Goal: Contribute content: Contribute content

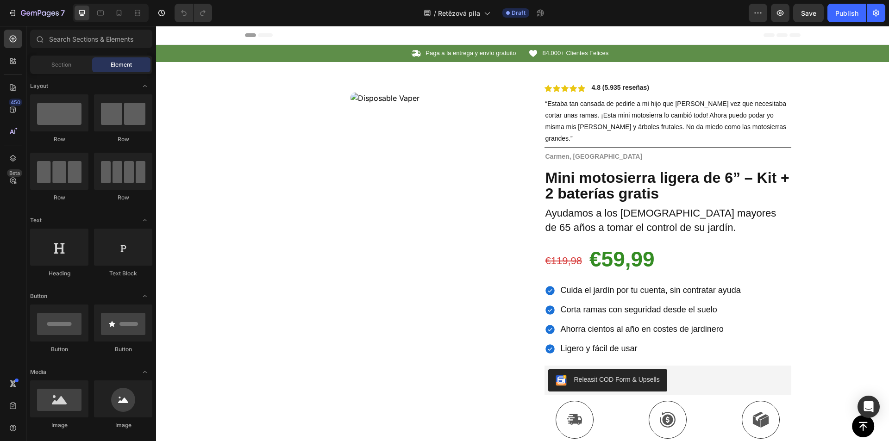
drag, startPoint x: 156, startPoint y: 26, endPoint x: 413, endPoint y: 311, distance: 383.9
click at [455, 160] on div "Product Images Row" at bounding box center [385, 356] width 262 height 544
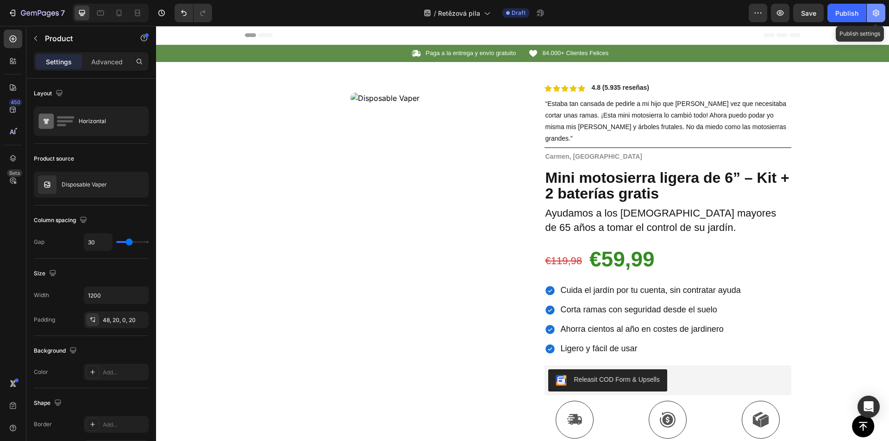
click at [879, 17] on icon "button" at bounding box center [875, 12] width 9 height 9
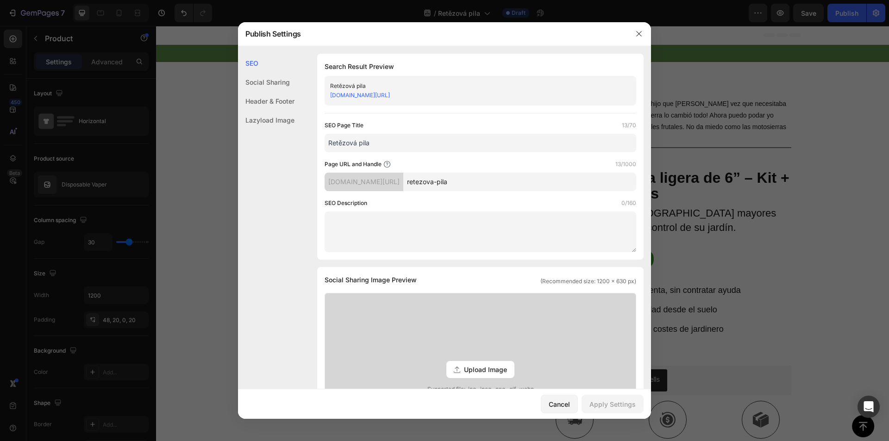
drag, startPoint x: 489, startPoint y: 182, endPoint x: 444, endPoint y: 179, distance: 45.5
click at [444, 179] on input "retezova-pila" at bounding box center [519, 182] width 233 height 19
drag, startPoint x: 482, startPoint y: 8, endPoint x: 638, endPoint y: 34, distance: 158.2
click at [638, 34] on icon "button" at bounding box center [638, 33] width 7 height 7
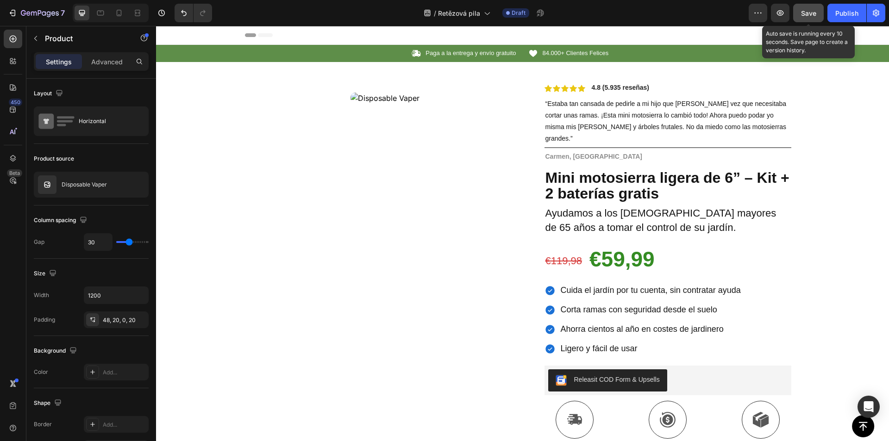
click at [806, 13] on span "Save" at bounding box center [808, 13] width 15 height 8
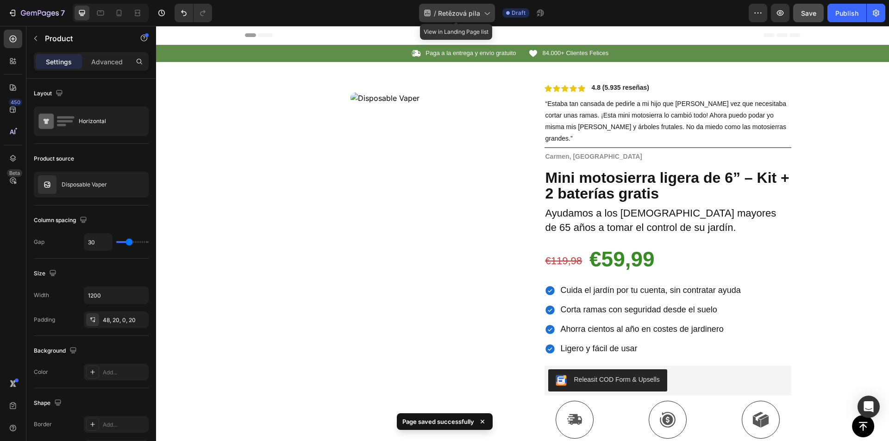
click at [493, 11] on div "/ Retězová pila" at bounding box center [457, 13] width 76 height 19
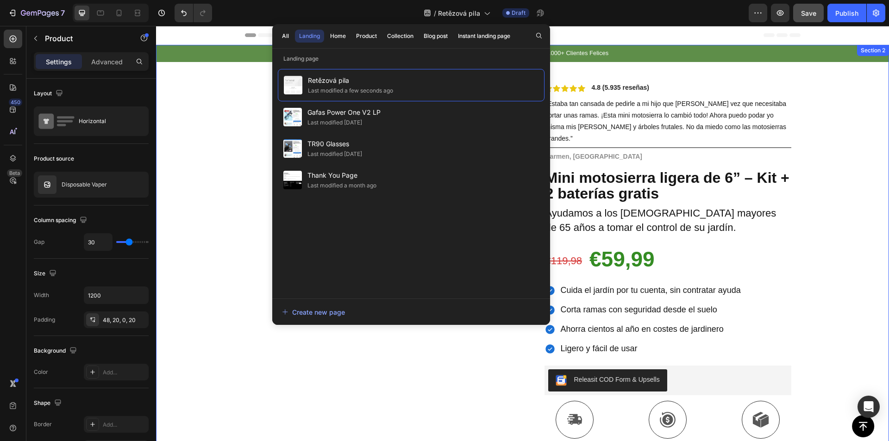
click at [827, 234] on div "Icon Paga a la entrega y envío gratuito Text Block Row Icon 84.000+ Clientes Fe…" at bounding box center [522, 336] width 733 height 583
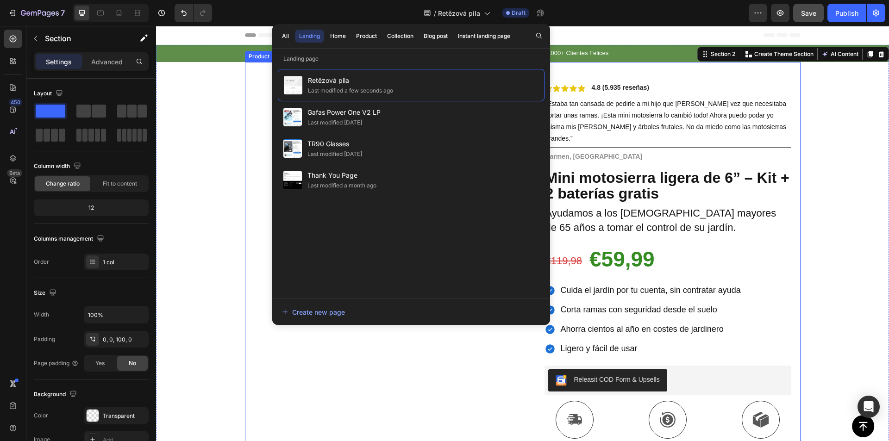
click at [241, 228] on div "Icon Paga a la entrega y envío gratuito Text Block Row Icon 84.000+ Clientes Fe…" at bounding box center [522, 336] width 733 height 583
click at [489, 11] on icon at bounding box center [486, 12] width 9 height 9
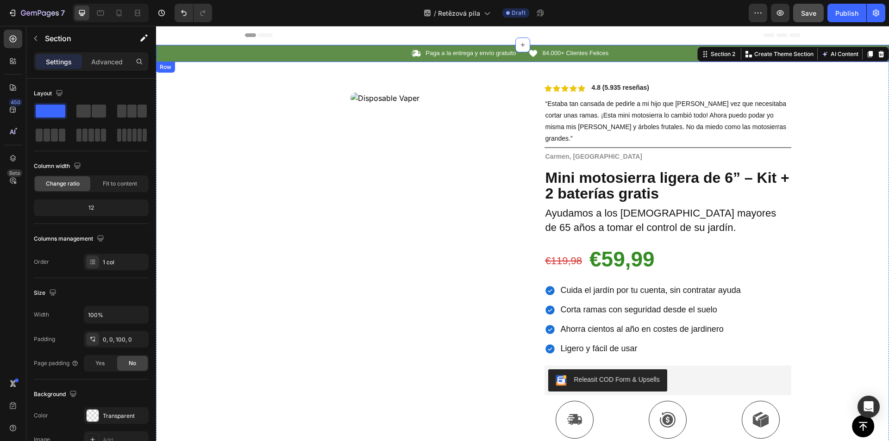
click at [448, 50] on p "Paga a la entrega y envío gratuito" at bounding box center [471, 54] width 90 height 8
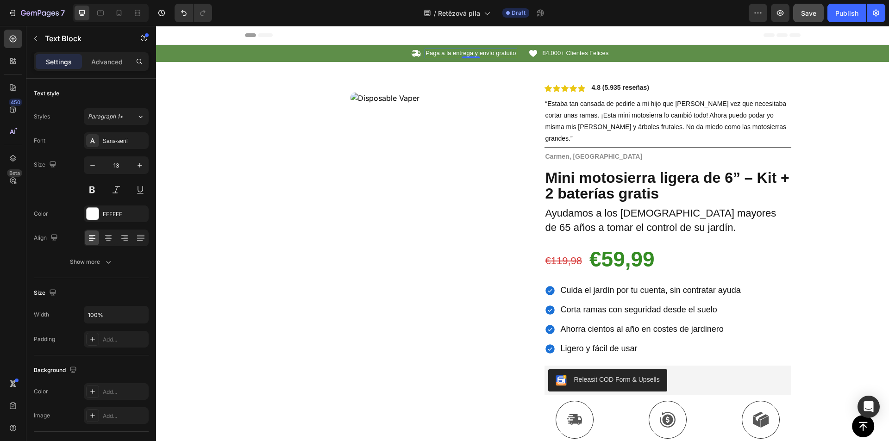
click at [451, 52] on p "Paga a la entrega y envío gratuito" at bounding box center [471, 54] width 90 height 8
click at [451, 51] on p "Paga a la entrega y envío gratuito" at bounding box center [471, 54] width 90 height 8
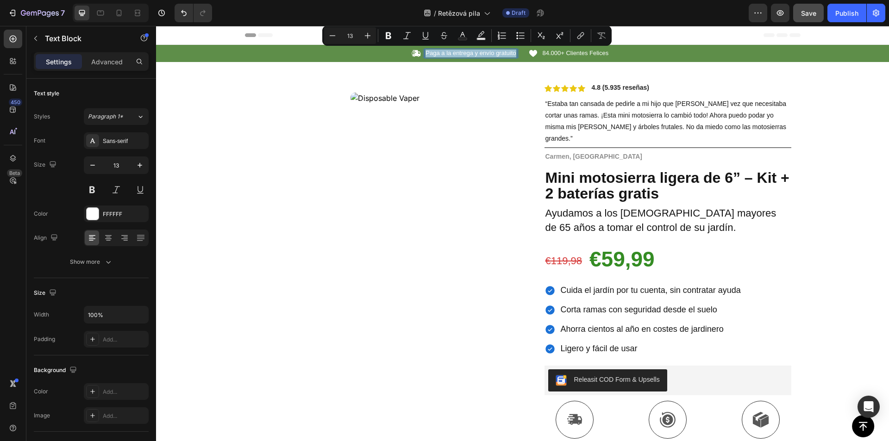
copy p "Paga a la entrega y envío gratuito"
click at [447, 55] on p "Paga a la entrega y envío gratuito" at bounding box center [471, 54] width 90 height 8
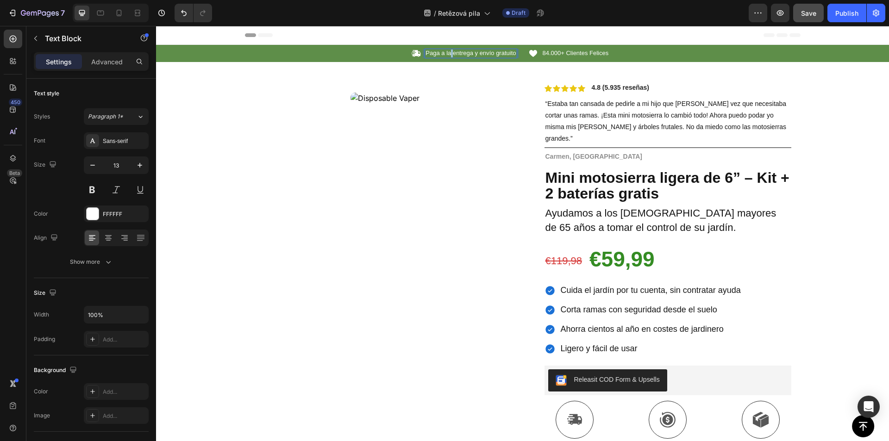
click at [448, 55] on p "Paga a la entrega y envío gratuito" at bounding box center [471, 54] width 90 height 8
click at [565, 52] on span "84.000+ Clientes Felices" at bounding box center [576, 53] width 66 height 7
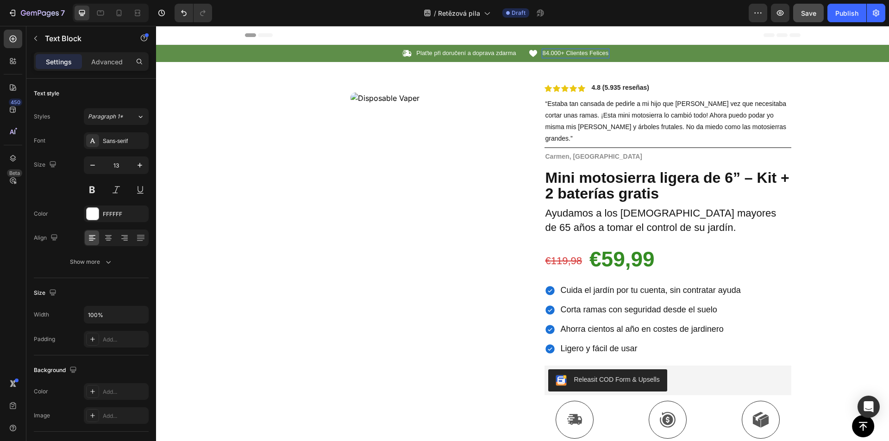
click at [565, 52] on span "84.000+ Clientes Felices" at bounding box center [576, 53] width 66 height 7
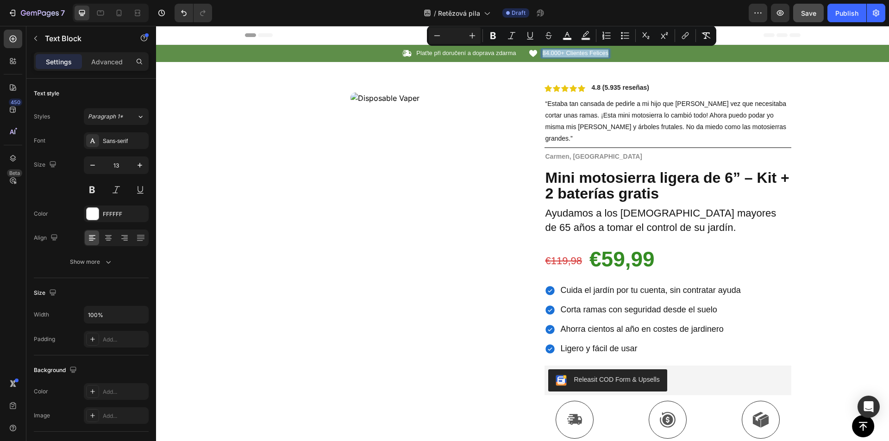
copy span "84.000+ Clientes Felices"
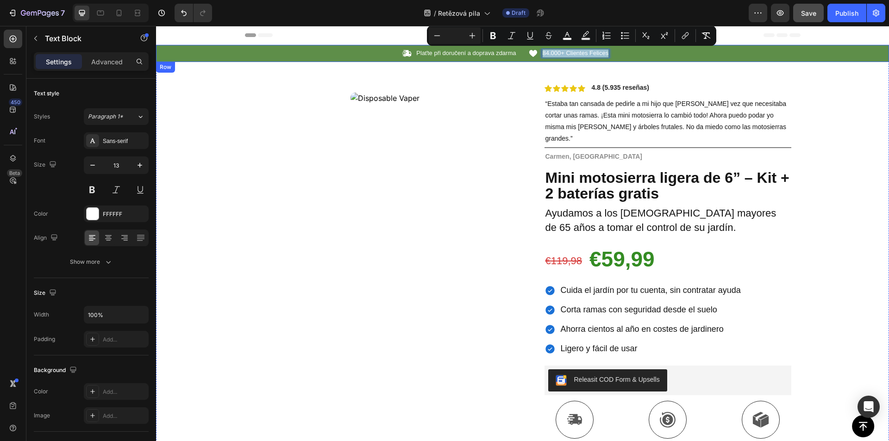
click at [583, 54] on span "84.000+ Clientes Felices" at bounding box center [576, 53] width 66 height 7
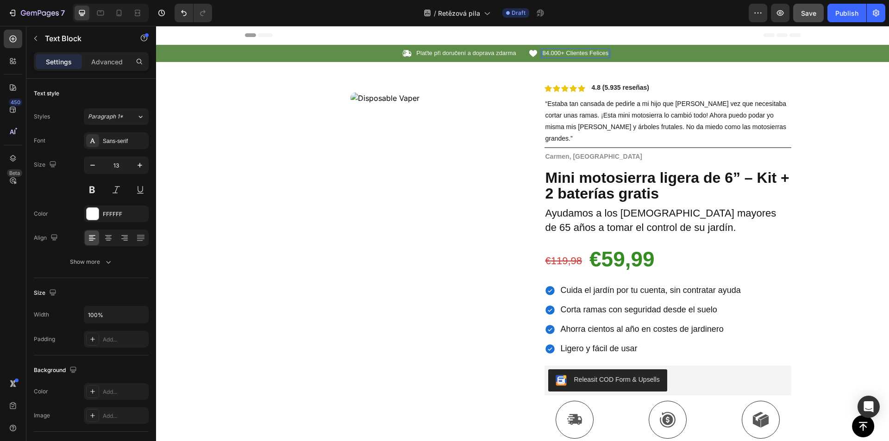
click at [570, 53] on span "84.000+ Clientes Felices" at bounding box center [576, 53] width 66 height 7
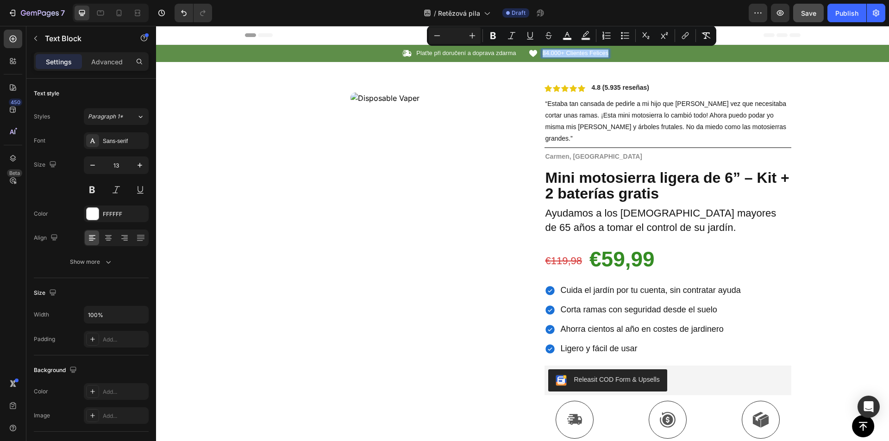
click at [456, 34] on input "Editor contextual toolbar" at bounding box center [454, 35] width 19 height 11
type input "13"
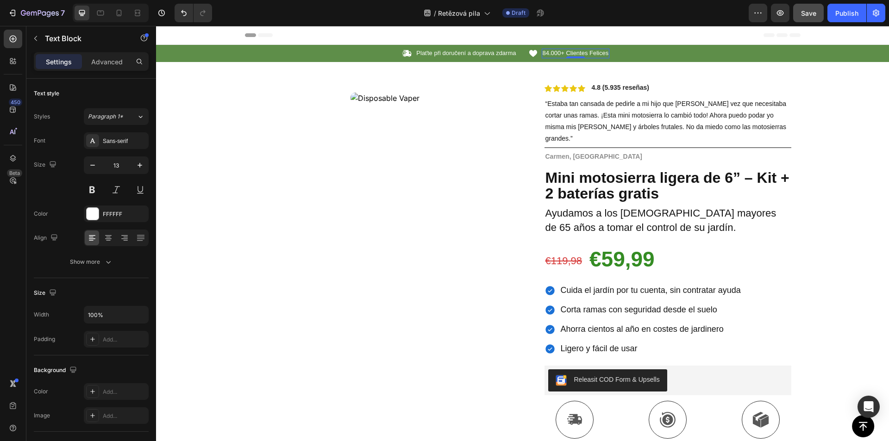
click at [558, 54] on span "84.000+ Clientes Felices" at bounding box center [576, 53] width 66 height 7
click at [512, 144] on div "Product Images Row Icon Icon Icon Icon Icon Icon List 4.8 (5.935 reseñas) Text …" at bounding box center [523, 345] width 556 height 566
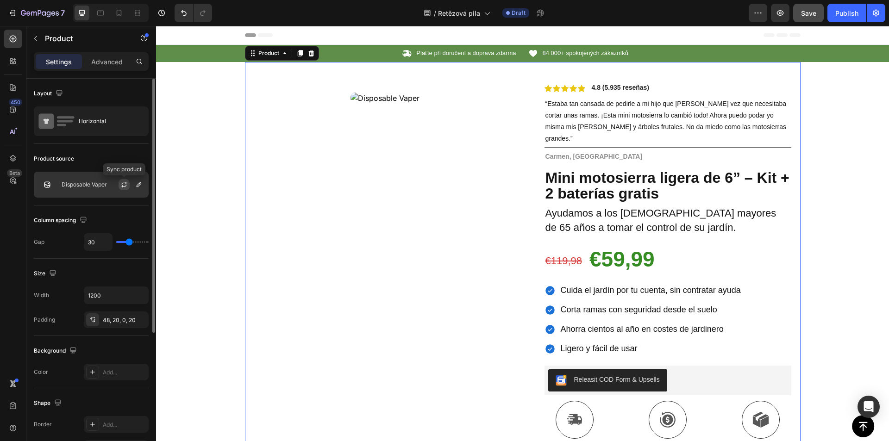
click at [120, 187] on icon "button" at bounding box center [123, 184] width 7 height 7
click at [136, 186] on icon "button" at bounding box center [138, 184] width 7 height 7
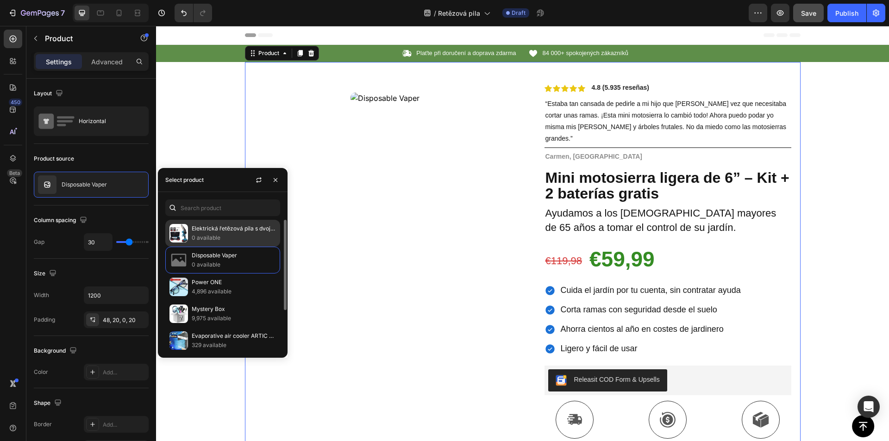
click at [225, 233] on p "0 available" at bounding box center [234, 237] width 84 height 9
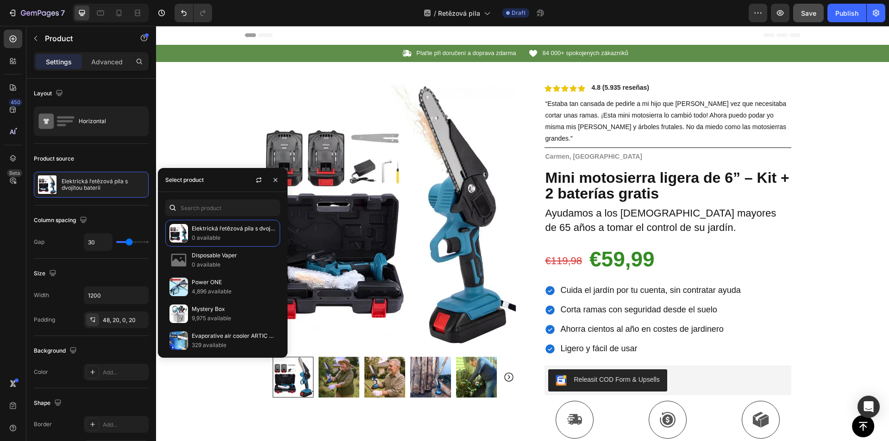
click at [168, 33] on icon at bounding box center [166, 35] width 6 height 6
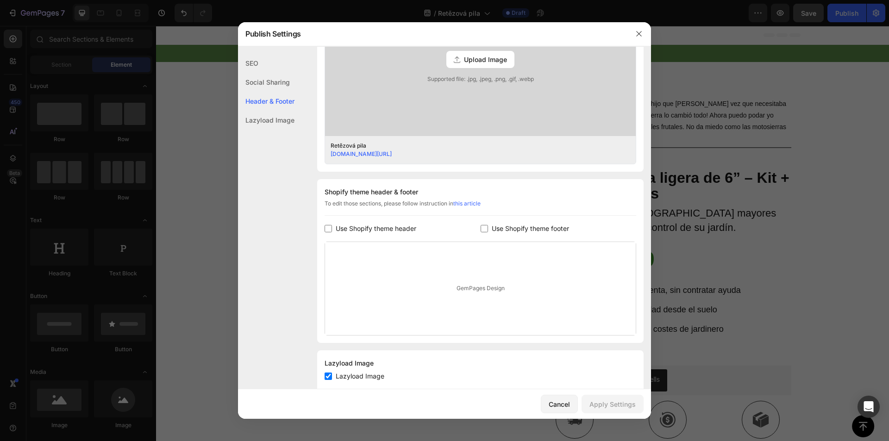
scroll to position [332, 0]
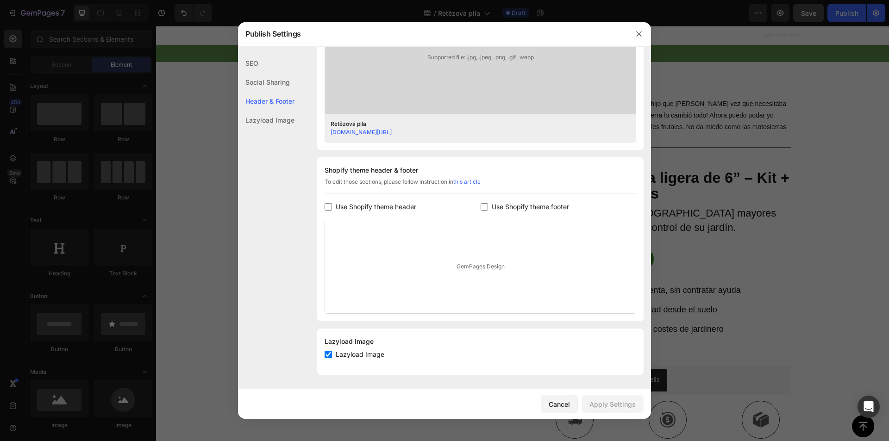
click at [518, 208] on span "Use Shopify theme footer" at bounding box center [530, 206] width 77 height 11
checkbox input "true"
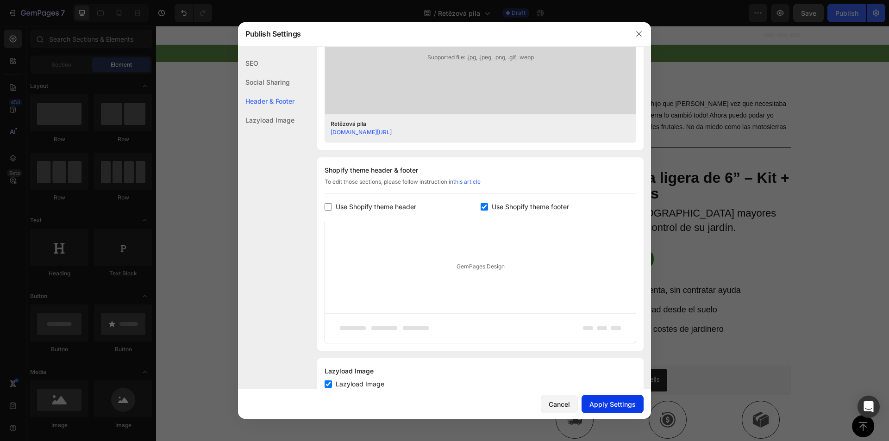
click at [613, 404] on div "Apply Settings" at bounding box center [612, 405] width 46 height 10
click at [639, 32] on icon "button" at bounding box center [638, 33] width 7 height 7
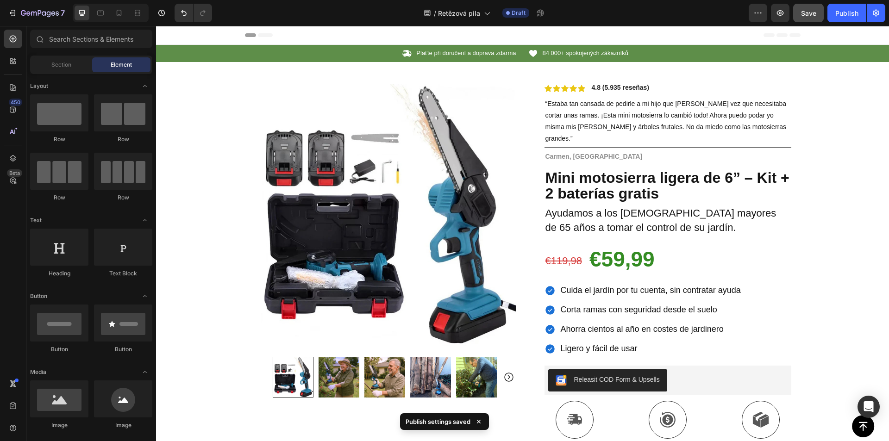
click at [815, 15] on span "Save" at bounding box center [808, 13] width 15 height 8
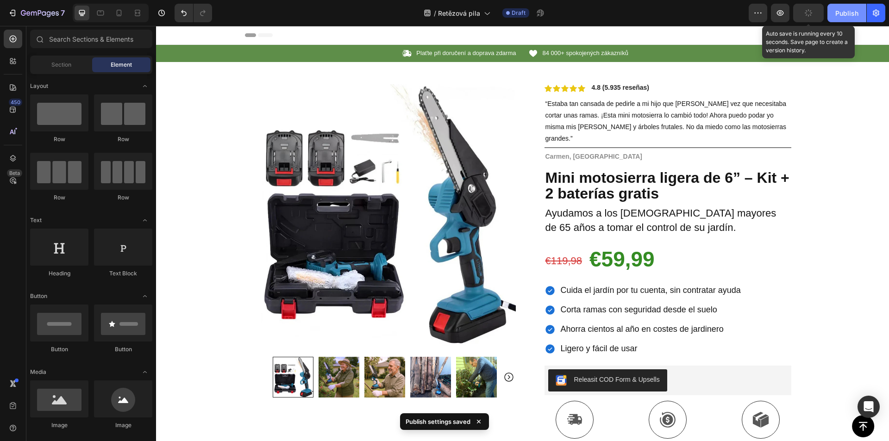
click at [849, 17] on div "Publish" at bounding box center [846, 13] width 23 height 10
click at [620, 86] on strong "4.8 (5.935 reseñas)" at bounding box center [621, 87] width 58 height 7
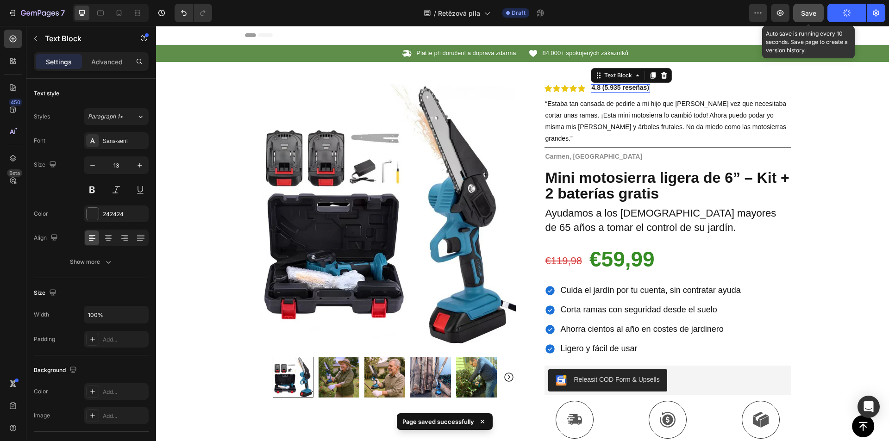
click at [620, 86] on strong "4.8 (5.935 reseñas)" at bounding box center [621, 87] width 58 height 7
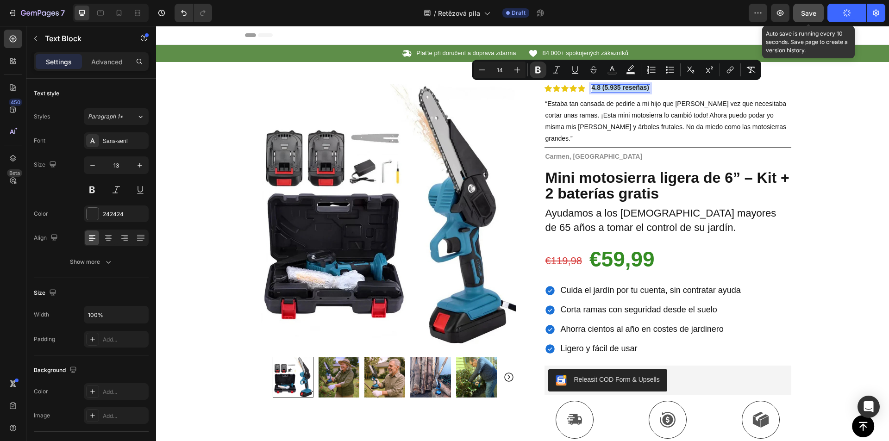
copy strong "4.8 (5.935 reseñas)"
click at [615, 85] on strong "4.8 (5.935 reseñas)" at bounding box center [621, 87] width 58 height 7
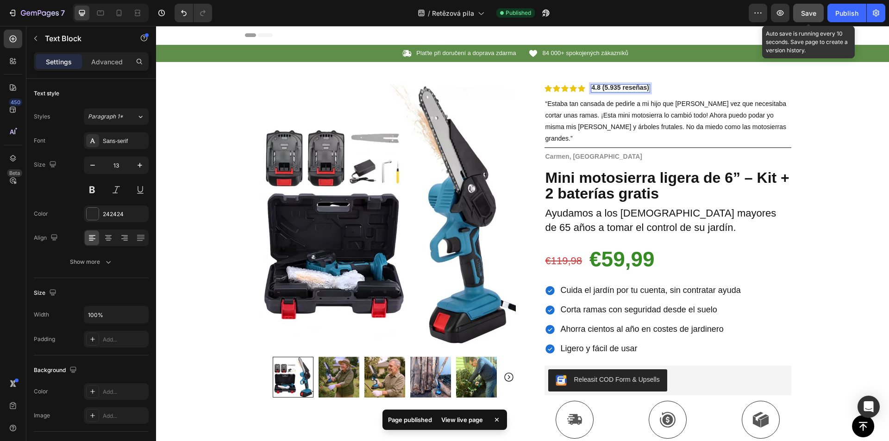
click at [615, 88] on strong "4.8 (5.935 reseñas)" at bounding box center [621, 87] width 58 height 7
click at [615, 87] on strong "4.8 (5.935 reseñas)" at bounding box center [621, 87] width 58 height 7
click at [614, 114] on span "“Estaba tan cansada de pedirle a mi hijo que [PERSON_NAME] vez que necesitaba c…" at bounding box center [665, 121] width 241 height 43
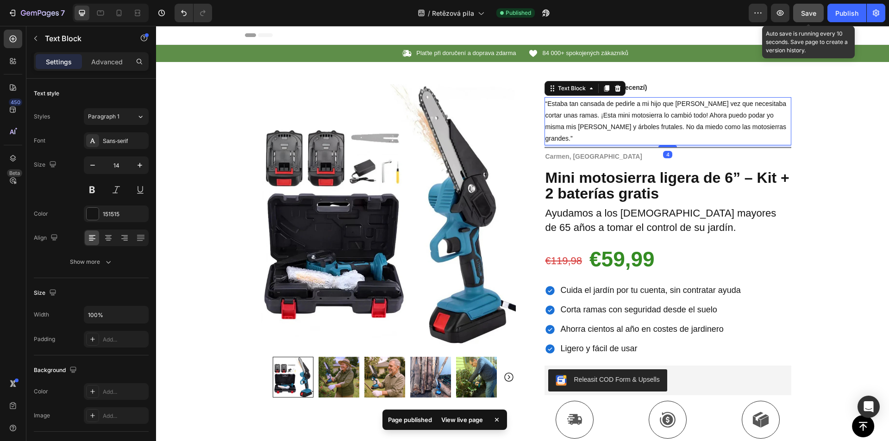
click at [614, 114] on span "“Estaba tan cansada de pedirle a mi hijo que [PERSON_NAME] vez que necesitaba c…" at bounding box center [665, 121] width 241 height 43
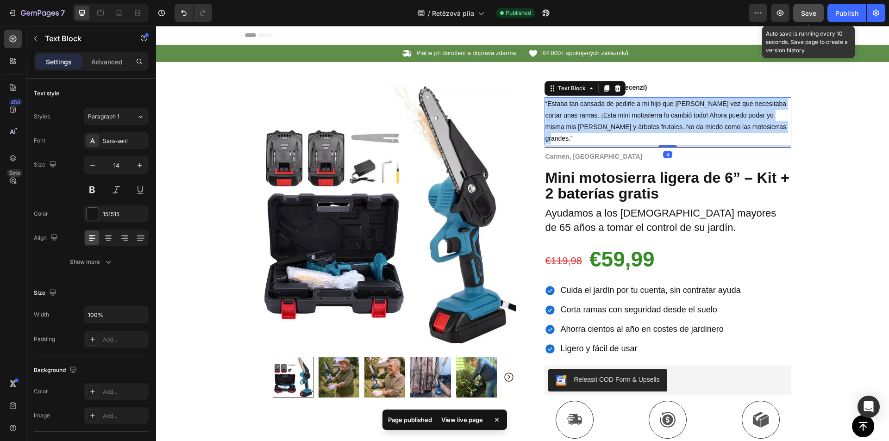
click at [614, 114] on span "“Estaba tan cansada de pedirle a mi hijo que [PERSON_NAME] vez que necesitaba c…" at bounding box center [665, 121] width 241 height 43
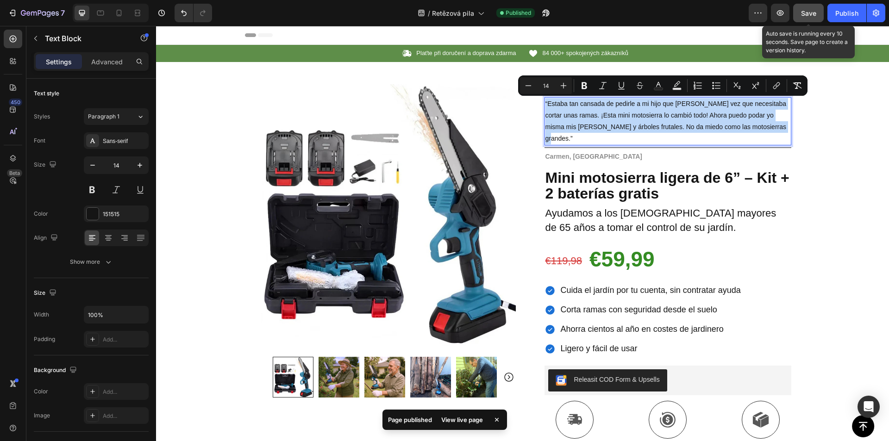
copy span "“Estaba tan cansada de pedirle a mi hijo que [PERSON_NAME] vez que necesitaba c…"
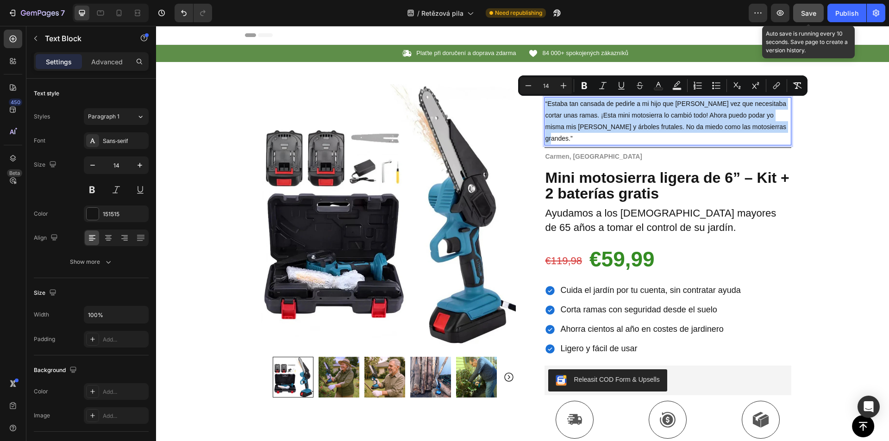
click at [594, 109] on p "“Estaba tan cansada de pedirle a mi hijo que [PERSON_NAME] vez que necesitaba c…" at bounding box center [667, 121] width 245 height 47
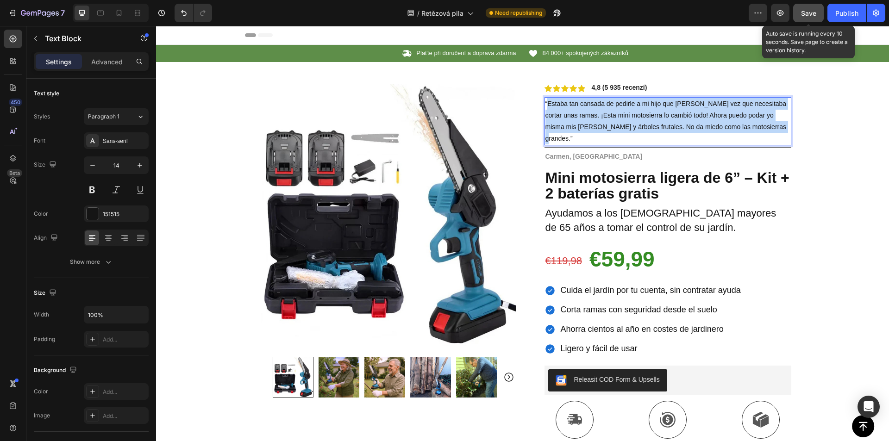
drag, startPoint x: 545, startPoint y: 102, endPoint x: 745, endPoint y: 131, distance: 202.1
click at [745, 131] on p "“Estaba tan cansada de pedirle a mi hijo que [PERSON_NAME] vez que necesitaba c…" at bounding box center [667, 121] width 245 height 47
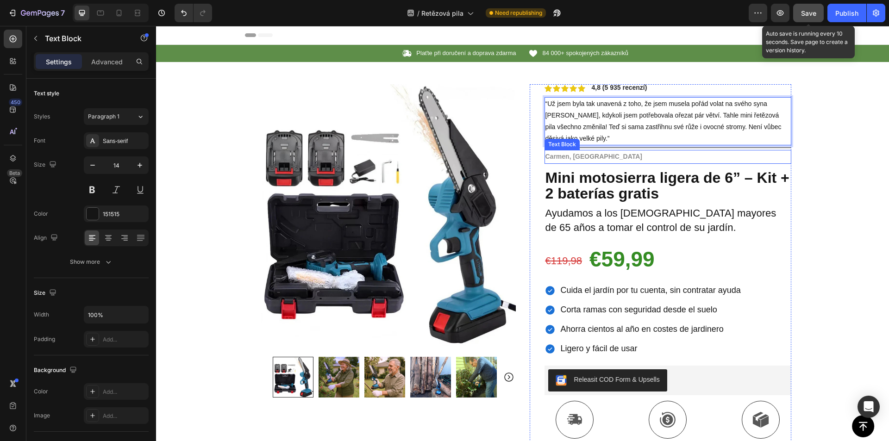
click at [591, 158] on p "Carmen, [GEOGRAPHIC_DATA]" at bounding box center [667, 157] width 245 height 12
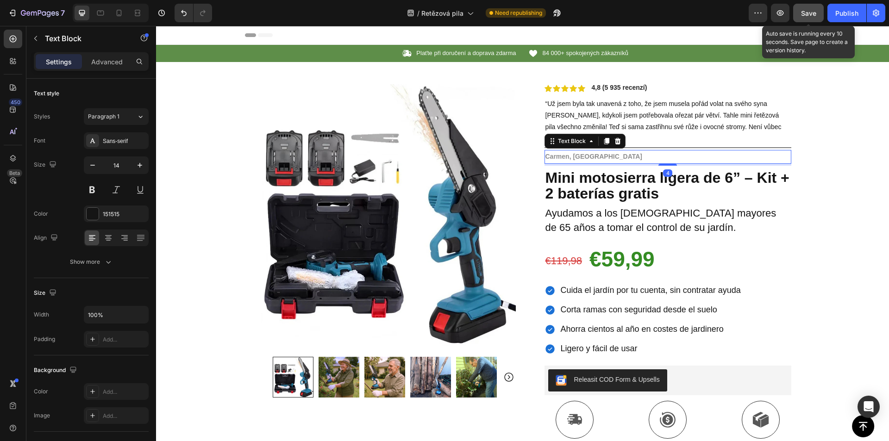
click at [583, 156] on strong "Carmen, [GEOGRAPHIC_DATA]" at bounding box center [593, 156] width 97 height 7
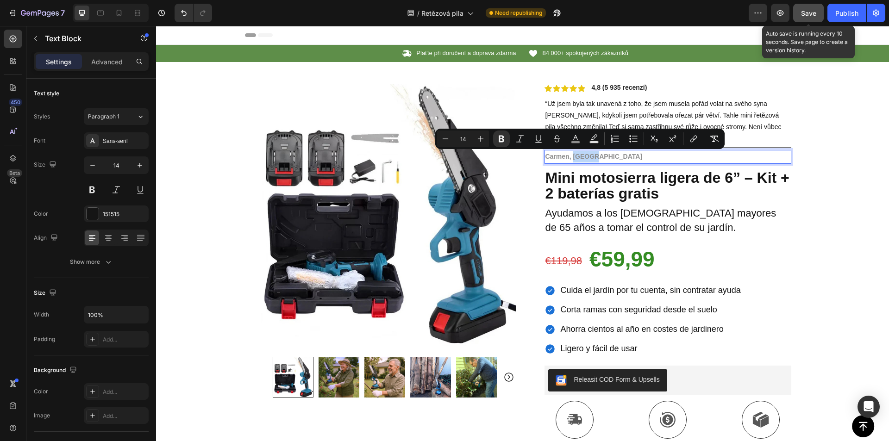
click at [574, 156] on strong "Carmen, [GEOGRAPHIC_DATA]" at bounding box center [593, 156] width 97 height 7
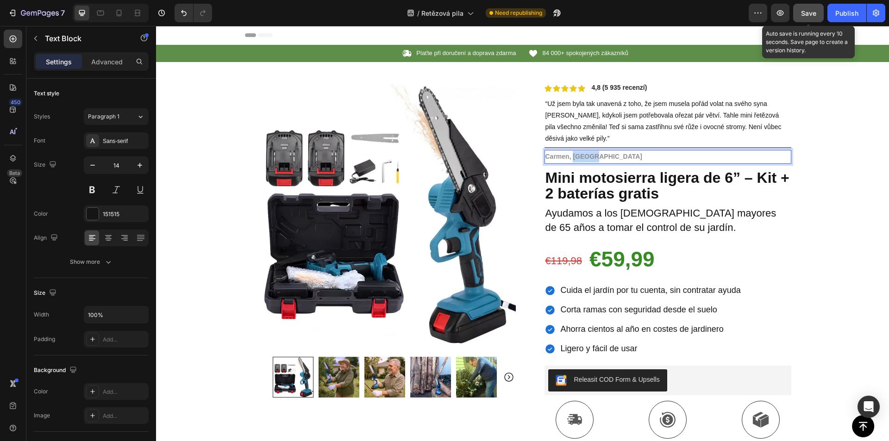
click at [574, 156] on strong "Carmen, [GEOGRAPHIC_DATA]" at bounding box center [593, 156] width 97 height 7
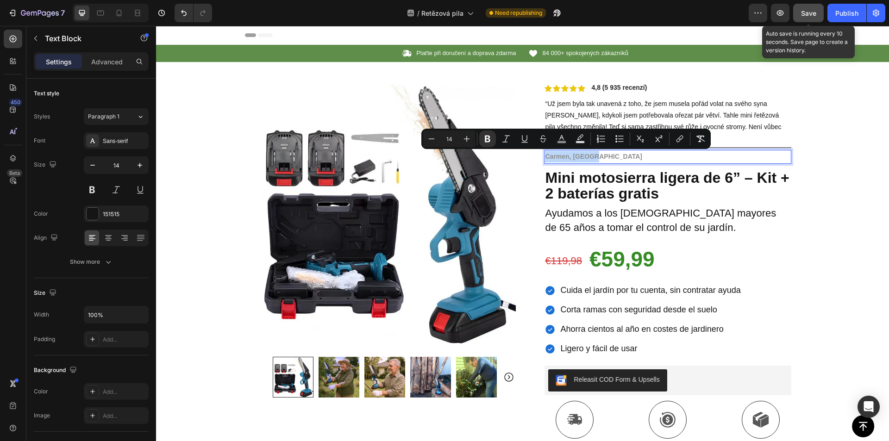
copy strong "Carmen, [GEOGRAPHIC_DATA]"
click at [566, 157] on strong "Carmen, [GEOGRAPHIC_DATA]" at bounding box center [593, 156] width 97 height 7
click at [569, 157] on strong "Carmen, [GEOGRAPHIC_DATA]" at bounding box center [593, 156] width 97 height 7
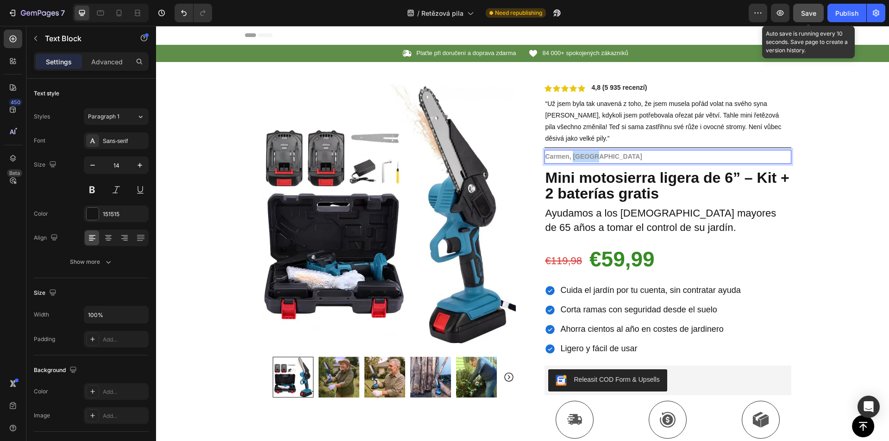
click at [569, 157] on strong "Carmen, [GEOGRAPHIC_DATA]" at bounding box center [593, 156] width 97 height 7
click at [569, 156] on strong "Carmen, [GEOGRAPHIC_DATA]" at bounding box center [593, 156] width 97 height 7
click at [647, 189] on strong "Mini motosierra ligera de 6” – Kit + 2 baterías gratis" at bounding box center [667, 185] width 244 height 33
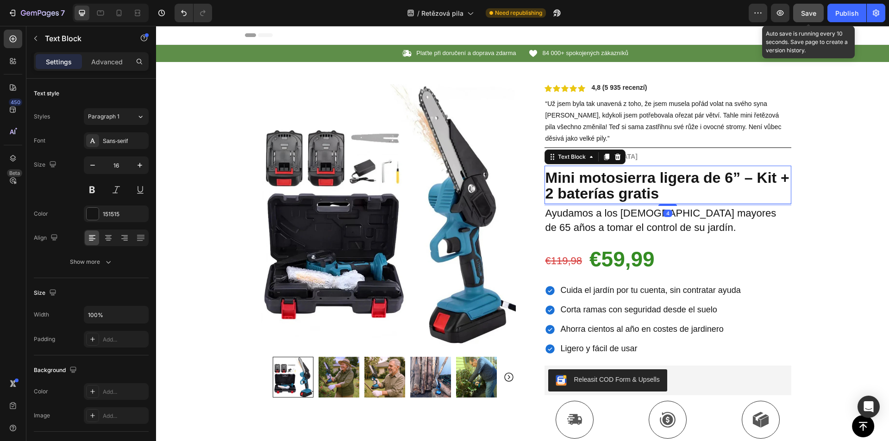
click at [636, 187] on strong "Mini motosierra ligera de 6” – Kit + 2 baterías gratis" at bounding box center [667, 185] width 244 height 33
click at [636, 186] on strong "Mini motosierra ligera de 6” – Kit + 2 baterías gratis" at bounding box center [667, 185] width 244 height 33
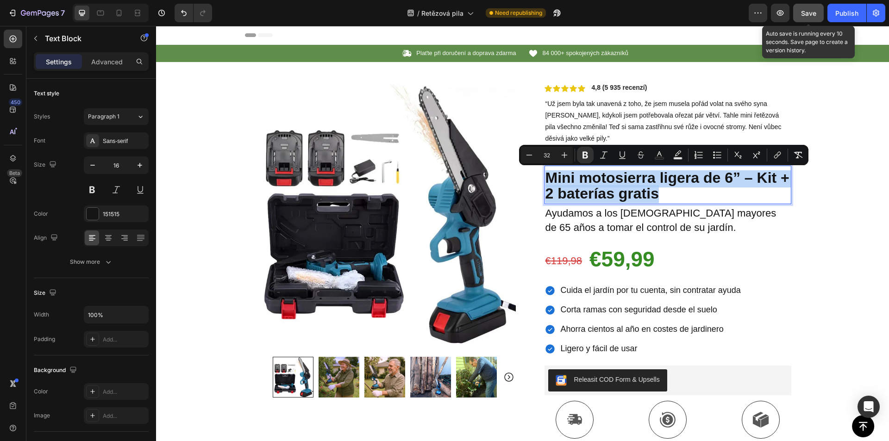
copy strong "Mini motosierra ligera de 6” – Kit + 2 baterías gratis"
click at [586, 189] on strong "Mini motosierra ligera de 6” – Kit + 2 baterías gratis" at bounding box center [667, 185] width 244 height 33
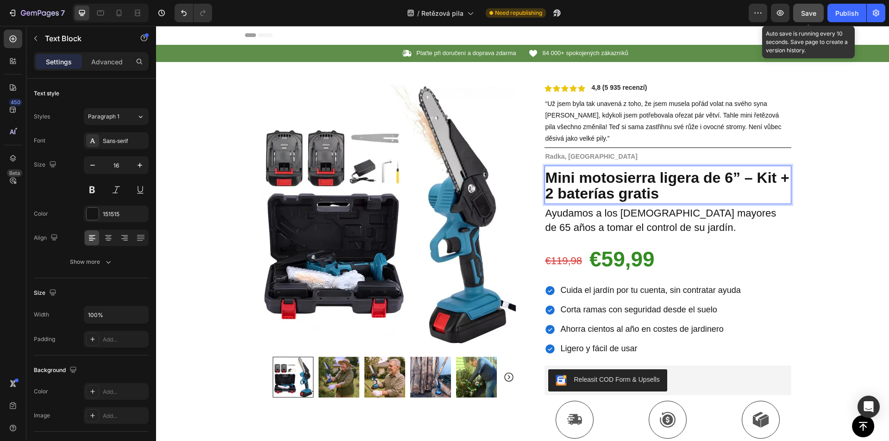
click at [604, 188] on strong "Mini motosierra ligera de 6” – Kit + 2 baterías gratis" at bounding box center [667, 185] width 244 height 33
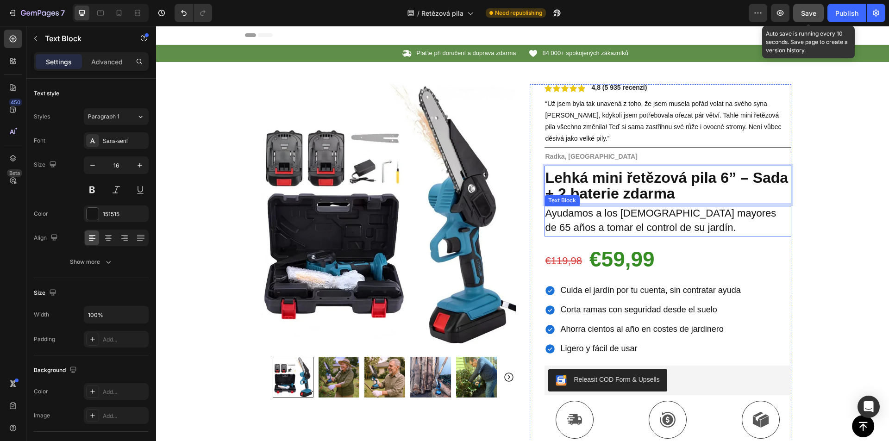
click at [612, 219] on span "Ayudamos a los [DEMOGRAPHIC_DATA] mayores de 65 años a tomar el control de su j…" at bounding box center [660, 220] width 231 height 26
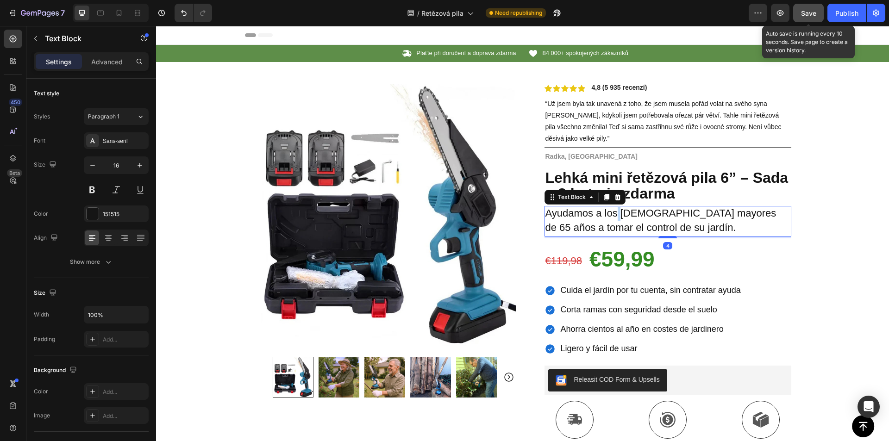
click at [612, 219] on span "Ayudamos a los [DEMOGRAPHIC_DATA] mayores de 65 años a tomar el control de su j…" at bounding box center [660, 220] width 231 height 26
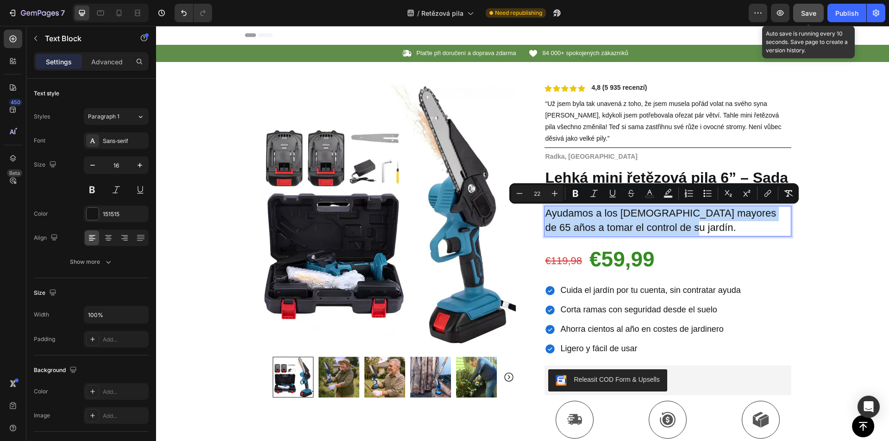
copy span "Ayudamos a los [DEMOGRAPHIC_DATA] mayores de 65 años a tomar el control de su j…"
click at [585, 230] on span "Ayudamos a los [DEMOGRAPHIC_DATA] mayores de 65 años a tomar el control de su j…" at bounding box center [660, 220] width 231 height 26
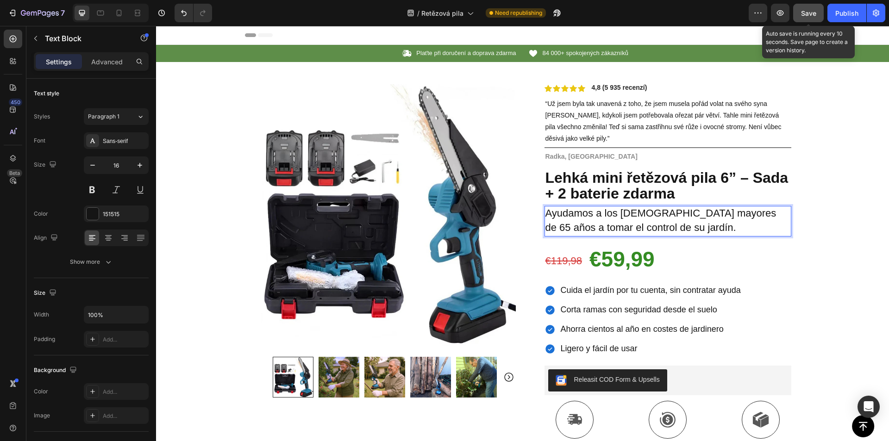
click at [585, 229] on span "Ayudamos a los [DEMOGRAPHIC_DATA] mayores de 65 años a tomar el control de su j…" at bounding box center [660, 220] width 231 height 26
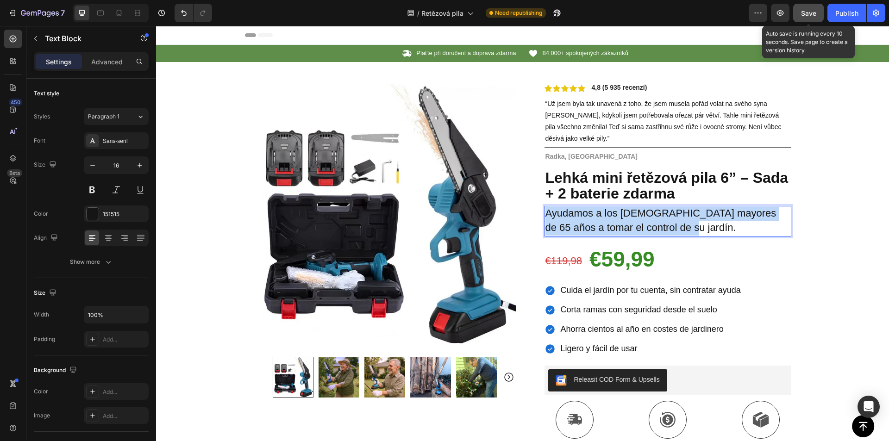
click at [585, 229] on span "Ayudamos a los [DEMOGRAPHIC_DATA] mayores de 65 años a tomar el control de su j…" at bounding box center [660, 220] width 231 height 26
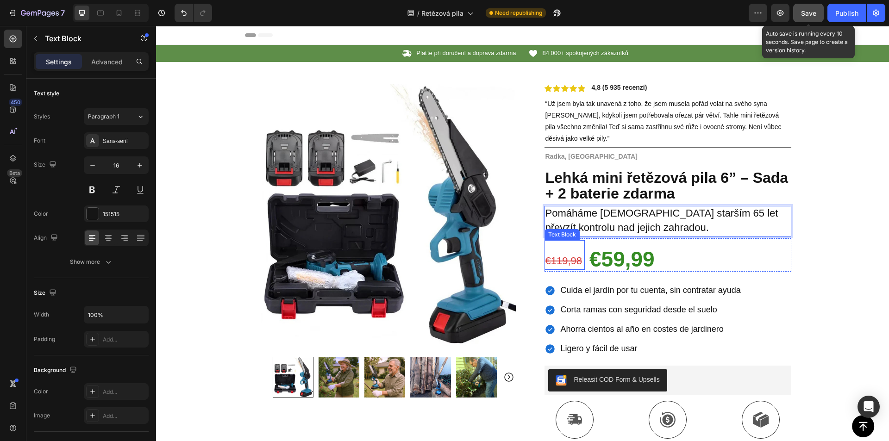
click at [558, 263] on s "€119,98" at bounding box center [563, 261] width 37 height 12
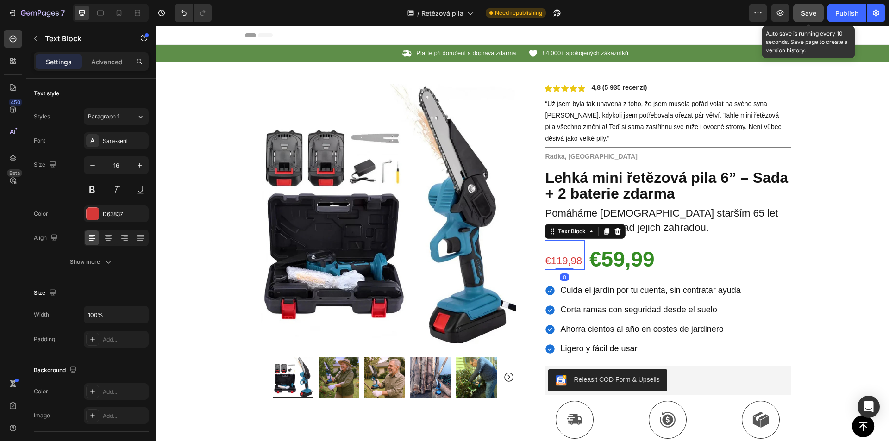
click at [558, 263] on s "€119,98" at bounding box center [563, 261] width 37 height 12
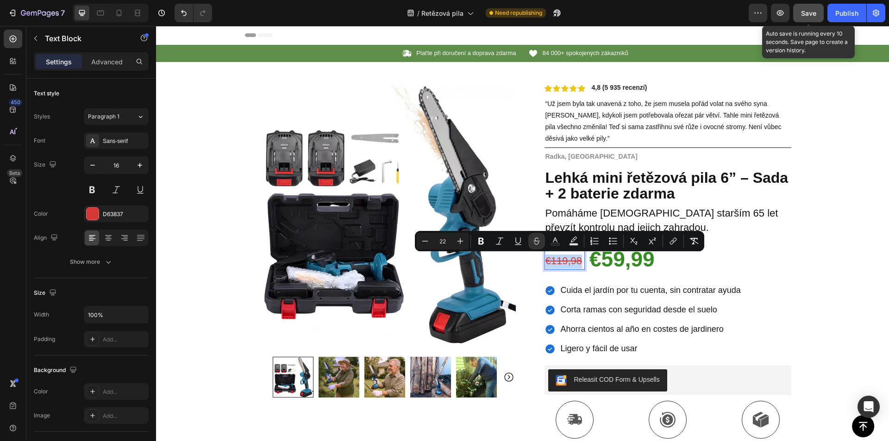
copy s "€119,98"
click at [563, 263] on s "€119,98" at bounding box center [563, 261] width 37 height 12
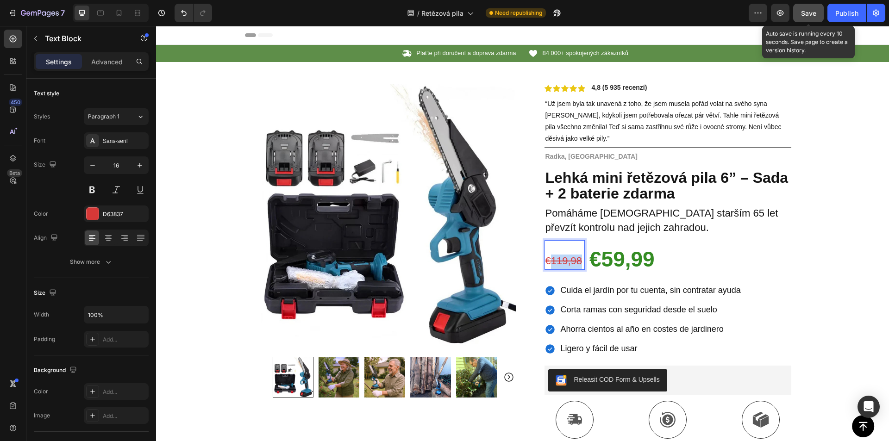
click at [562, 263] on s "€119,98" at bounding box center [563, 261] width 37 height 12
click at [613, 257] on strong "€59,99" at bounding box center [621, 259] width 65 height 24
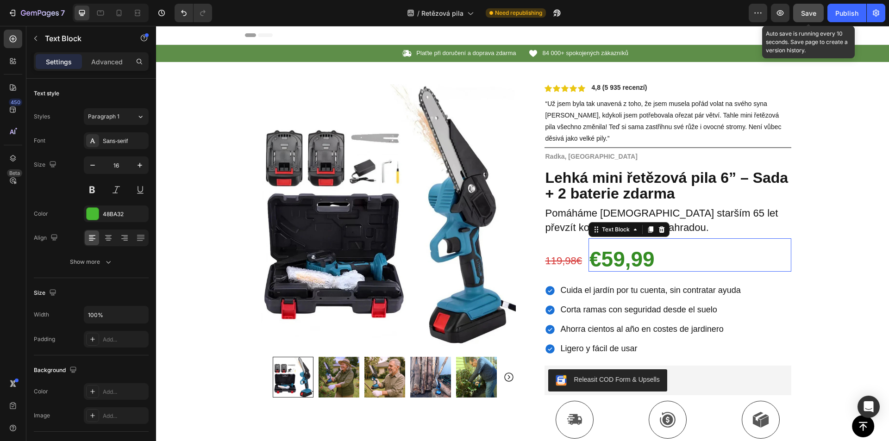
click at [613, 257] on strong "€59,99" at bounding box center [621, 259] width 65 height 24
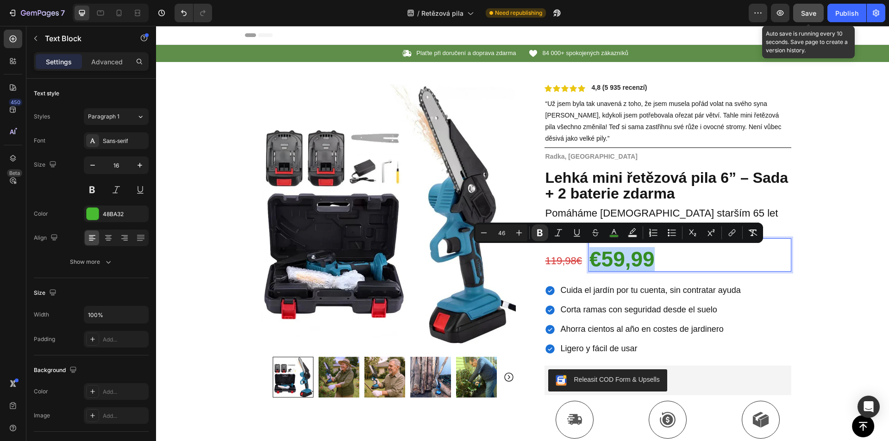
click at [603, 257] on strong "€59,99" at bounding box center [621, 259] width 65 height 24
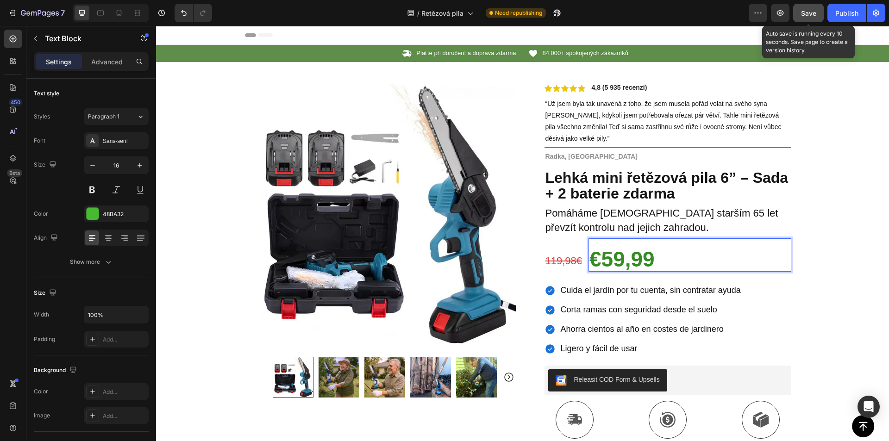
click at [594, 257] on strong "€59,99" at bounding box center [621, 259] width 65 height 24
click at [661, 266] on p "59,99" at bounding box center [689, 262] width 201 height 19
click at [806, 10] on span "Save" at bounding box center [808, 13] width 15 height 8
click at [603, 290] on span "Cuida el jardín por tu cuenta, sin contratar ayuda" at bounding box center [651, 290] width 180 height 9
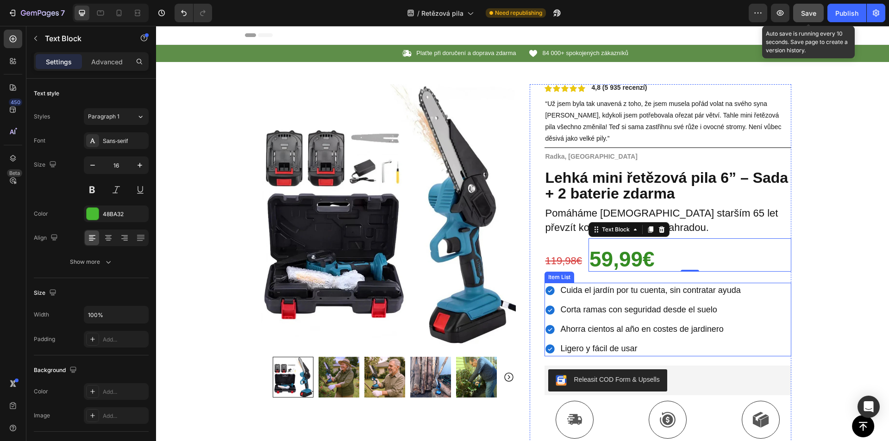
click at [603, 290] on span "Cuida el jardín por tu cuenta, sin contratar ayuda" at bounding box center [651, 290] width 180 height 9
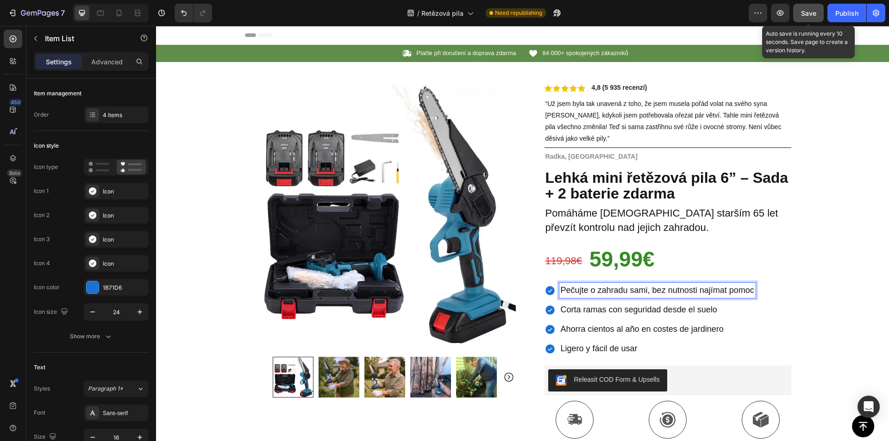
click at [580, 309] on span "Corta ramas con seguridad desde el suelo" at bounding box center [639, 309] width 157 height 9
click at [599, 334] on p "Ahorra cientos al año en costes de jardinero" at bounding box center [658, 329] width 194 height 13
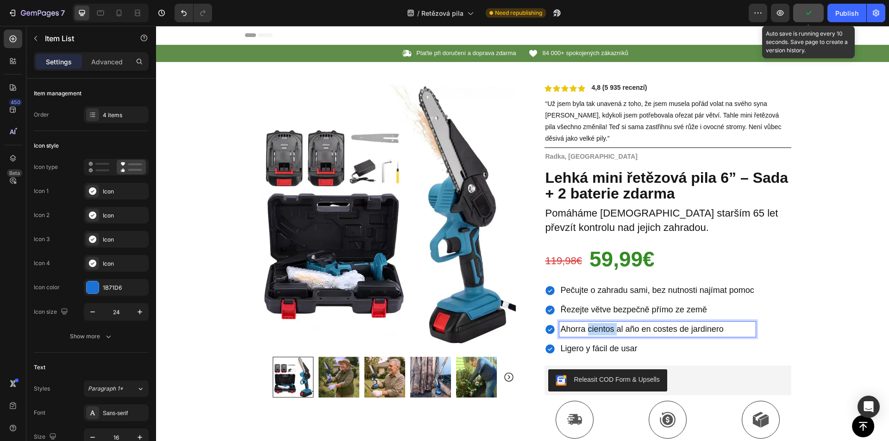
click at [599, 334] on p "Ahorra cientos al año en costes de jardinero" at bounding box center [658, 329] width 194 height 13
click at [599, 333] on span "Ahorra cientos al año en costes de jardinero" at bounding box center [642, 329] width 163 height 9
click at [611, 347] on span "Ligero y fácil de usar" at bounding box center [599, 348] width 77 height 9
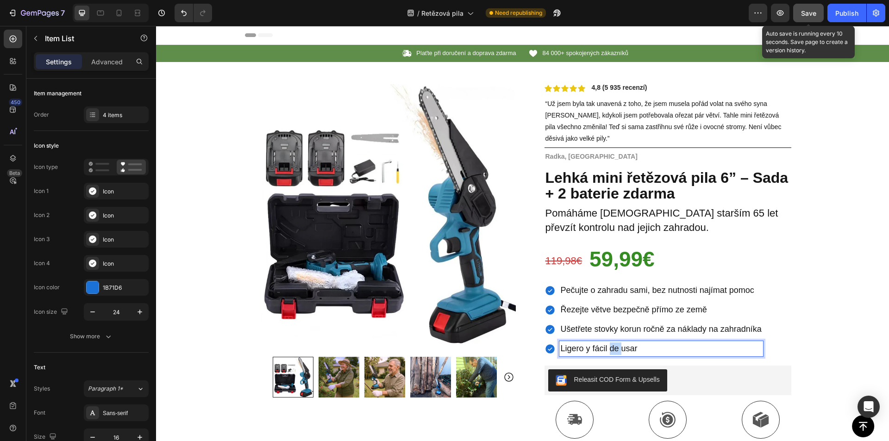
click at [611, 347] on span "Ligero y fácil de usar" at bounding box center [599, 348] width 77 height 9
drag, startPoint x: 814, startPoint y: 15, endPoint x: 724, endPoint y: 117, distance: 136.2
click at [814, 15] on span "Save" at bounding box center [808, 13] width 15 height 8
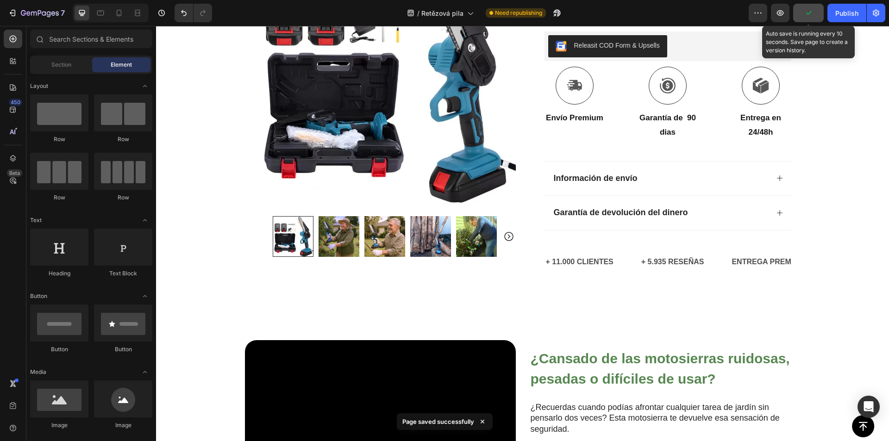
scroll to position [276, 0]
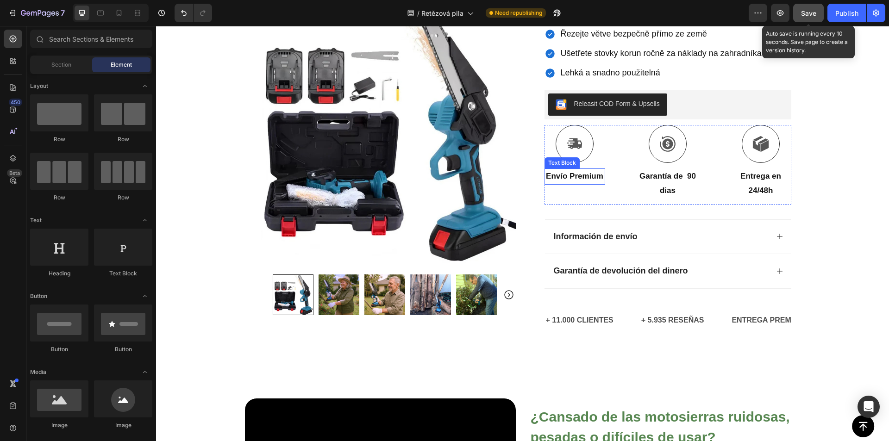
click at [573, 181] on strong "Envío Premium" at bounding box center [574, 176] width 57 height 9
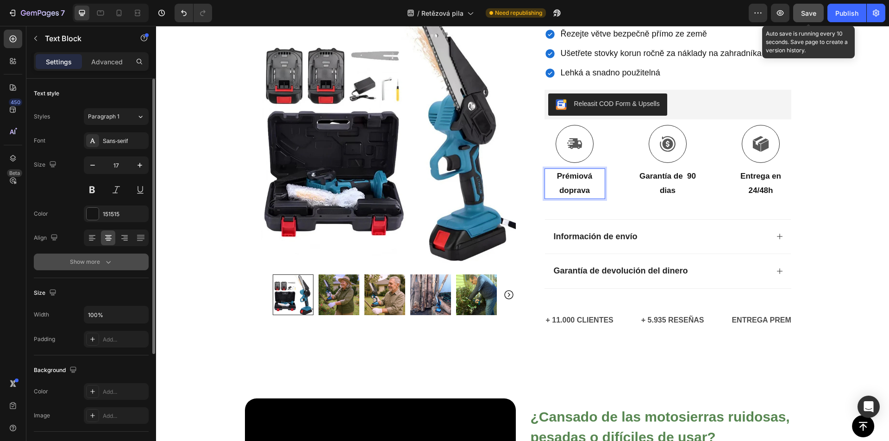
click at [105, 268] on button "Show more" at bounding box center [91, 262] width 115 height 17
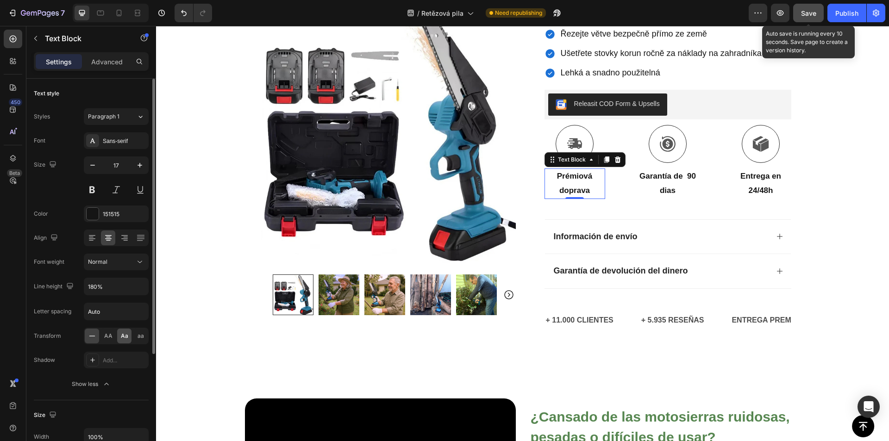
click at [121, 335] on span "Aa" at bounding box center [124, 336] width 7 height 8
click at [658, 191] on strong "Garantía de 90 dias" at bounding box center [667, 183] width 56 height 23
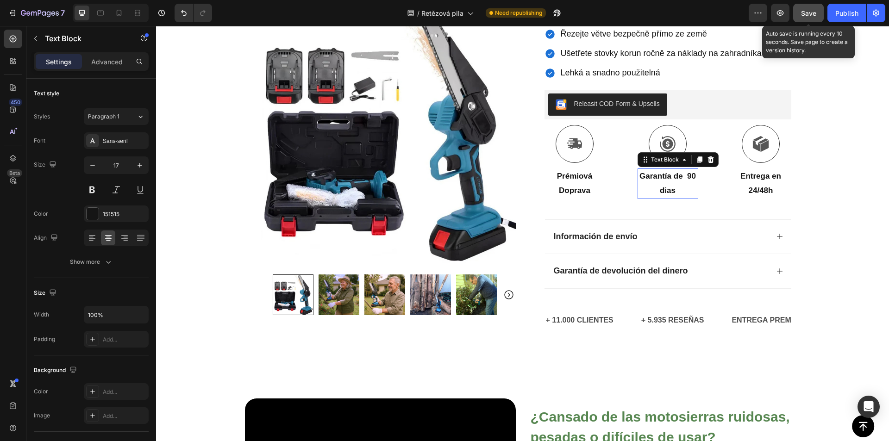
click at [658, 190] on strong "Garantía de 90 dias" at bounding box center [667, 183] width 56 height 23
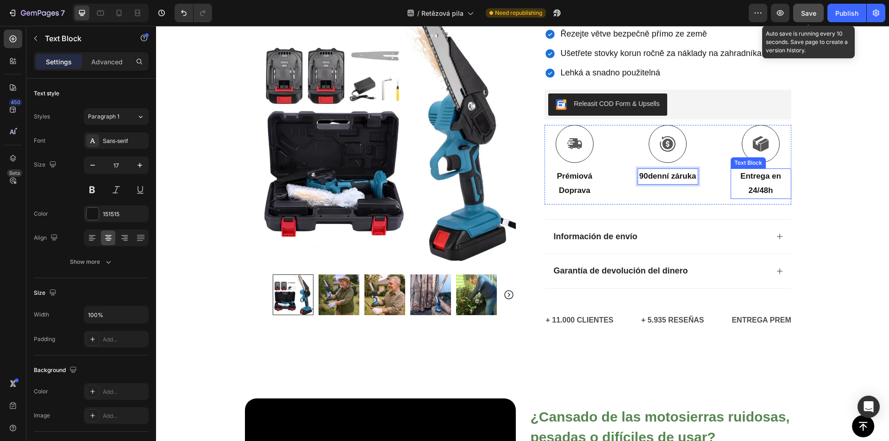
click at [759, 187] on strong "24/48h" at bounding box center [761, 190] width 25 height 9
click at [815, 8] on div "Save" at bounding box center [808, 13] width 15 height 10
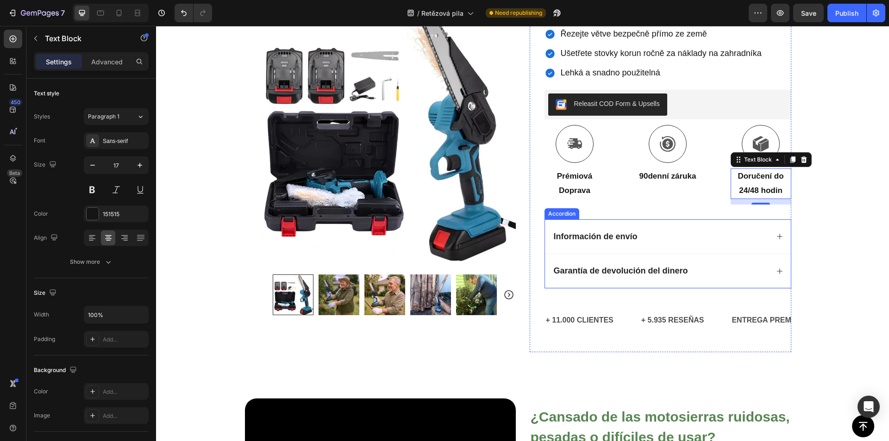
click at [596, 238] on strong "Información de envío" at bounding box center [596, 236] width 84 height 9
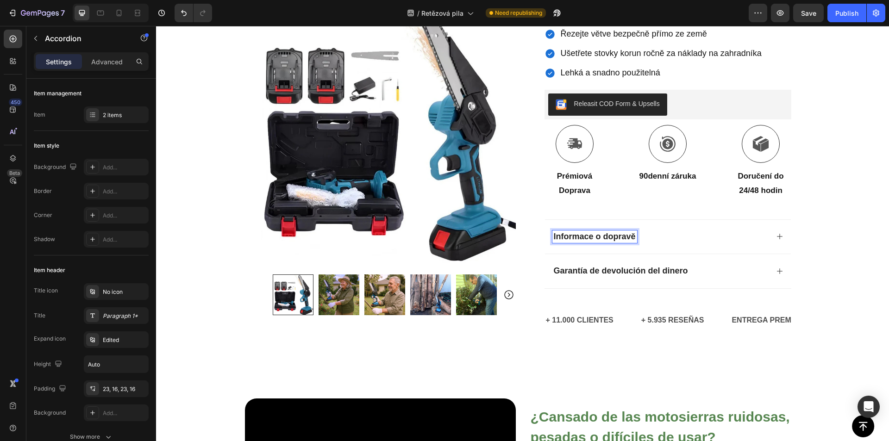
click at [701, 240] on div "Informace o dopravě" at bounding box center [660, 237] width 216 height 13
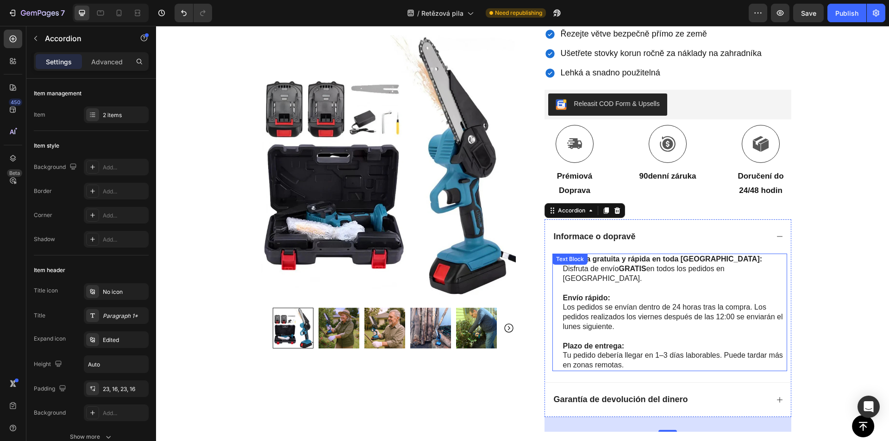
click at [609, 332] on p at bounding box center [674, 337] width 223 height 10
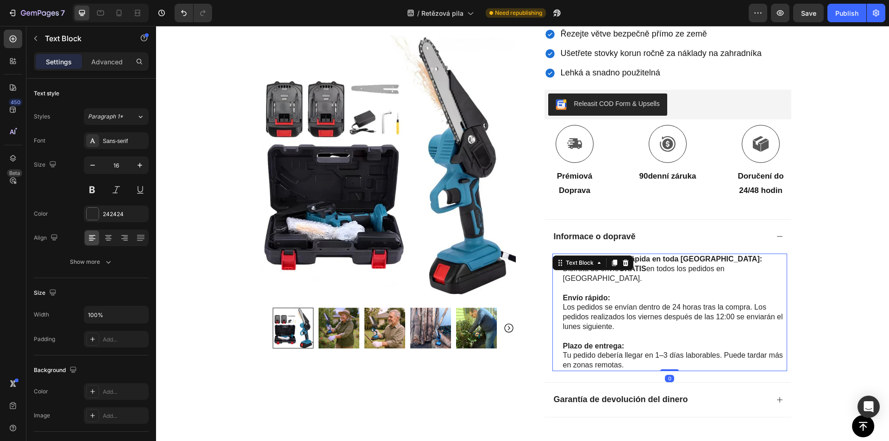
click at [626, 351] on p "Tu pedido debería llegar en 1–3 días laborables. Puede tardar más en zonas remo…" at bounding box center [674, 360] width 223 height 19
click at [632, 353] on p "Tu pedido debería llegar en 1–3 días laborables. Puede tardar más en zonas remo…" at bounding box center [674, 360] width 223 height 19
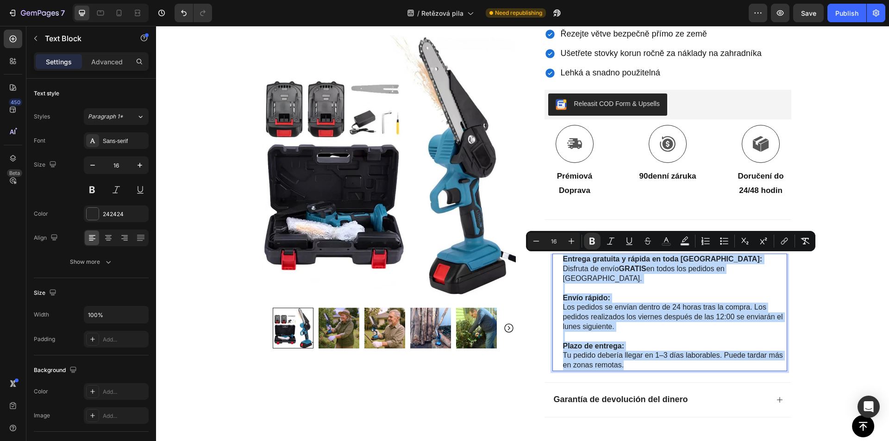
drag, startPoint x: 608, startPoint y: 342, endPoint x: 560, endPoint y: 260, distance: 95.1
click at [562, 260] on div "Entrega gratuita y rápida en toda [GEOGRAPHIC_DATA]: Disfruta de envío GRATIS e…" at bounding box center [674, 313] width 225 height 118
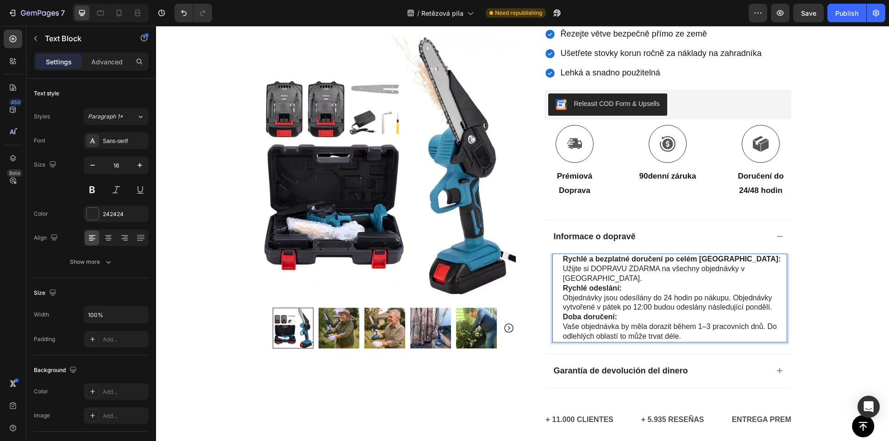
click at [563, 284] on strong "Rychlé odeslání:" at bounding box center [592, 288] width 59 height 8
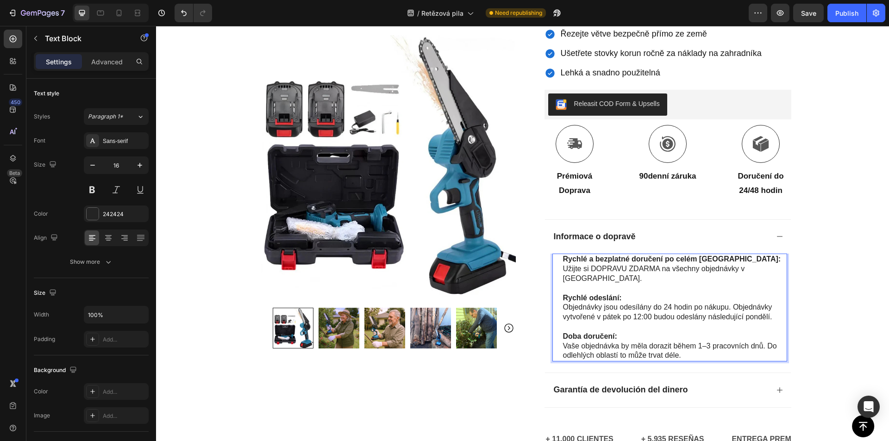
click at [634, 270] on p "Rychlé a bezplatné doručení po celém [GEOGRAPHIC_DATA]: Užijte si DOPRAVU ZDARM…" at bounding box center [674, 269] width 223 height 29
click at [667, 271] on p "Rychlé a bezplatné doručení po celém [GEOGRAPHIC_DATA]: Užijte si DOPRAVU ZDARM…" at bounding box center [674, 269] width 223 height 29
click at [648, 267] on p "Rychlé a bezplatné doručení po celém [GEOGRAPHIC_DATA]: Užijte si DOPRAVU ZDARM…" at bounding box center [674, 269] width 223 height 29
click at [600, 270] on p "Rychlé a bezplatné doručení po celém [GEOGRAPHIC_DATA]: Užijte si DOPRAVU ZDARM…" at bounding box center [674, 269] width 223 height 29
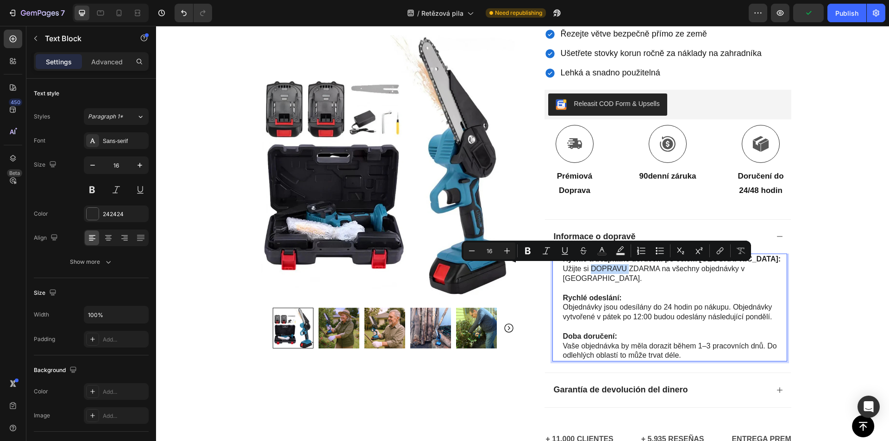
click at [594, 273] on div at bounding box center [594, 273] width 0 height 0
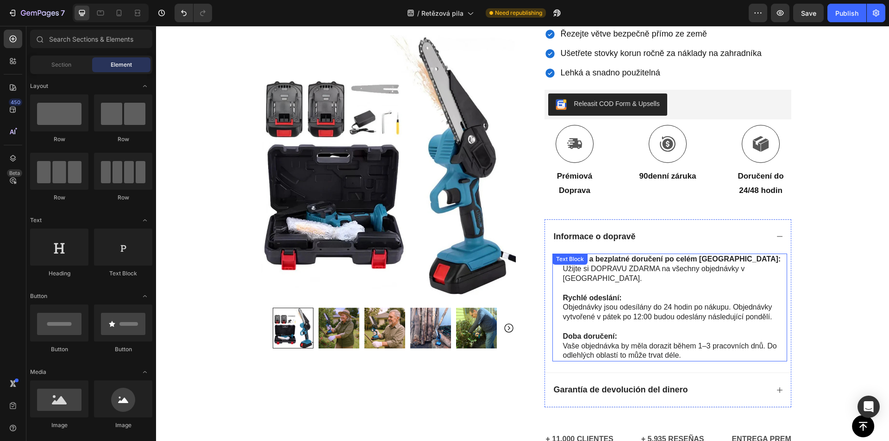
click at [672, 266] on p "Rychlé a bezplatné doručení po celém [GEOGRAPHIC_DATA]: Užijte si DOPRAVU ZDARM…" at bounding box center [674, 269] width 223 height 29
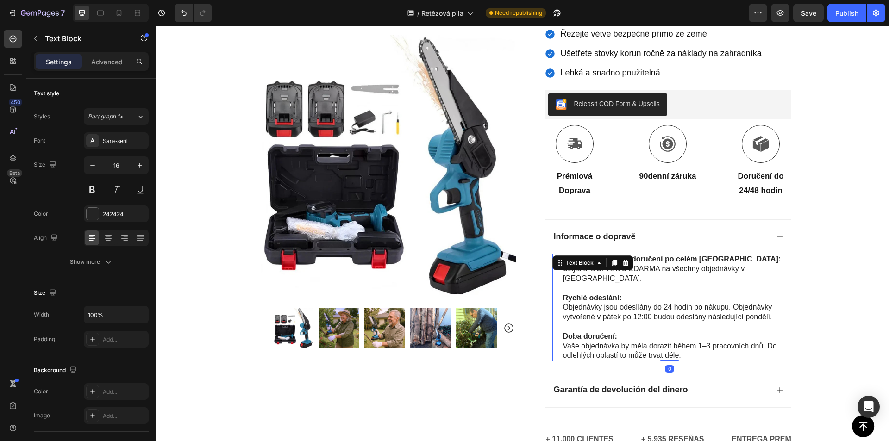
click at [637, 271] on p "Rychlé a bezplatné doručení po celém [GEOGRAPHIC_DATA]: Užijte si DOPRAVU ZDARM…" at bounding box center [674, 269] width 223 height 29
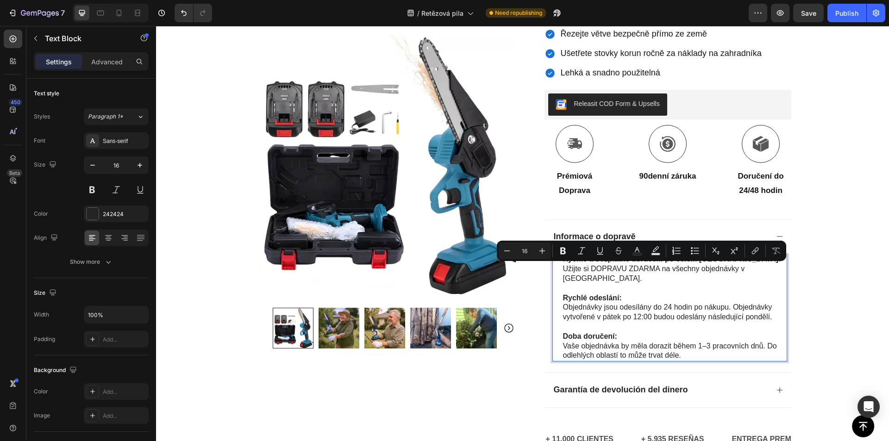
click at [631, 273] on div at bounding box center [631, 273] width 0 height 0
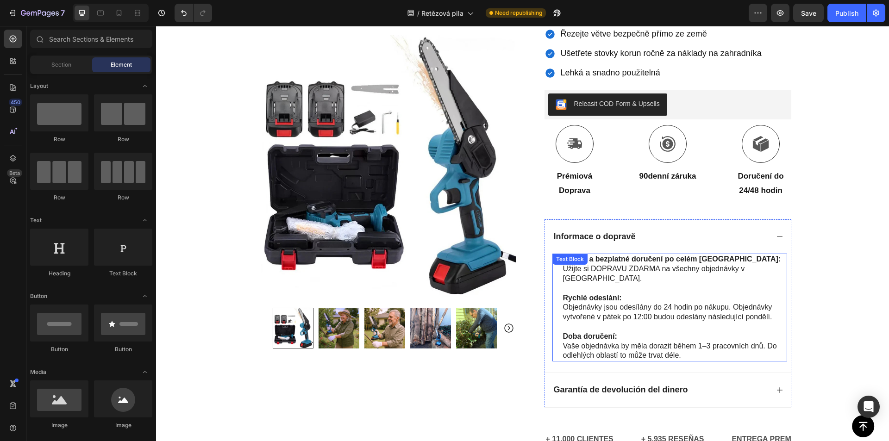
click at [668, 274] on p "Rychlé a bezplatné doručení po celém [GEOGRAPHIC_DATA]: Užijte si DOPRAVU ZDARM…" at bounding box center [674, 269] width 223 height 29
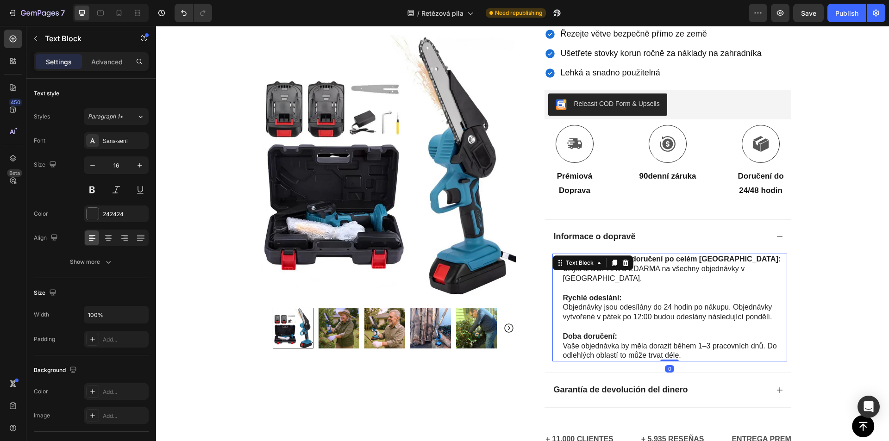
click at [638, 270] on p "Rychlé a bezplatné doručení po celém [GEOGRAPHIC_DATA]: Užijte si DOPRAVU ZDARM…" at bounding box center [674, 269] width 223 height 29
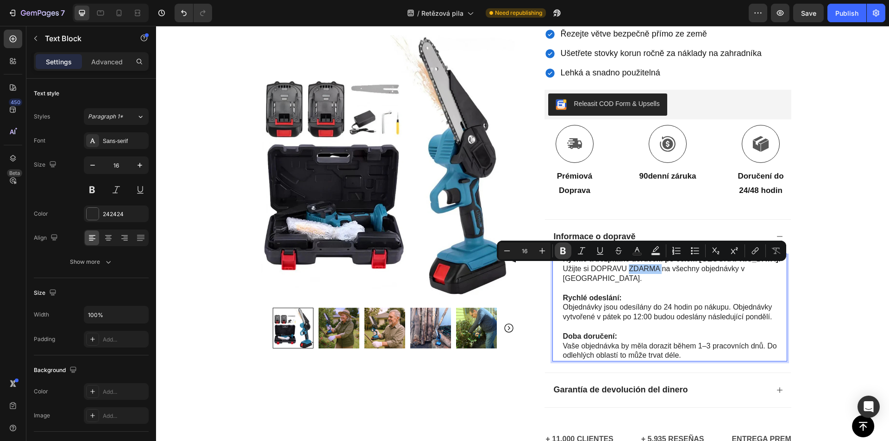
drag, startPoint x: 561, startPoint y: 251, endPoint x: 596, endPoint y: 251, distance: 34.7
click at [561, 251] on icon "Editor contextual toolbar" at bounding box center [563, 251] width 6 height 7
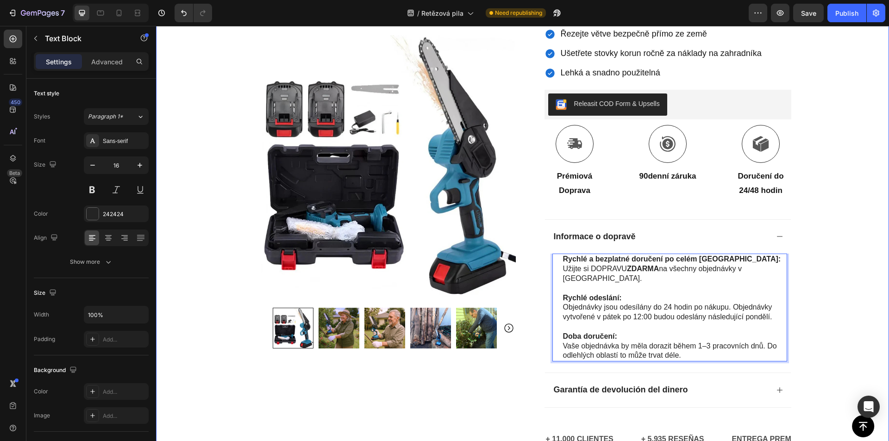
click at [818, 278] on div "Icon Plaťte při doručení a doprava zdarma Text [GEOGRAPHIC_DATA] Icon 84 000+ s…" at bounding box center [522, 120] width 733 height 702
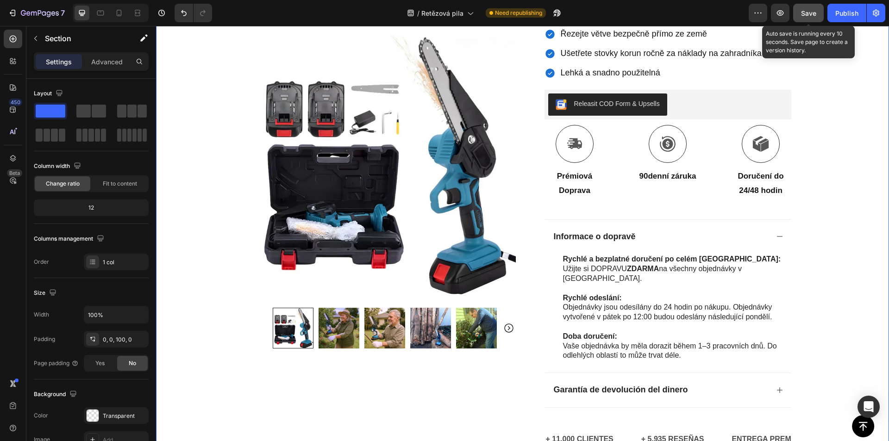
drag, startPoint x: 808, startPoint y: 6, endPoint x: 641, endPoint y: 69, distance: 178.4
click at [808, 6] on button "Save" at bounding box center [808, 13] width 31 height 19
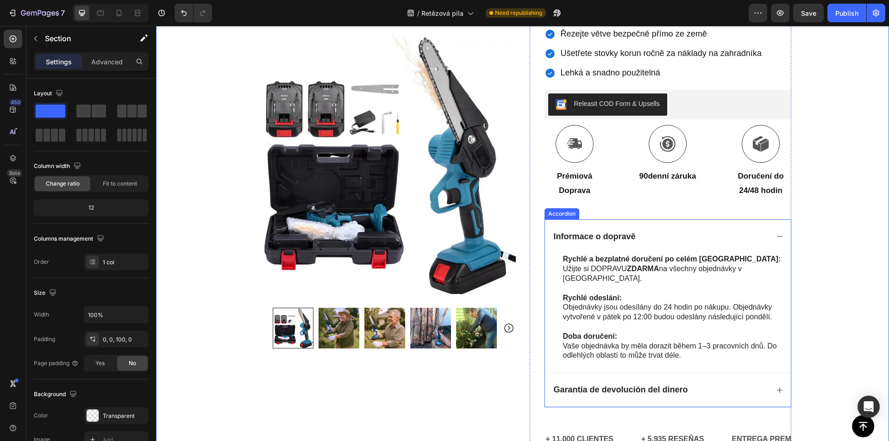
click at [624, 385] on strong "Garantía de devolución del dinero" at bounding box center [621, 389] width 134 height 9
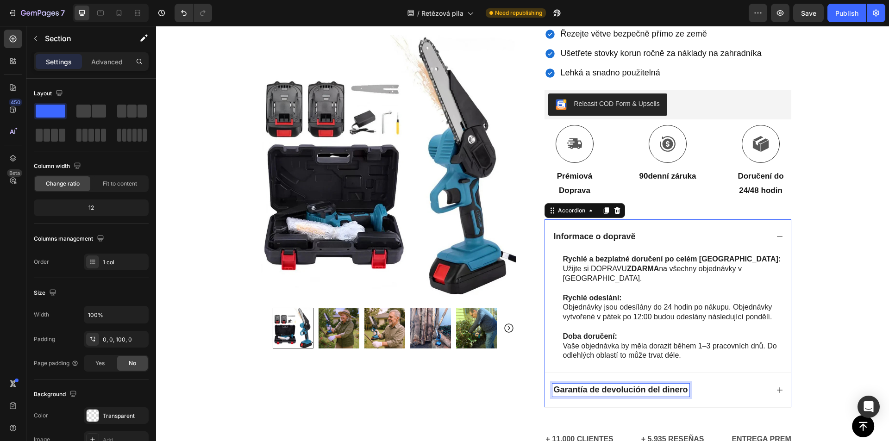
click at [623, 385] on strong "Garantía de devolución del dinero" at bounding box center [621, 389] width 134 height 9
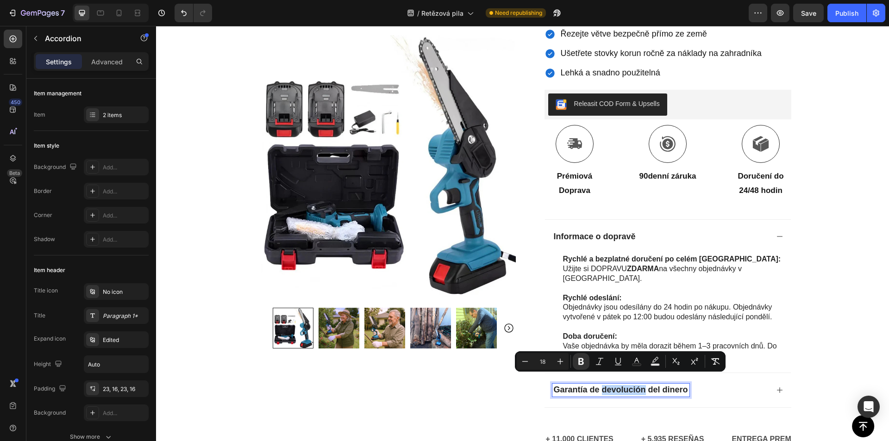
click at [618, 385] on strong "Garantía de devolución del dinero" at bounding box center [621, 389] width 134 height 9
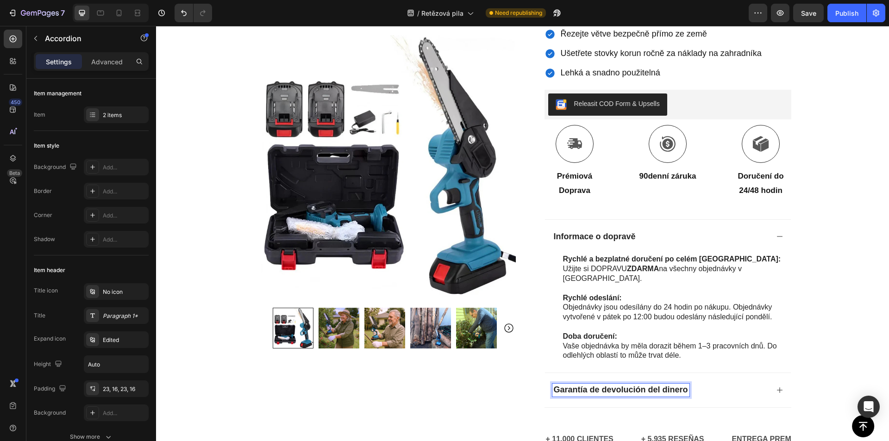
click at [618, 385] on strong "Garantía de devolución del dinero" at bounding box center [621, 389] width 134 height 9
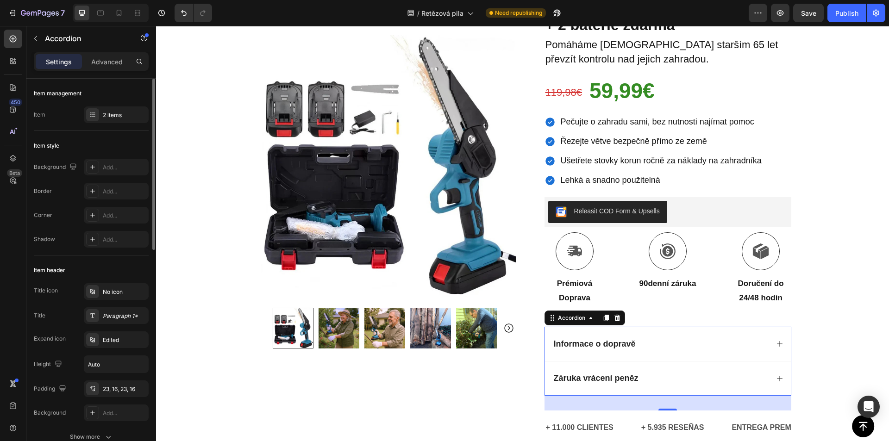
scroll to position [167, 0]
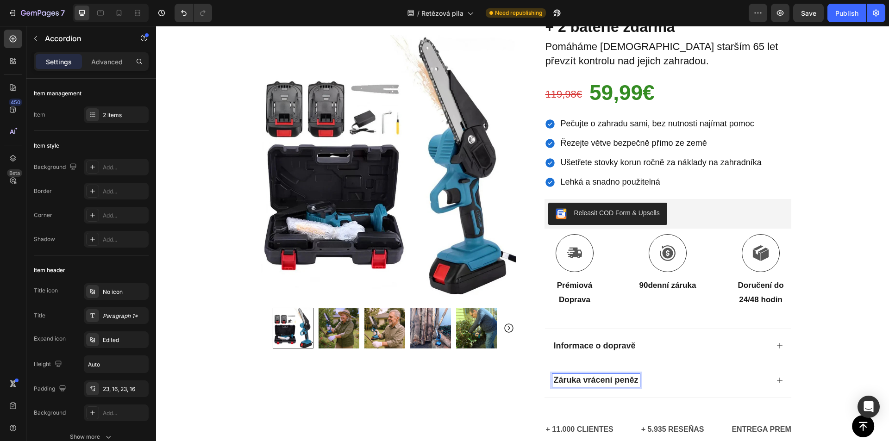
click at [708, 383] on div "Záruka vrácení peněz" at bounding box center [660, 380] width 216 height 13
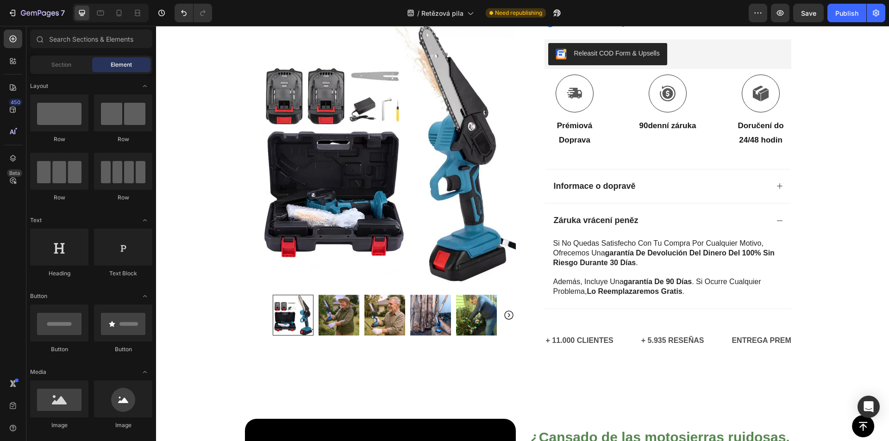
scroll to position [348, 0]
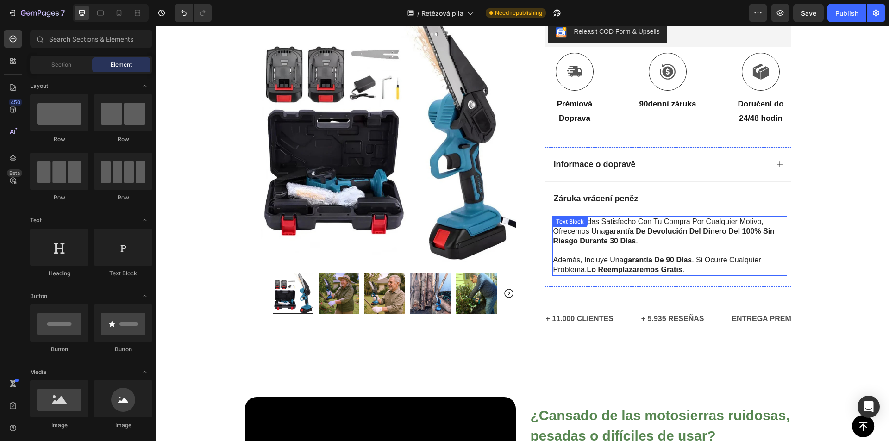
click at [642, 231] on strong "garantía de devolución del dinero del 100% sin riesgo durante 30 días" at bounding box center [663, 236] width 221 height 18
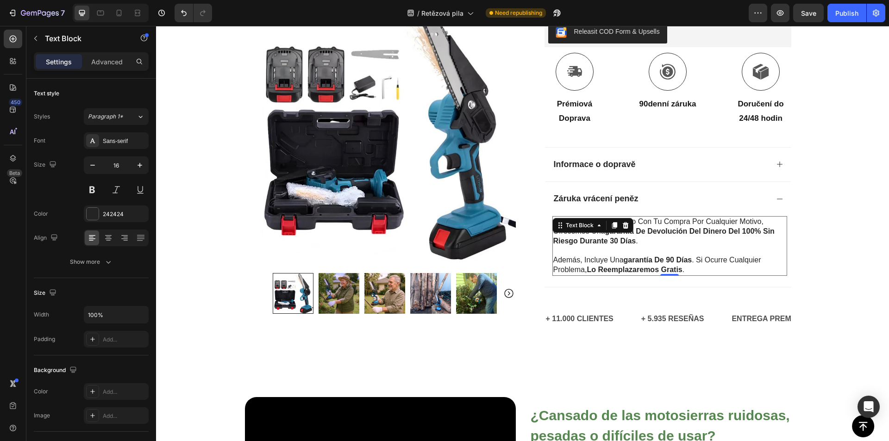
click at [690, 268] on p "además, incluye una garantía de 90 días . si ocurre cualquier problema, lo reem…" at bounding box center [669, 265] width 233 height 19
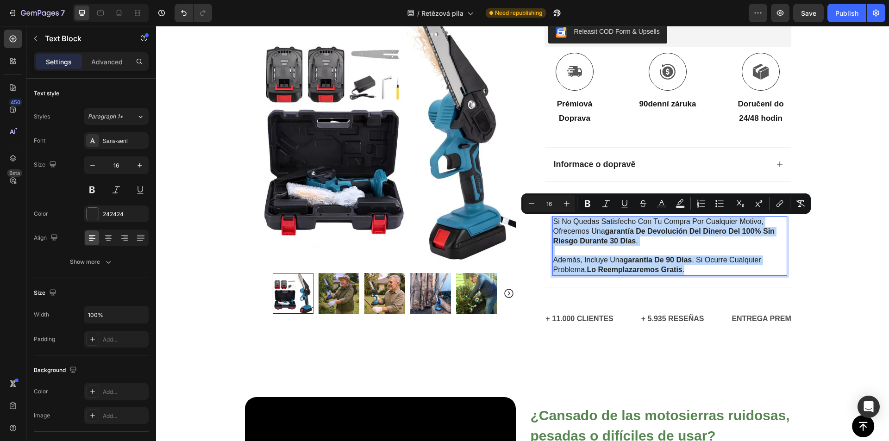
drag, startPoint x: 696, startPoint y: 269, endPoint x: 549, endPoint y: 222, distance: 154.1
click at [552, 222] on div "si no quedas satisfecho con tu compra por cualquier motivo, ofrecemos una garan…" at bounding box center [669, 246] width 235 height 60
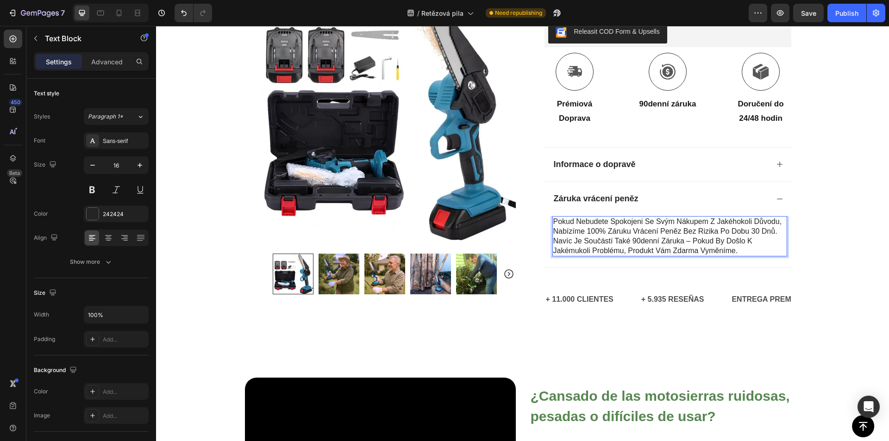
click at [774, 232] on p "Pokud nebudete spokojeni se svým nákupem z jakéhokoli důvodu, nabízíme 100% zár…" at bounding box center [669, 226] width 233 height 19
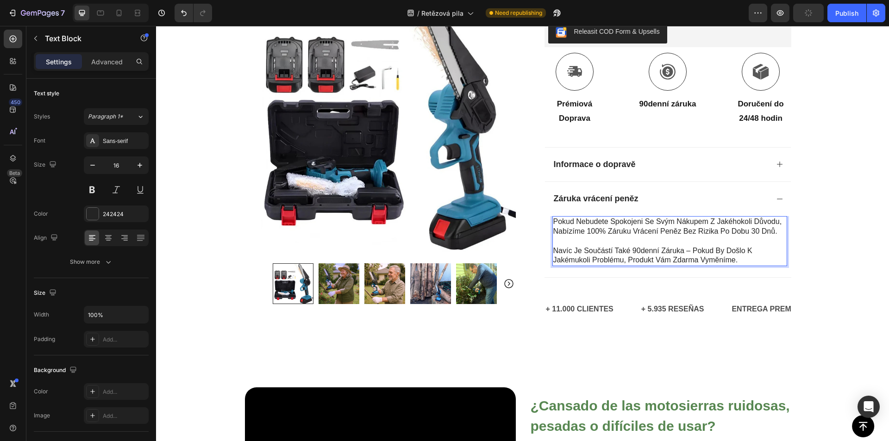
click at [621, 230] on p "Pokud nebudete spokojeni se svým nákupem z jakéhokoli důvodu, nabízíme 100% zár…" at bounding box center [669, 226] width 233 height 19
click at [587, 232] on p "Pokud nebudete spokojeni se svým nákupem z jakéhokoli důvodu, nabízíme 100% zár…" at bounding box center [669, 226] width 233 height 19
drag, startPoint x: 585, startPoint y: 232, endPoint x: 777, endPoint y: 233, distance: 192.6
click at [777, 233] on p "Pokud nebudete spokojeni se svým nákupem z jakéhokoli důvodu, nabízíme 100% zár…" at bounding box center [669, 226] width 233 height 19
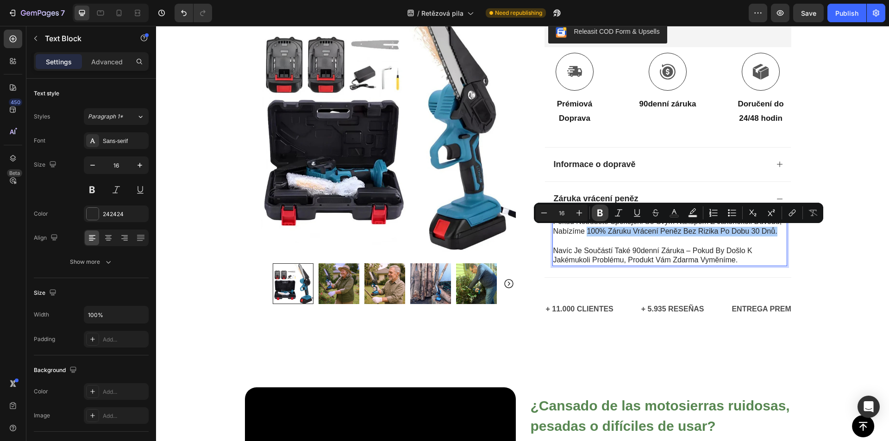
click at [603, 210] on icon "Editor contextual toolbar" at bounding box center [600, 212] width 9 height 9
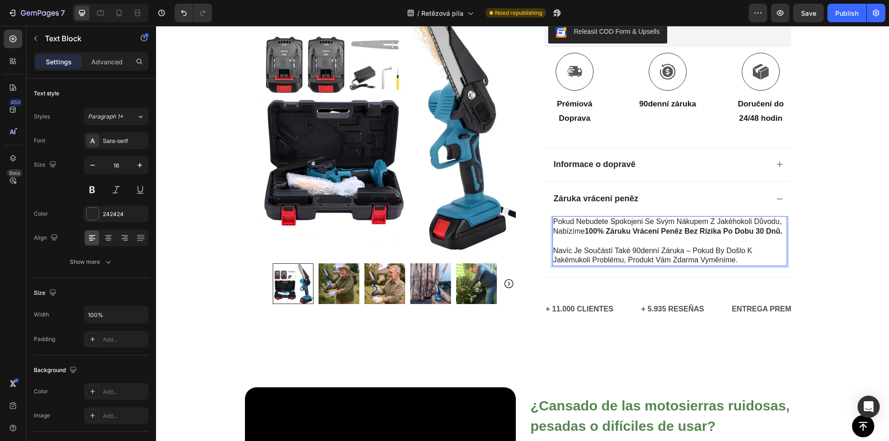
click at [657, 256] on p "Navíc je součástí také 90denní záruka – pokud by došlo k jakémukoli problému, p…" at bounding box center [669, 255] width 233 height 19
drag, startPoint x: 624, startPoint y: 260, endPoint x: 737, endPoint y: 260, distance: 113.0
click at [732, 260] on p "Navíc je součástí také 90denní záruka – pokud by došlo k jakémukoli problému, p…" at bounding box center [669, 255] width 233 height 19
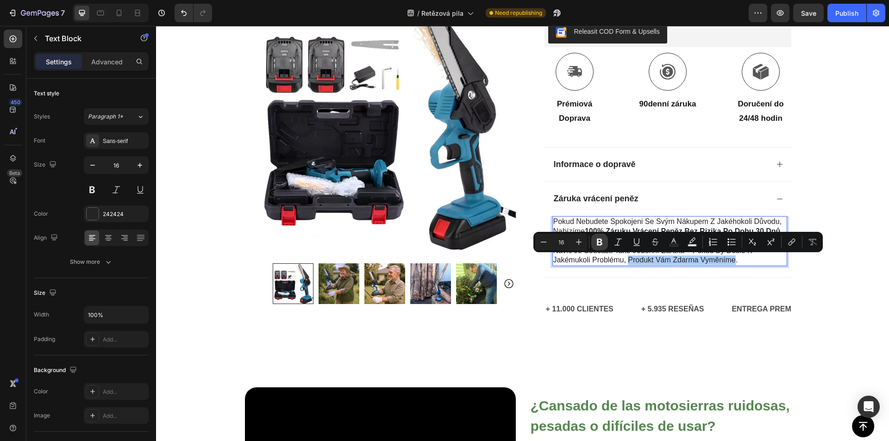
click at [604, 245] on button "Bold" at bounding box center [599, 242] width 17 height 17
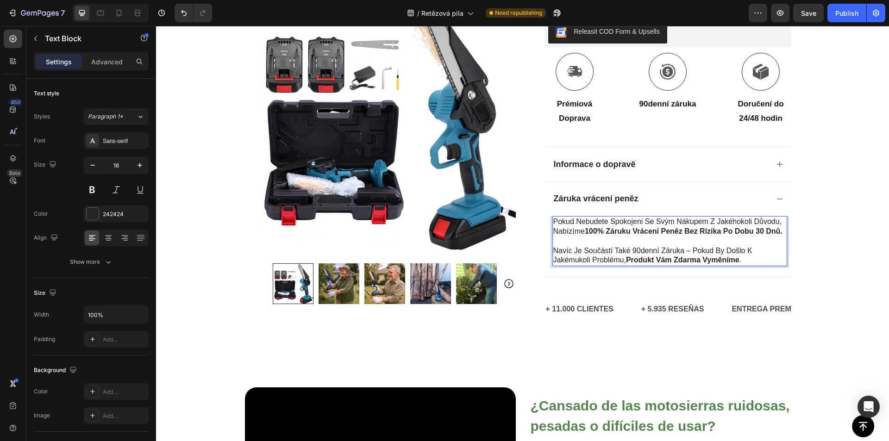
click at [726, 243] on div at bounding box center [726, 243] width 0 height 0
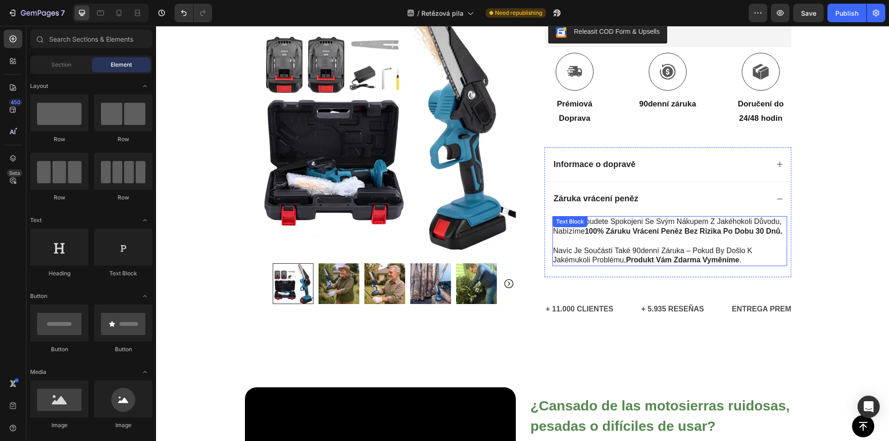
click at [704, 257] on strong "produkt vám zdarma vyměníme" at bounding box center [682, 260] width 113 height 8
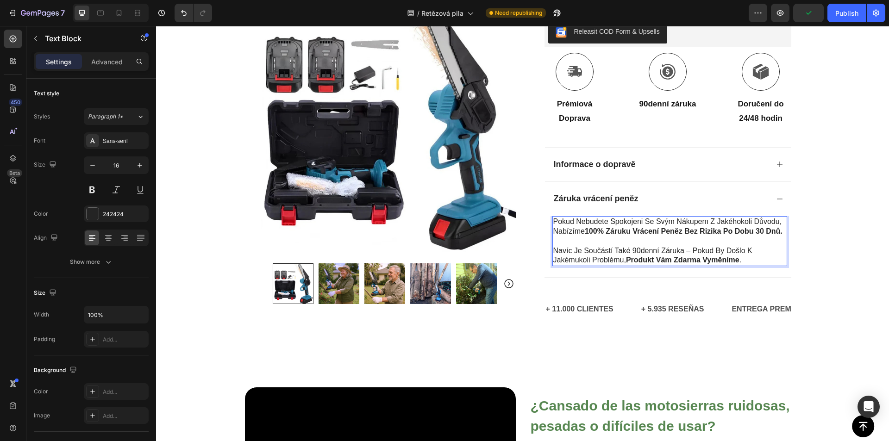
click at [630, 253] on p "Navíc je součástí také 90denní záruka – pokud by došlo k jakémukoli problému, p…" at bounding box center [669, 255] width 233 height 19
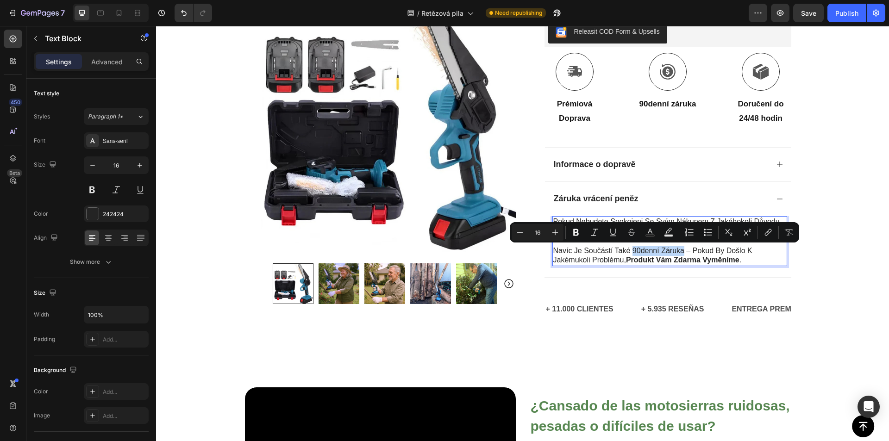
drag, startPoint x: 630, startPoint y: 252, endPoint x: 678, endPoint y: 252, distance: 48.6
click at [678, 252] on p "Navíc je součástí také 90denní záruka – pokud by došlo k jakémukoli problému, p…" at bounding box center [669, 255] width 233 height 19
click at [672, 255] on div at bounding box center [672, 255] width 0 height 0
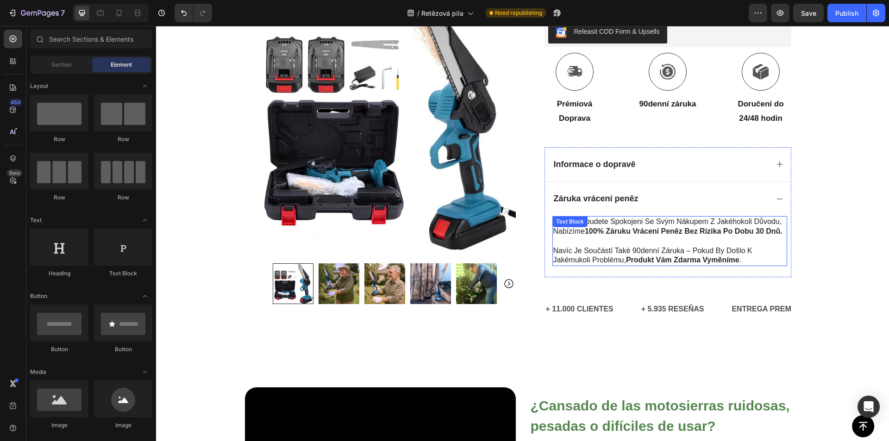
click at [658, 253] on p "Navíc je součástí také 90denní záruka – pokud by došlo k jakémukoli problému, p…" at bounding box center [669, 255] width 233 height 19
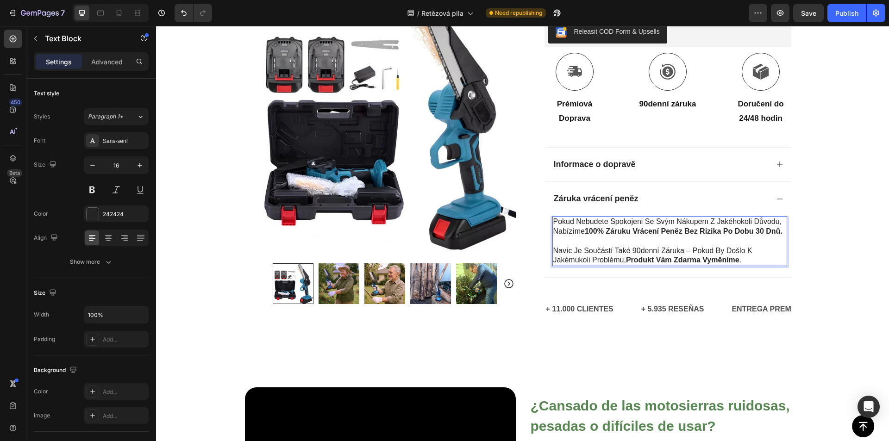
click at [631, 252] on p "Navíc je součástí také 90denní záruka – pokud by došlo k jakémukoli problému, p…" at bounding box center [669, 255] width 233 height 19
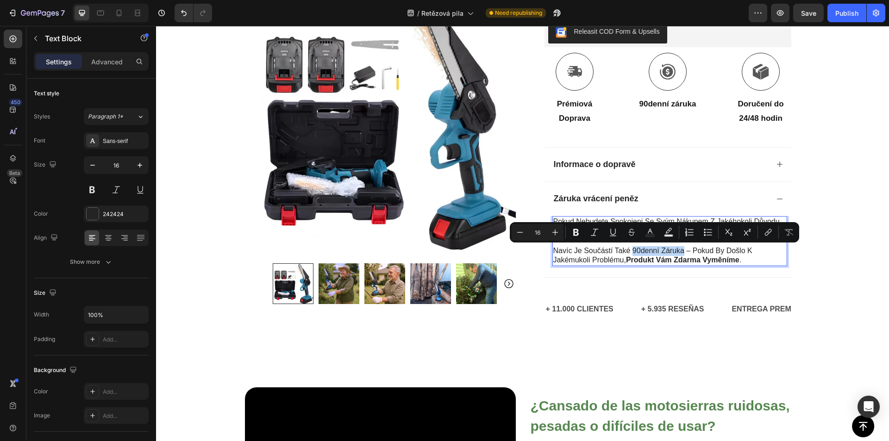
drag, startPoint x: 631, startPoint y: 252, endPoint x: 677, endPoint y: 252, distance: 45.8
click at [677, 252] on p "Navíc je součástí také 90denní záruka – pokud by došlo k jakémukoli problému, p…" at bounding box center [669, 255] width 233 height 19
click at [576, 232] on icon "Editor contextual toolbar" at bounding box center [576, 232] width 6 height 7
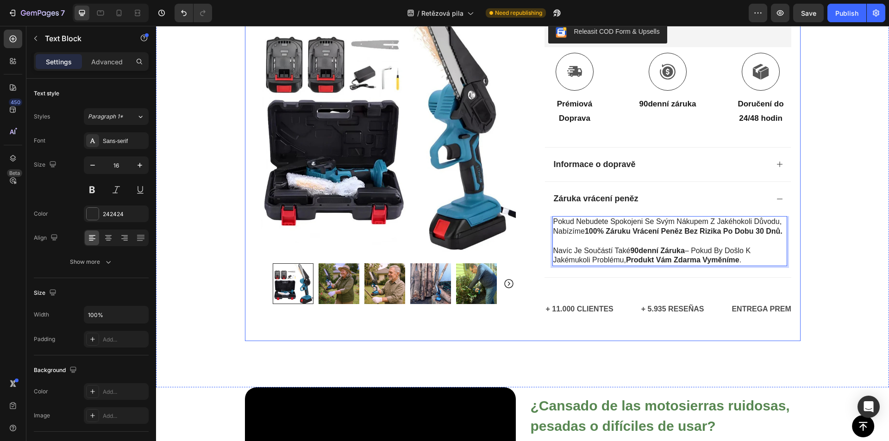
click at [790, 343] on div "Icon Plaťte při doručení a doprava zdarma Text [GEOGRAPHIC_DATA] Icon 84 000+ s…" at bounding box center [522, 42] width 733 height 691
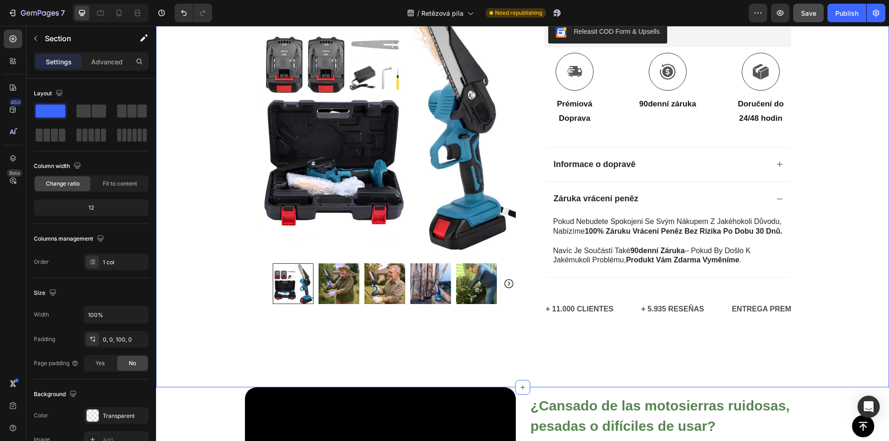
click at [802, 7] on button "Save" at bounding box center [808, 13] width 31 height 19
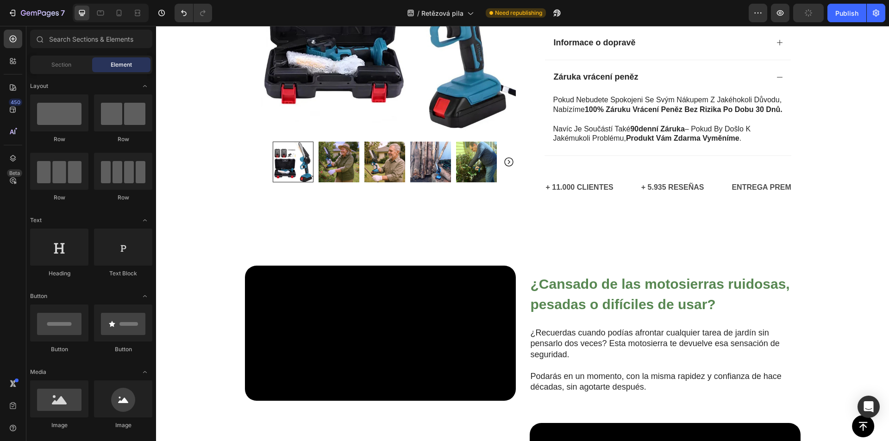
scroll to position [518, 0]
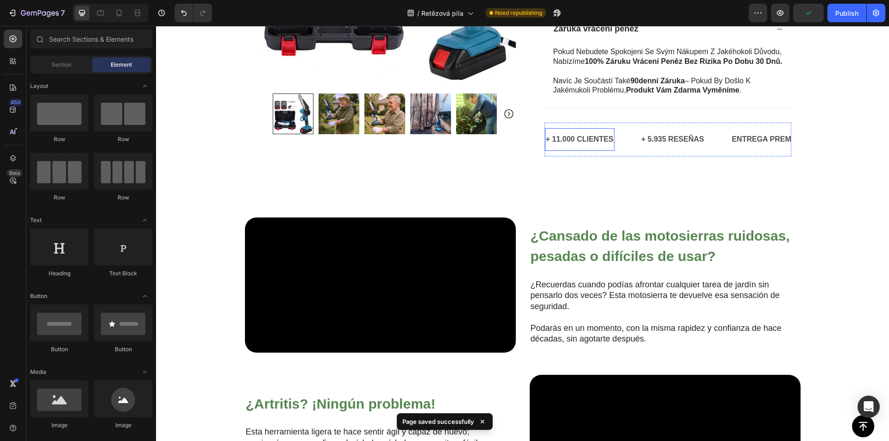
click at [565, 136] on p "+ 11.000 CLIENTES" at bounding box center [580, 139] width 68 height 13
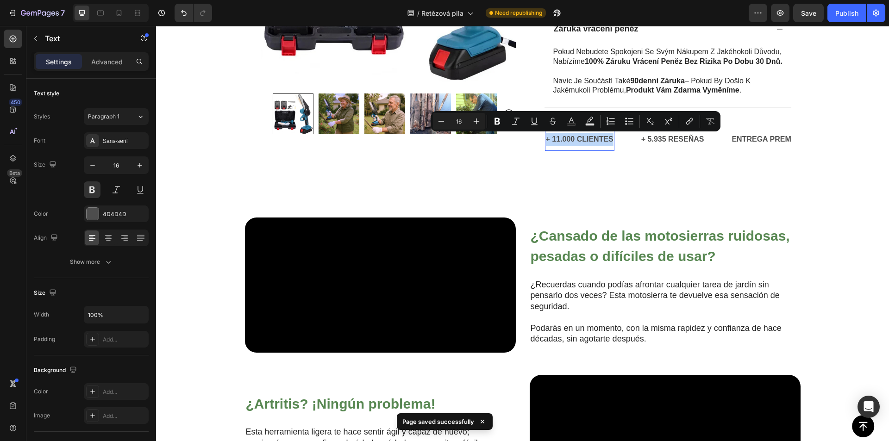
copy p "+ 11.000 CLIENTES"
click at [590, 136] on p "+ 11.000 CLIENTES" at bounding box center [580, 139] width 68 height 13
click at [585, 138] on p "+ 11.000 CLIENTES" at bounding box center [580, 139] width 68 height 13
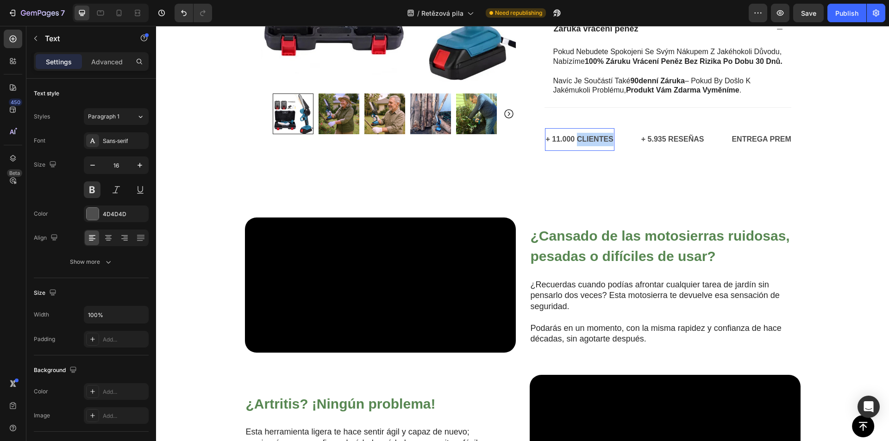
click at [585, 138] on p "+ 11.000 CLIENTES" at bounding box center [580, 139] width 68 height 13
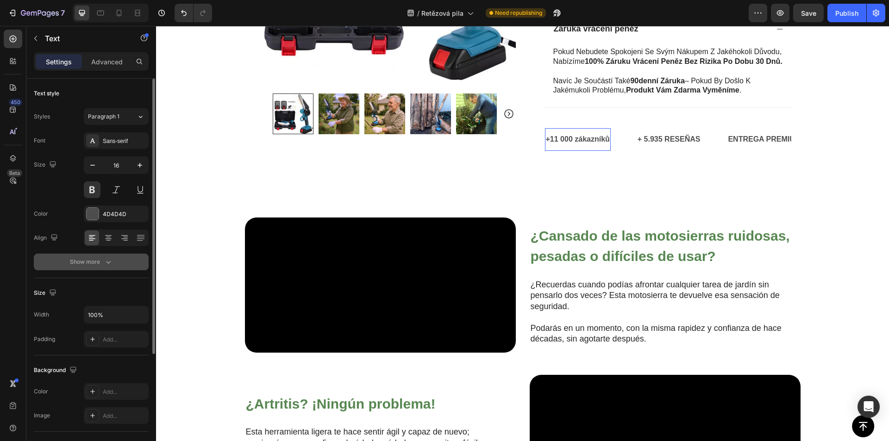
click at [105, 265] on icon "button" at bounding box center [108, 261] width 9 height 9
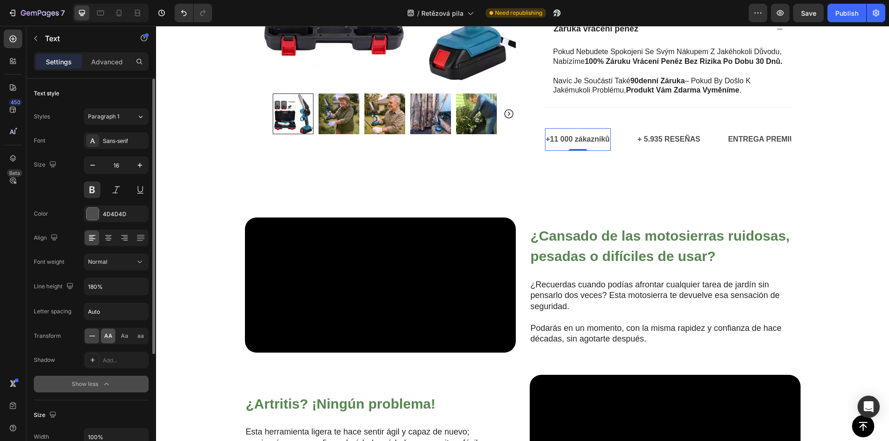
click at [108, 339] on span "AA" at bounding box center [108, 336] width 8 height 8
click at [679, 141] on p "+ 5.935 RESEÑAS" at bounding box center [677, 139] width 63 height 13
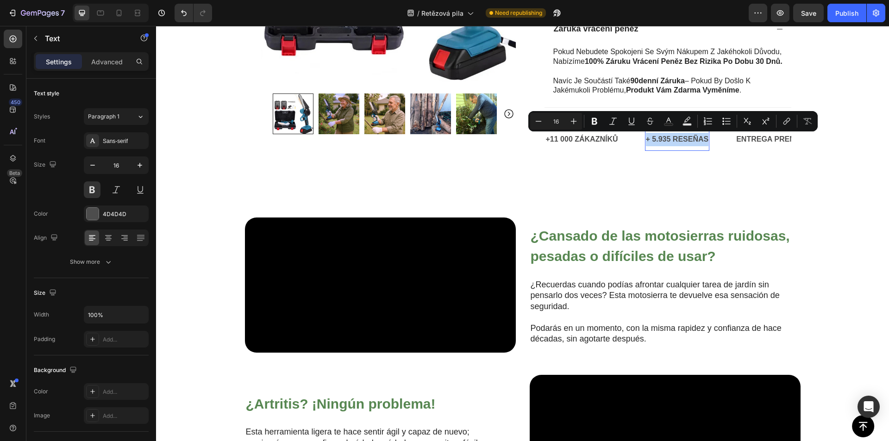
copy p "+ 5.935 RESEÑAS"
click at [661, 138] on p "+ 5.935 RESEÑAS" at bounding box center [677, 139] width 63 height 13
click at [657, 140] on p "+ 5.935 RESEÑAS" at bounding box center [677, 139] width 63 height 13
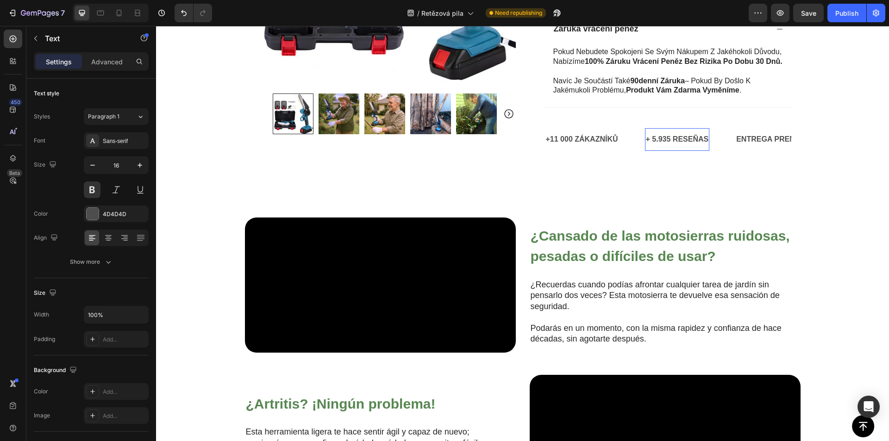
click at [661, 140] on p "+ 5.935 RESEÑAS" at bounding box center [677, 139] width 63 height 13
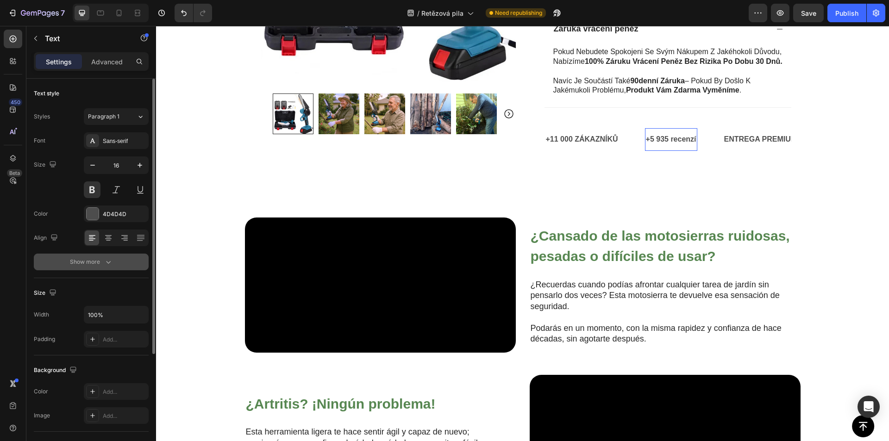
click at [95, 260] on div "Show more" at bounding box center [91, 261] width 43 height 9
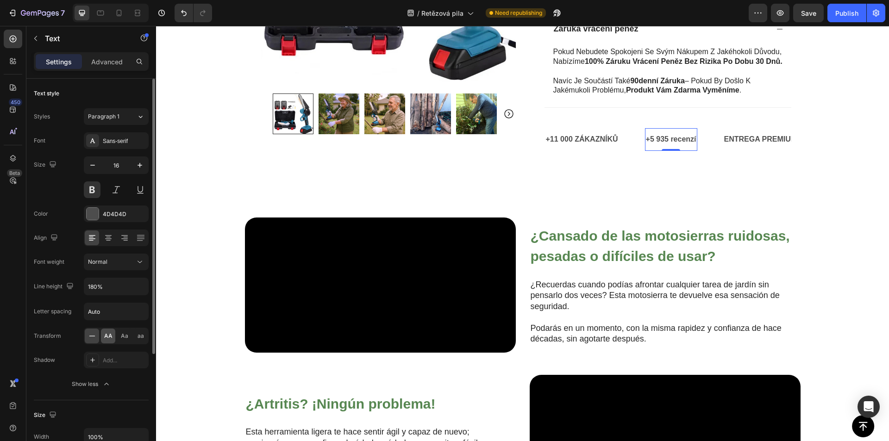
click at [112, 338] on span "AA" at bounding box center [108, 336] width 8 height 8
click at [757, 141] on p "ENTREGA PREMIUM GRATIS" at bounding box center [782, 139] width 102 height 13
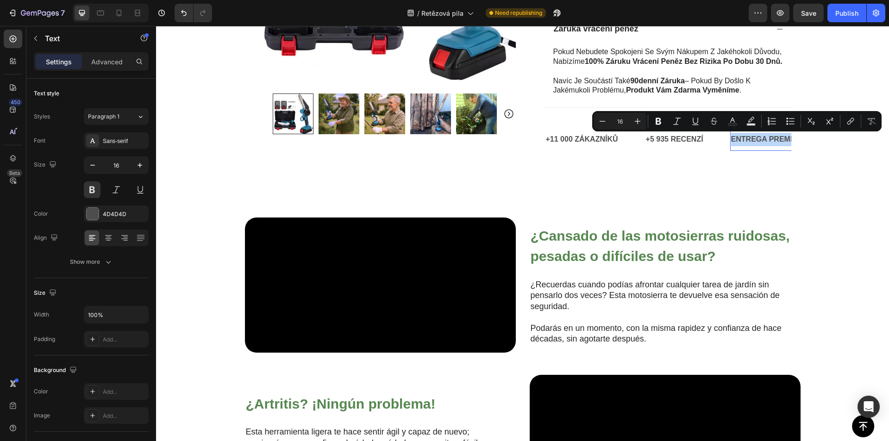
click at [731, 145] on p "ENTREGA PREMIUM GRATIS" at bounding box center [782, 139] width 102 height 13
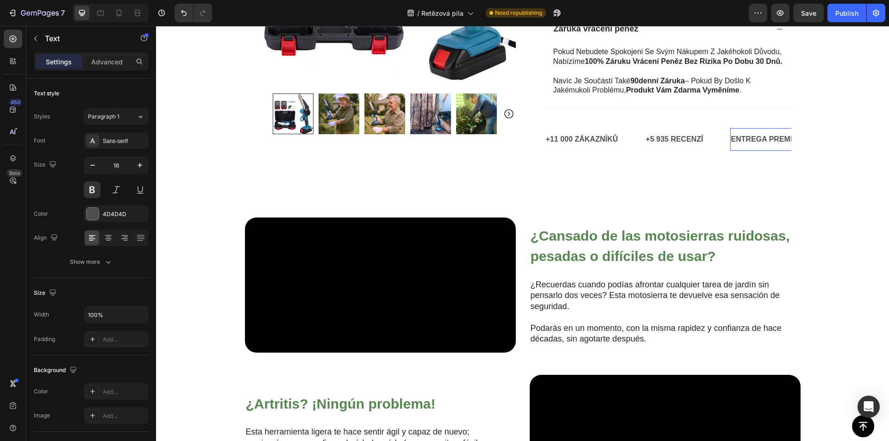
click at [736, 140] on p "ENTREGA PREMIUM GRATIS" at bounding box center [782, 139] width 102 height 13
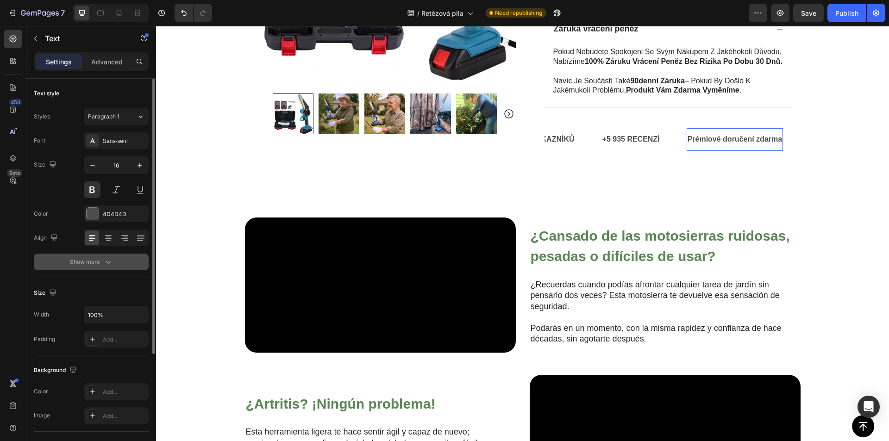
click at [102, 262] on div "Show more" at bounding box center [91, 261] width 43 height 9
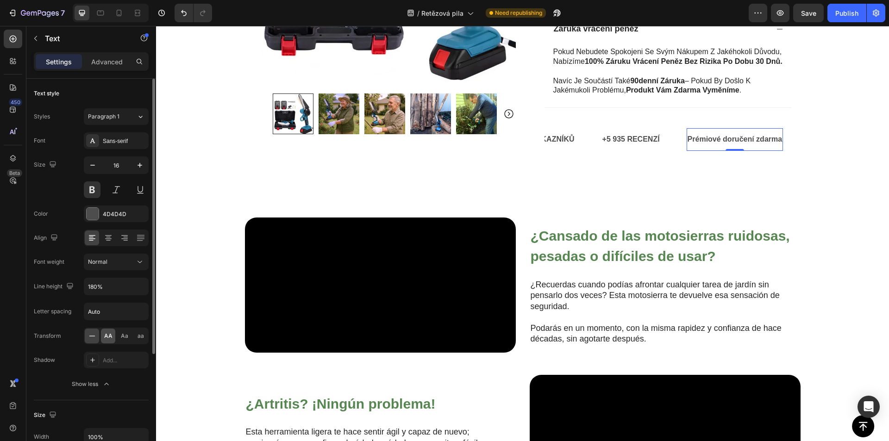
click at [112, 338] on span "AA" at bounding box center [108, 336] width 8 height 8
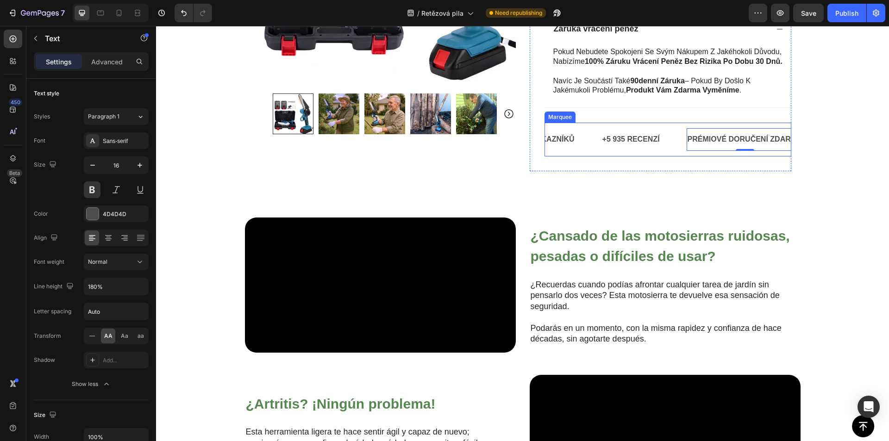
click at [667, 144] on div "+5 935 recenzí Text" at bounding box center [644, 139] width 85 height 23
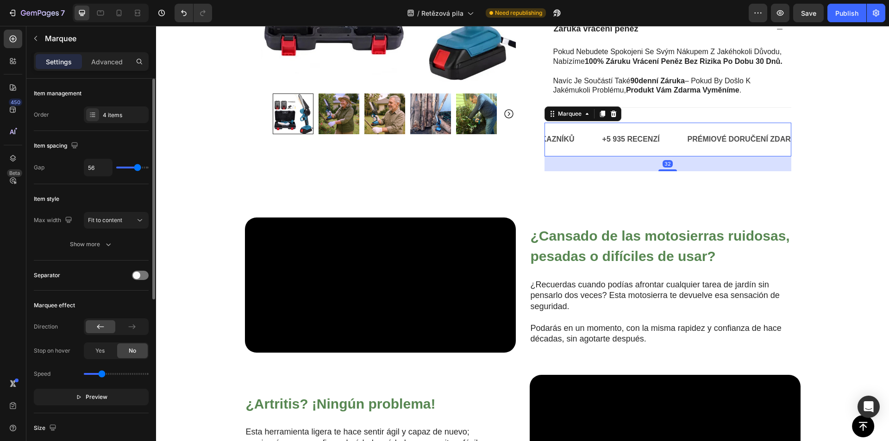
click at [110, 184] on div "Item management Order 4 items" at bounding box center [91, 222] width 115 height 76
click at [112, 118] on div "4 items" at bounding box center [125, 115] width 44 height 8
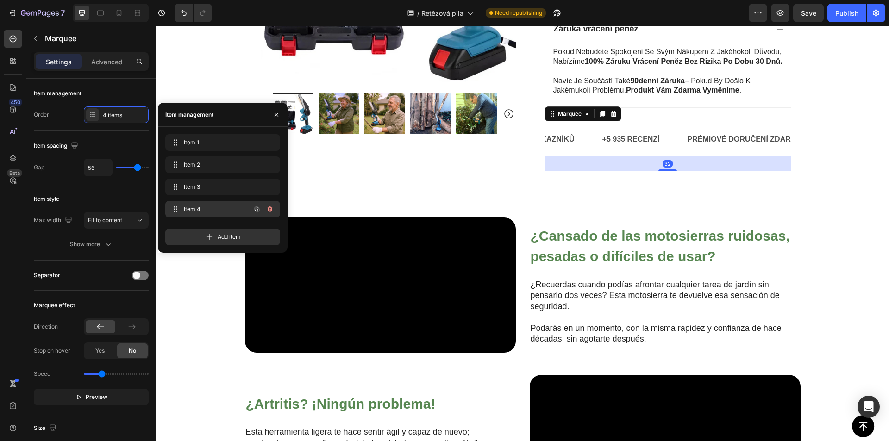
click at [195, 206] on span "Item 4" at bounding box center [210, 209] width 52 height 8
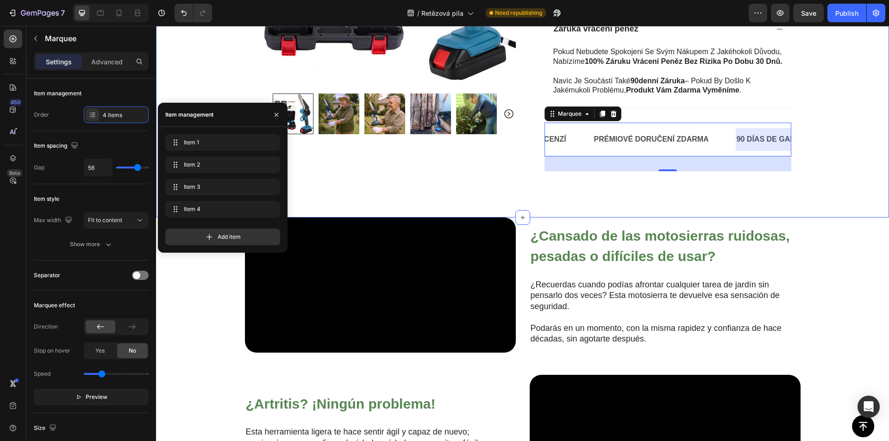
scroll to position [0, 246]
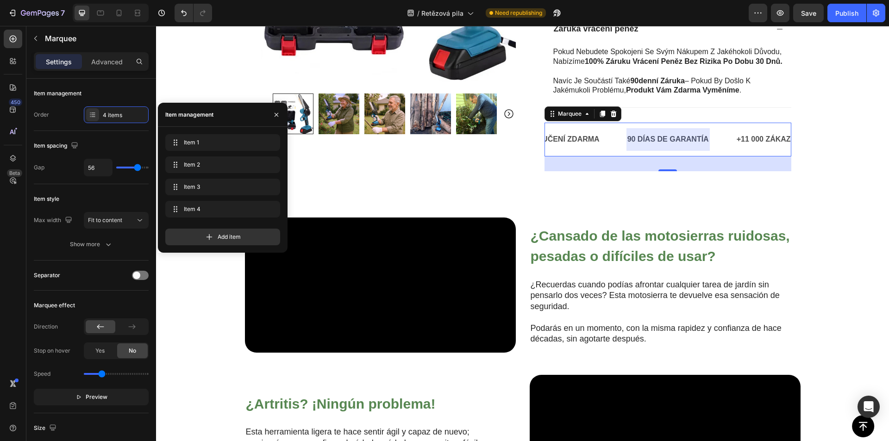
click at [647, 137] on div at bounding box center [668, 139] width 83 height 23
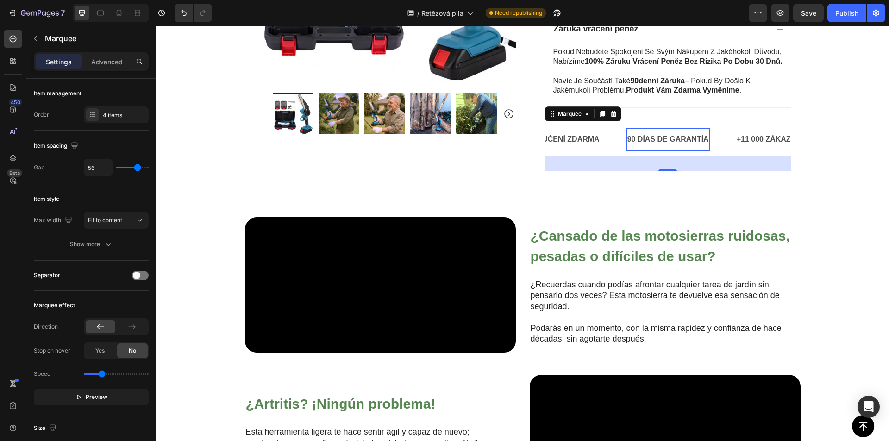
click at [646, 137] on p "90 DÍAS DE GARANTÍA" at bounding box center [667, 139] width 81 height 13
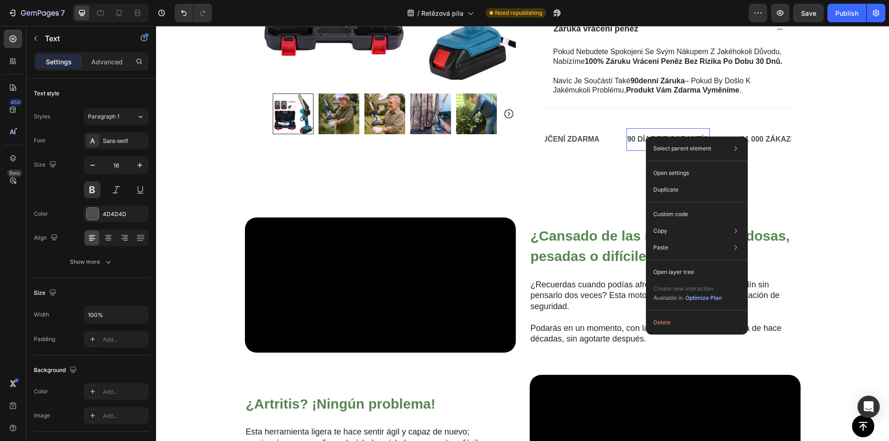
click at [641, 138] on p "90 DÍAS DE GARANTÍA" at bounding box center [667, 139] width 81 height 13
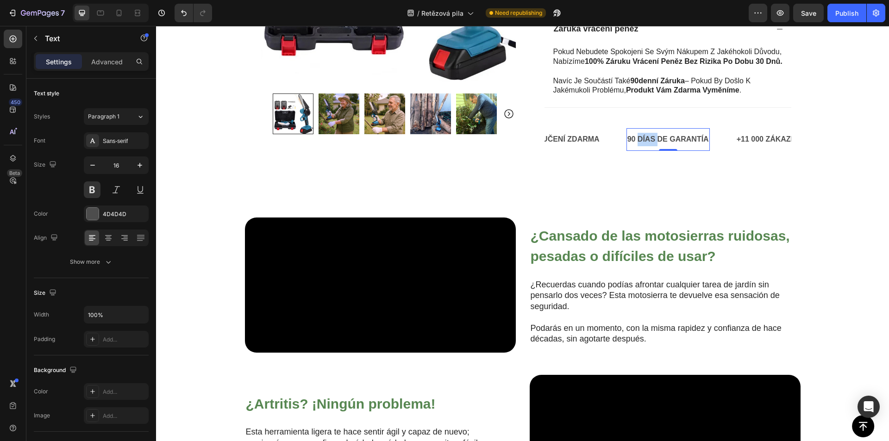
click at [641, 138] on p "90 DÍAS DE GARANTÍA" at bounding box center [667, 139] width 81 height 13
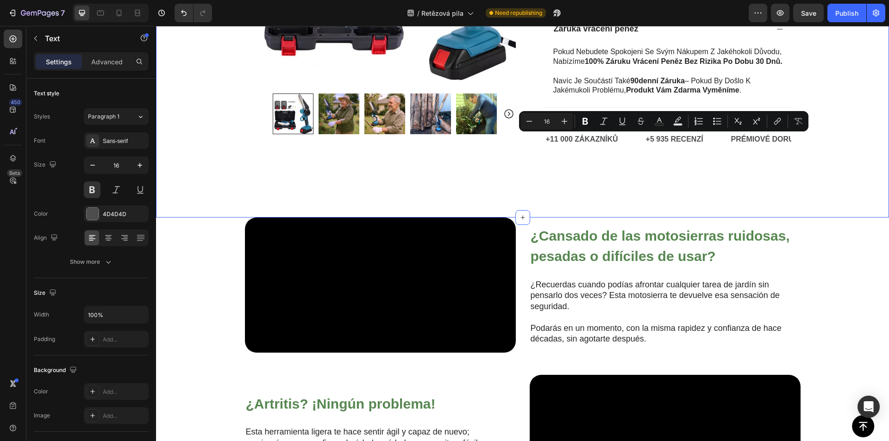
scroll to position [0, 246]
click at [638, 141] on p "90 DÍAS DE GARANTÍA" at bounding box center [667, 139] width 81 height 13
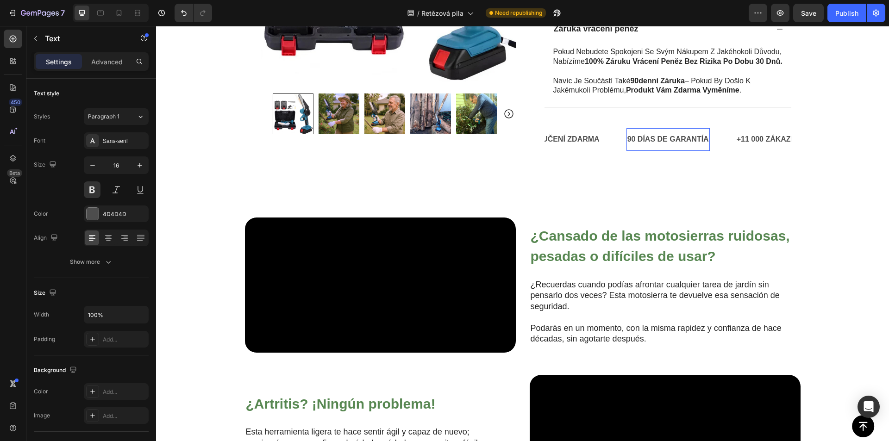
click at [639, 140] on p "90 DÍAS DE GARANTÍA" at bounding box center [667, 139] width 81 height 13
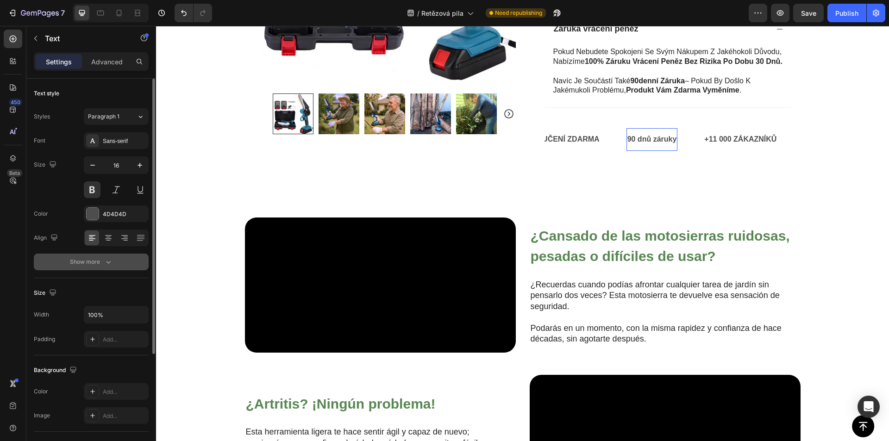
click at [101, 259] on div "Show more" at bounding box center [91, 261] width 43 height 9
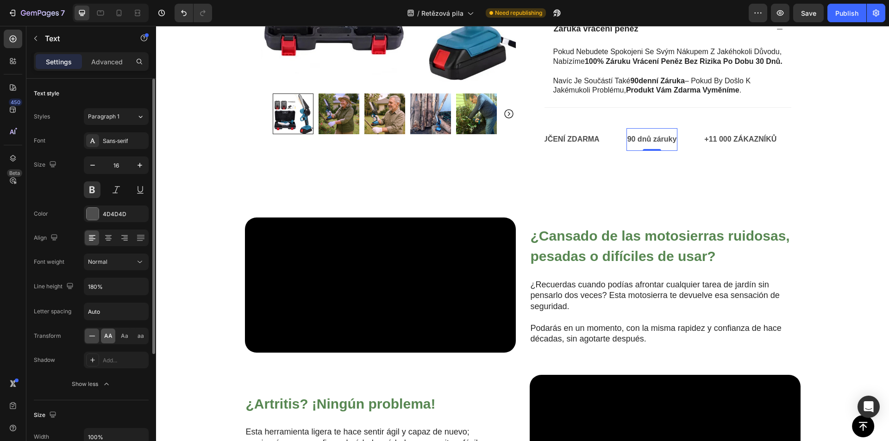
click at [108, 340] on div "AA" at bounding box center [108, 336] width 14 height 15
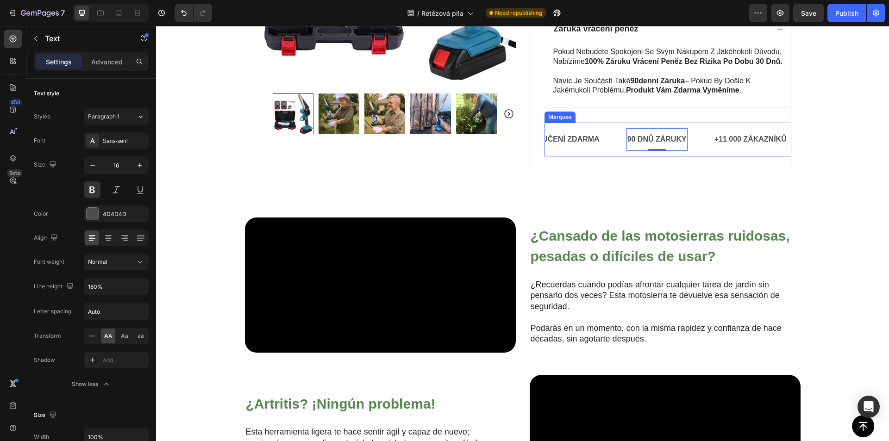
click at [613, 149] on div "Prémiové doručení zdarma Text" at bounding box center [555, 139] width 143 height 23
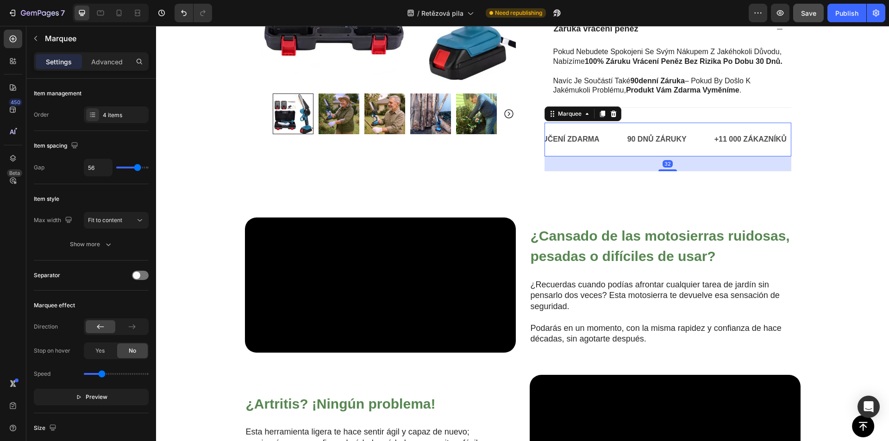
click at [805, 15] on span "Save" at bounding box center [808, 13] width 15 height 8
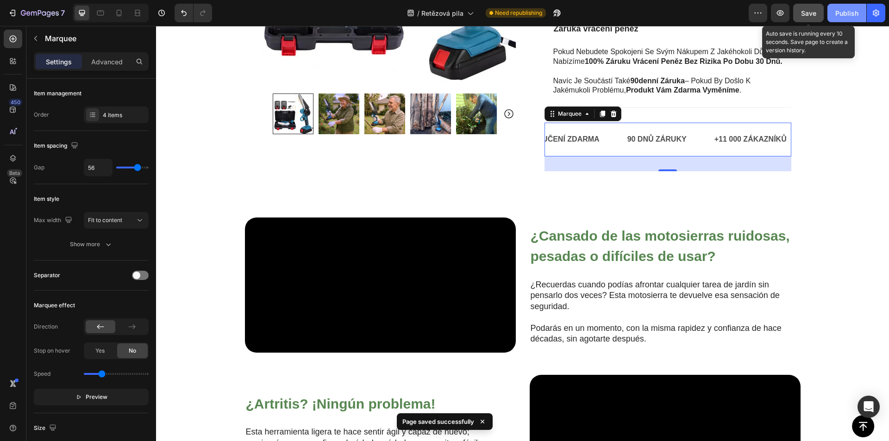
click at [850, 16] on div "Publish" at bounding box center [846, 13] width 23 height 10
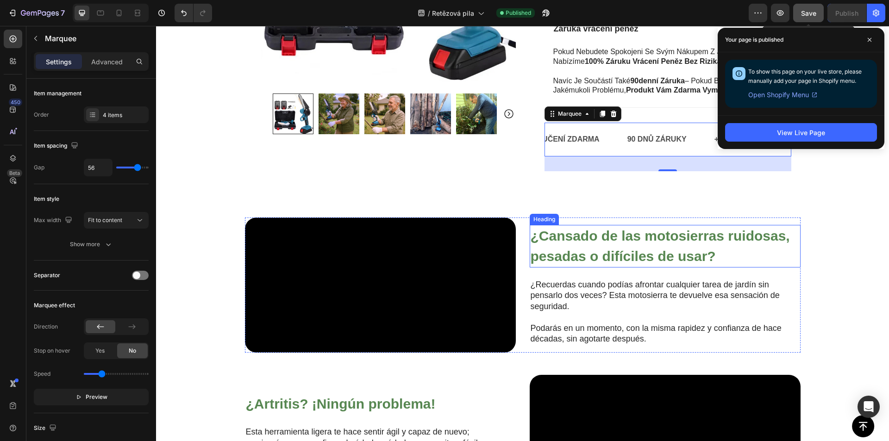
click at [600, 264] on strong "¿Cansado de las motosierras ruidosas, pesadas o difíciles de usar?" at bounding box center [660, 246] width 259 height 36
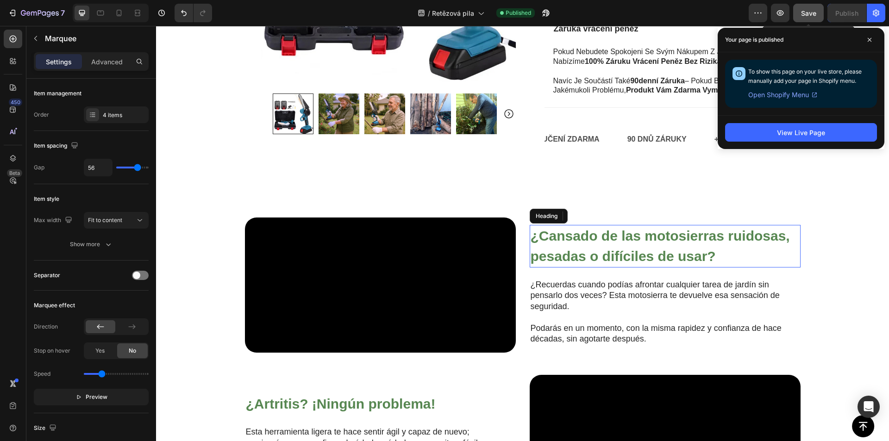
click at [600, 264] on strong "¿Cansado de las motosierras ruidosas, pesadas o difíciles de usar?" at bounding box center [660, 246] width 259 height 36
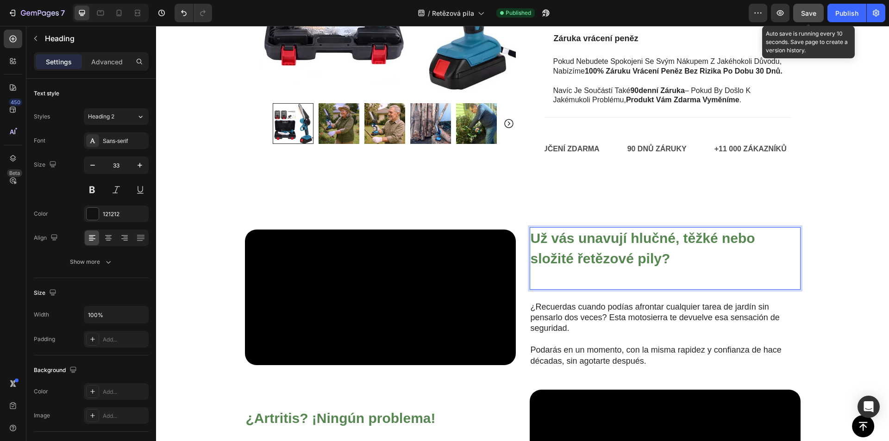
scroll to position [518, 0]
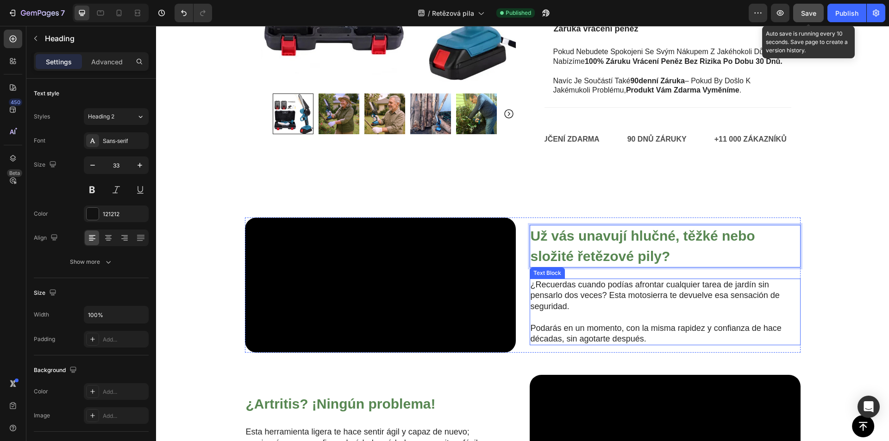
click at [549, 312] on p "¿Recuerdas cuando podías afrontar cualquier tarea de jardín sin pensarlo dos ve…" at bounding box center [658, 296] width 254 height 32
click at [548, 312] on p "¿Recuerdas cuando podías afrontar cualquier tarea de jardín sin pensarlo dos ve…" at bounding box center [658, 296] width 254 height 32
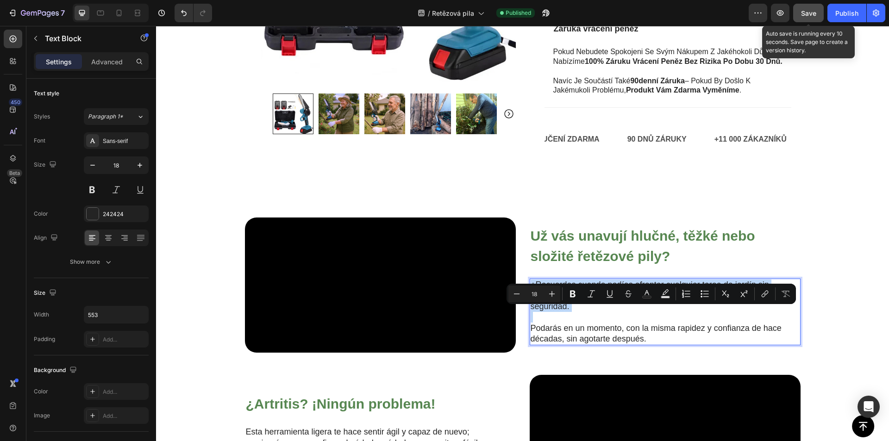
scroll to position [524, 0]
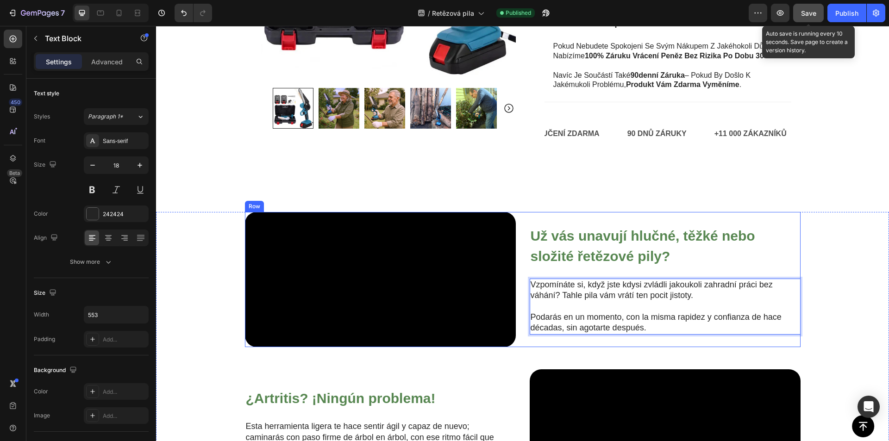
click at [565, 334] on p "Podarás en un momento, con la misma rapidez y confianza de hace décadas, sin ag…" at bounding box center [658, 323] width 254 height 22
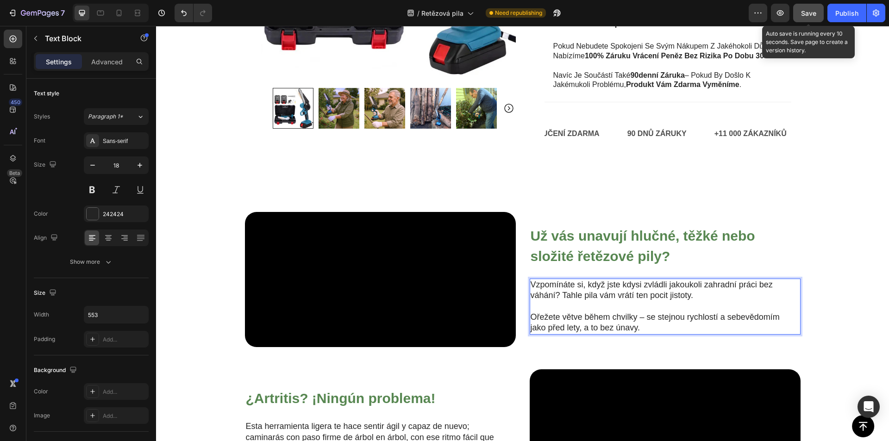
click at [804, 9] on span "Save" at bounding box center [808, 13] width 15 height 8
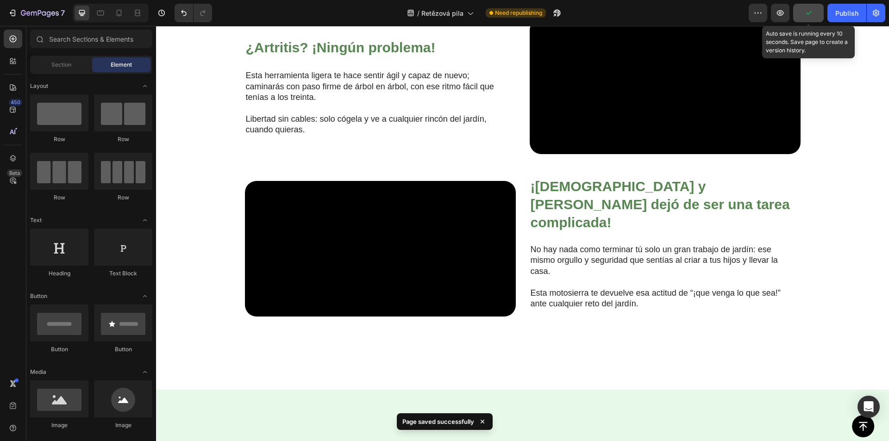
scroll to position [934, 0]
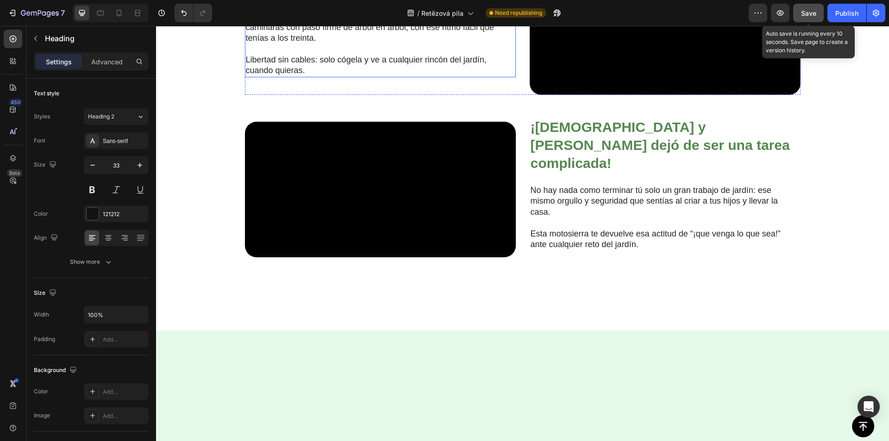
click at [272, 44] on p "Esta herramienta ligera te hace sentir ágil y capaz de nuevo; caminarás con pas…" at bounding box center [373, 27] width 254 height 32
click at [265, 76] on p "Libertad sin cables: solo cógela y ve a cualquier rincón del jardín, cuando qui…" at bounding box center [373, 66] width 254 height 22
click at [263, 76] on p "Libertad sin cables: solo cógela y ve a cualquier rincón del jardín, cuando qui…" at bounding box center [373, 66] width 254 height 22
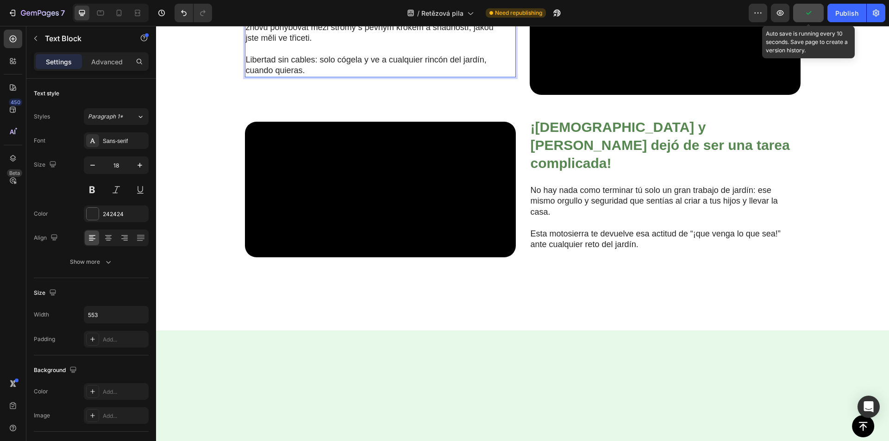
click at [262, 76] on p "Libertad sin cables: solo cógela y ve a cualquier rincón del jardín, cuando qui…" at bounding box center [373, 66] width 254 height 22
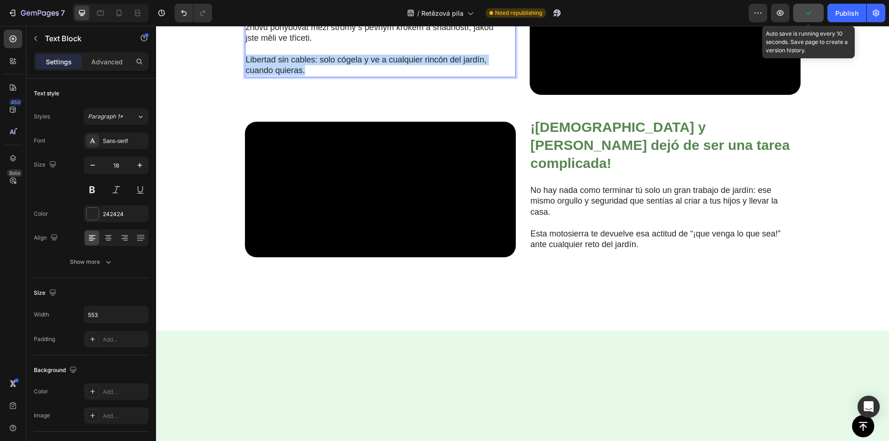
click at [262, 76] on p "Libertad sin cables: solo cógela y ve a cualquier rincón del jardín, cuando qui…" at bounding box center [373, 66] width 254 height 22
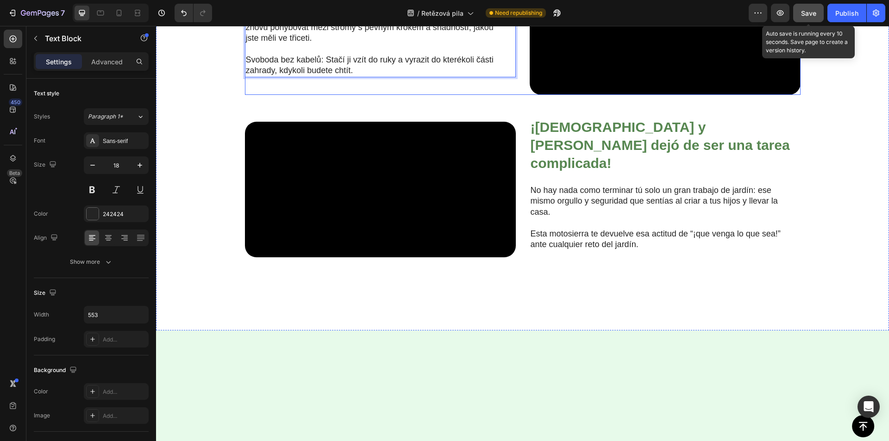
click at [347, 95] on div "⁠⁠⁠⁠⁠⁠⁠ Artritida? Žádný problém! Heading Tento lehký nástroj vám vrátí pocit l…" at bounding box center [380, 27] width 271 height 136
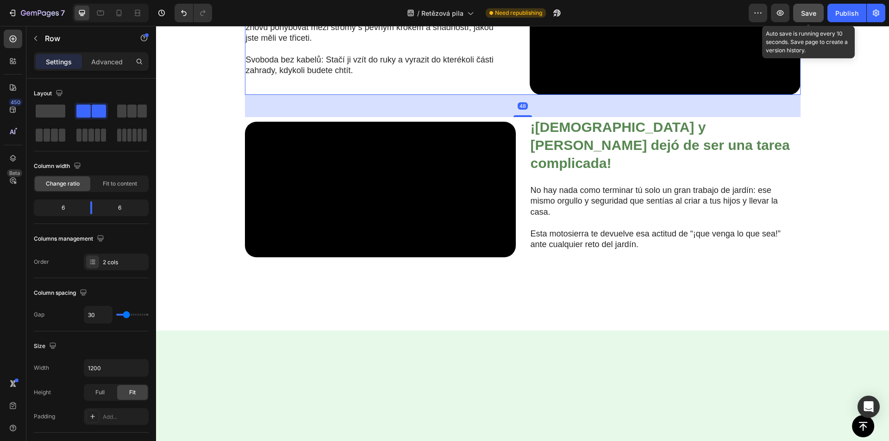
click at [806, 17] on div "Save" at bounding box center [808, 13] width 15 height 10
click at [552, 171] on strong "¡[DEMOGRAPHIC_DATA] y [PERSON_NAME] dejó de ser una tarea complicada!" at bounding box center [660, 144] width 259 height 51
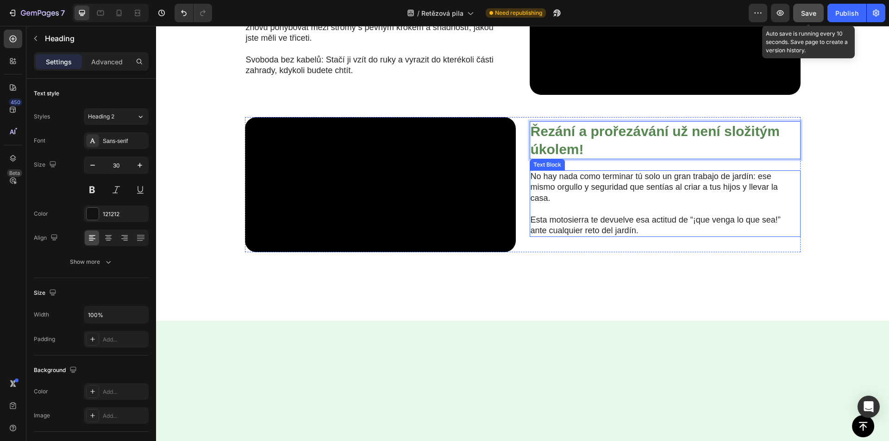
click at [561, 204] on p "No hay nada como terminar tú solo un gran trabajo de jardín: ese mismo orgullo …" at bounding box center [658, 187] width 254 height 32
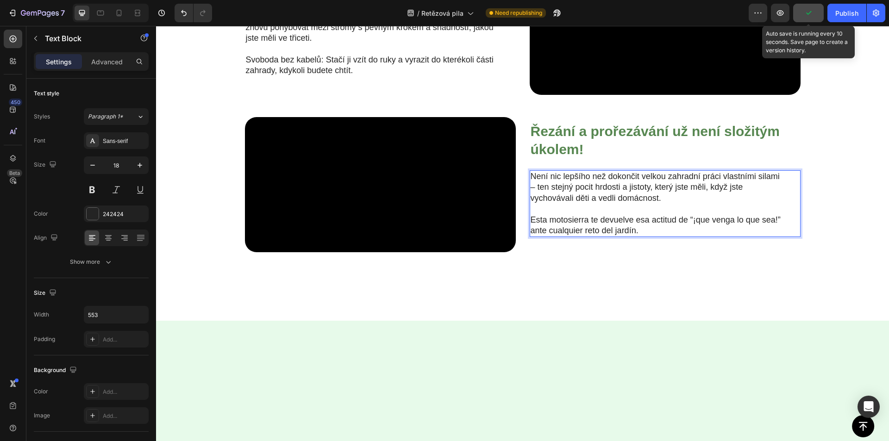
click at [607, 237] on p "Esta motosierra te devuelve esa actitud de “¡que venga lo que sea!” ante cualqu…" at bounding box center [658, 226] width 254 height 22
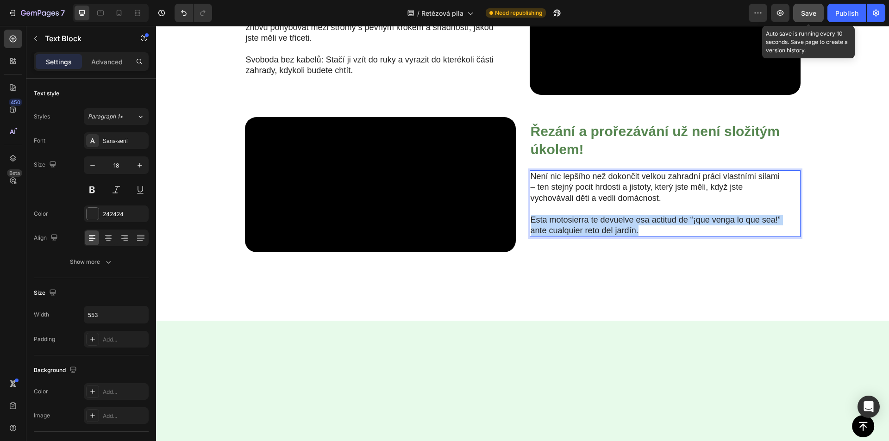
click at [607, 237] on p "Esta motosierra te devuelve esa actitud de “¡que venga lo que sea!” ante cualqu…" at bounding box center [658, 226] width 254 height 22
click at [801, 18] on div "Save" at bounding box center [808, 13] width 15 height 10
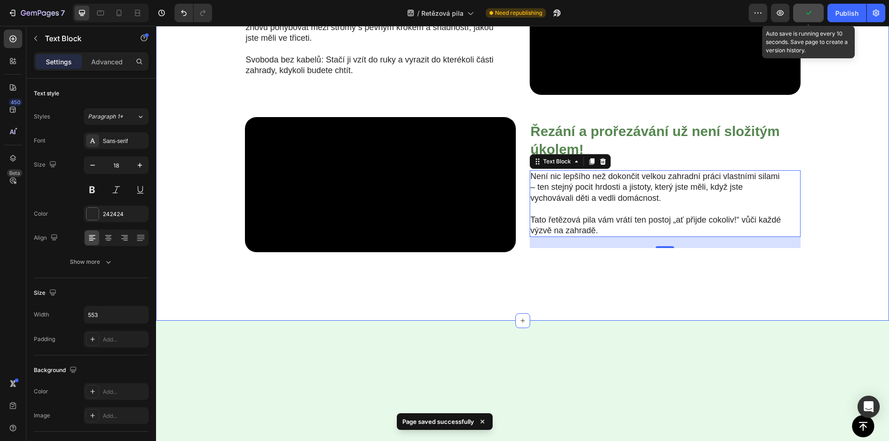
click at [810, 250] on div "Video ⁠⁠⁠⁠⁠⁠⁠ Už vás unavují hlučné, těžké nebo složité řetězové pily? Heading …" at bounding box center [522, 38] width 715 height 473
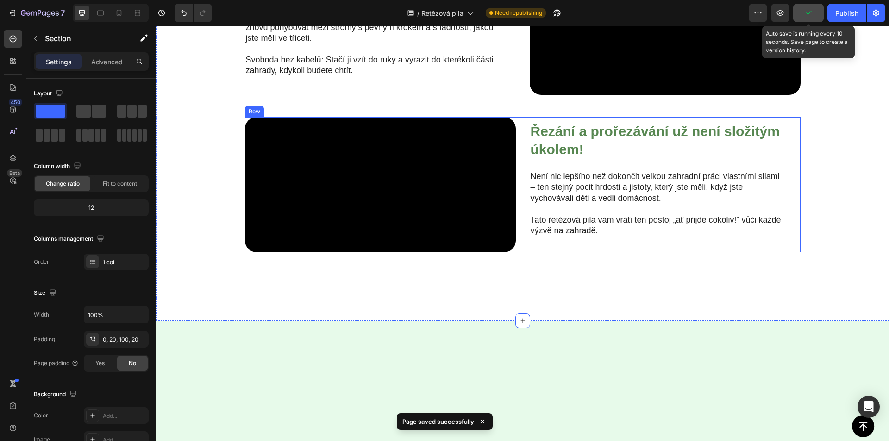
click at [786, 251] on div "⁠⁠⁠⁠⁠⁠⁠ Řezání a prořezávání už není složitým úkolem! Heading Není nic lepšího …" at bounding box center [665, 185] width 271 height 136
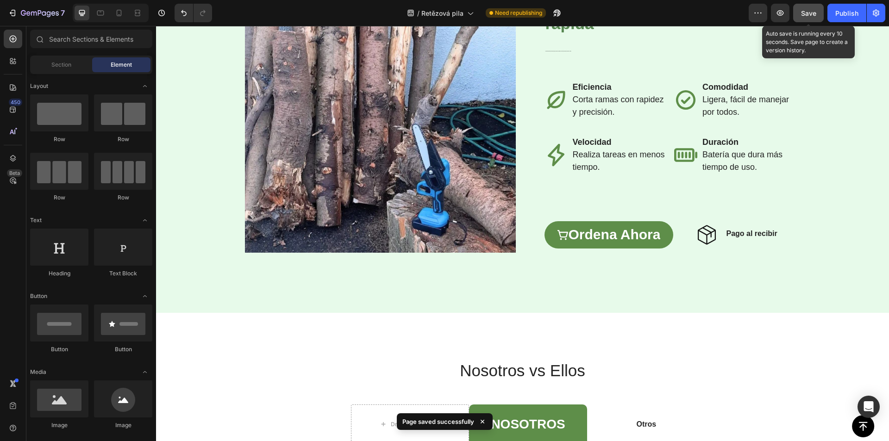
scroll to position [1431, 0]
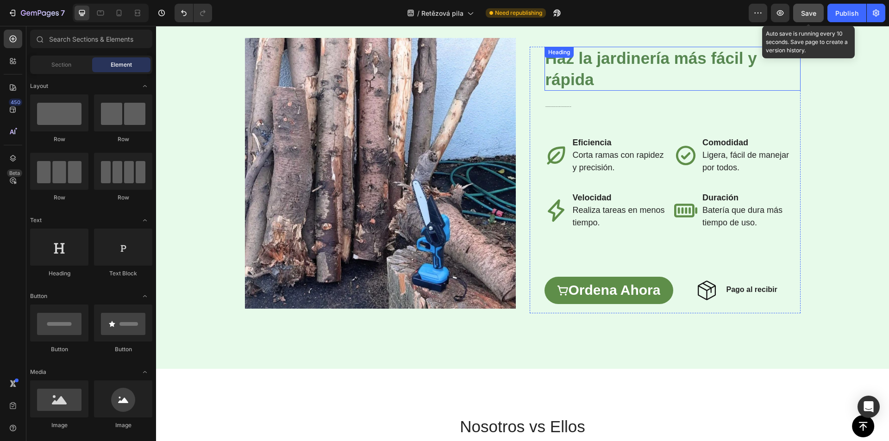
click at [558, 73] on strong "Haz la jardinería más fácil y rápida" at bounding box center [651, 68] width 212 height 39
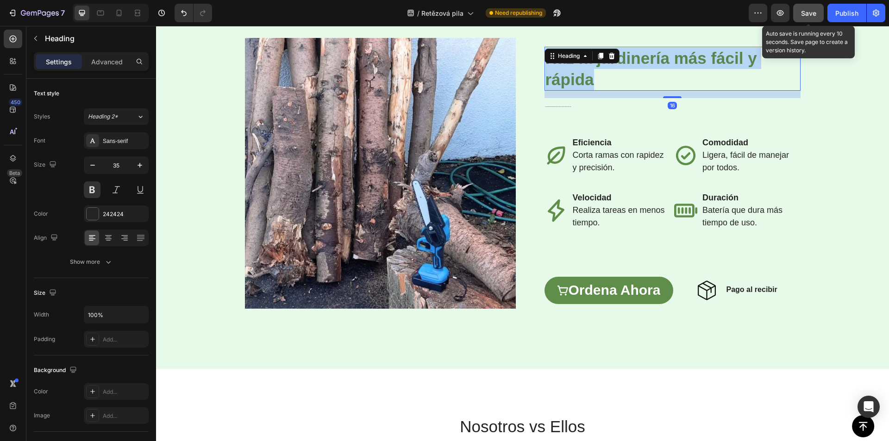
click at [558, 73] on strong "Haz la jardinería más fácil y rápida" at bounding box center [651, 68] width 212 height 39
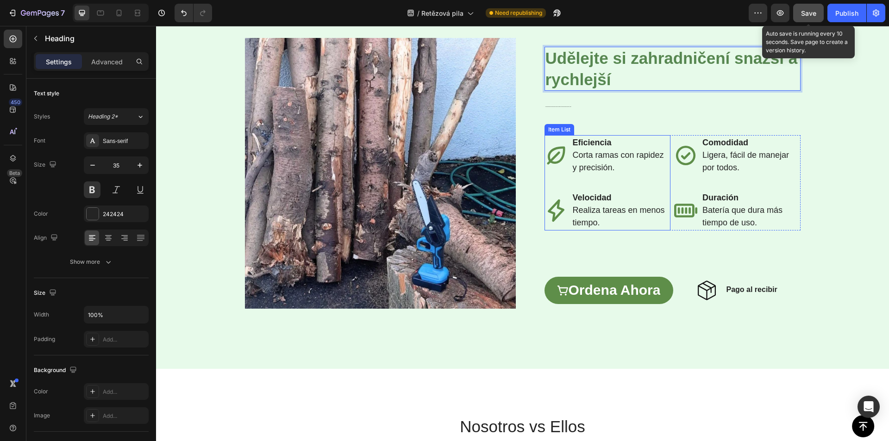
click at [592, 145] on strong "Eficiencia" at bounding box center [592, 142] width 39 height 9
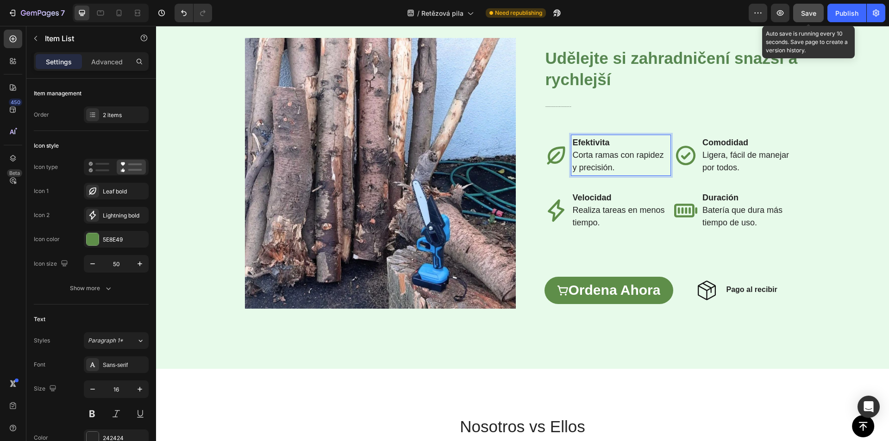
click at [585, 167] on span "Corta ramas con rapidez y precisión." at bounding box center [618, 161] width 91 height 22
click at [585, 198] on strong "Velocidad" at bounding box center [592, 197] width 39 height 9
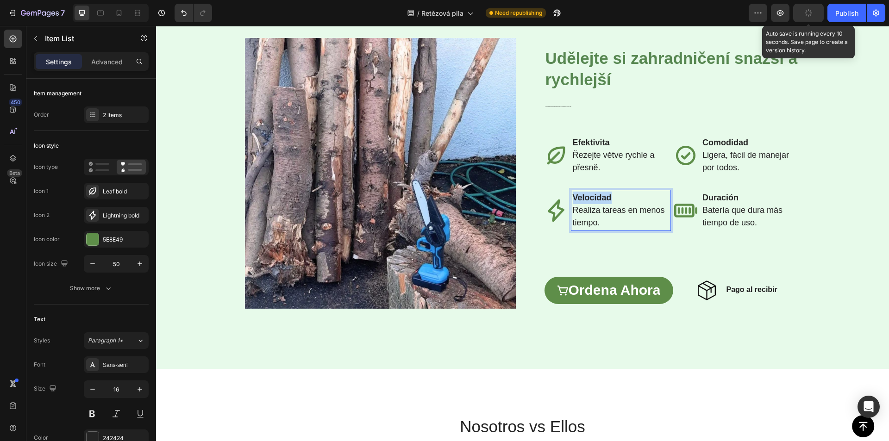
click at [585, 198] on strong "Velocidad" at bounding box center [592, 197] width 39 height 9
click at [582, 226] on span "Realiza tareas en menos tiempo." at bounding box center [619, 217] width 92 height 22
click at [583, 221] on span "Realiza tareas en menos tiempo." at bounding box center [619, 217] width 92 height 22
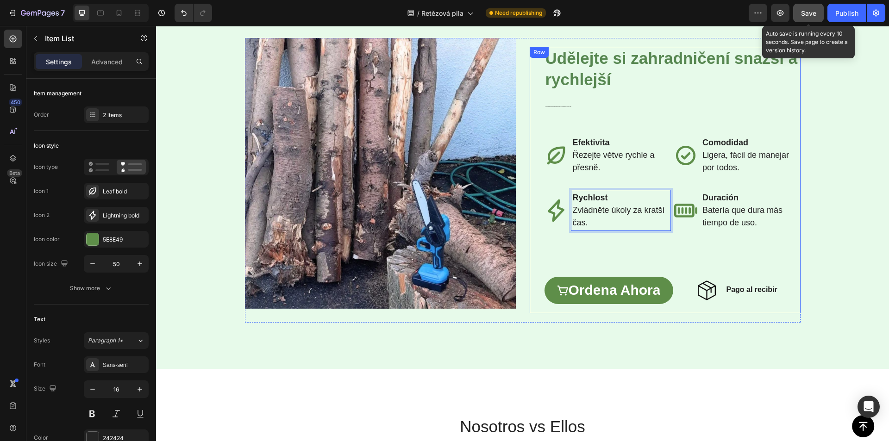
click at [715, 140] on strong "Comodidad" at bounding box center [725, 142] width 46 height 9
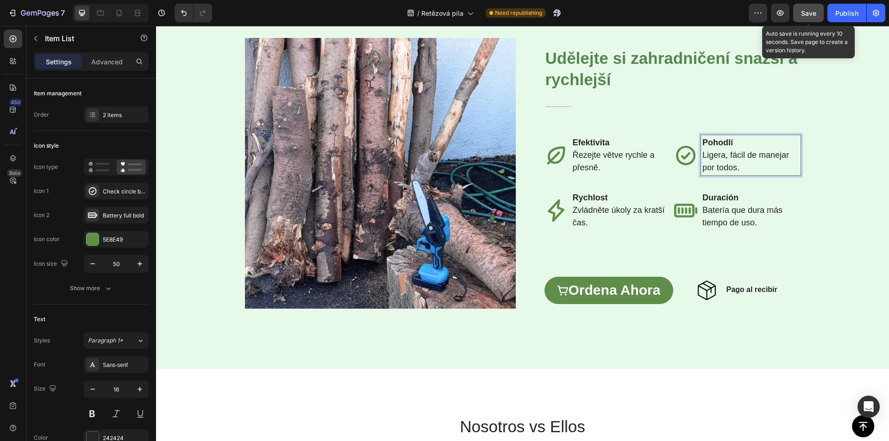
click at [735, 159] on span "⁠⁠⁠⁠⁠⁠⁠ Ligera, fácil de manejar por todos." at bounding box center [745, 161] width 87 height 22
click at [735, 159] on span "Ligera, fácil de manejar por todos." at bounding box center [745, 161] width 87 height 22
click at [721, 197] on strong "Duración" at bounding box center [720, 197] width 36 height 9
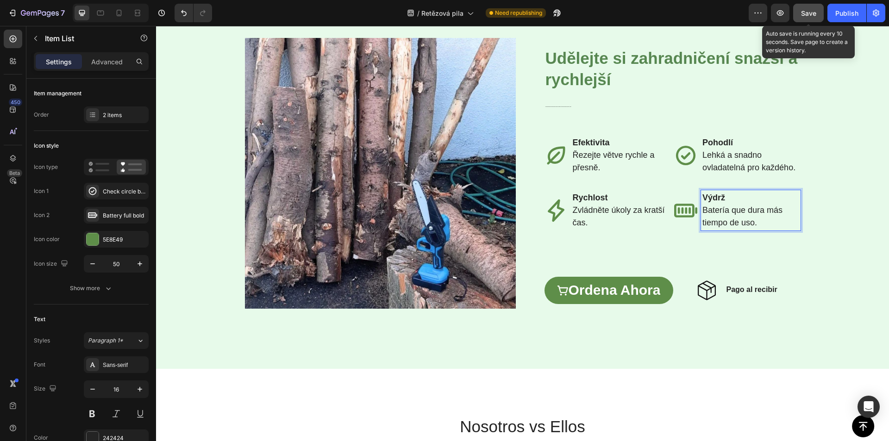
click at [719, 212] on span "Batería que dura más tiempo de uso." at bounding box center [742, 217] width 80 height 22
click at [803, 17] on div "Save" at bounding box center [808, 13] width 15 height 10
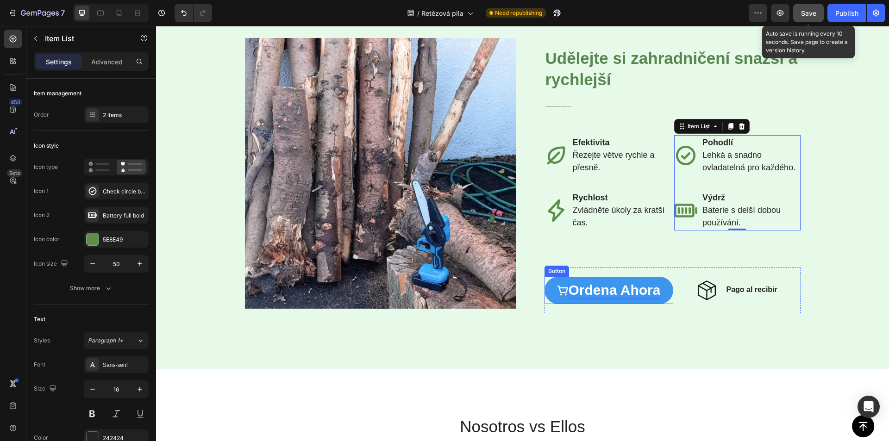
click at [594, 290] on span "ordena ahora" at bounding box center [615, 289] width 92 height 15
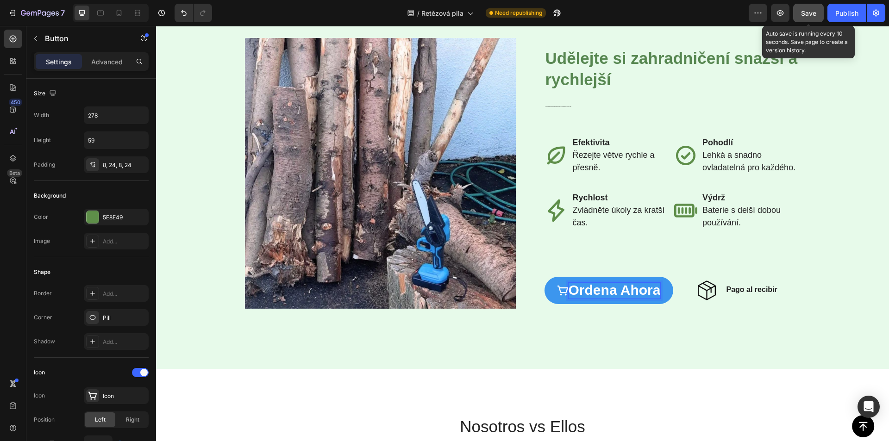
scroll to position [1423, 0]
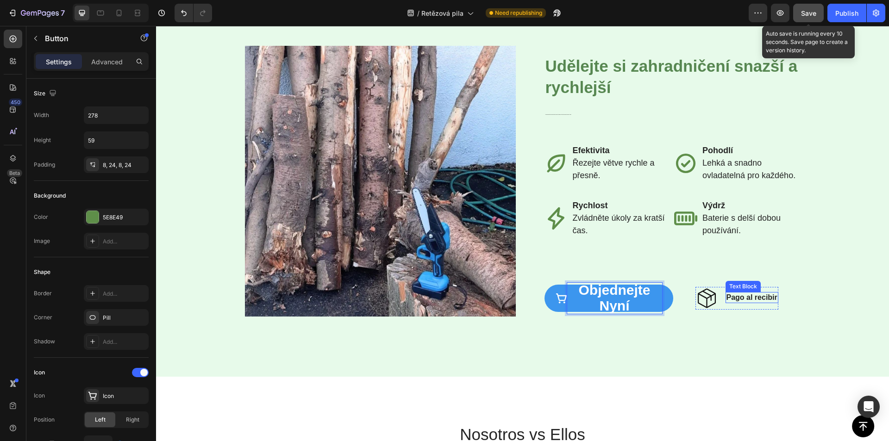
click at [756, 296] on strong "Pago al recibir" at bounding box center [752, 298] width 51 height 8
click at [756, 295] on strong "Pago al recibir" at bounding box center [752, 298] width 51 height 8
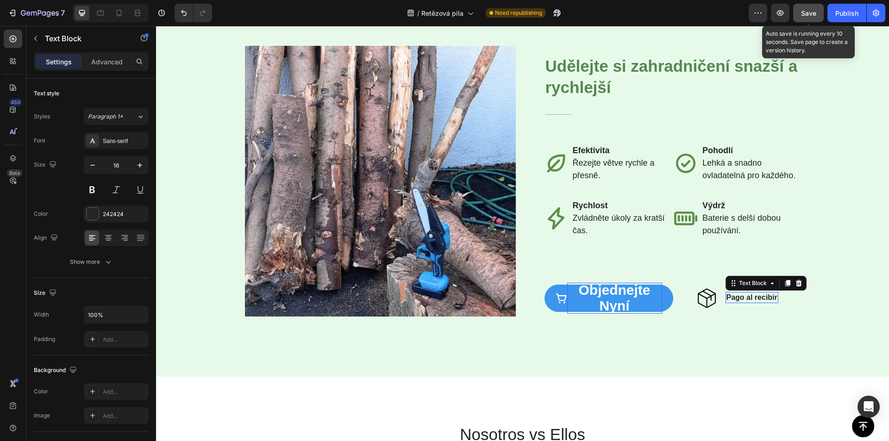
click at [756, 295] on strong "Pago al recibir" at bounding box center [752, 298] width 51 height 8
click at [804, 9] on span "Save" at bounding box center [808, 13] width 15 height 8
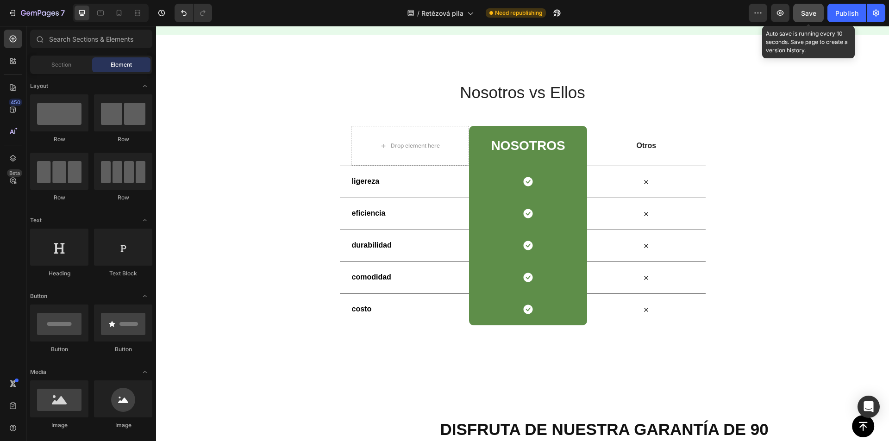
scroll to position [1773, 0]
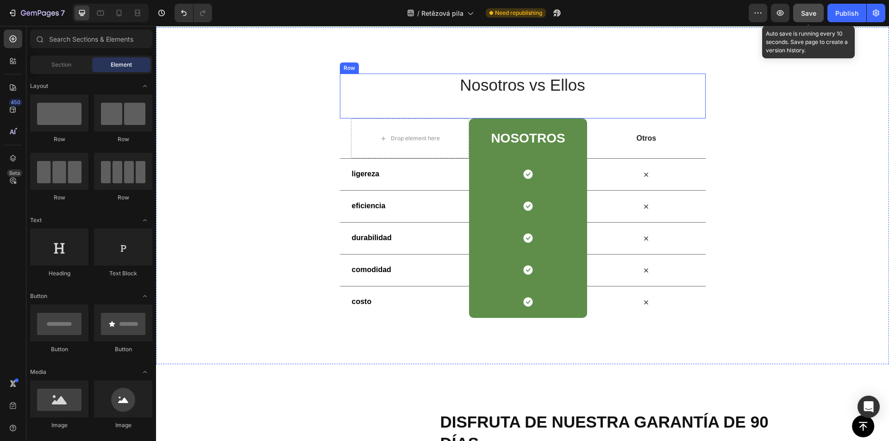
click at [515, 80] on h2 "Nosotros vs Ellos" at bounding box center [523, 85] width 366 height 23
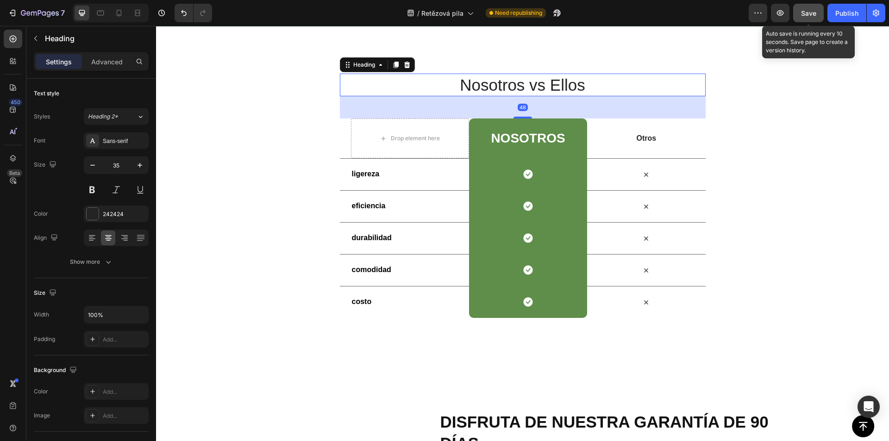
click at [508, 86] on h2 "Nosotros vs Ellos" at bounding box center [523, 85] width 366 height 23
click at [508, 86] on p "Nosotros vs Ellos" at bounding box center [523, 85] width 364 height 21
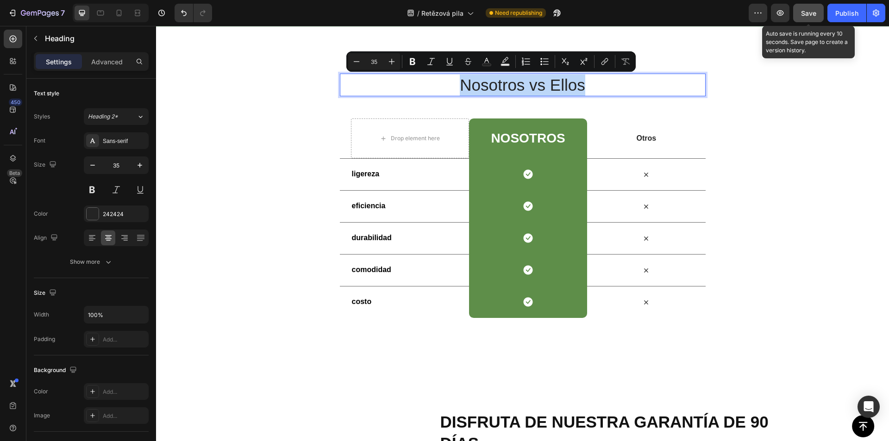
click at [508, 86] on p "Nosotros vs Ellos" at bounding box center [523, 85] width 364 height 21
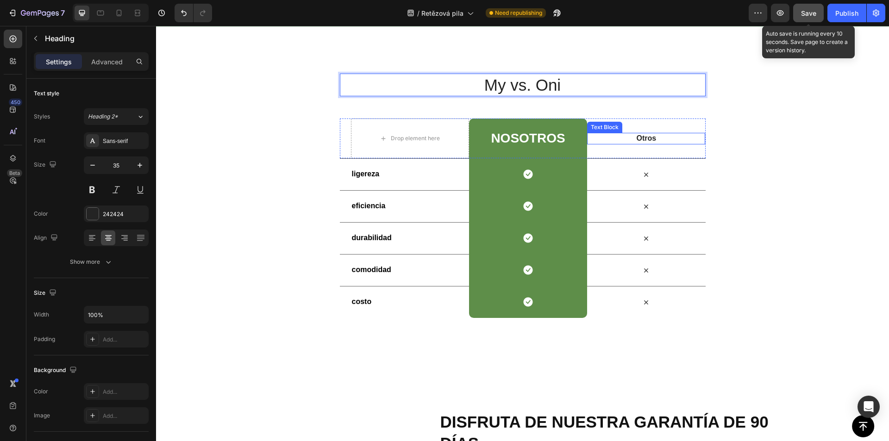
click at [633, 136] on p "Otros" at bounding box center [646, 139] width 116 height 10
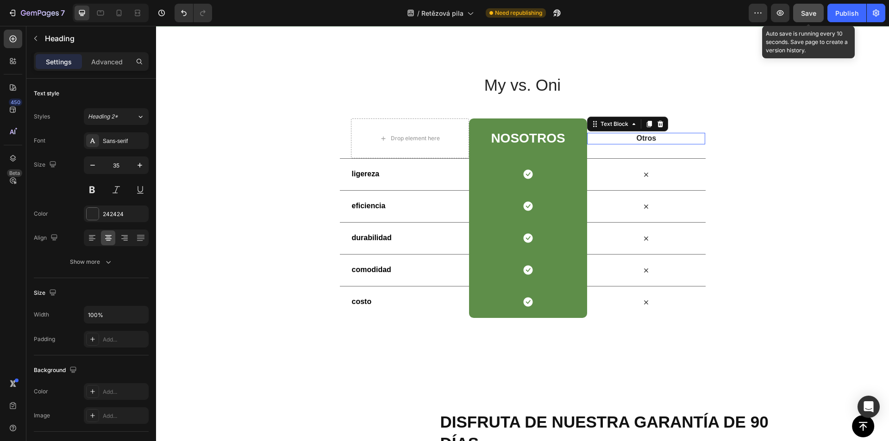
click at [638, 138] on p "Otros" at bounding box center [646, 139] width 116 height 10
click at [514, 136] on h2 "NoSotros" at bounding box center [528, 138] width 76 height 15
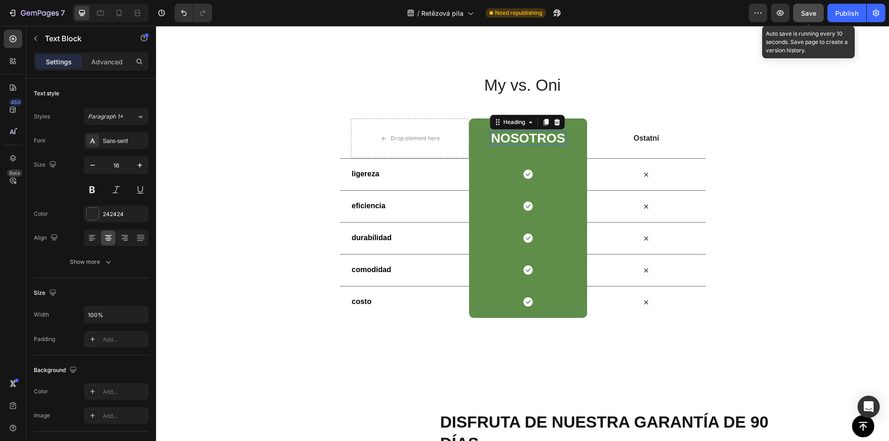
click at [514, 136] on p "NoSotros" at bounding box center [528, 138] width 74 height 13
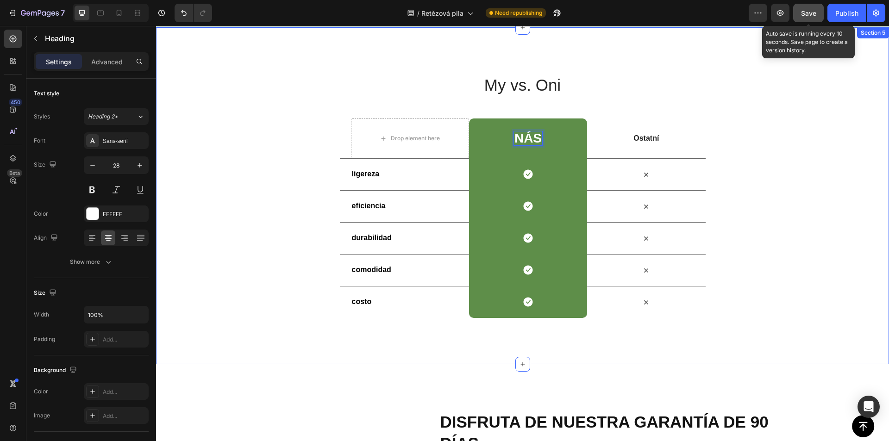
click at [641, 69] on div "My vs. Oni Heading Row Drop element here Nás Heading 0 Row Ostatní Text Block R…" at bounding box center [522, 196] width 733 height 338
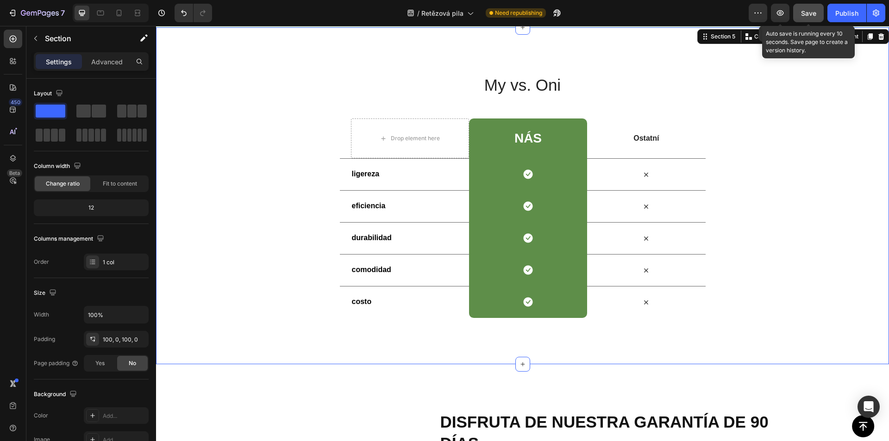
click at [807, 13] on span "Save" at bounding box center [808, 13] width 15 height 8
click at [265, 84] on div "My vs. Oni Heading Row Drop element here Nás Heading Row Ostatní Text Block Row…" at bounding box center [522, 196] width 733 height 245
click at [364, 174] on strong "ligereza" at bounding box center [366, 174] width 28 height 8
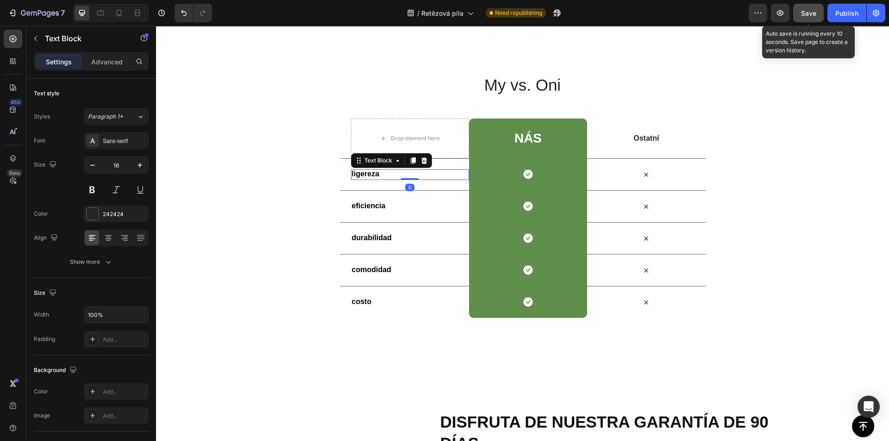
click at [364, 174] on strong "ligereza" at bounding box center [366, 174] width 28 height 8
click at [368, 207] on strong "eficiencia" at bounding box center [369, 206] width 34 height 8
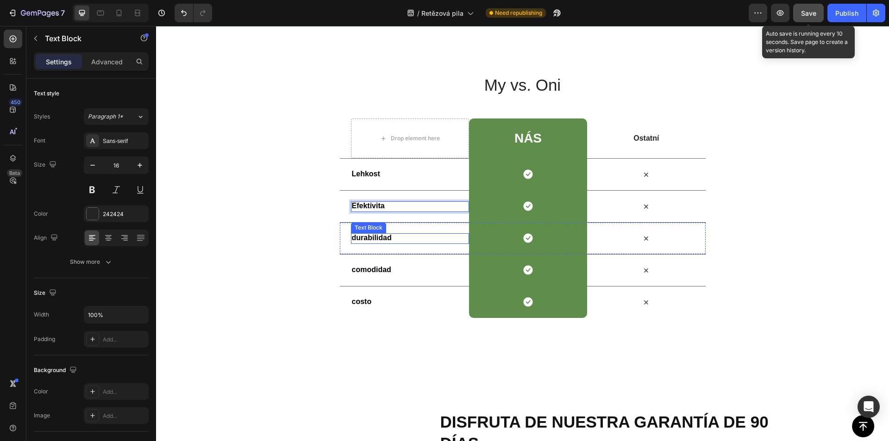
click at [365, 240] on strong "durabilidad" at bounding box center [372, 238] width 40 height 8
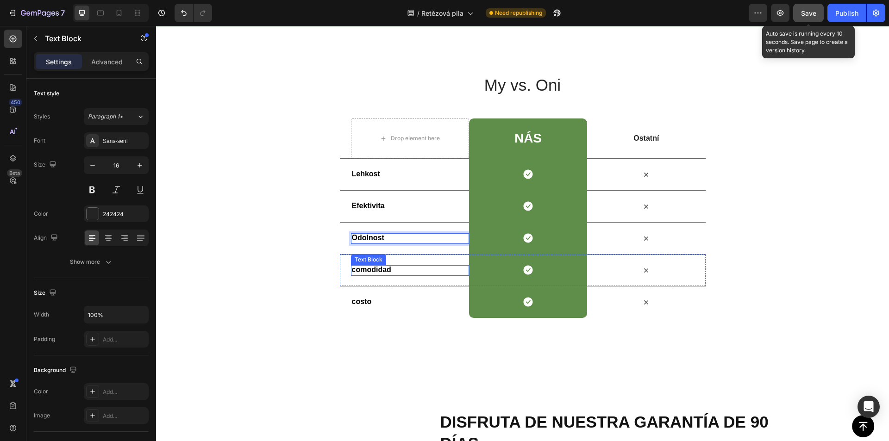
click at [369, 271] on strong "comodidad" at bounding box center [371, 270] width 39 height 8
click at [356, 300] on strong "costo" at bounding box center [362, 302] width 20 height 8
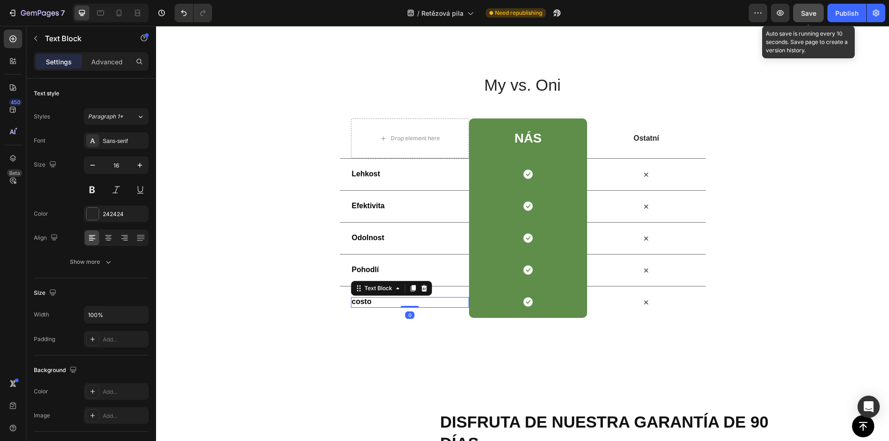
click at [360, 301] on strong "costo" at bounding box center [362, 302] width 20 height 8
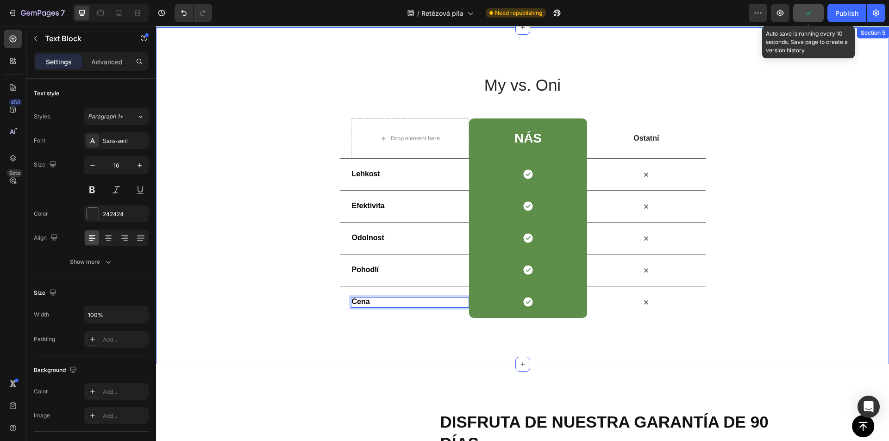
click at [262, 155] on div "My vs. Oni Heading Row Drop element here Nás Heading Row Ostatní Text Block Row…" at bounding box center [522, 196] width 733 height 245
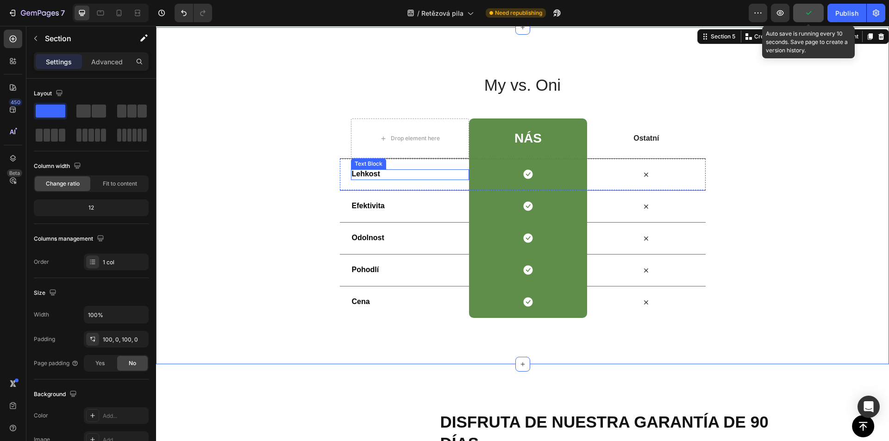
click at [370, 174] on strong "Lehkost" at bounding box center [366, 174] width 28 height 8
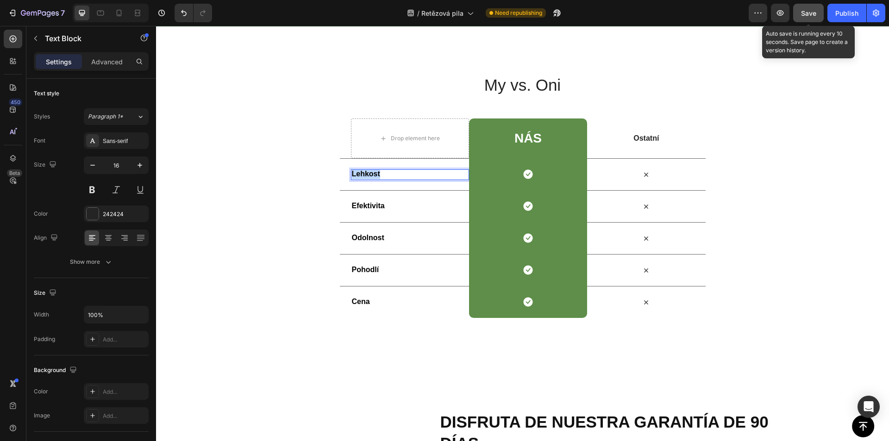
click at [368, 175] on strong "Lehkost" at bounding box center [366, 174] width 28 height 8
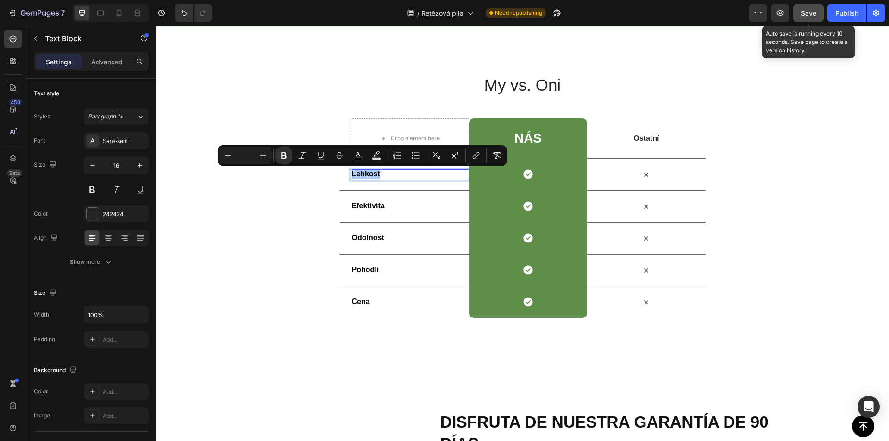
click at [249, 150] on input "Editor contextual toolbar" at bounding box center [245, 155] width 19 height 11
type input "16"
click at [368, 206] on strong "Efektivita" at bounding box center [368, 206] width 33 height 8
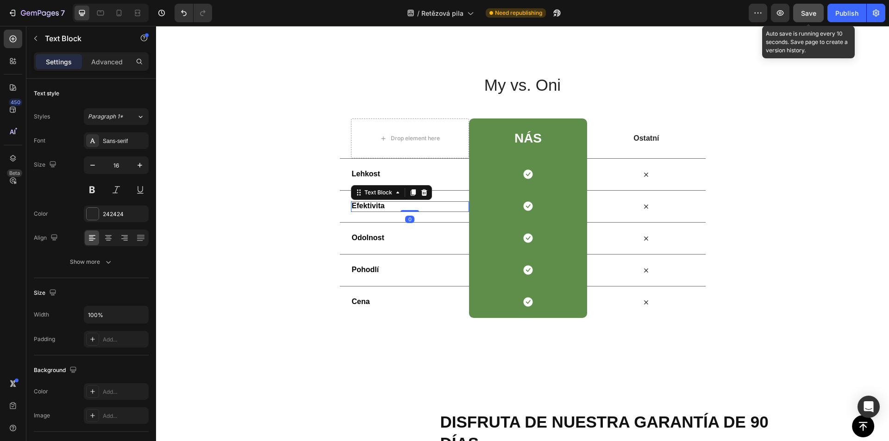
click at [368, 206] on strong "Efektivita" at bounding box center [368, 206] width 33 height 8
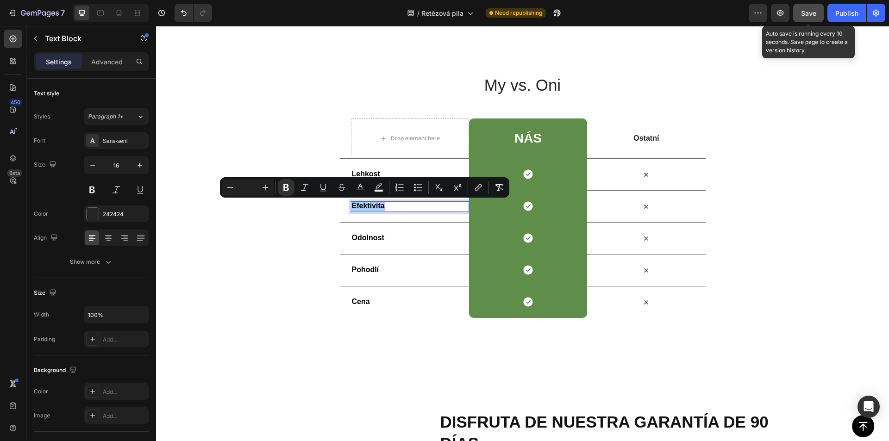
click at [251, 187] on input "Editor contextual toolbar" at bounding box center [247, 187] width 19 height 11
type input "16"
click at [378, 242] on p "Odolnost" at bounding box center [410, 238] width 116 height 10
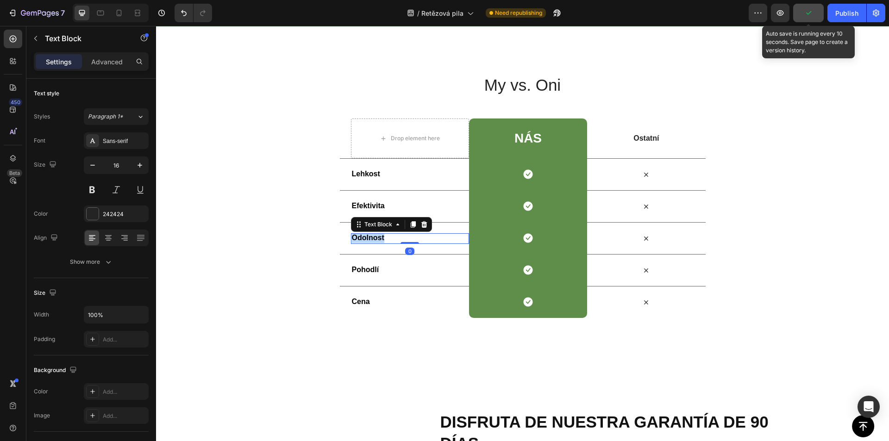
click at [366, 238] on strong "Odolnost" at bounding box center [368, 238] width 32 height 8
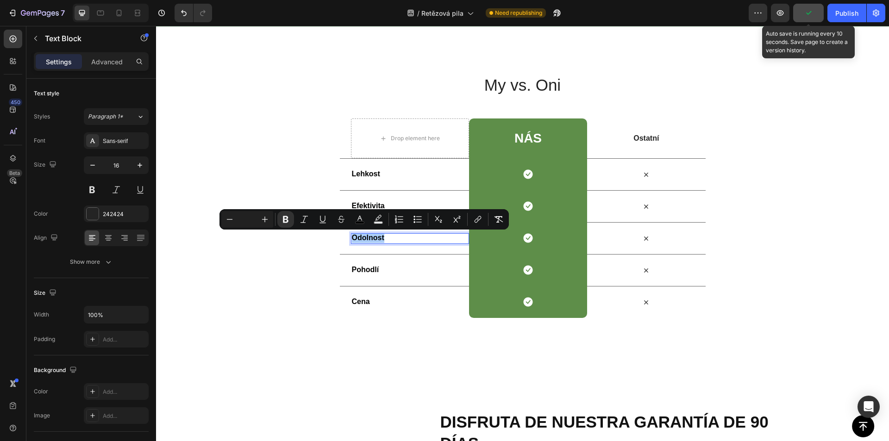
click at [256, 213] on div "Minus Plus" at bounding box center [247, 219] width 52 height 17
click at [251, 219] on input "Editor contextual toolbar" at bounding box center [247, 219] width 19 height 11
type input "16"
click at [363, 268] on strong "Pohodlí" at bounding box center [365, 270] width 27 height 8
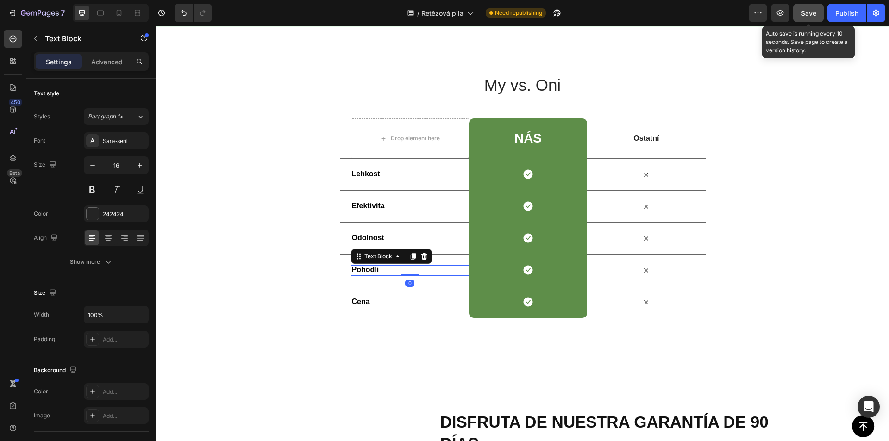
click at [363, 268] on strong "Pohodlí" at bounding box center [365, 270] width 27 height 8
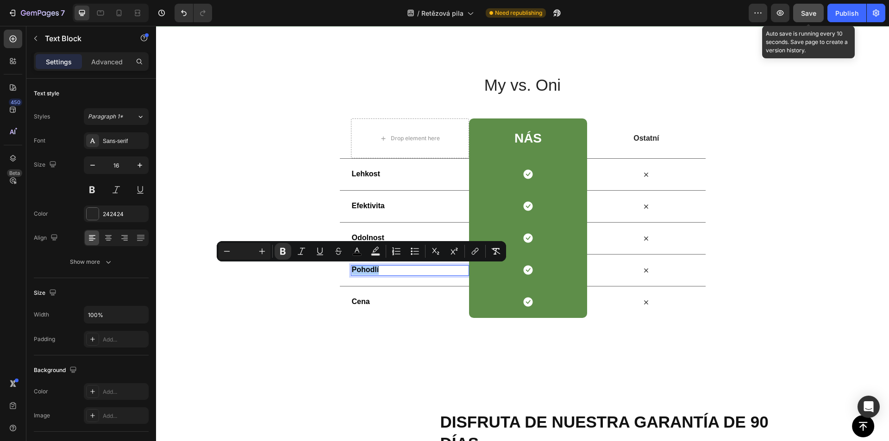
click at [249, 254] on input "Editor contextual toolbar" at bounding box center [244, 251] width 19 height 11
type input "16"
click at [358, 303] on strong "Cena" at bounding box center [361, 302] width 18 height 8
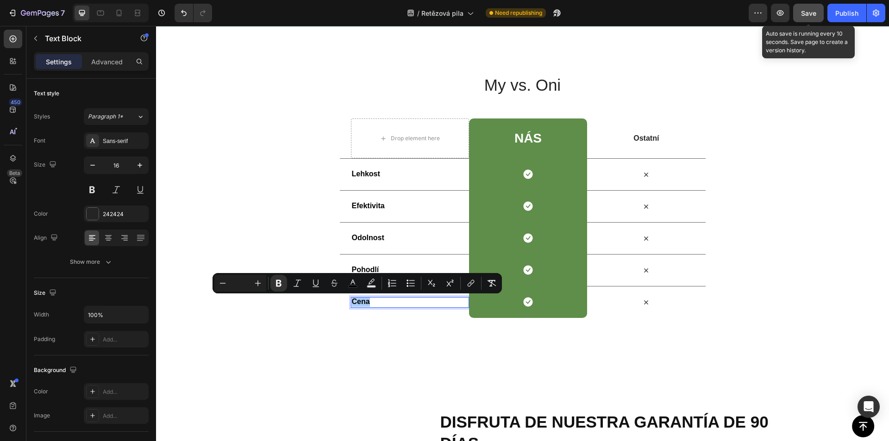
click at [235, 284] on input "Editor contextual toolbar" at bounding box center [240, 283] width 19 height 11
type input "16"
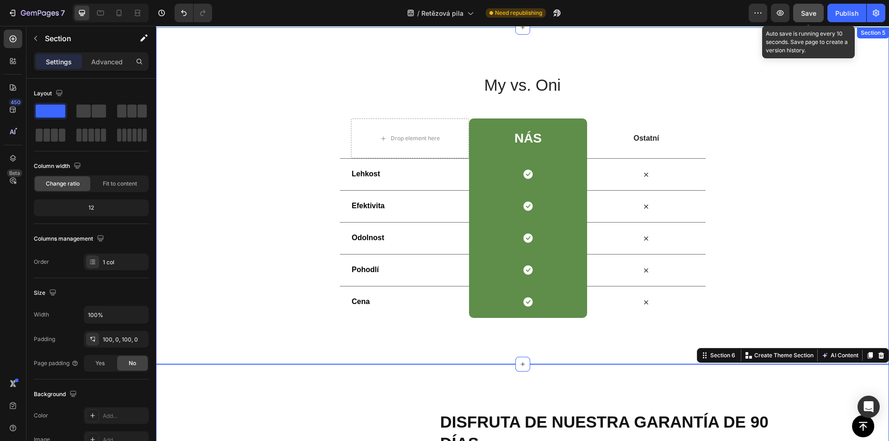
click at [808, 18] on button "Save" at bounding box center [808, 13] width 31 height 19
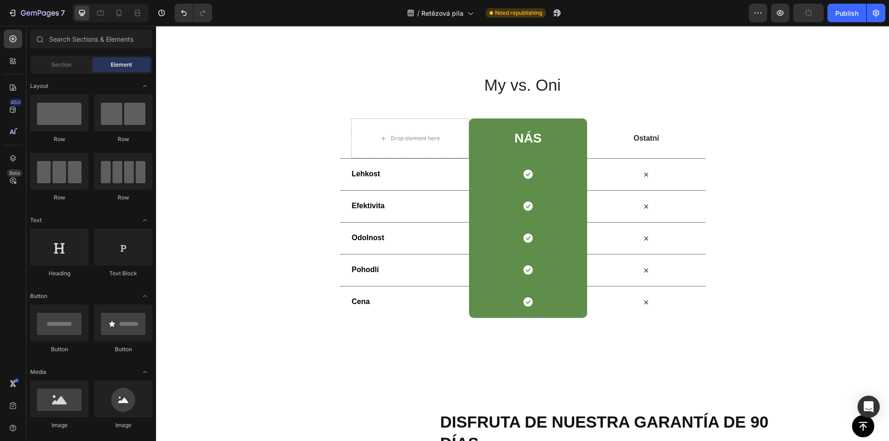
scroll to position [1955, 0]
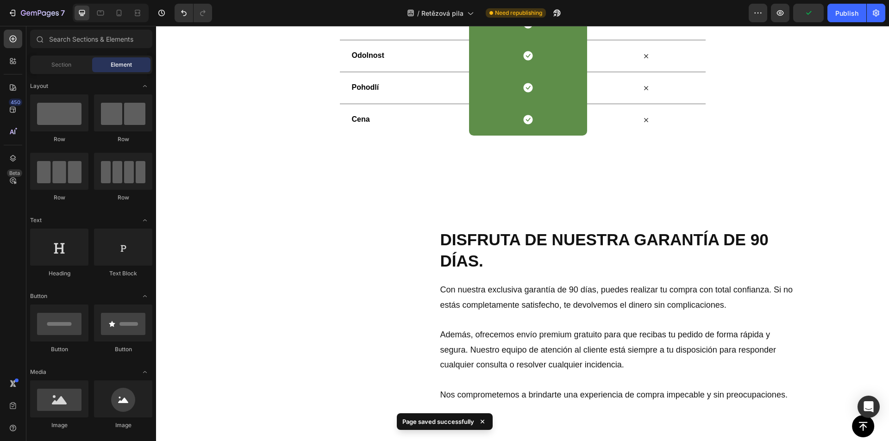
drag, startPoint x: 889, startPoint y: 272, endPoint x: 161, endPoint y: 331, distance: 729.9
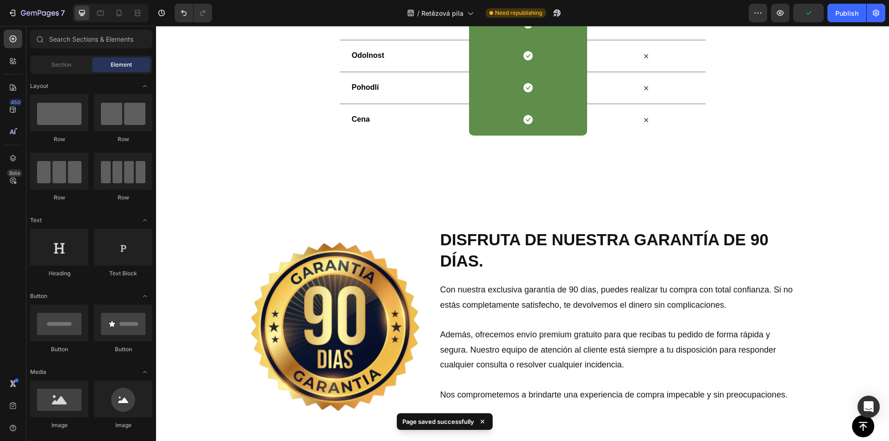
scroll to position [2041, 0]
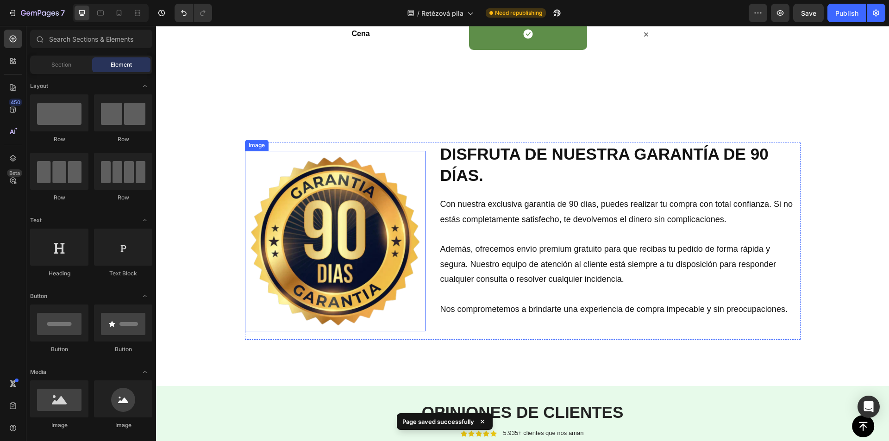
click at [327, 231] on img at bounding box center [335, 241] width 181 height 181
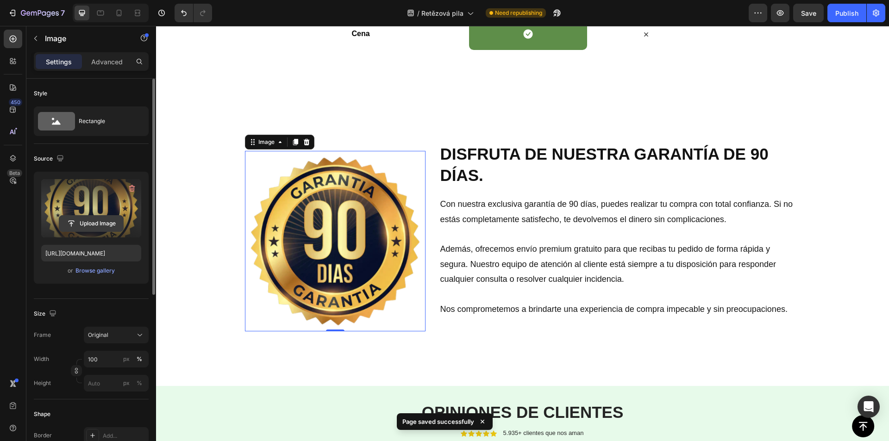
click at [79, 223] on input "file" at bounding box center [91, 224] width 64 height 16
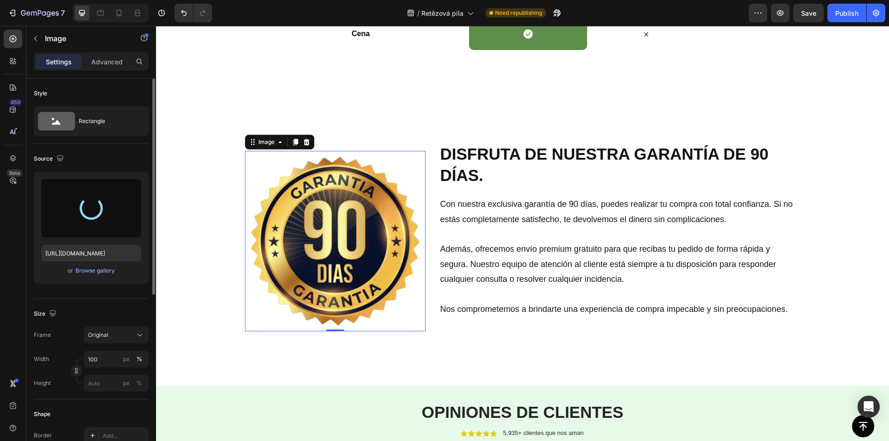
type input "https://cdn.shopify.com/s/files/1/0950/0760/5081/files/gempages_575536923192328…"
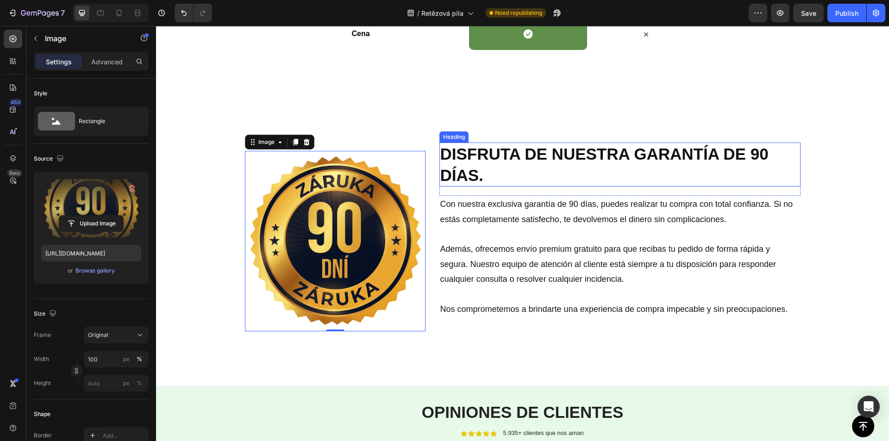
click at [470, 158] on h2 "DISFRUTA DE NUESTRA GARANTÍA DE 90 DÍAS." at bounding box center [619, 165] width 361 height 44
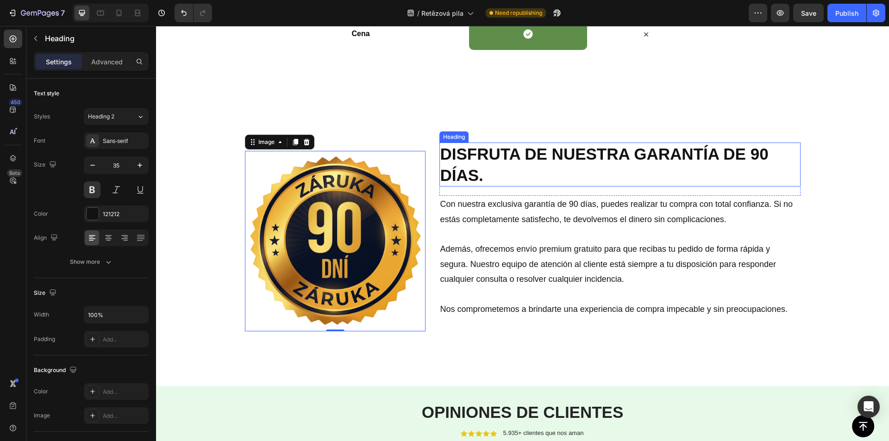
click at [470, 158] on h2 "DISFRUTA DE NUESTRA GARANTÍA DE 90 DÍAS." at bounding box center [619, 165] width 361 height 44
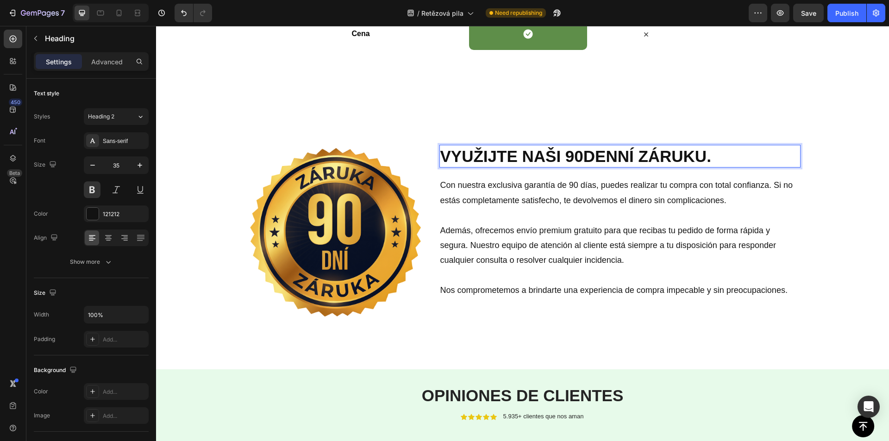
scroll to position [2043, 0]
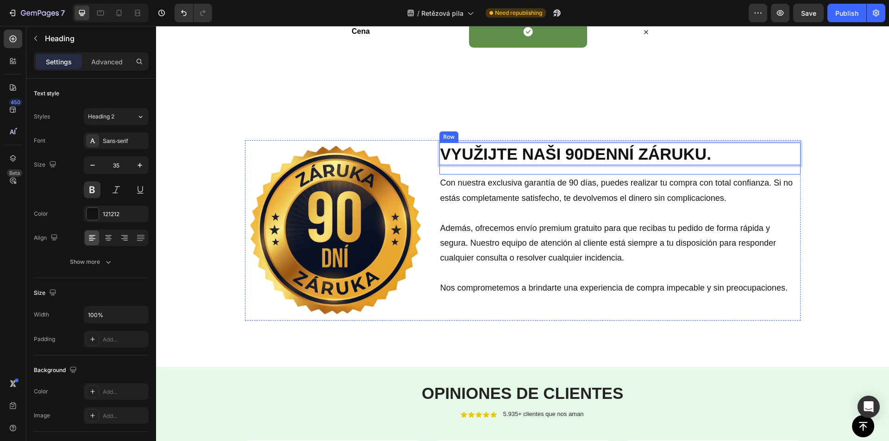
click at [475, 182] on p "Con nuestra exclusiva garantía de 90 días, puedes realizar tu compra con total …" at bounding box center [619, 191] width 359 height 30
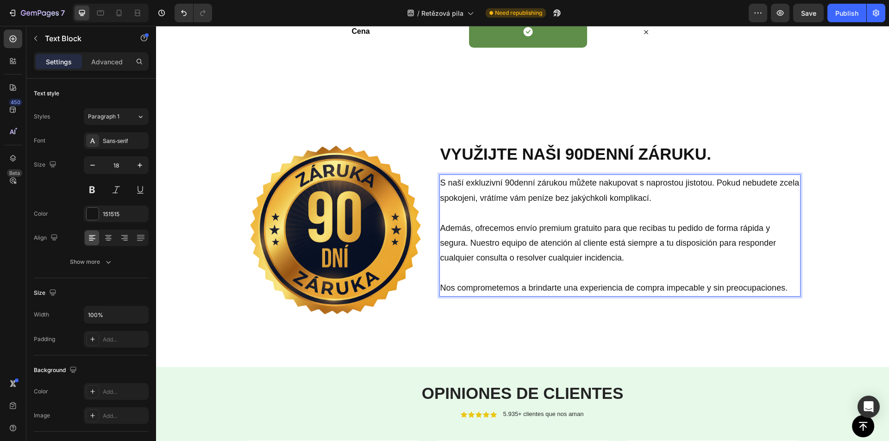
click at [488, 229] on p "Además, ofrecemos envío premium gratuito para que recibas tu pedido de forma rá…" at bounding box center [619, 243] width 359 height 45
click at [512, 287] on p "Nos comprometemos a brindarte una experiencia de compra impecable y sin preocup…" at bounding box center [619, 288] width 359 height 15
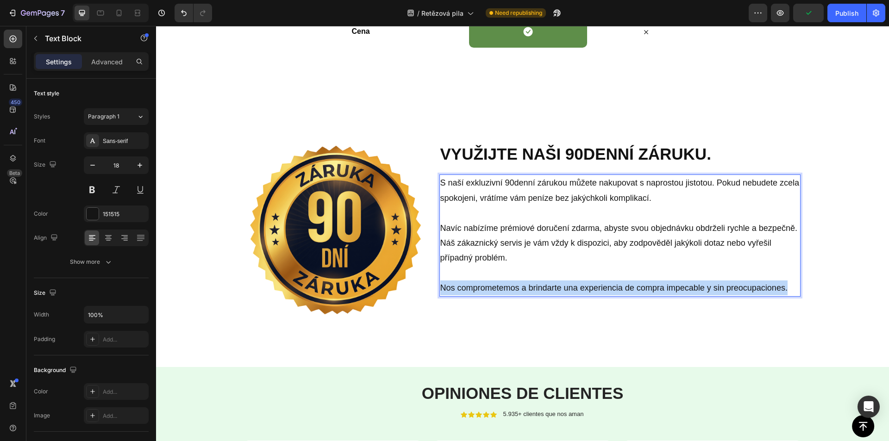
click at [512, 287] on p "Nos comprometemos a brindarte una experiencia de compra impecable y sin preocup…" at bounding box center [619, 288] width 359 height 15
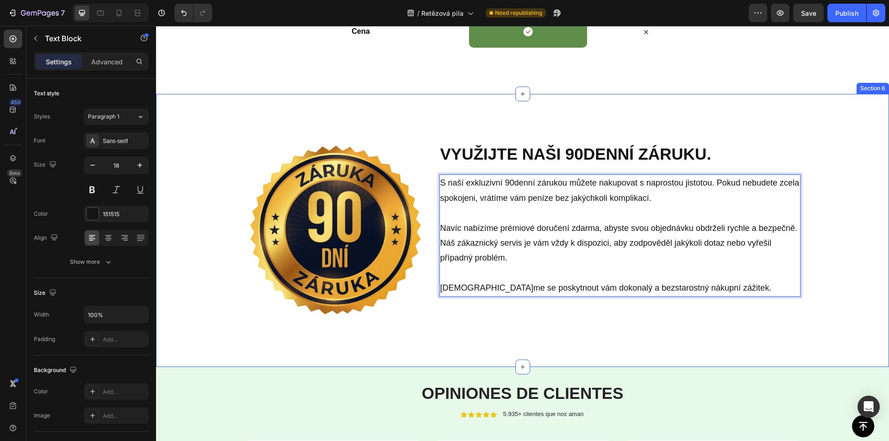
click at [494, 322] on div "Image VYUŽIJTE NAŠI 90DENNÍ ZÁRUKU. Heading Row S naší exkluzivní 90denní záruk…" at bounding box center [522, 230] width 733 height 273
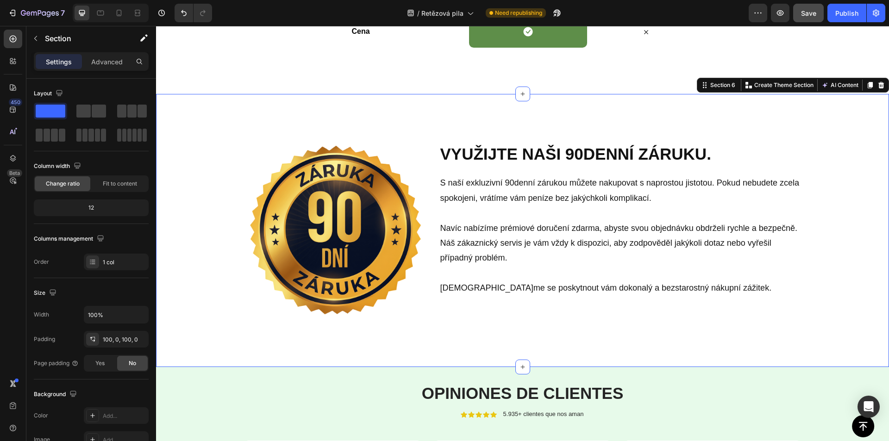
click at [819, 7] on button "Save" at bounding box center [808, 13] width 31 height 19
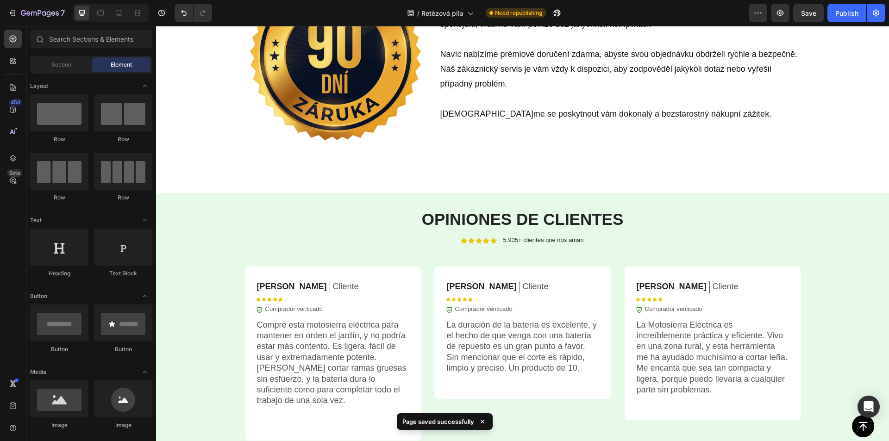
scroll to position [2343, 0]
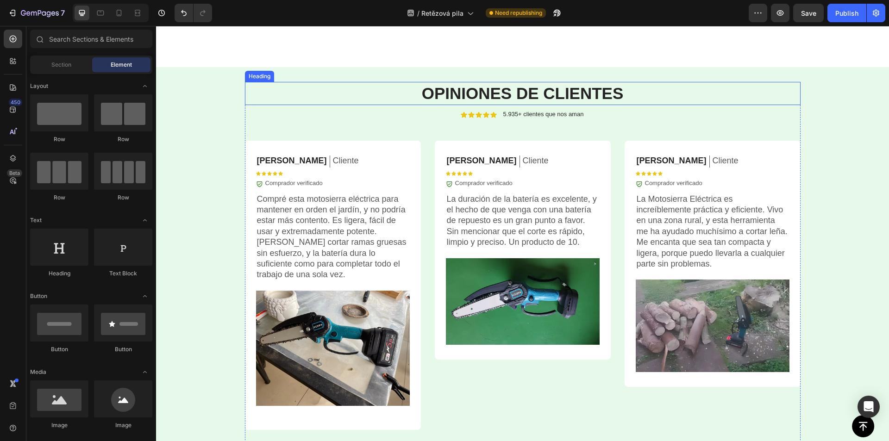
click at [483, 89] on strong "OPINIONES DE CLIENTES" at bounding box center [523, 93] width 202 height 18
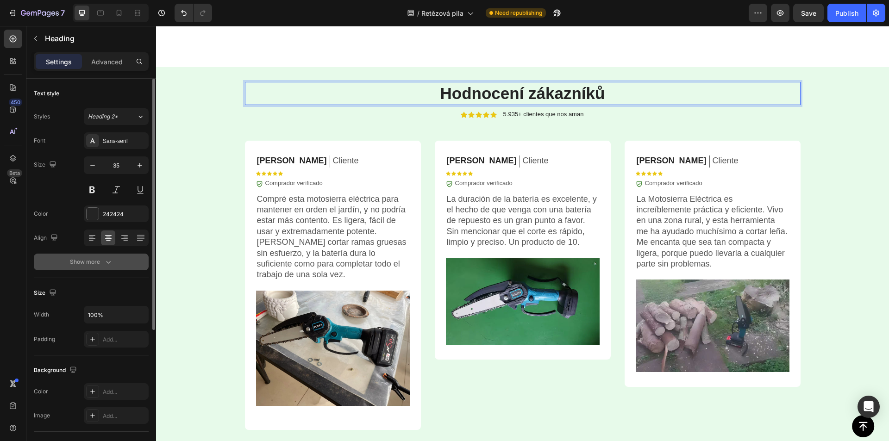
click at [76, 267] on button "Show more" at bounding box center [91, 262] width 115 height 17
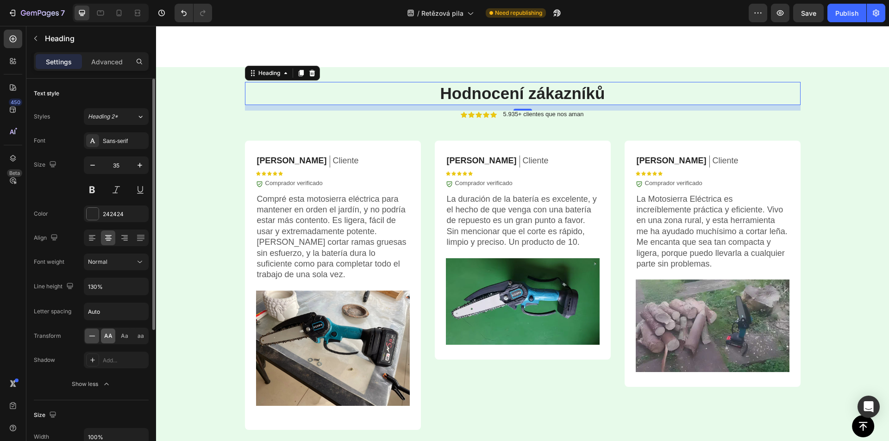
click at [106, 337] on span "AA" at bounding box center [108, 336] width 8 height 8
click at [526, 113] on p "5.935+ clientes que nos aman" at bounding box center [543, 114] width 81 height 7
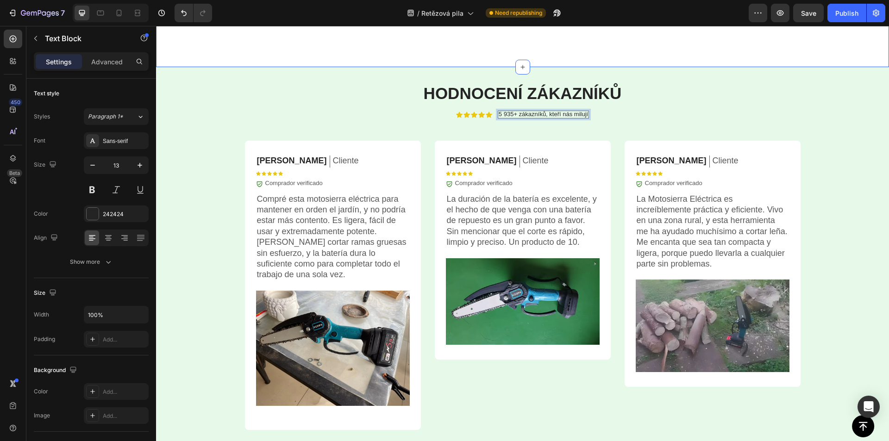
click at [803, 22] on div "7 Version history / Retězová pila Need republishing Preview Save Publish" at bounding box center [444, 13] width 889 height 26
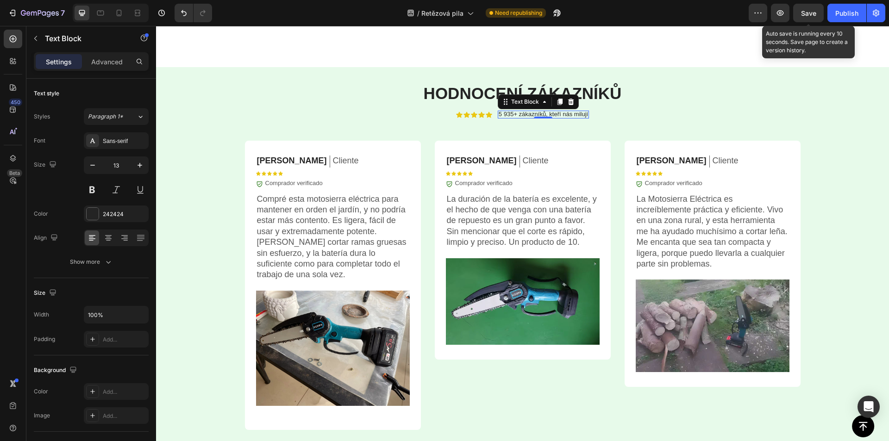
drag, startPoint x: 803, startPoint y: 14, endPoint x: 802, endPoint y: 19, distance: 5.9
click at [803, 14] on span "Save" at bounding box center [808, 13] width 15 height 8
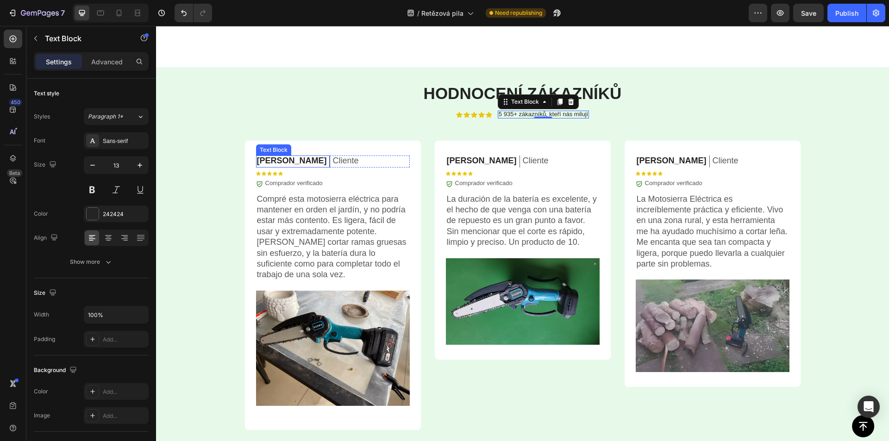
click at [270, 162] on p "[PERSON_NAME]" at bounding box center [292, 161] width 70 height 11
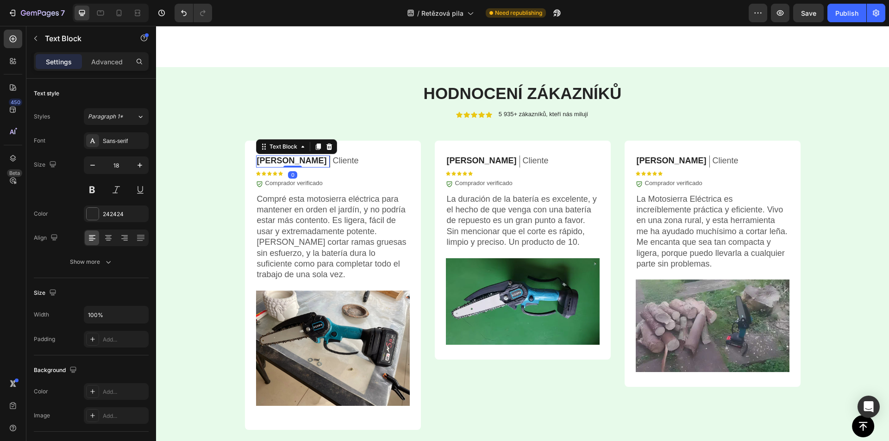
click at [270, 162] on p "[PERSON_NAME]" at bounding box center [292, 161] width 70 height 11
click at [463, 162] on p "[PERSON_NAME]" at bounding box center [482, 161] width 70 height 11
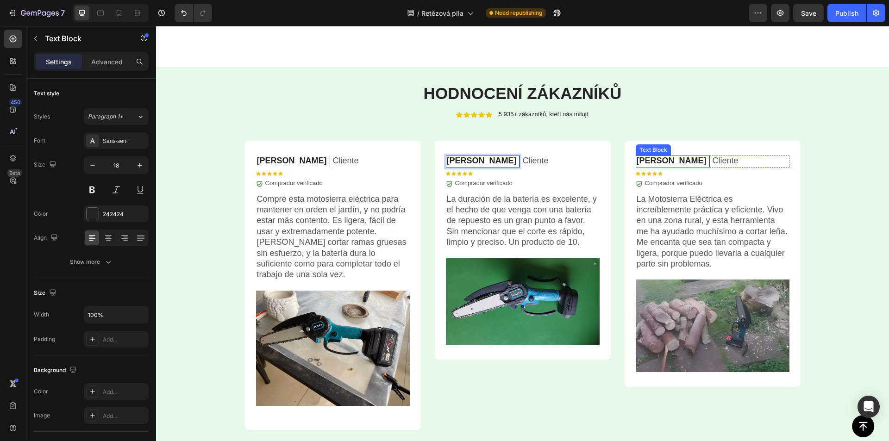
click at [652, 161] on p "[PERSON_NAME]" at bounding box center [672, 161] width 70 height 11
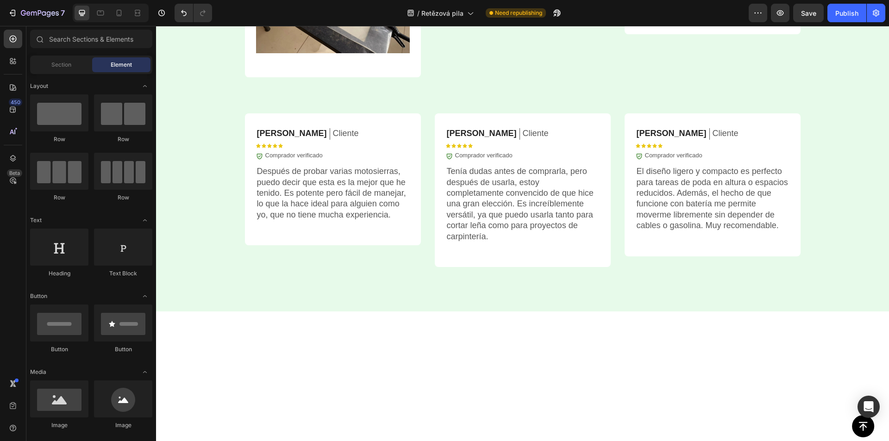
scroll to position [2724, 0]
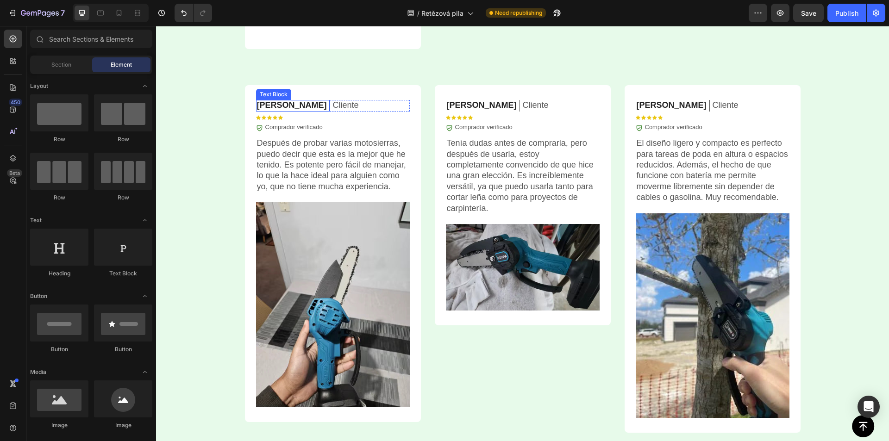
click at [269, 108] on p "[PERSON_NAME]" at bounding box center [292, 105] width 70 height 11
click at [269, 107] on p "[PERSON_NAME]" at bounding box center [292, 105] width 70 height 11
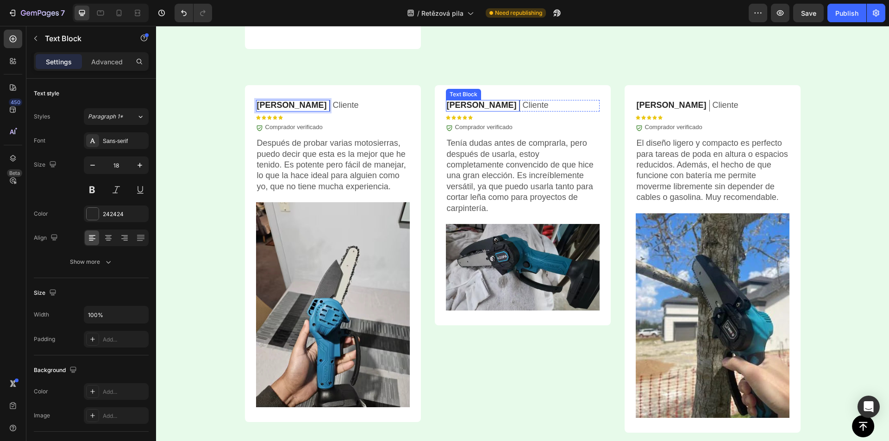
click at [463, 107] on p "[PERSON_NAME]" at bounding box center [482, 105] width 70 height 11
click at [656, 106] on p "Carlos F." at bounding box center [672, 105] width 70 height 11
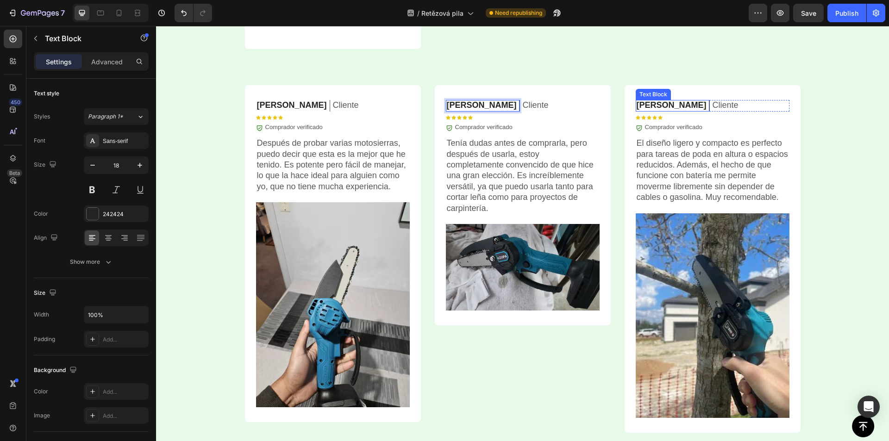
click at [656, 106] on p "Carlos F." at bounding box center [672, 105] width 70 height 11
click at [713, 101] on p "Cliente" at bounding box center [726, 105] width 26 height 11
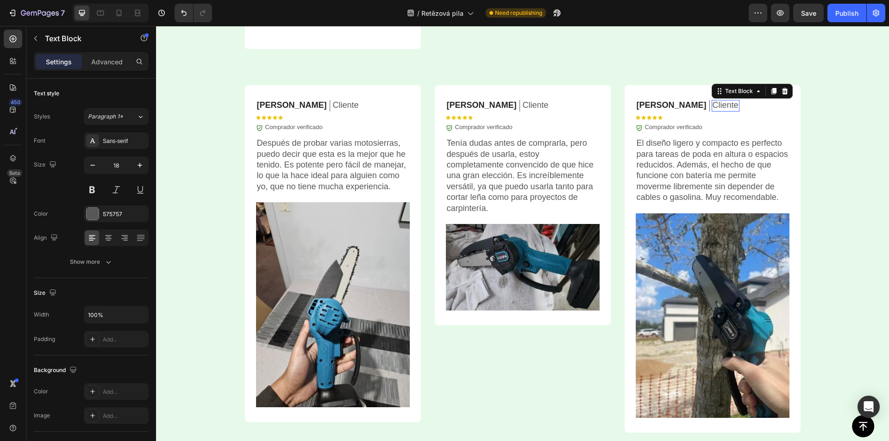
click at [713, 103] on p "Cliente" at bounding box center [726, 105] width 26 height 11
click at [523, 106] on p "Cliente" at bounding box center [536, 105] width 26 height 11
click at [333, 104] on p "Cliente" at bounding box center [346, 105] width 26 height 11
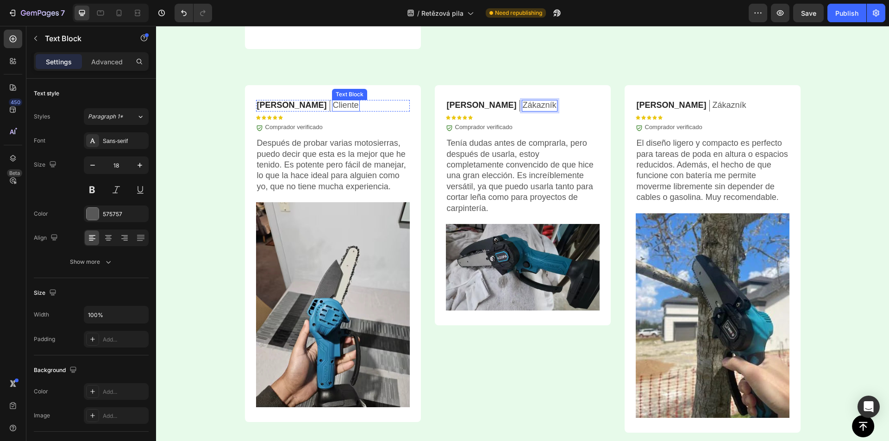
click at [333, 104] on p "Cliente" at bounding box center [346, 105] width 26 height 11
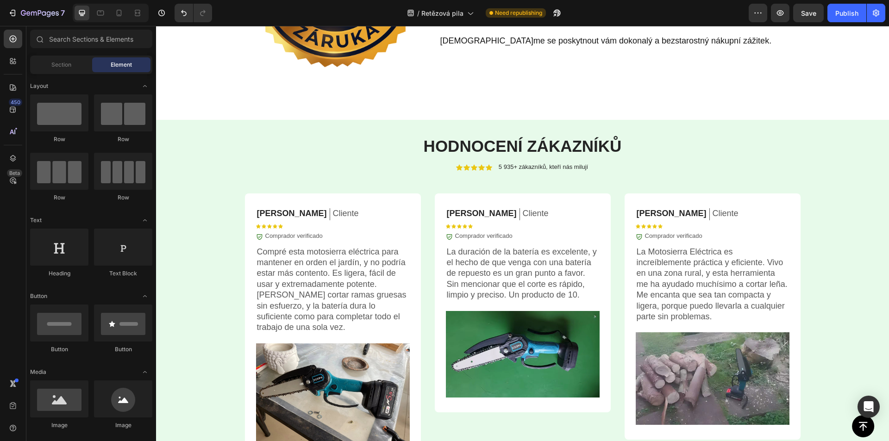
scroll to position [2286, 0]
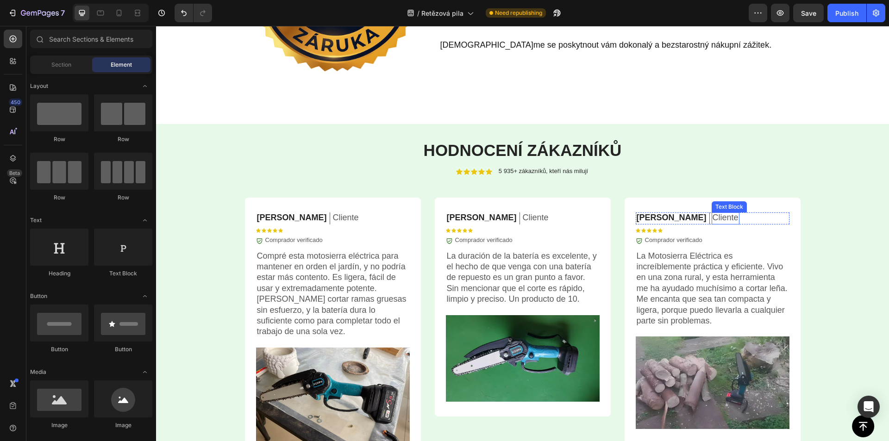
click at [713, 219] on p "Cliente" at bounding box center [726, 218] width 26 height 11
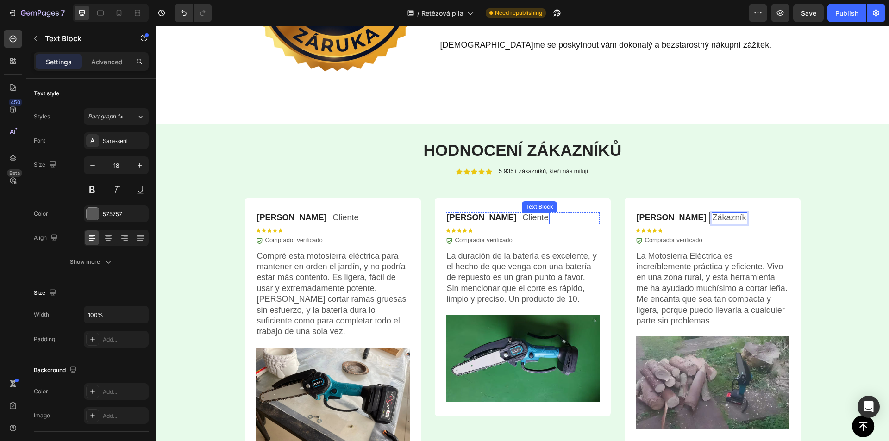
click at [523, 216] on p "Cliente" at bounding box center [536, 218] width 26 height 11
click at [333, 216] on p "Cliente" at bounding box center [346, 218] width 26 height 11
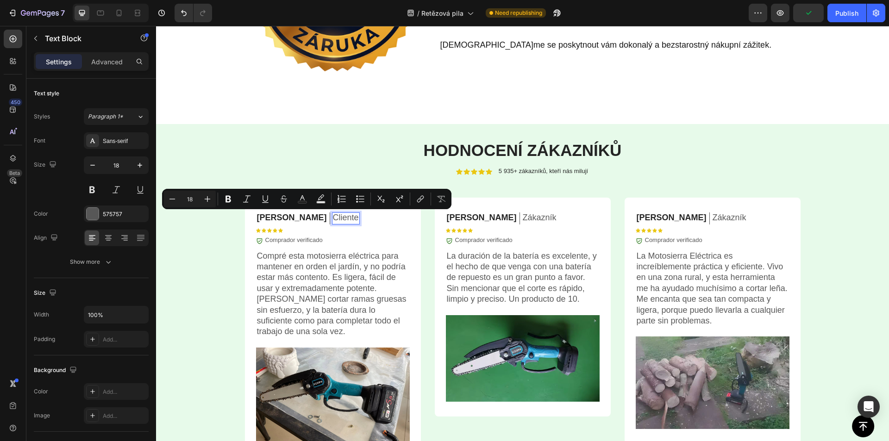
click at [333, 216] on p "Cliente" at bounding box center [346, 218] width 26 height 11
click at [333, 217] on p "Cliente" at bounding box center [346, 218] width 26 height 11
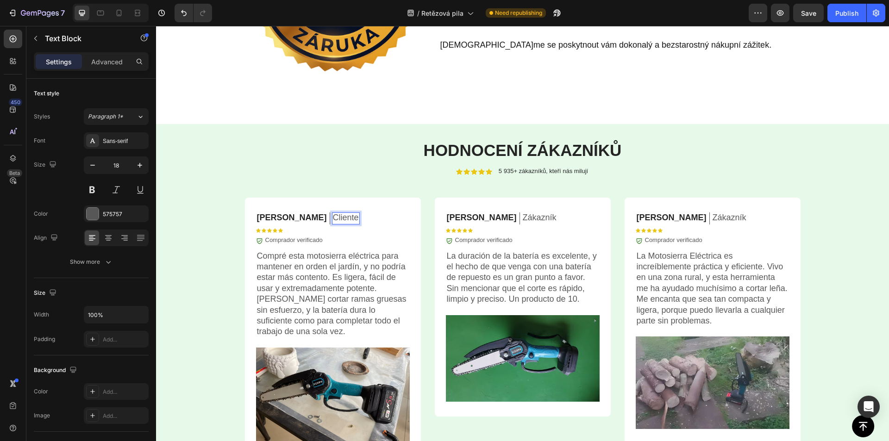
click at [333, 217] on p "Cliente" at bounding box center [346, 218] width 26 height 11
click at [295, 240] on p "Comprador verificado" at bounding box center [293, 241] width 57 height 8
click at [179, 16] on icon "Undo/Redo" at bounding box center [183, 12] width 9 height 9
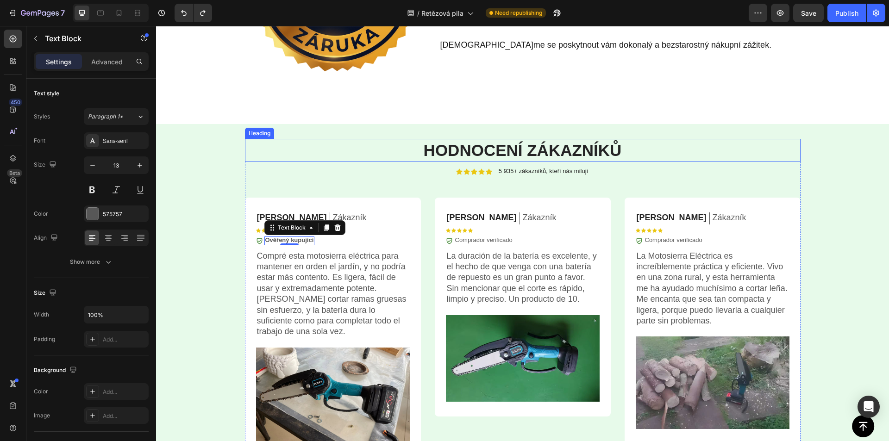
click at [251, 154] on p "⁠⁠⁠⁠⁠⁠⁠ Hodnocení zákazníků" at bounding box center [523, 150] width 554 height 21
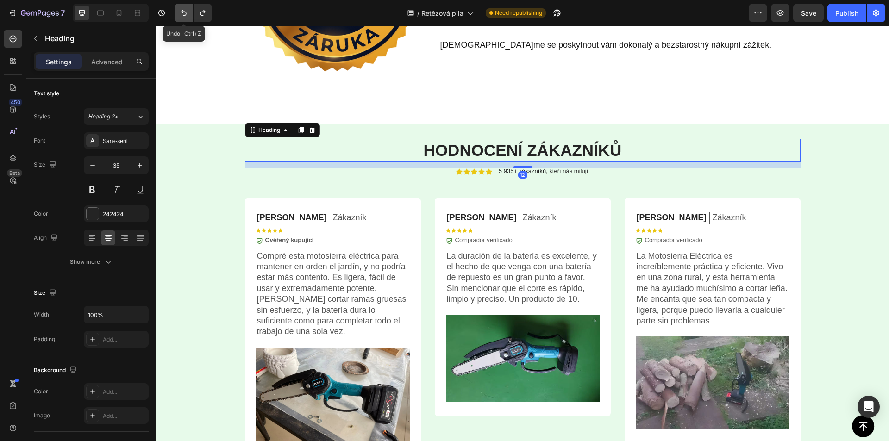
drag, startPoint x: 179, startPoint y: 10, endPoint x: 61, endPoint y: 51, distance: 125.1
click at [179, 10] on icon "Undo/Redo" at bounding box center [183, 12] width 9 height 9
click at [201, 16] on icon "Undo/Redo" at bounding box center [202, 12] width 9 height 9
click at [302, 239] on strong "Ověřený kupující" at bounding box center [289, 240] width 49 height 7
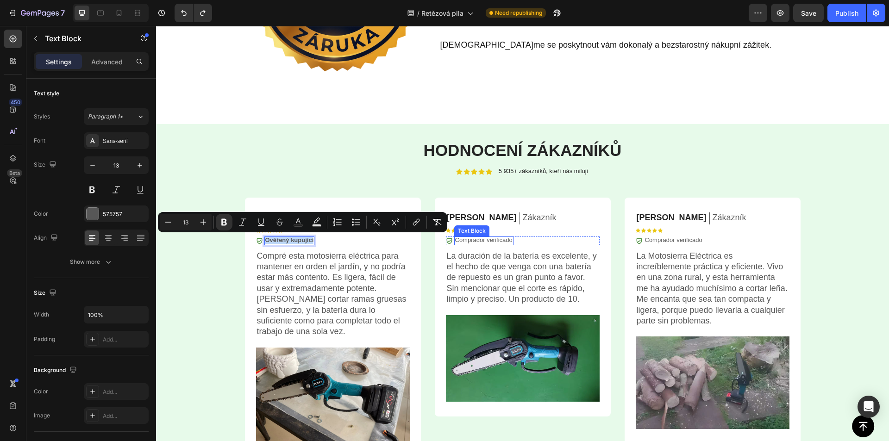
click at [469, 242] on p "Comprador verificado" at bounding box center [483, 241] width 57 height 8
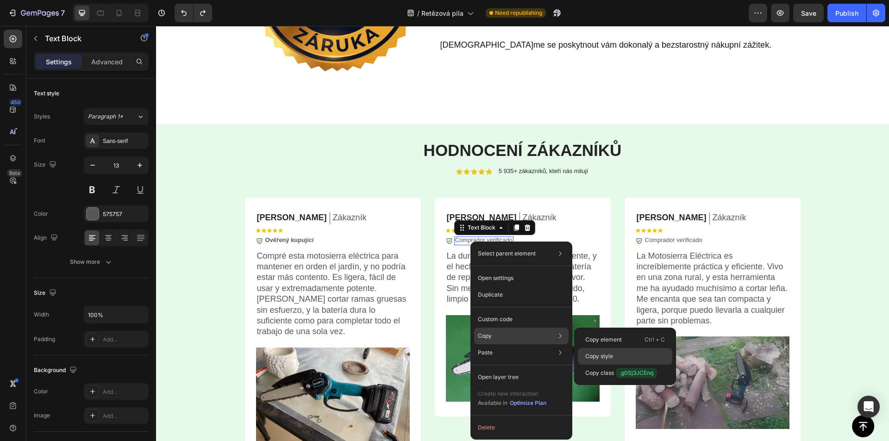
drag, startPoint x: 610, startPoint y: 355, endPoint x: 410, endPoint y: 315, distance: 204.0
click at [610, 355] on p "Copy style" at bounding box center [599, 356] width 28 height 8
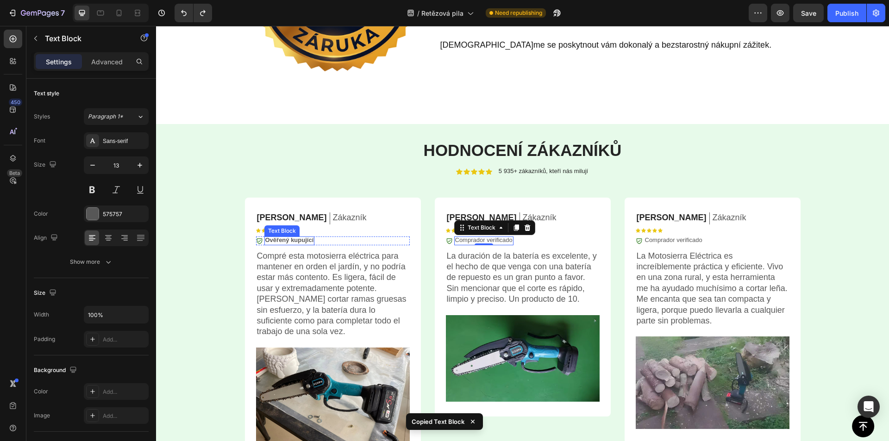
click at [281, 241] on strong "Ověřený kupující" at bounding box center [289, 240] width 49 height 7
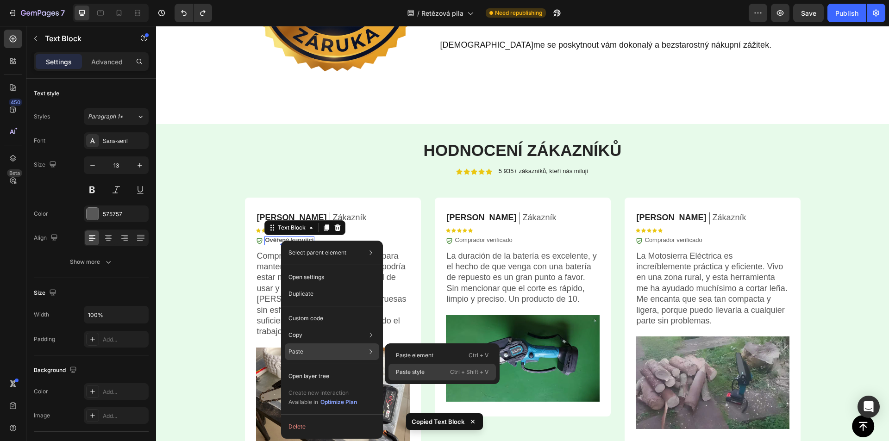
drag, startPoint x: 435, startPoint y: 372, endPoint x: 278, endPoint y: 346, distance: 158.6
click at [435, 372] on div "Paste style Ctrl + Shift + V" at bounding box center [442, 372] width 107 height 17
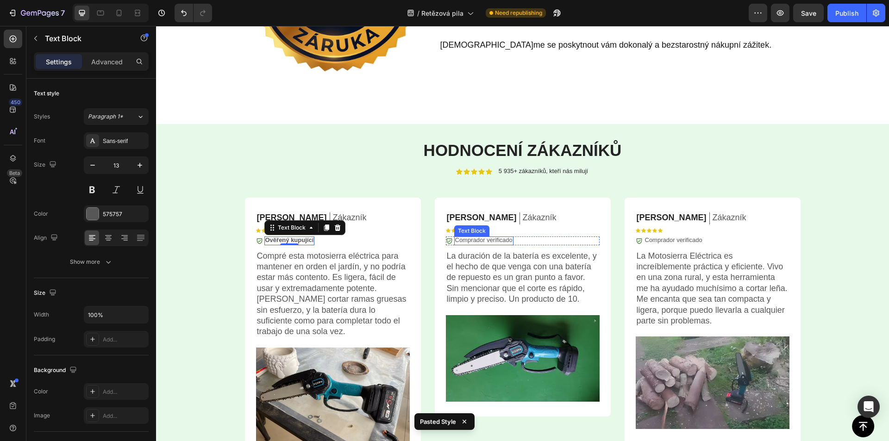
click at [466, 239] on p "Comprador verificado" at bounding box center [483, 241] width 57 height 8
click at [295, 240] on strong "Ověřený kupující" at bounding box center [289, 240] width 49 height 7
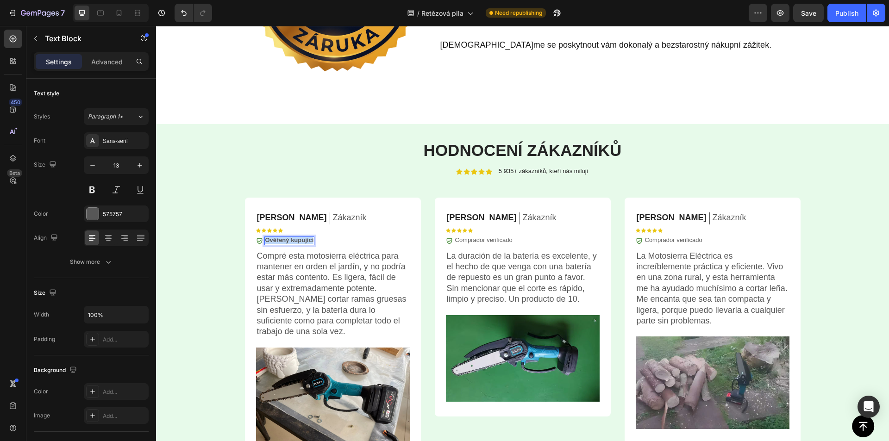
click at [295, 240] on strong "Ověřený kupující" at bounding box center [289, 240] width 49 height 7
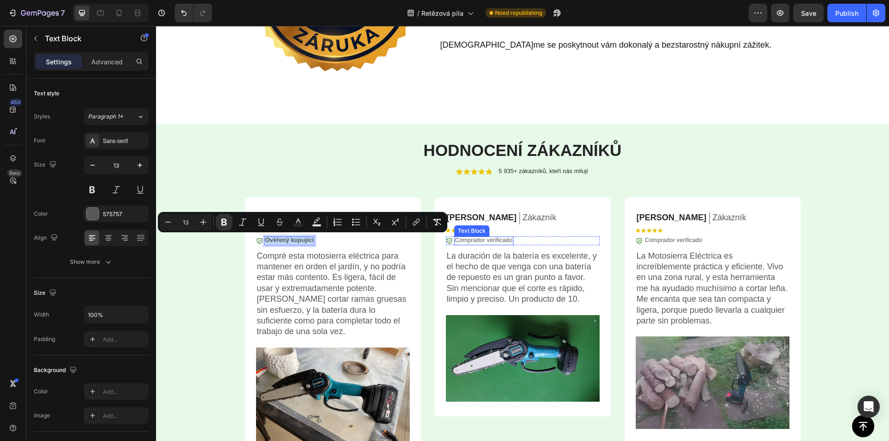
click at [488, 242] on p "Comprador verificado" at bounding box center [483, 241] width 57 height 8
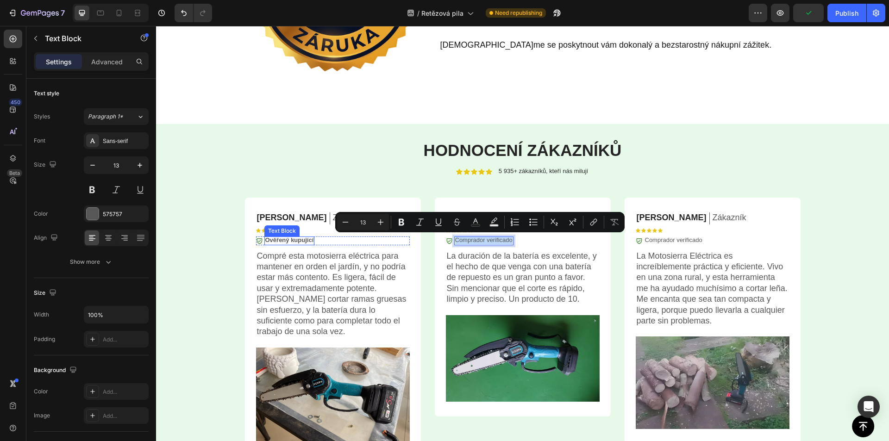
click at [285, 238] on strong "Ověřený kupující" at bounding box center [289, 240] width 49 height 7
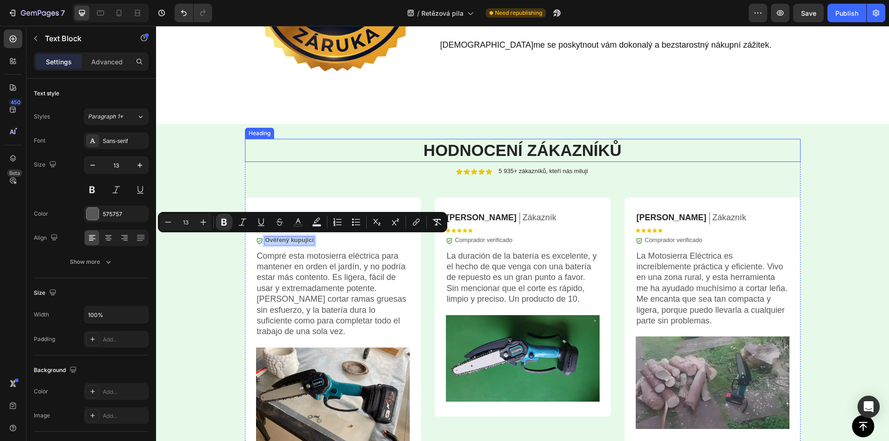
click at [251, 142] on p "⁠⁠⁠⁠⁠⁠⁠ Hodnocení zákazníků" at bounding box center [523, 150] width 554 height 21
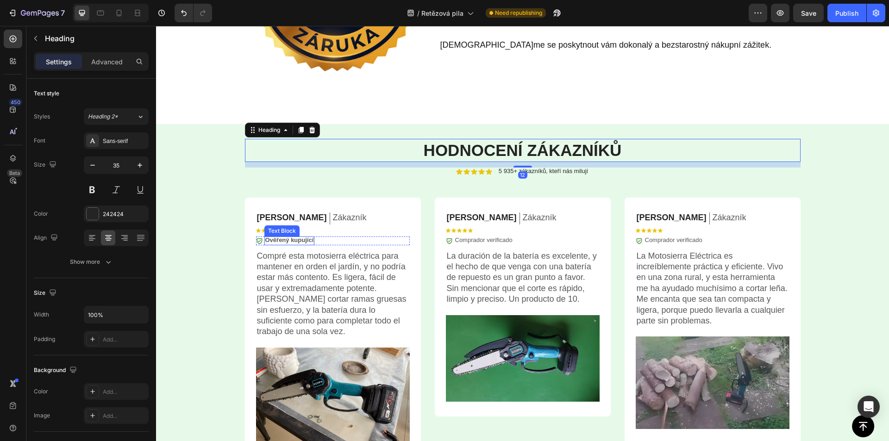
click at [279, 241] on strong "Ověřený kupující" at bounding box center [289, 240] width 49 height 7
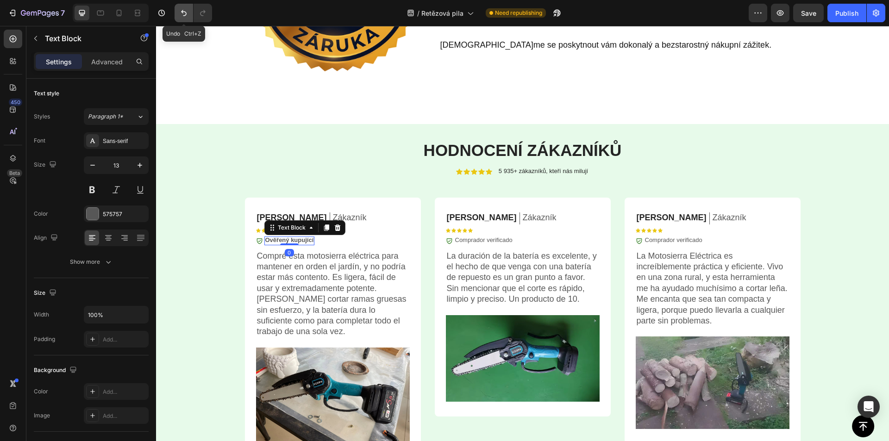
click at [182, 10] on icon "Undo/Redo" at bounding box center [183, 12] width 9 height 9
click at [185, 15] on icon "Undo/Redo" at bounding box center [183, 12] width 9 height 9
click at [201, 13] on icon "Undo/Redo" at bounding box center [202, 13] width 5 height 6
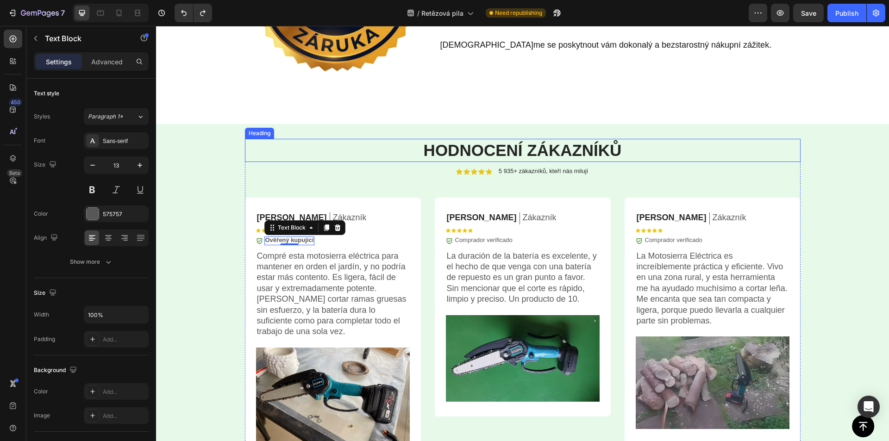
click at [298, 148] on p "⁠⁠⁠⁠⁠⁠⁠ Hodnocení zákazníků" at bounding box center [523, 150] width 554 height 21
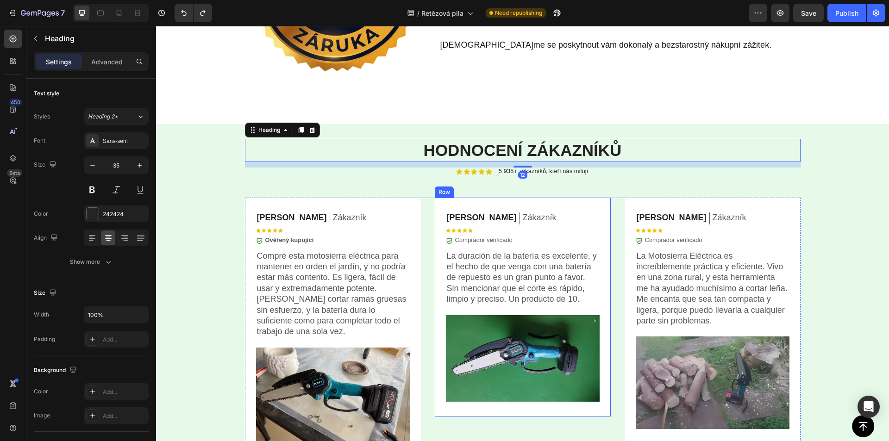
click at [488, 243] on p "Comprador verificado" at bounding box center [483, 241] width 57 height 8
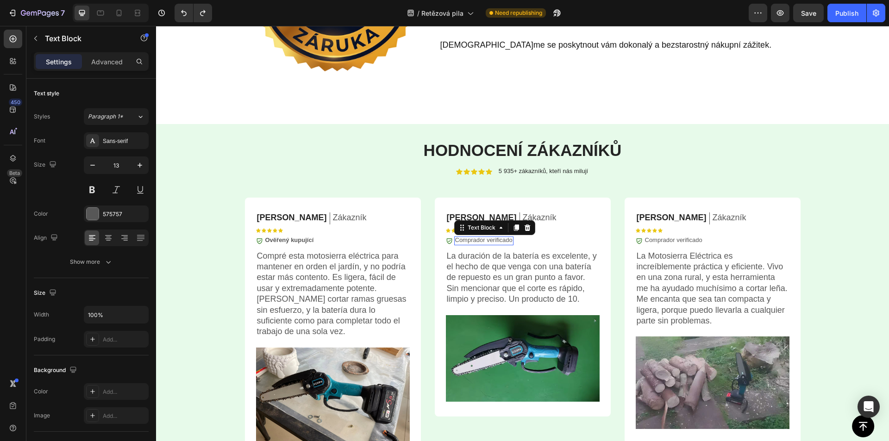
click at [488, 243] on div "Comprador verificado Text Block 0" at bounding box center [483, 241] width 59 height 9
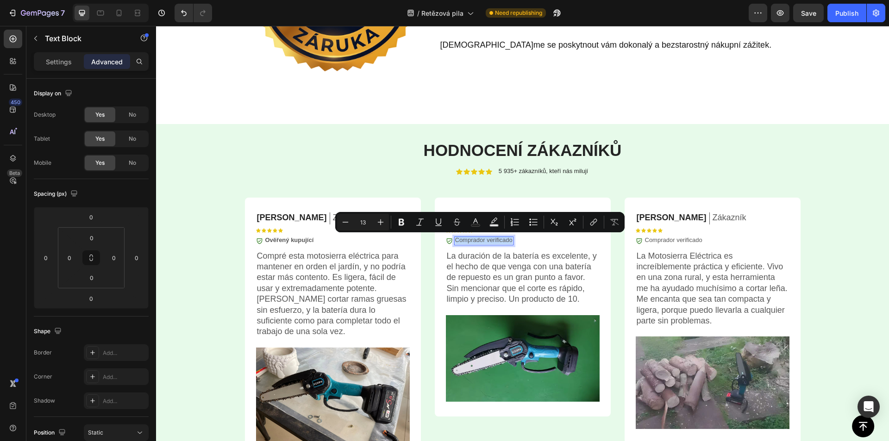
copy p "Comprador verificado"
click at [280, 239] on strong "Ověřený kupující" at bounding box center [289, 240] width 49 height 7
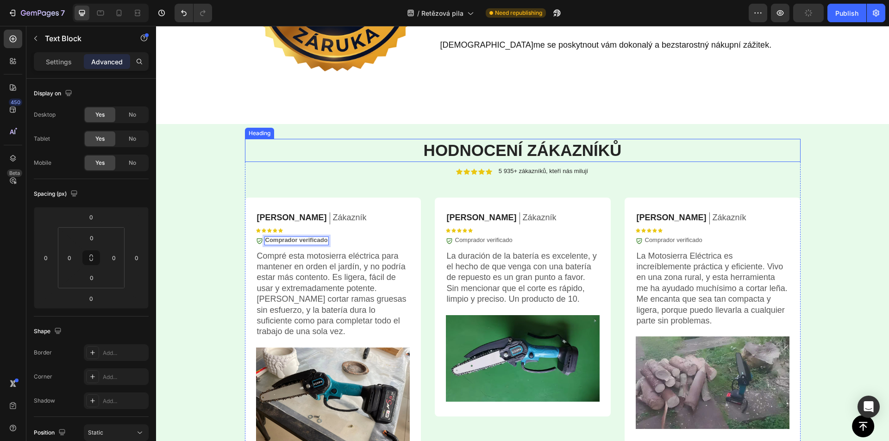
click at [279, 157] on p "⁠⁠⁠⁠⁠⁠⁠ Hodnocení zákazníků" at bounding box center [523, 150] width 554 height 21
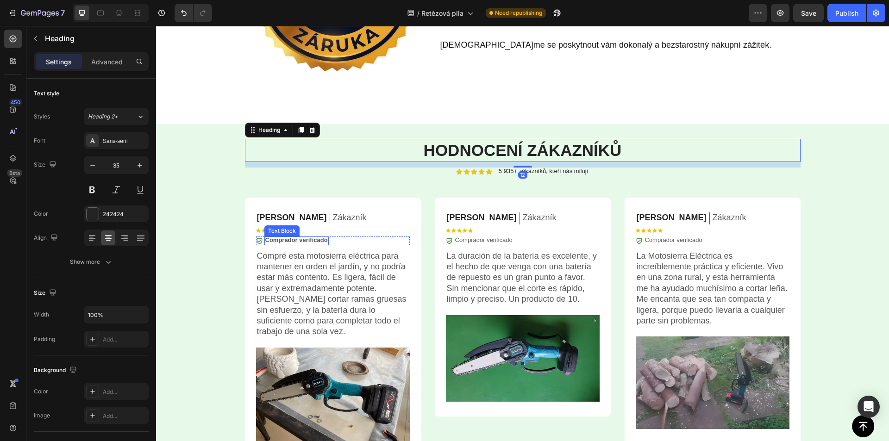
click at [291, 238] on strong "Comprador verificado" at bounding box center [296, 240] width 63 height 7
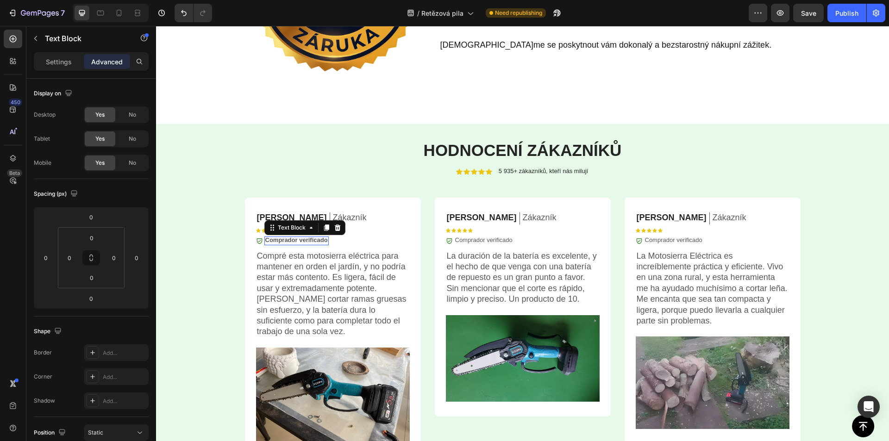
click at [291, 238] on strong "Comprador verificado" at bounding box center [296, 240] width 63 height 7
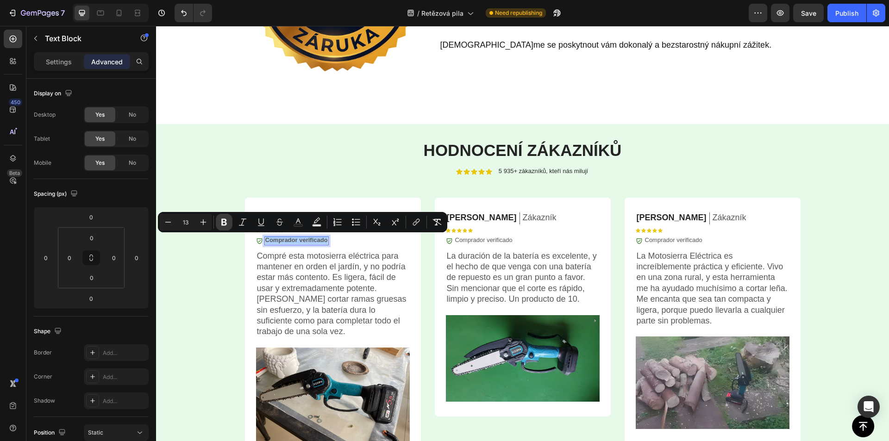
click at [219, 223] on button "Bold" at bounding box center [224, 222] width 17 height 17
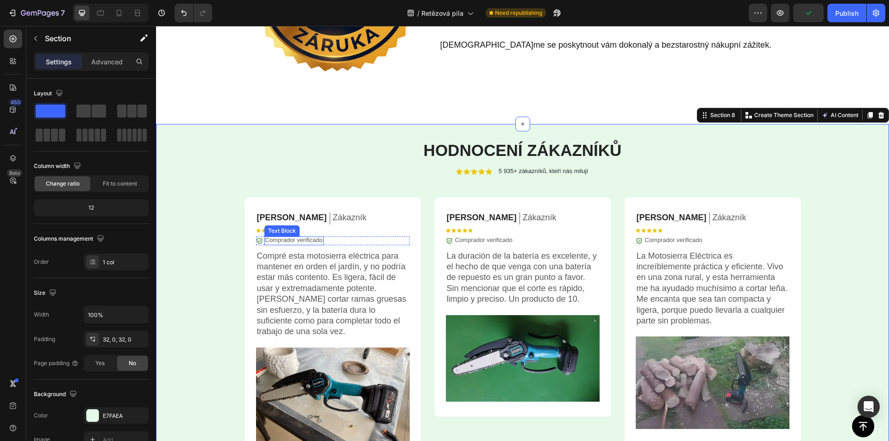
click at [307, 240] on p "Comprador verificado" at bounding box center [293, 241] width 57 height 8
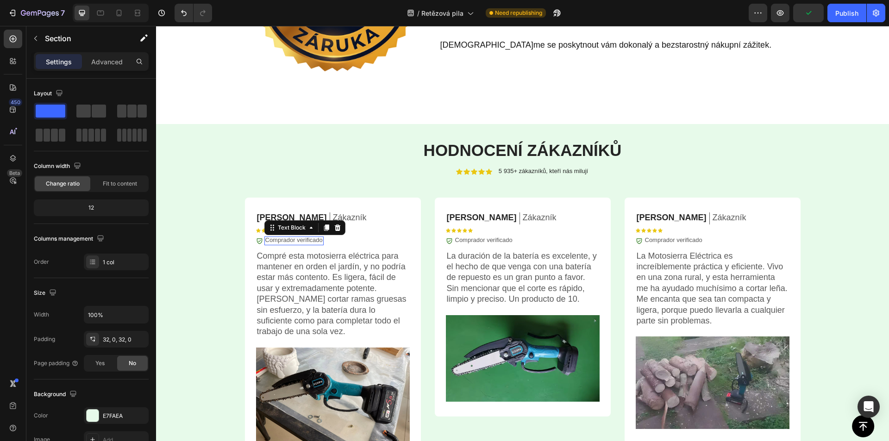
click at [307, 240] on p "Comprador verificado" at bounding box center [293, 241] width 57 height 8
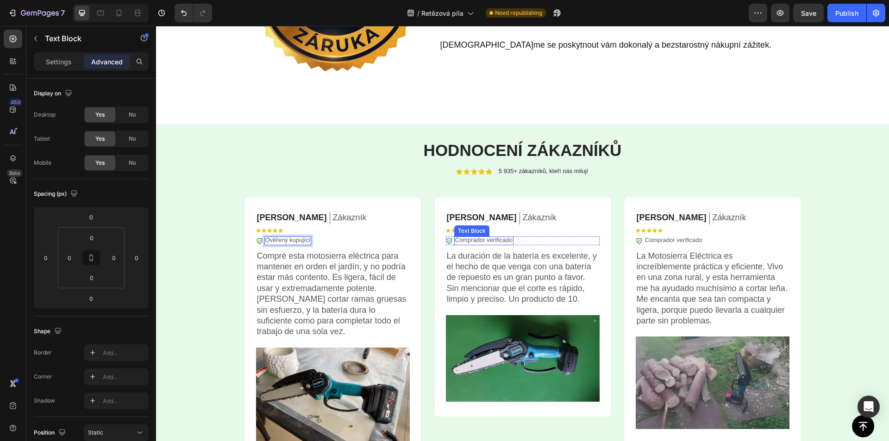
click at [486, 242] on p "Comprador verificado" at bounding box center [483, 241] width 57 height 8
click at [658, 240] on p "Comprador verificado" at bounding box center [673, 241] width 57 height 8
click at [658, 239] on p "Comprador verificado" at bounding box center [673, 241] width 57 height 8
click at [657, 239] on p "Comprador verificado" at bounding box center [673, 241] width 57 height 8
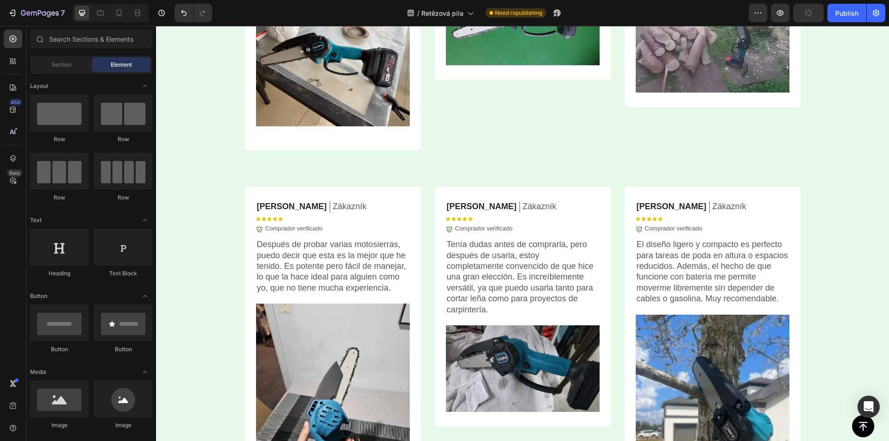
scroll to position [2635, 0]
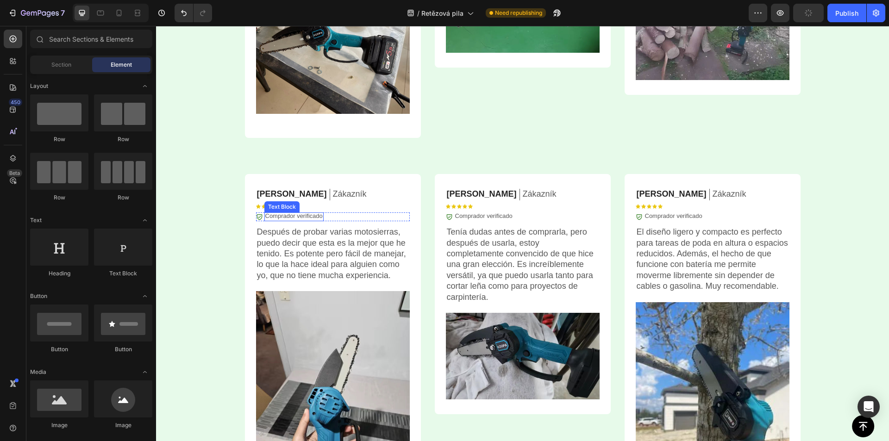
click at [306, 216] on p "Comprador verificado" at bounding box center [293, 217] width 57 height 8
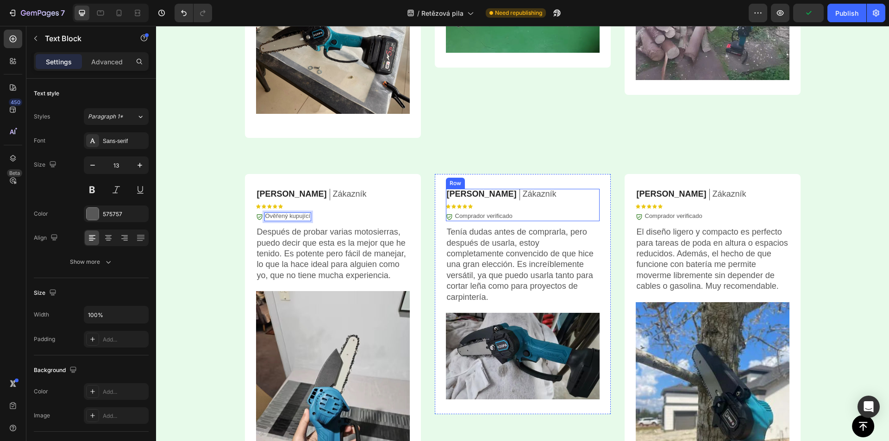
click at [491, 218] on p "Comprador verificado" at bounding box center [483, 217] width 57 height 8
click at [681, 216] on p "Comprador verificado" at bounding box center [673, 217] width 57 height 8
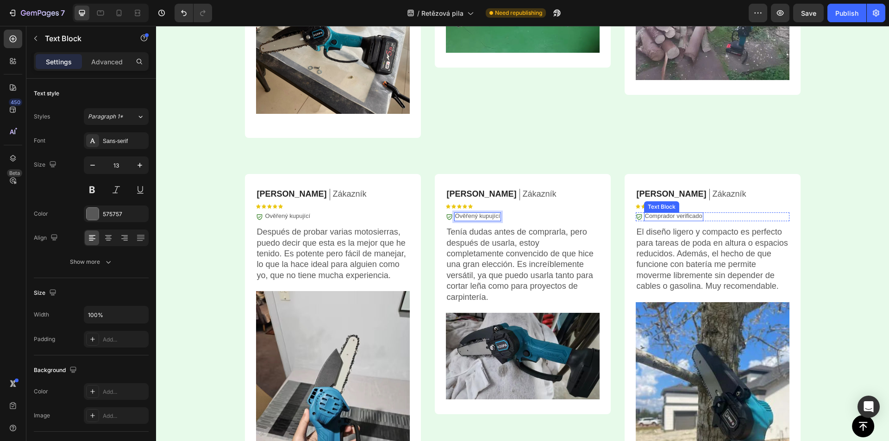
click at [681, 216] on p "Comprador verificado" at bounding box center [673, 217] width 57 height 8
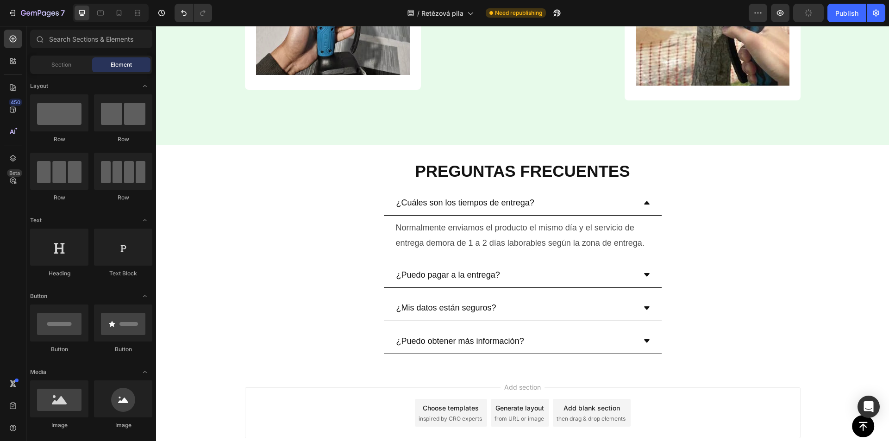
scroll to position [3085, 0]
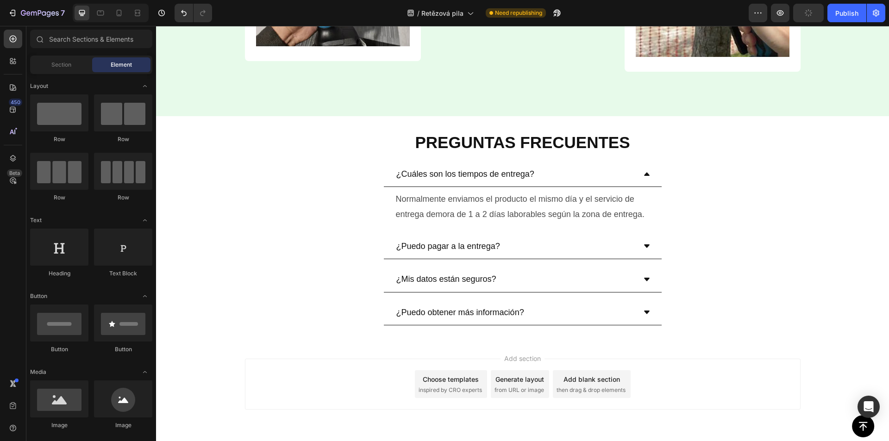
drag, startPoint x: 889, startPoint y: 350, endPoint x: 1035, endPoint y: 429, distance: 166.8
drag, startPoint x: 852, startPoint y: 16, endPoint x: 707, endPoint y: 67, distance: 153.6
click at [852, 16] on div "Publish" at bounding box center [846, 13] width 23 height 10
click at [0, 0] on html "7 Version history / Retězová pila Need republishing Preview Save Publish 450 Be…" at bounding box center [444, 0] width 889 height 0
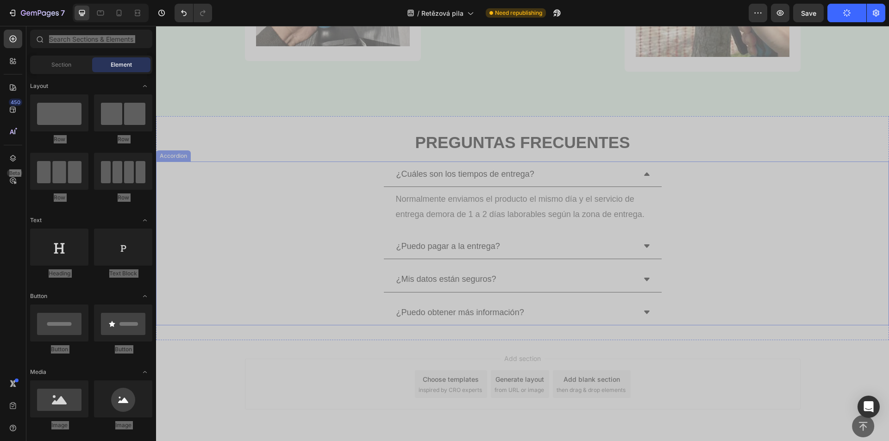
click at [261, 292] on div "¿Mis datos están seguros?" at bounding box center [523, 279] width 732 height 25
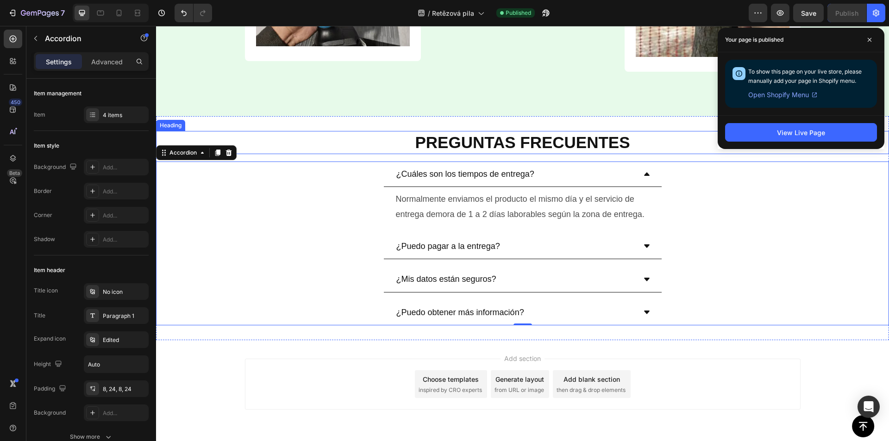
click at [519, 139] on strong "PREGUNTAS FRECUENTES" at bounding box center [522, 142] width 215 height 18
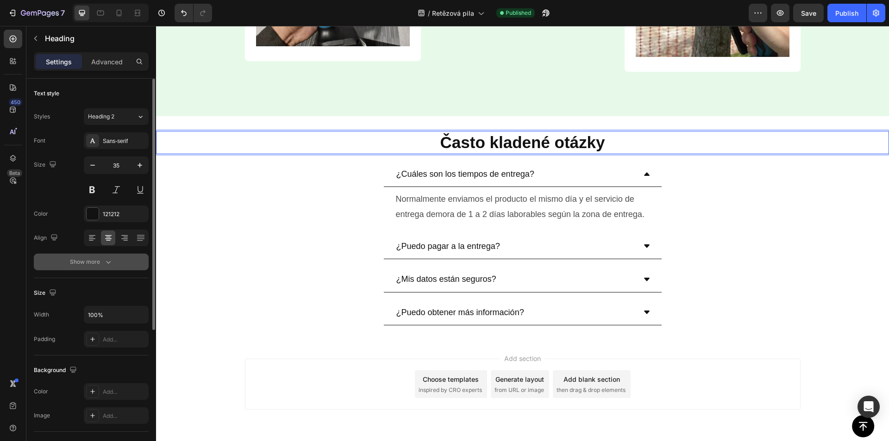
click at [112, 262] on icon "button" at bounding box center [108, 261] width 9 height 9
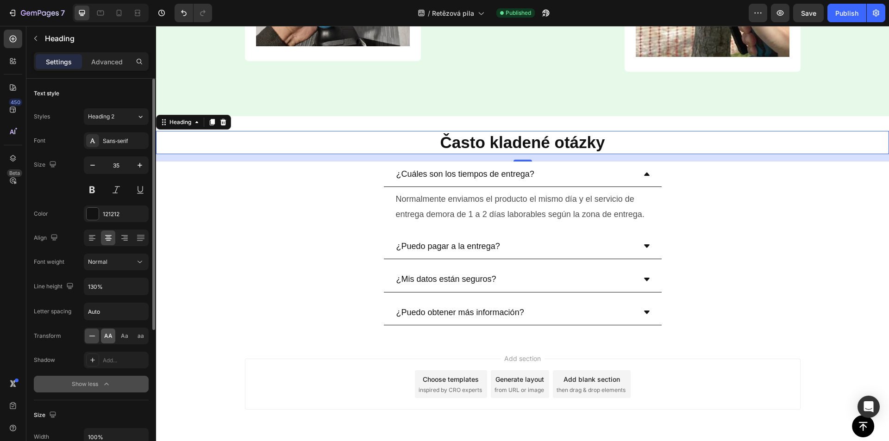
click at [110, 338] on span "AA" at bounding box center [108, 336] width 8 height 8
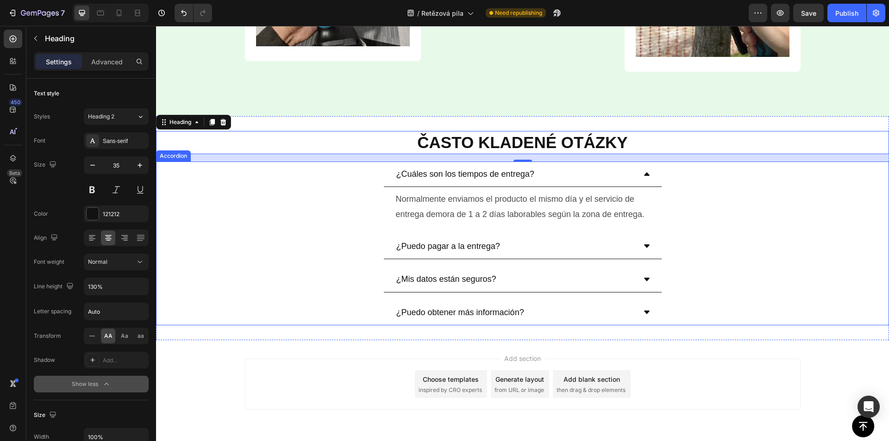
click at [464, 173] on p "¿Cuáles son los tiempos de entrega?" at bounding box center [465, 174] width 138 height 15
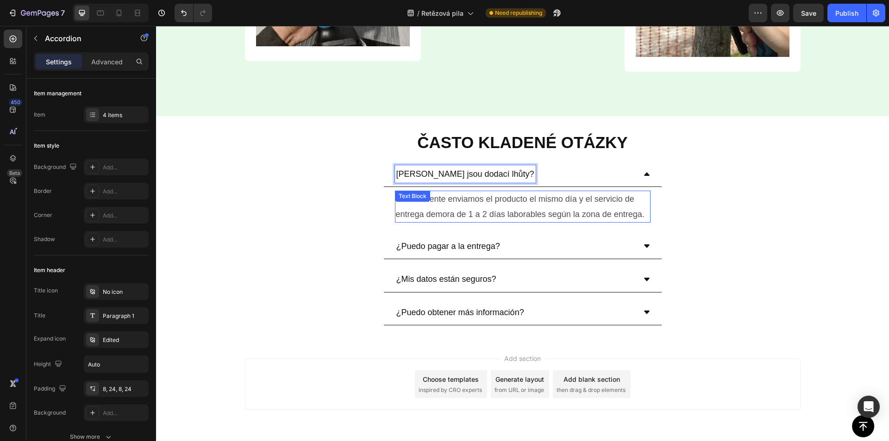
click at [439, 212] on p "Normalmente enviamos el producto el mismo día y el servicio de entrega demora d…" at bounding box center [523, 207] width 254 height 30
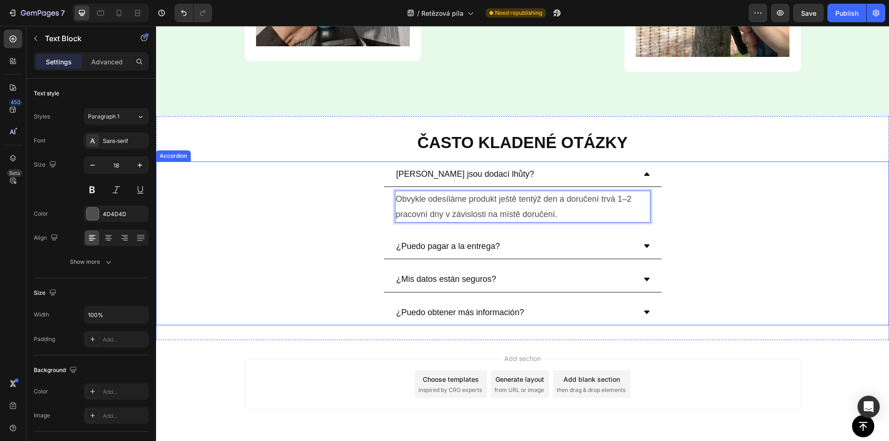
click at [446, 249] on p "¿Puedo pagar a la entrega?" at bounding box center [448, 246] width 104 height 15
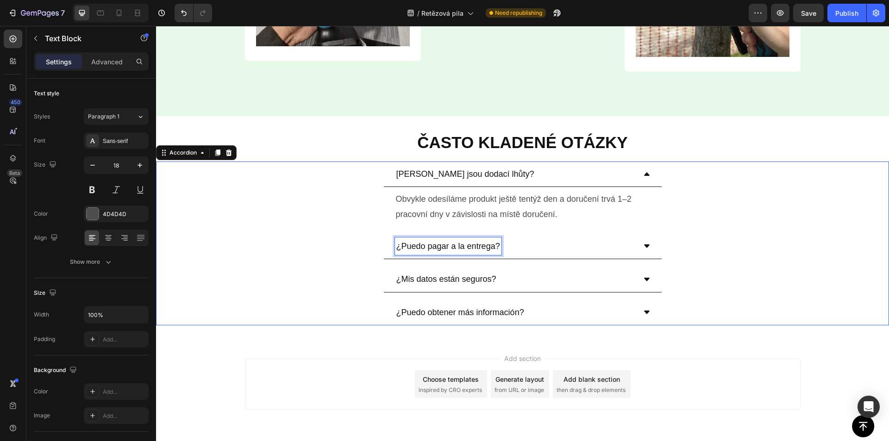
click at [446, 249] on p "¿Puedo pagar a la entrega?" at bounding box center [448, 246] width 104 height 15
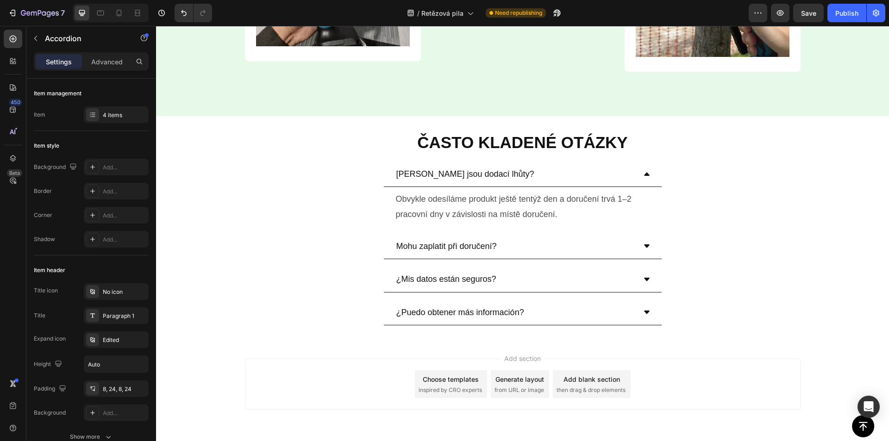
click at [511, 249] on div "Mohu zaplatit při doručení?" at bounding box center [515, 247] width 241 height 18
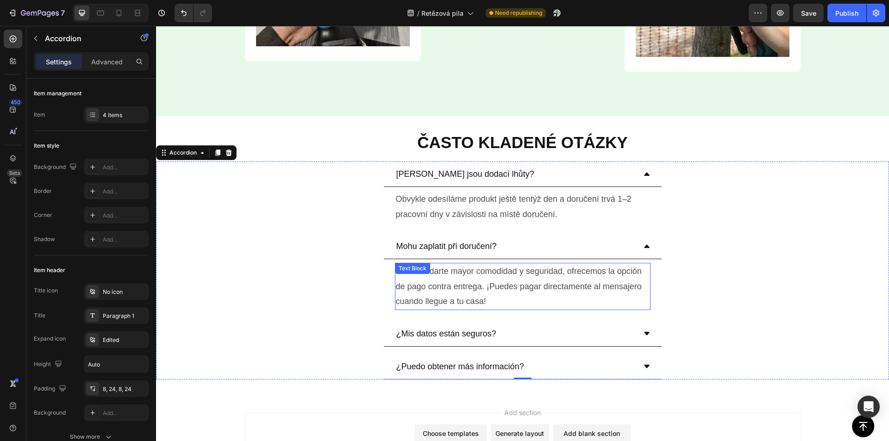
click at [461, 287] on p "Para brindarte mayor comodidad y seguridad, ofrecemos la opción de pago contra …" at bounding box center [523, 286] width 254 height 45
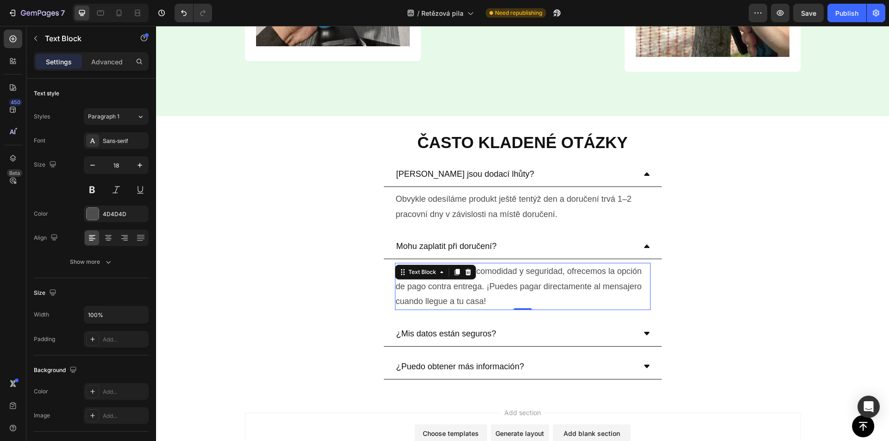
click at [461, 287] on p "Para brindarte mayor comodidad y seguridad, ofrecemos la opción de pago contra …" at bounding box center [523, 286] width 254 height 45
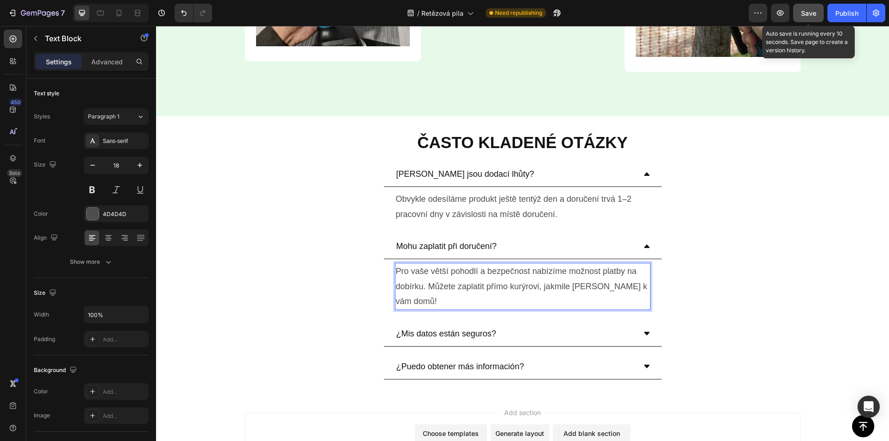
drag, startPoint x: 809, startPoint y: 9, endPoint x: 646, endPoint y: 177, distance: 234.5
click at [809, 9] on span "Save" at bounding box center [808, 13] width 15 height 8
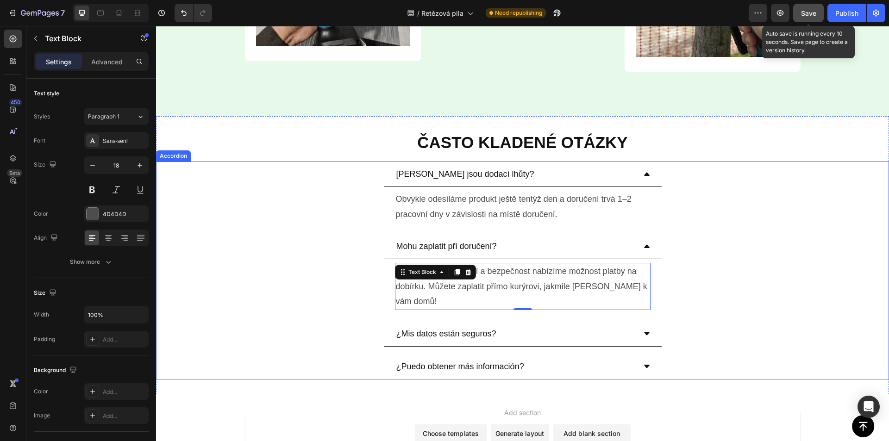
click at [512, 325] on div "¿Mis datos están seguros?" at bounding box center [515, 334] width 241 height 18
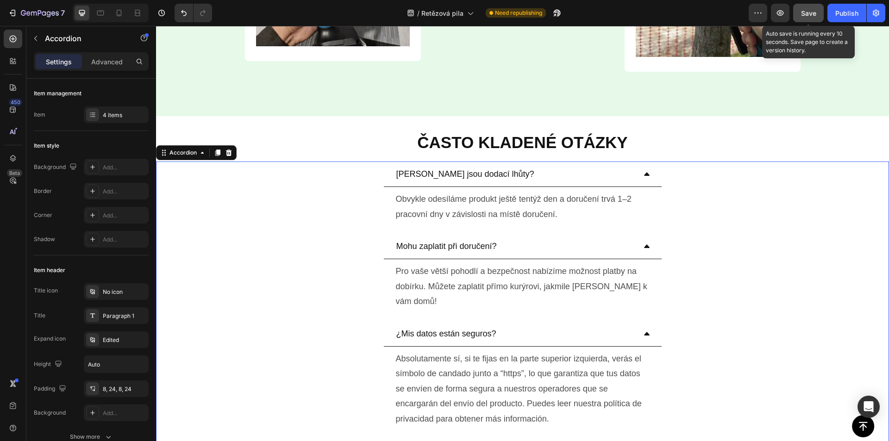
click at [434, 326] on p "¿Mis datos están seguros?" at bounding box center [446, 333] width 100 height 15
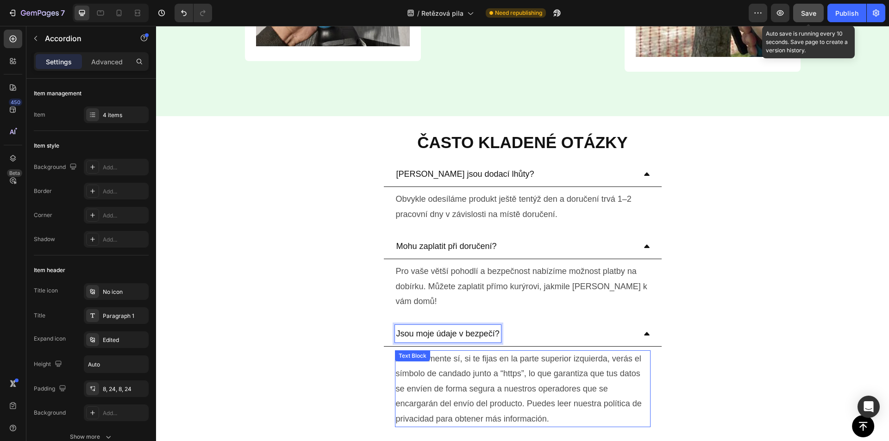
click at [493, 359] on p "Absolutamente sí, si te fijas en la parte superior izquierda, verás el símbolo …" at bounding box center [523, 388] width 254 height 75
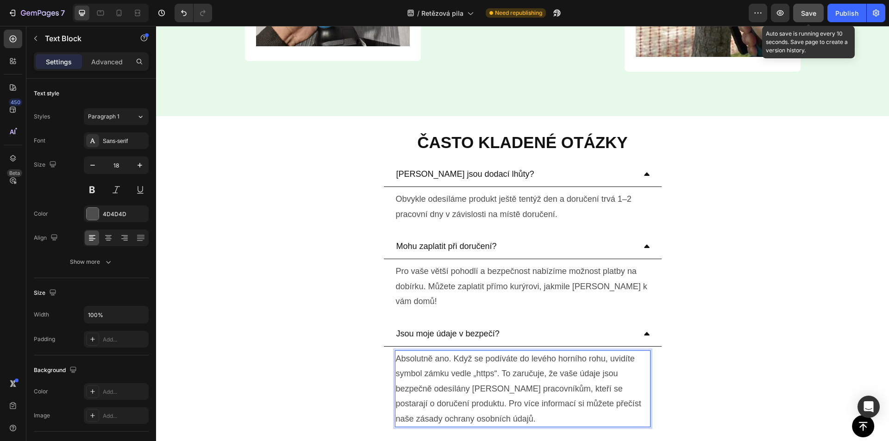
click at [799, 14] on button "Save" at bounding box center [808, 13] width 31 height 19
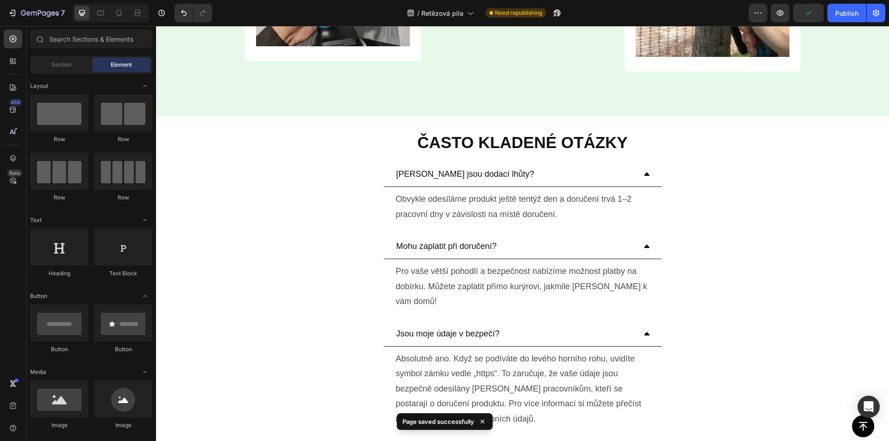
scroll to position [3241, 0]
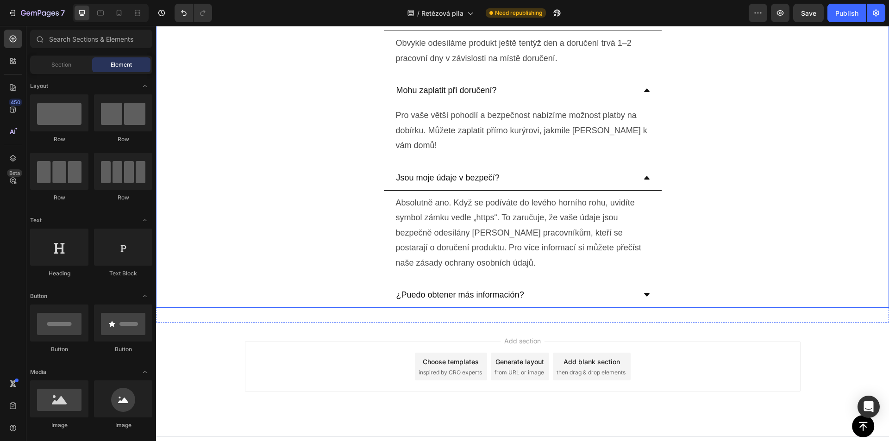
click at [466, 288] on p "¿Puedo obtener más información?" at bounding box center [460, 295] width 128 height 15
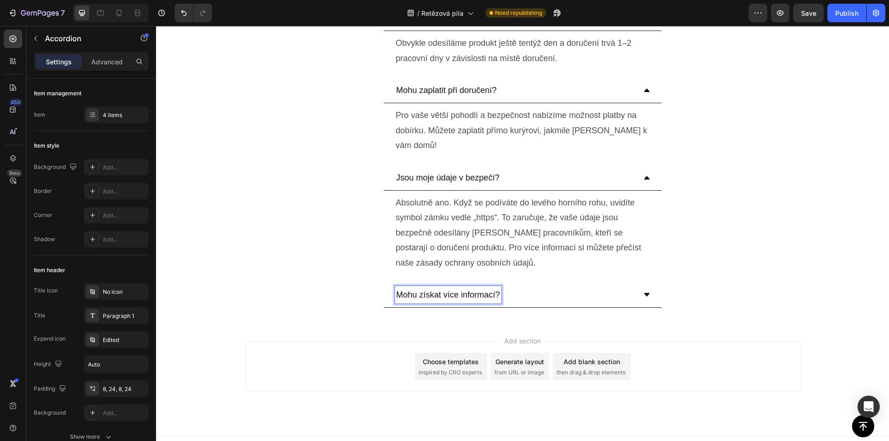
click at [557, 282] on div "Mohu získat více informací?" at bounding box center [523, 294] width 278 height 25
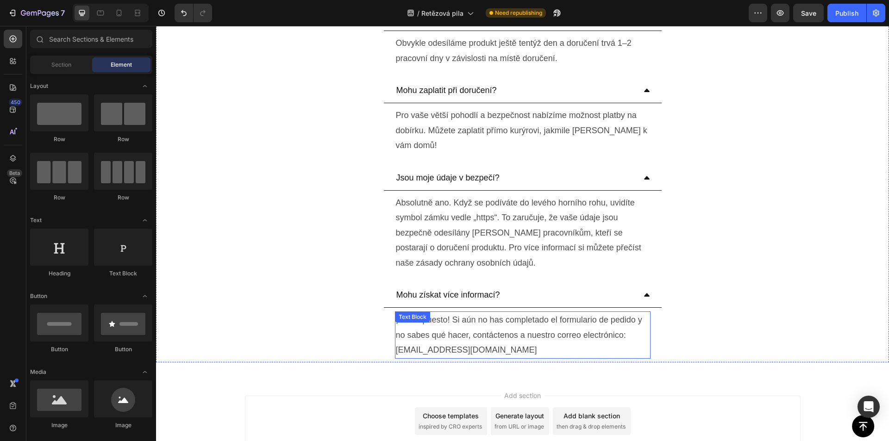
click at [480, 319] on p "¡Por supuesto! Si aún no has completado el formulario de pedido y no sabes qué …" at bounding box center [523, 335] width 254 height 45
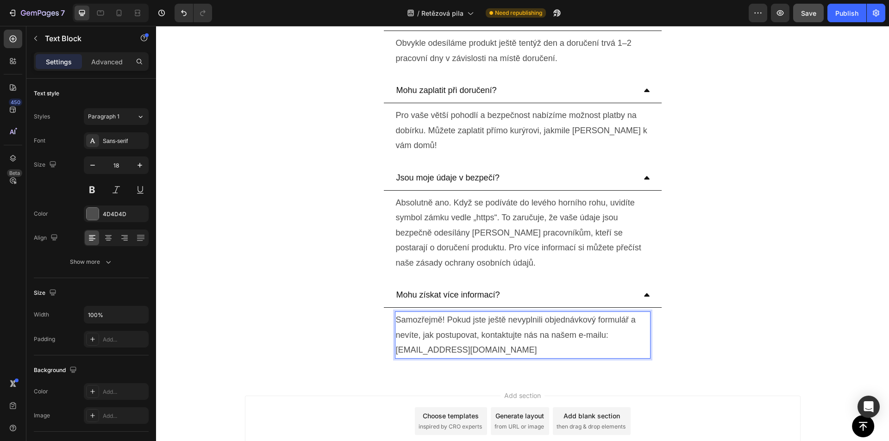
click at [808, 10] on span "Save" at bounding box center [808, 13] width 15 height 8
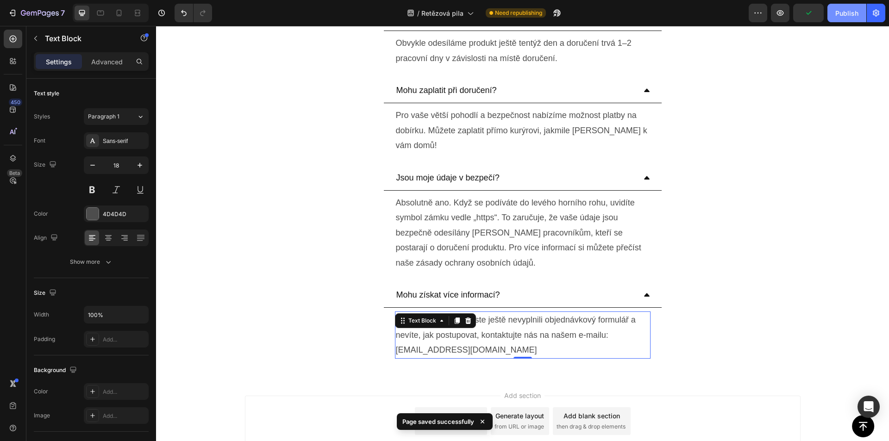
click at [853, 13] on div "Publish" at bounding box center [846, 13] width 23 height 10
click at [871, 13] on button "button" at bounding box center [876, 13] width 19 height 19
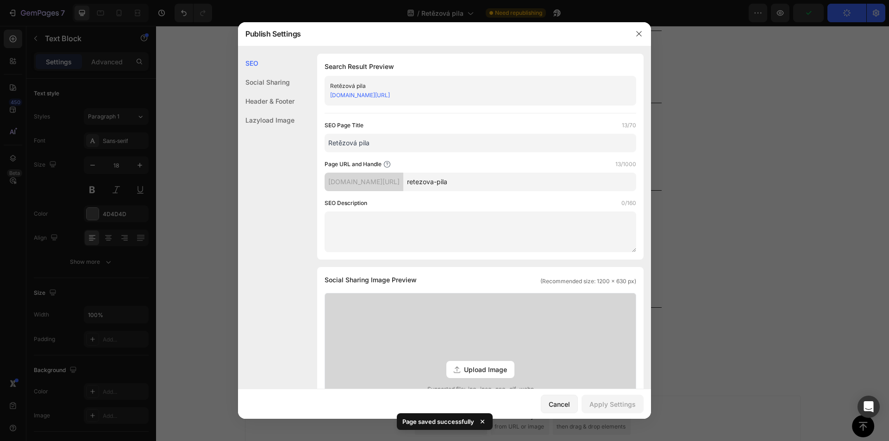
click at [390, 94] on link "[DOMAIN_NAME][URL]" at bounding box center [360, 95] width 60 height 7
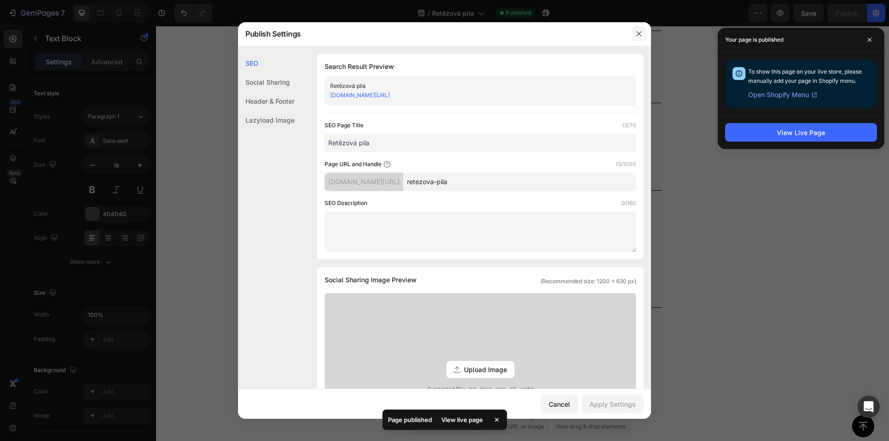
click at [639, 32] on icon "button" at bounding box center [638, 33] width 7 height 7
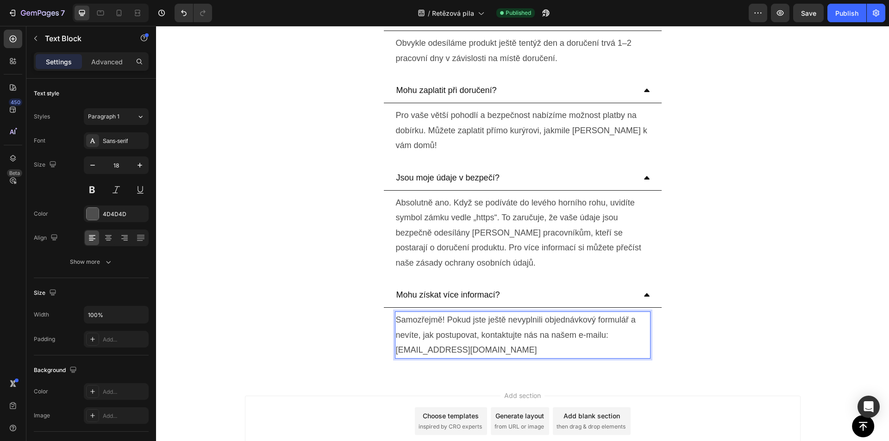
click at [433, 334] on p "Samozřejmě! Pokud jste ještě nevyplnili objednávkový formulář a nevíte, jak pos…" at bounding box center [523, 335] width 254 height 45
drag, startPoint x: 414, startPoint y: 333, endPoint x: 498, endPoint y: 333, distance: 83.8
click at [498, 333] on p "Samozřejmě! Pokud jste ještě nevyplnili objednávkový formulář a nevíte, jak pos…" at bounding box center [523, 335] width 254 height 45
click at [702, 301] on div "Mohu získat více informací? Samozřejmě! Pokud jste ještě nevyplnili objednávkov…" at bounding box center [523, 322] width 732 height 80
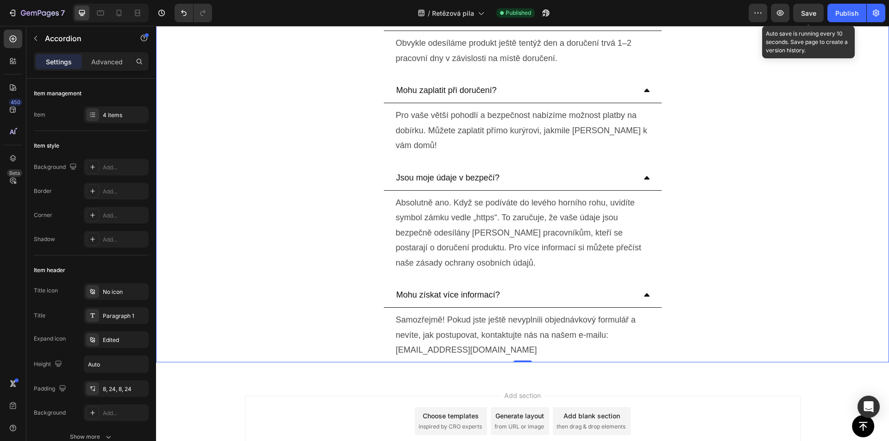
click at [810, 14] on span "Save" at bounding box center [808, 13] width 15 height 8
click at [845, 17] on div "Publish" at bounding box center [846, 13] width 23 height 10
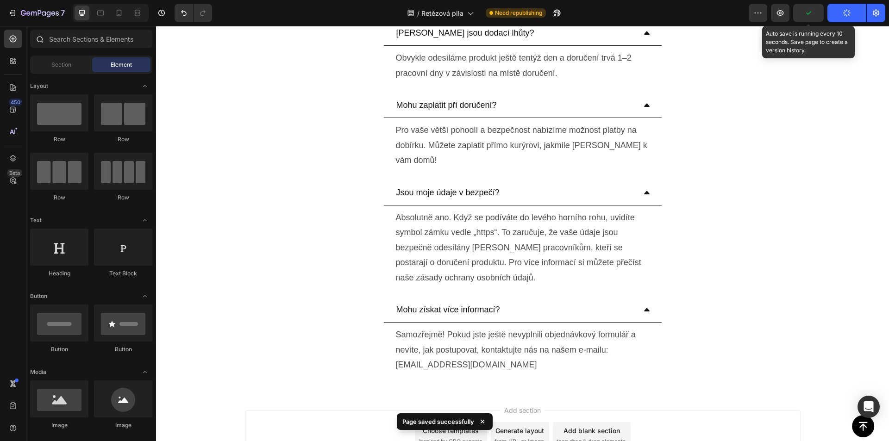
scroll to position [2671, 0]
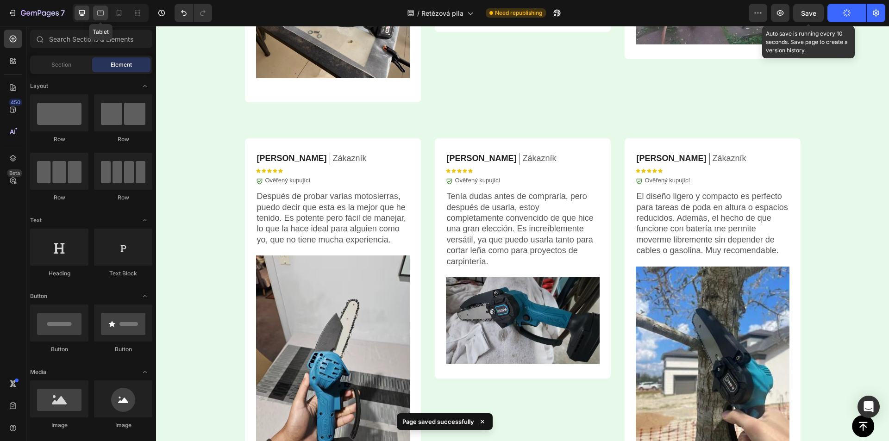
click at [104, 11] on icon at bounding box center [100, 12] width 9 height 9
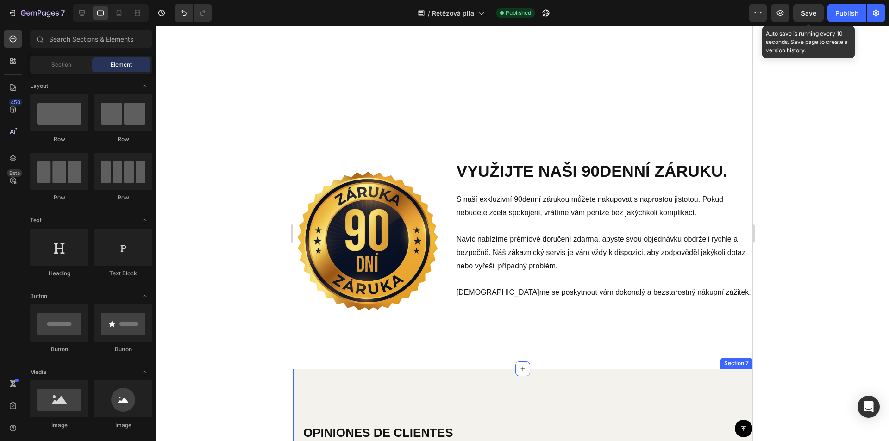
scroll to position [2210, 0]
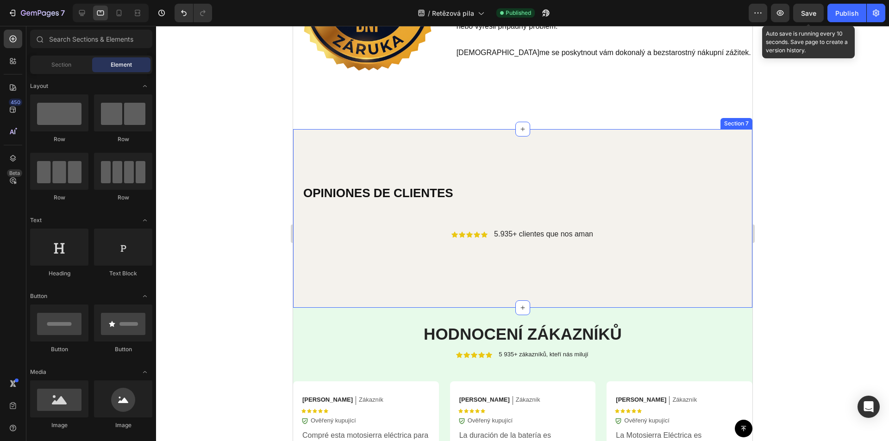
click at [349, 138] on div "OPINIONES DE CLIENTES Heading Icon Icon Icon Icon Icon Icon List 5.935+ cliente…" at bounding box center [522, 218] width 459 height 178
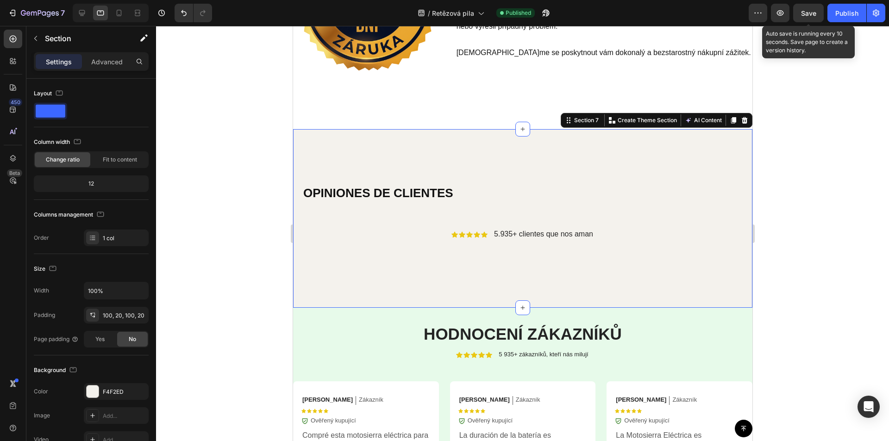
click at [106, 53] on div "Settings Advanced" at bounding box center [91, 61] width 115 height 19
click at [105, 60] on p "Advanced" at bounding box center [106, 62] width 31 height 10
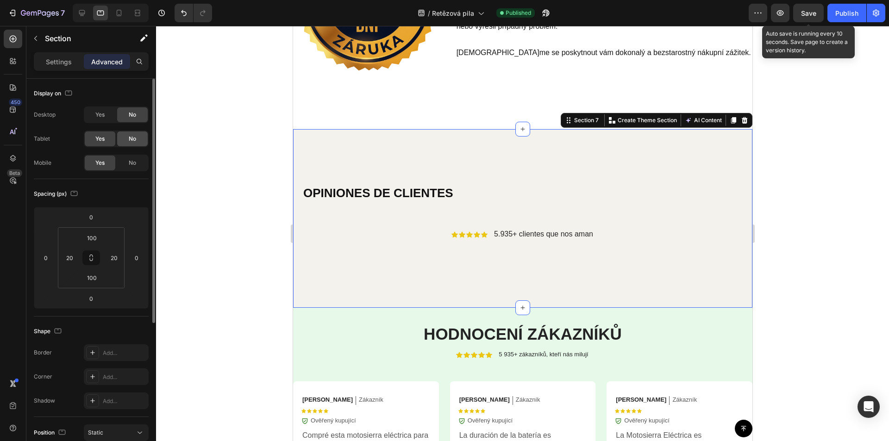
click at [130, 140] on span "No" at bounding box center [132, 139] width 7 height 8
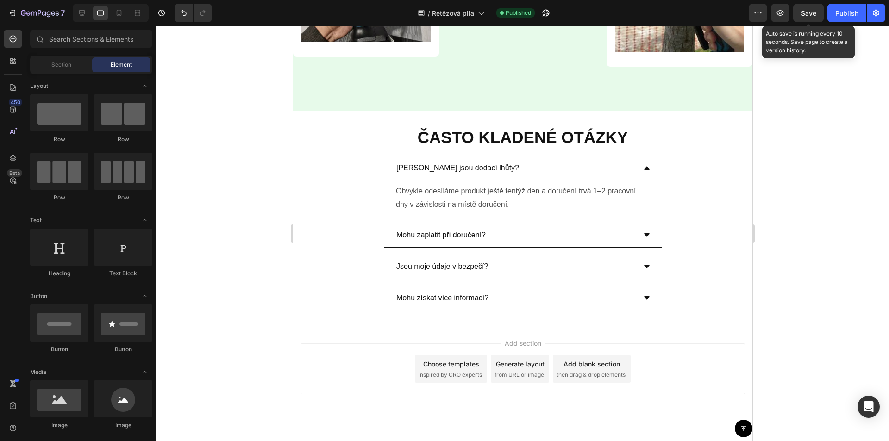
scroll to position [2974, 0]
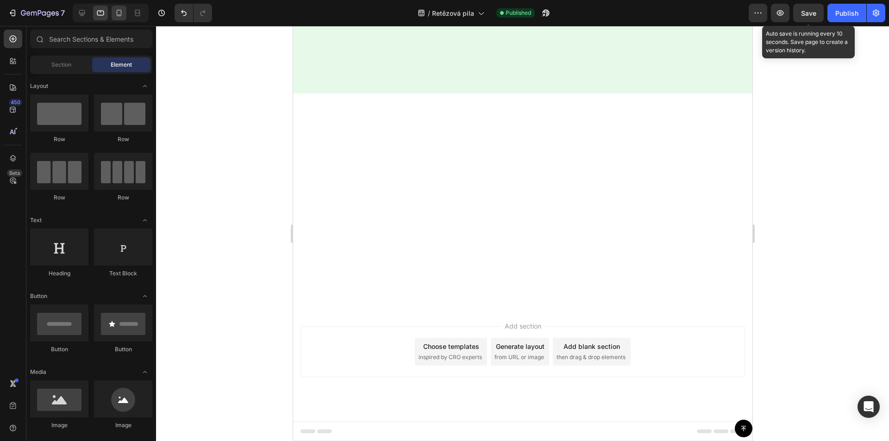
click at [118, 12] on icon at bounding box center [118, 12] width 9 height 9
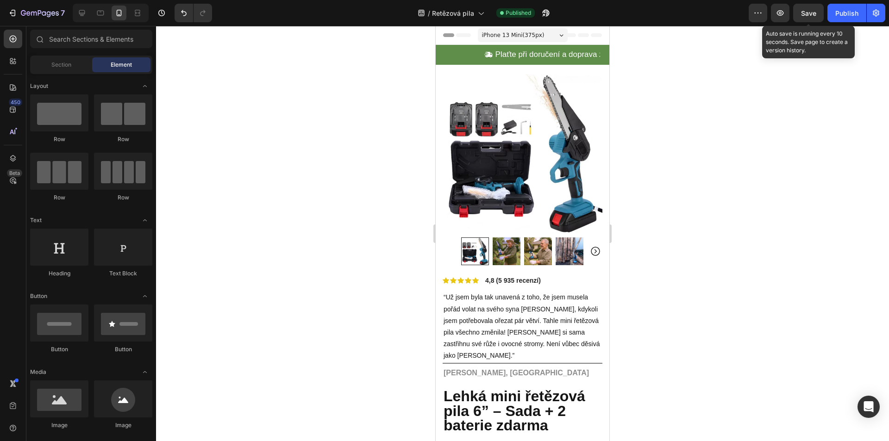
click at [625, 64] on div at bounding box center [522, 233] width 733 height 415
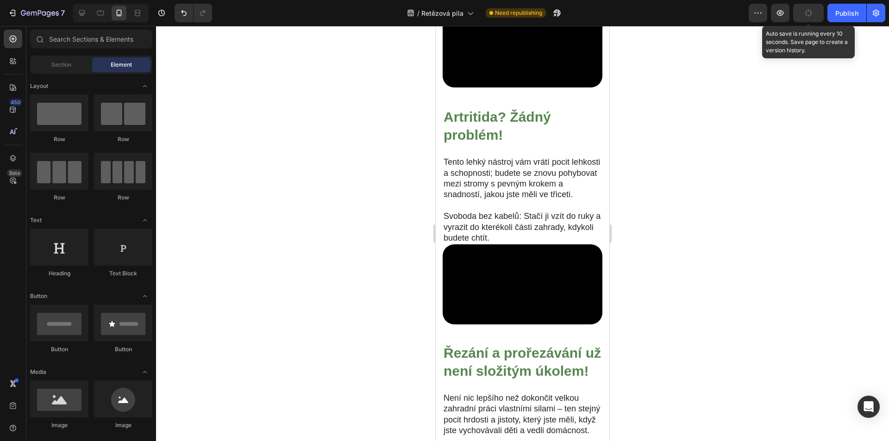
scroll to position [1128, 0]
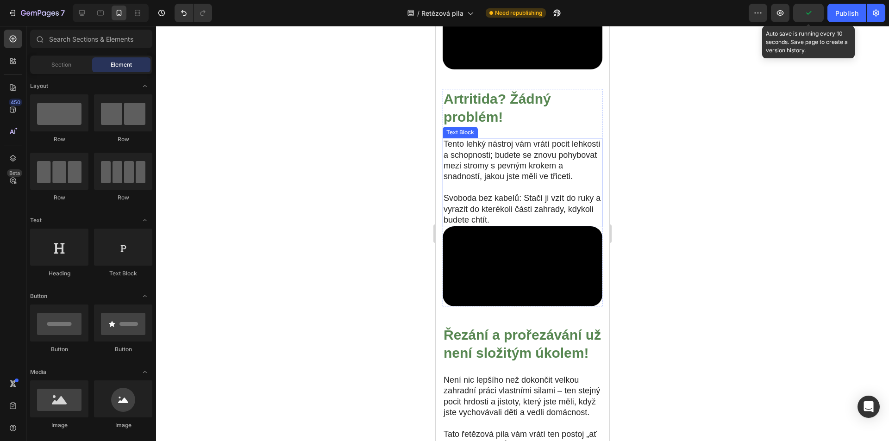
click at [521, 182] on p "Tento lehký nástroj vám vrátí pocit lehkosti a schopnosti; budete se znovu pohy…" at bounding box center [523, 161] width 158 height 44
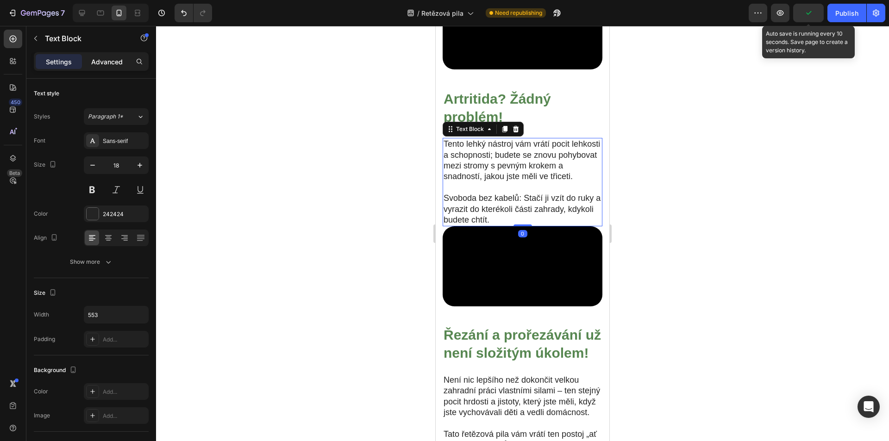
click at [114, 61] on p "Advanced" at bounding box center [106, 62] width 31 height 10
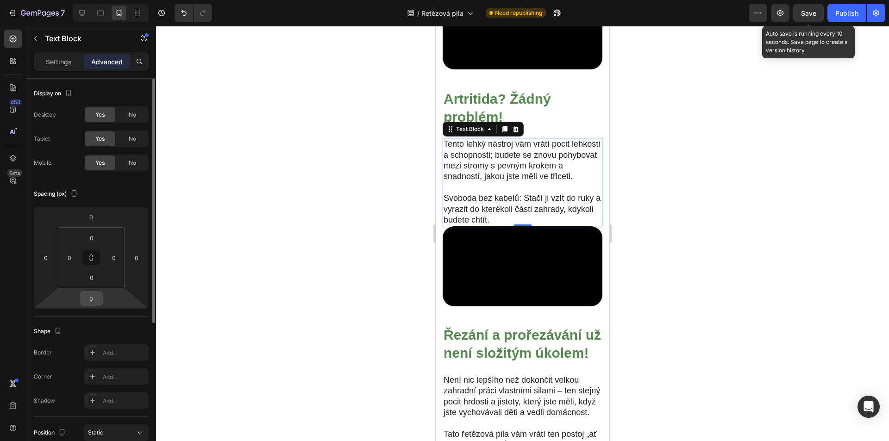
click at [96, 301] on input "0" at bounding box center [91, 299] width 19 height 14
type input "20"
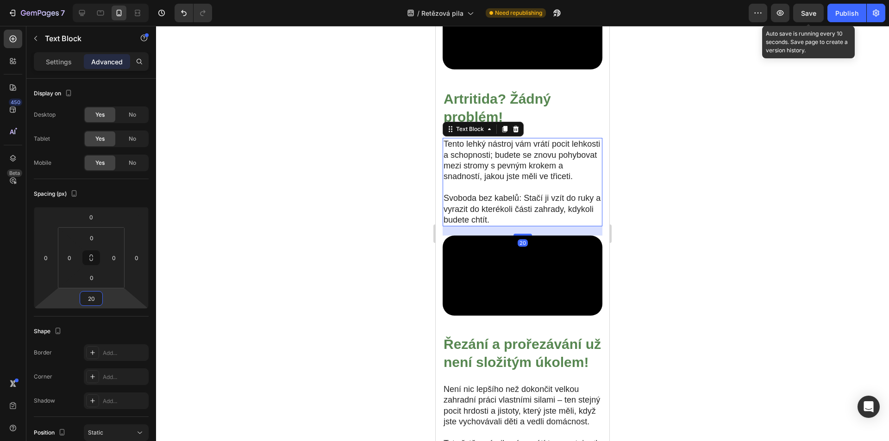
click at [760, 220] on div at bounding box center [522, 233] width 733 height 415
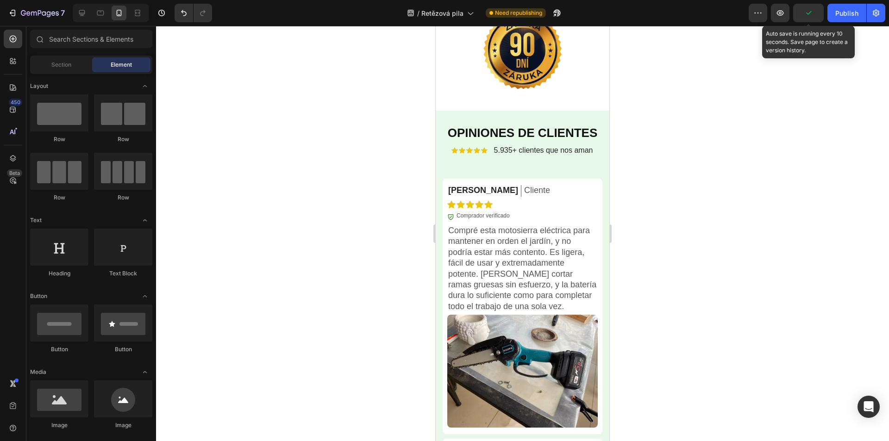
scroll to position [2812, 0]
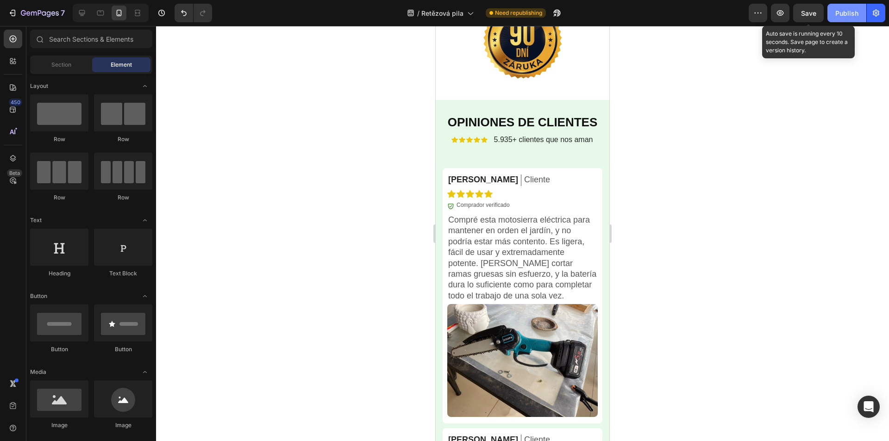
click at [842, 15] on div "Publish" at bounding box center [846, 13] width 23 height 10
click at [803, 13] on span "Save" at bounding box center [808, 13] width 15 height 8
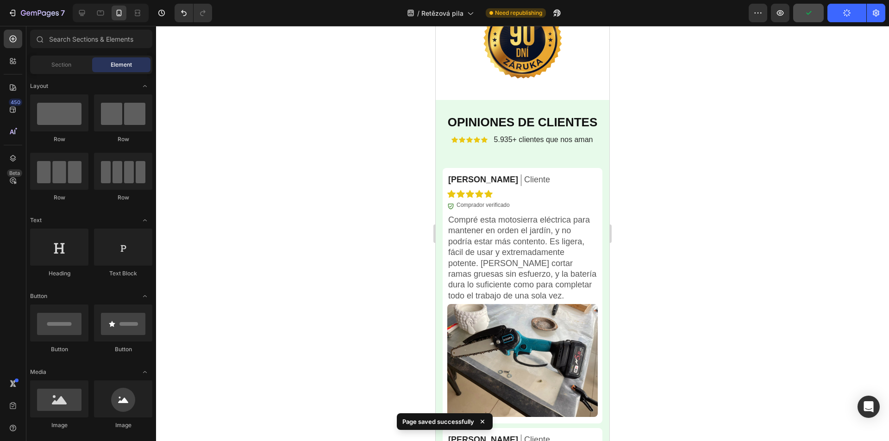
click at [842, 10] on button "Publish" at bounding box center [846, 13] width 39 height 19
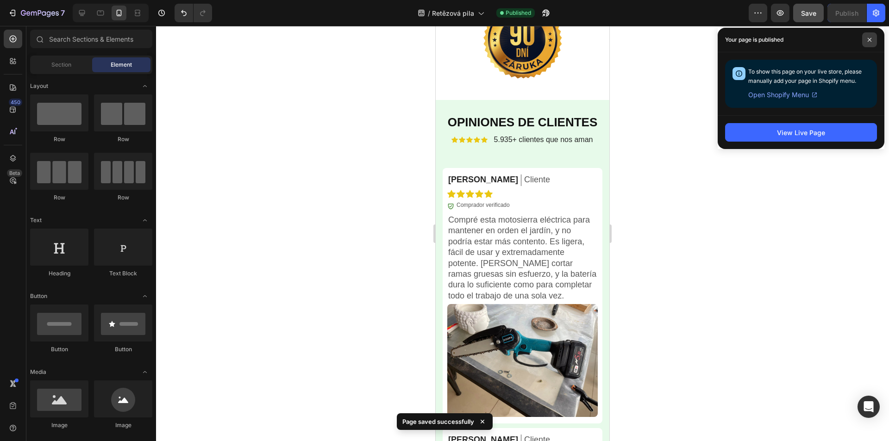
click at [867, 40] on span at bounding box center [869, 39] width 15 height 15
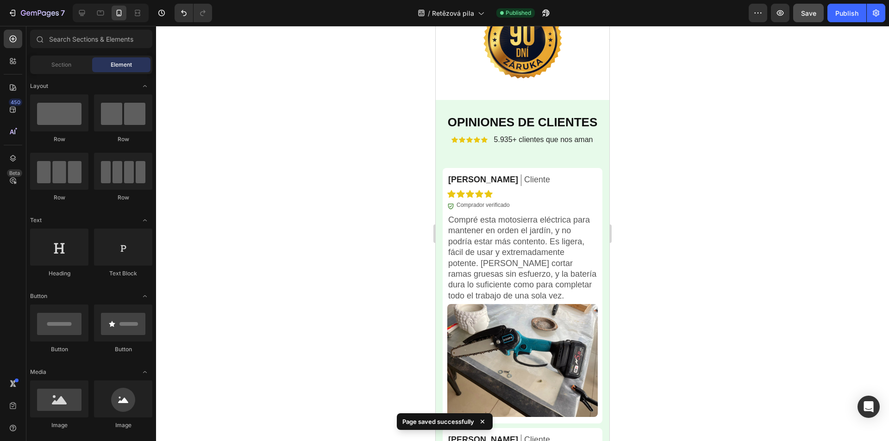
click at [841, 10] on div "Publish" at bounding box center [846, 13] width 23 height 10
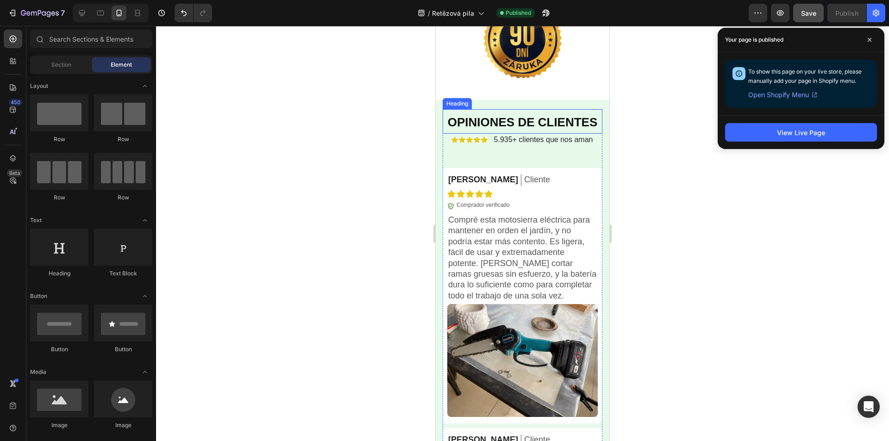
click at [515, 129] on strong "OPINIONES DE CLIENTES" at bounding box center [523, 122] width 150 height 14
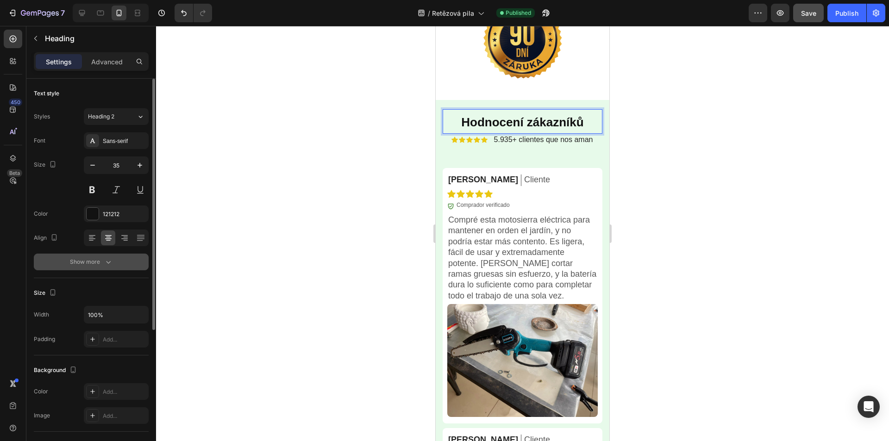
click at [125, 256] on button "Show more" at bounding box center [91, 262] width 115 height 17
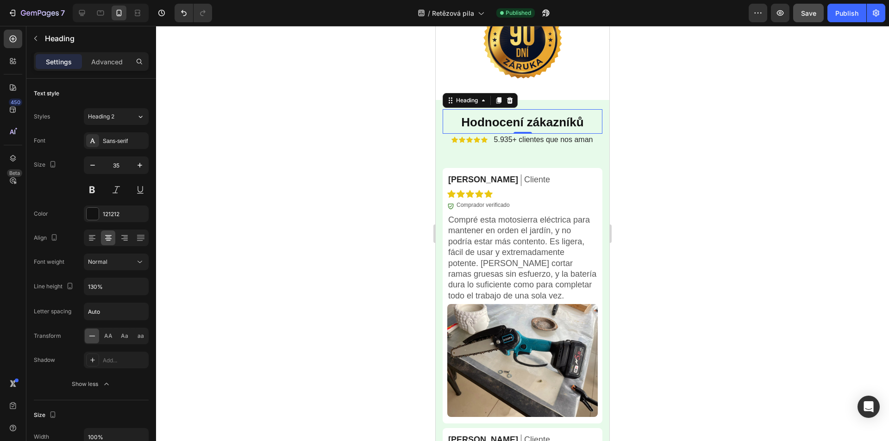
click at [112, 337] on span "AA" at bounding box center [108, 336] width 8 height 8
click at [539, 144] on span "5.935+ clientes que nos aman" at bounding box center [543, 140] width 99 height 8
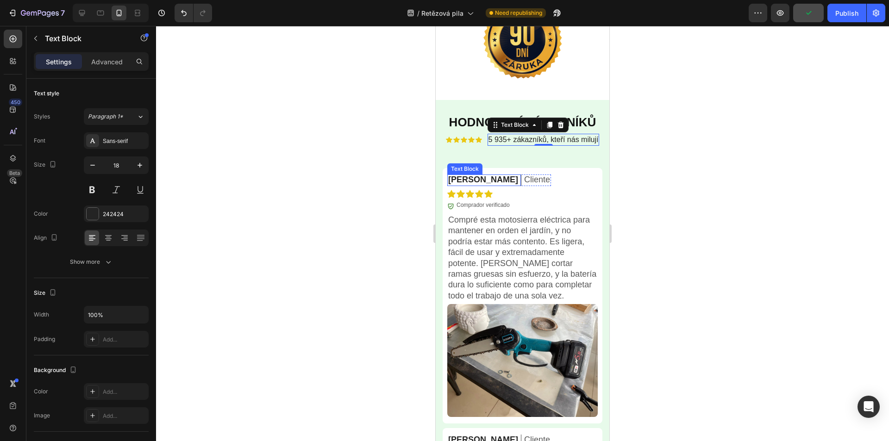
click at [454, 185] on p "[PERSON_NAME]" at bounding box center [483, 180] width 70 height 11
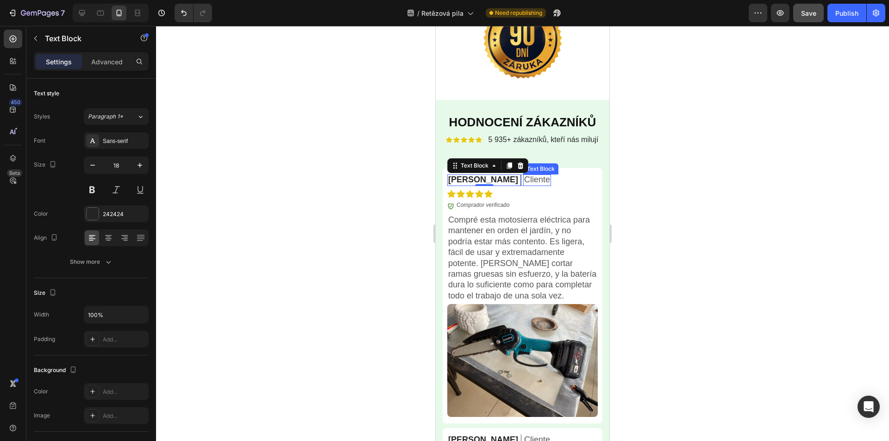
click at [524, 185] on p "Cliente" at bounding box center [537, 180] width 26 height 11
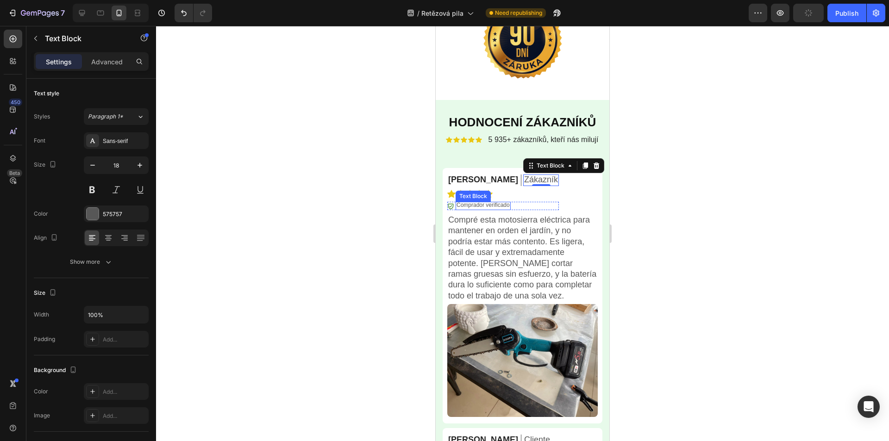
click at [472, 209] on p "Comprador verificado" at bounding box center [483, 205] width 53 height 7
click at [471, 209] on p "Comprador verificado" at bounding box center [483, 205] width 53 height 7
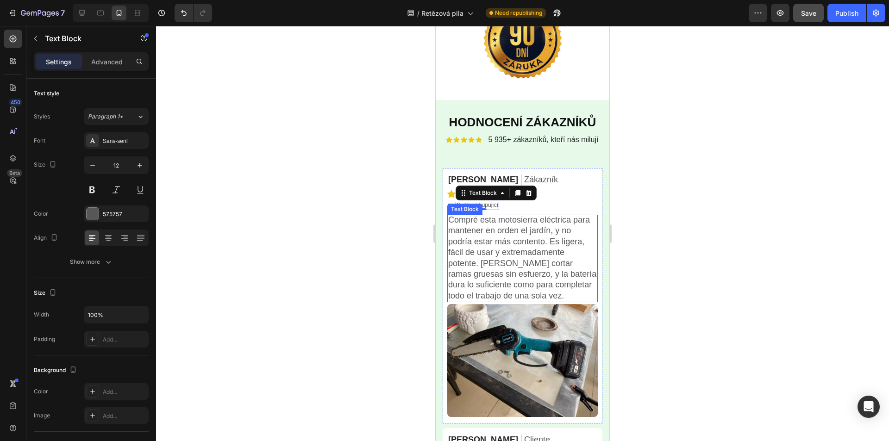
click at [509, 273] on p "Compré esta motosierra eléctrica para mantener en orden el jardín, y no podría …" at bounding box center [522, 258] width 149 height 87
click at [509, 272] on p "Compré esta motosierra eléctrica para mantener en orden el jardín, y no podría …" at bounding box center [522, 258] width 149 height 87
click at [508, 272] on p "Compré esta motosierra eléctrica para mantener en orden el jardín, y no podría …" at bounding box center [522, 258] width 149 height 87
click at [695, 222] on div at bounding box center [522, 233] width 733 height 415
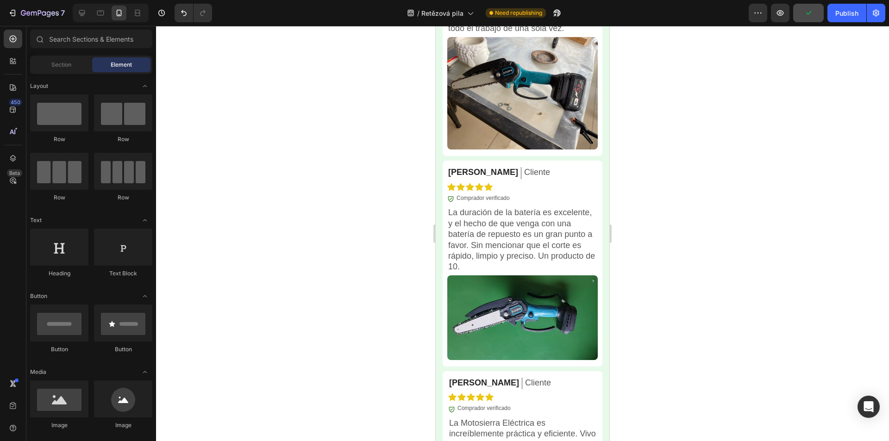
scroll to position [3106, 0]
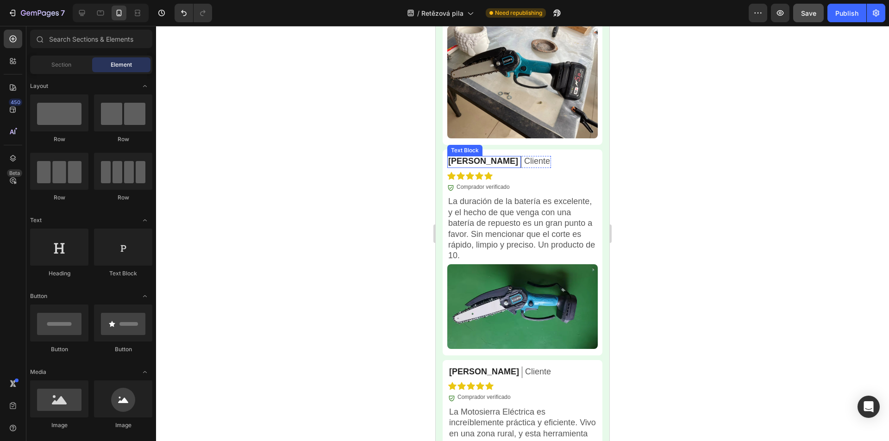
click at [464, 167] on p "[PERSON_NAME]" at bounding box center [483, 161] width 70 height 11
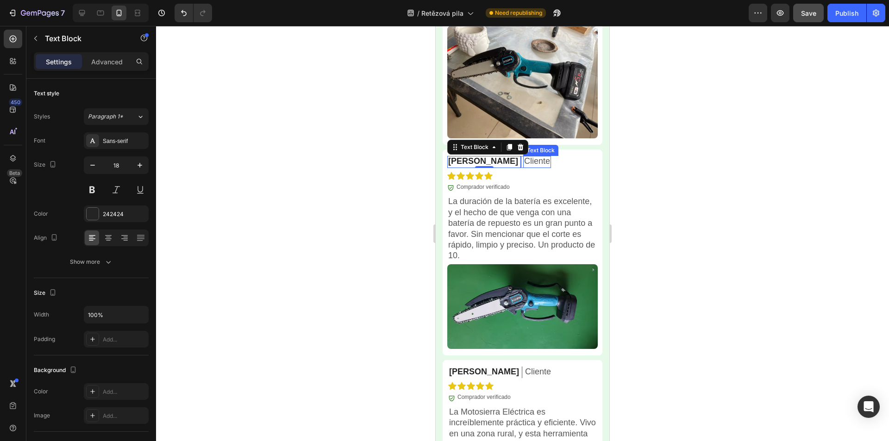
click at [524, 167] on p "Cliente" at bounding box center [537, 161] width 26 height 11
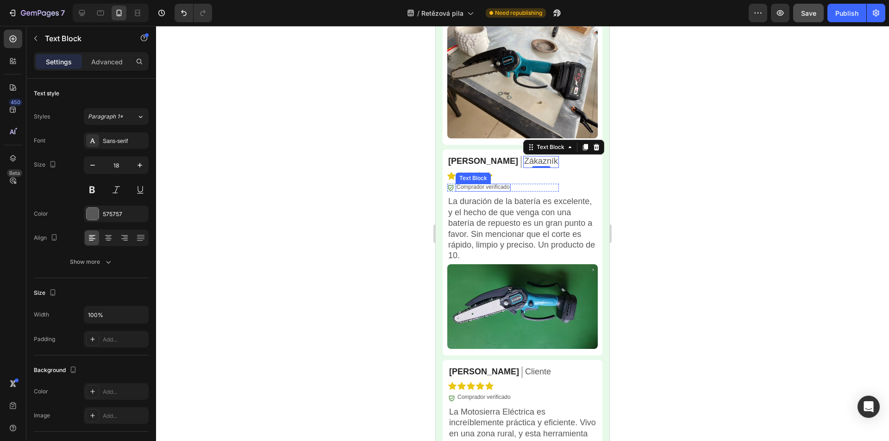
click at [481, 190] on p "Comprador verificado" at bounding box center [483, 187] width 53 height 7
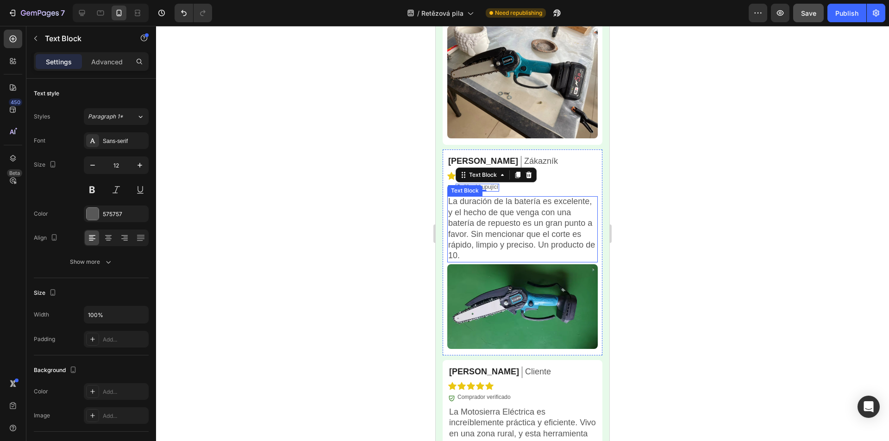
click at [482, 241] on p "La duración de la batería es excelente, y el hecho de que venga con una batería…" at bounding box center [522, 228] width 149 height 65
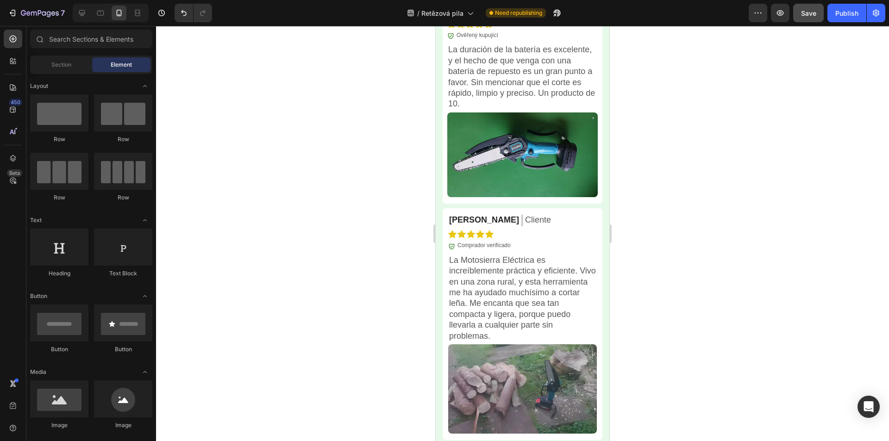
scroll to position [3301, 0]
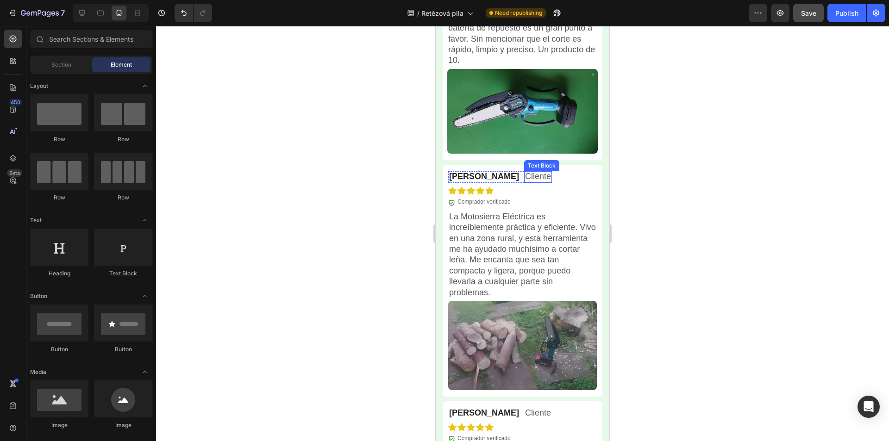
click at [474, 178] on p "[PERSON_NAME]" at bounding box center [484, 176] width 70 height 11
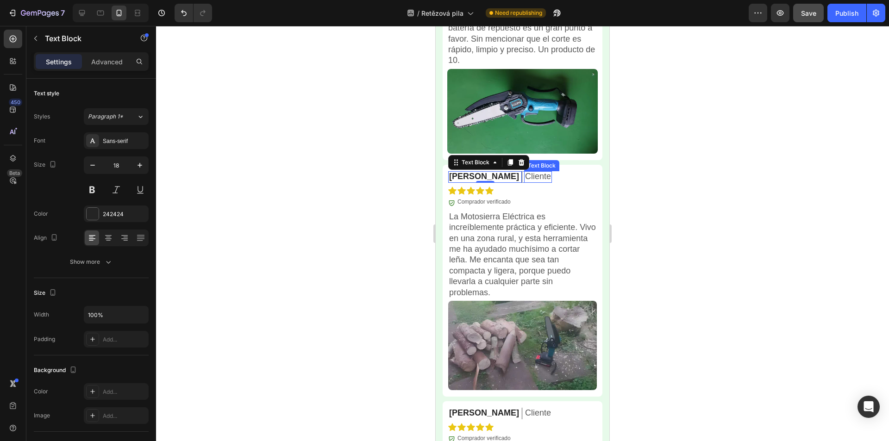
click at [525, 177] on p "Cliente" at bounding box center [538, 176] width 26 height 11
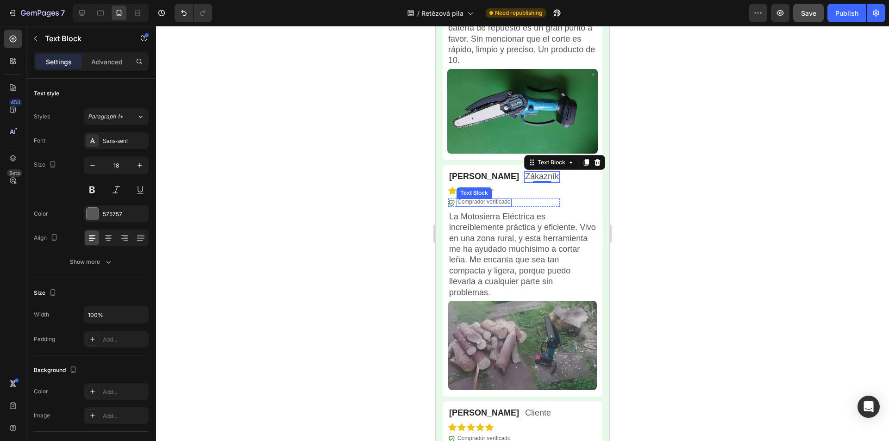
click at [498, 199] on div "Ondřej L. Text Block Zákazník Text Block 0 Row Icon Icon Icon Icon Icon Icon Li…" at bounding box center [504, 186] width 112 height 42
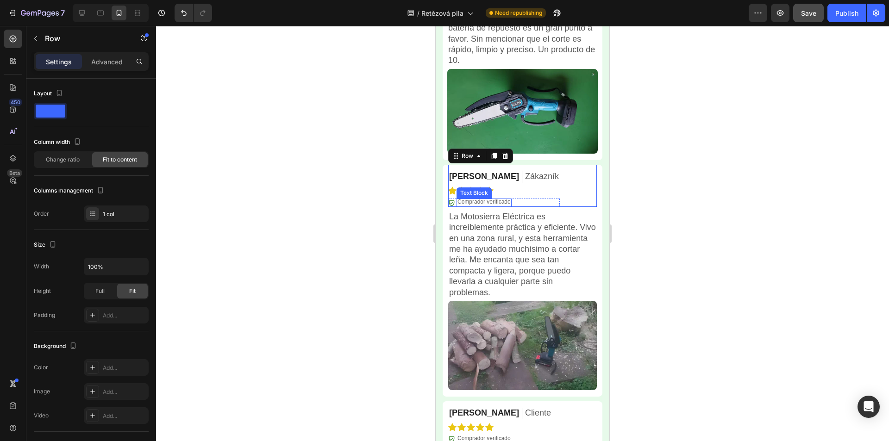
click at [483, 202] on p "Comprador verificado" at bounding box center [484, 202] width 53 height 7
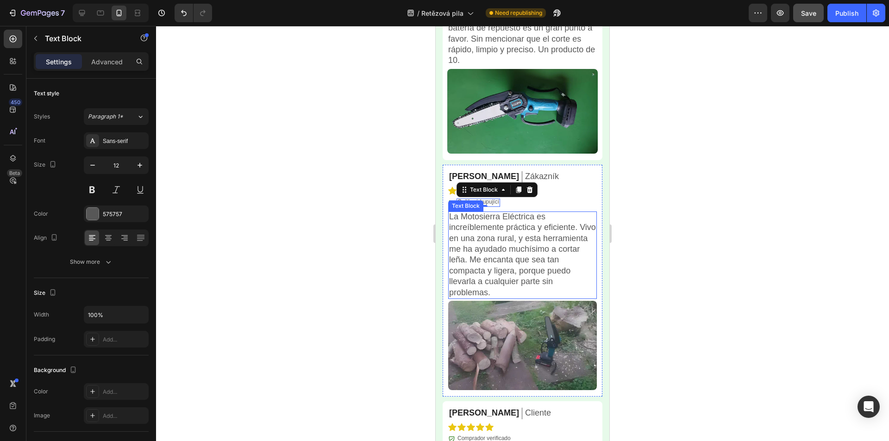
click at [522, 239] on p "La Motosierra Eléctrica es increíblemente práctica y eficiente. Vivo en una zon…" at bounding box center [522, 255] width 147 height 87
click at [516, 239] on p "La Motosierra Eléctrica es increíblemente práctica y eficiente. Vivo en una zon…" at bounding box center [522, 255] width 147 height 87
click at [516, 238] on p "La Motosierra Eléctrica es increíblemente práctica y eficiente. Vivo en una zon…" at bounding box center [522, 255] width 147 height 87
click at [780, 184] on div at bounding box center [522, 233] width 733 height 415
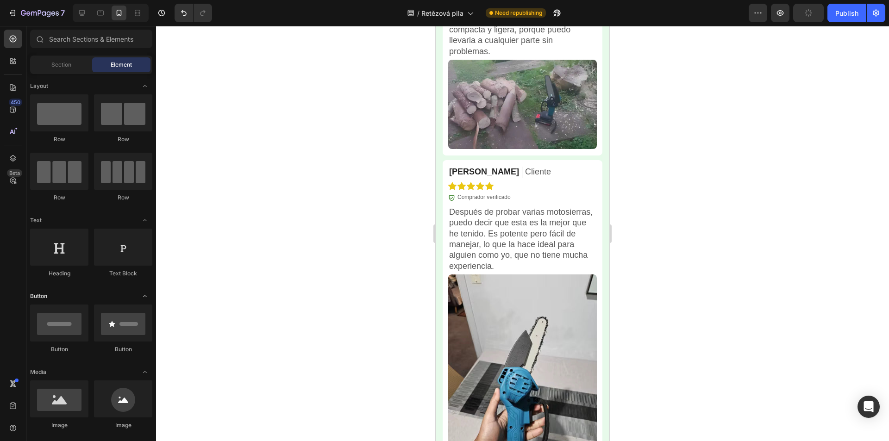
scroll to position [3548, 0]
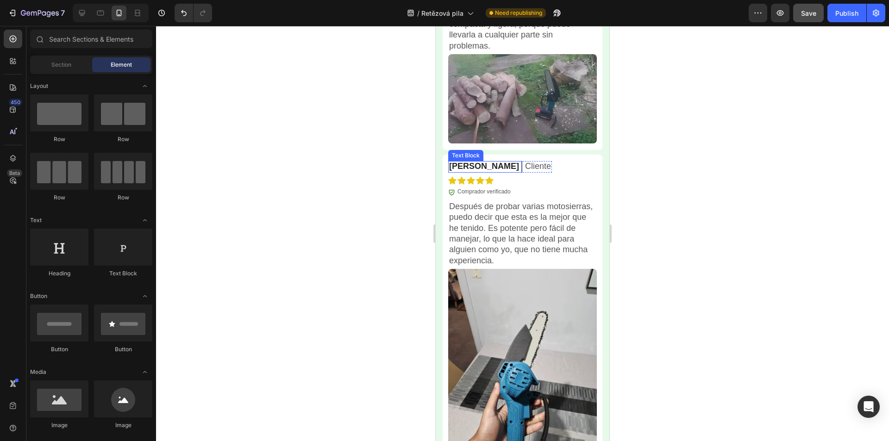
click at [473, 165] on p "[PERSON_NAME]" at bounding box center [484, 166] width 70 height 11
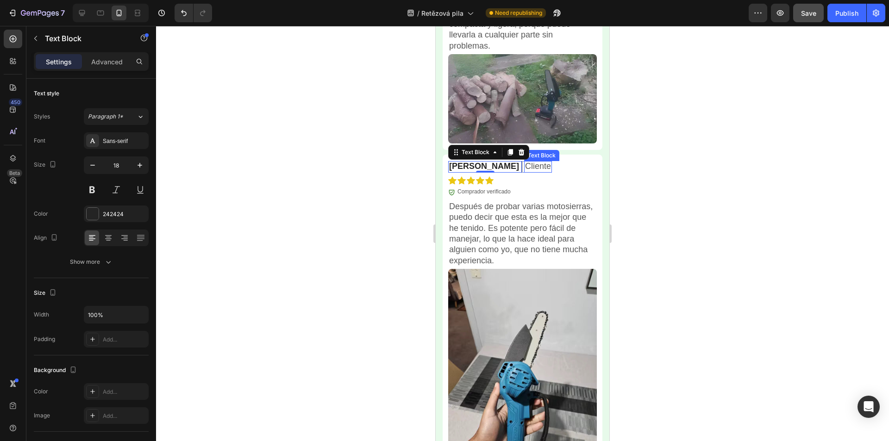
click at [525, 163] on p "Cliente" at bounding box center [538, 166] width 26 height 11
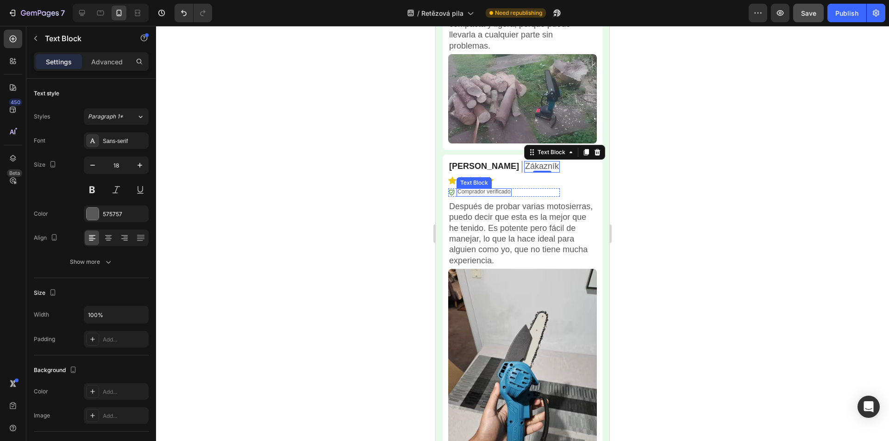
click at [496, 190] on p "Comprador verificado" at bounding box center [484, 191] width 53 height 7
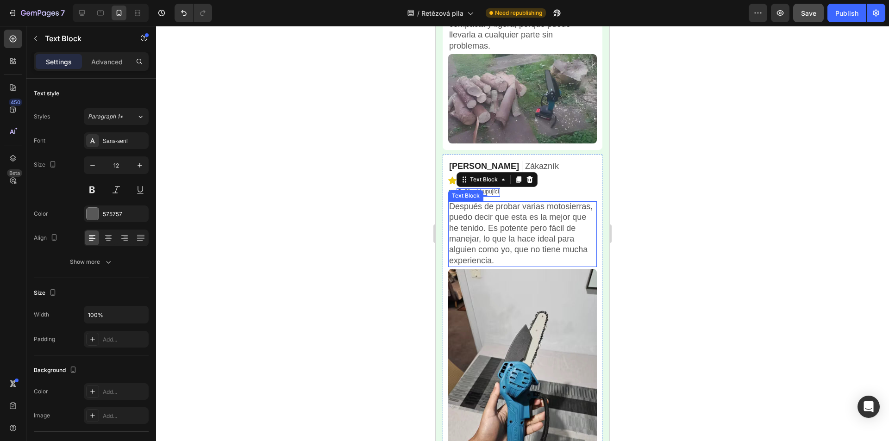
click at [508, 233] on p "Después de probar varias motosierras, puedo decir que esta es la mejor que he t…" at bounding box center [522, 233] width 147 height 65
click at [697, 229] on div at bounding box center [522, 233] width 733 height 415
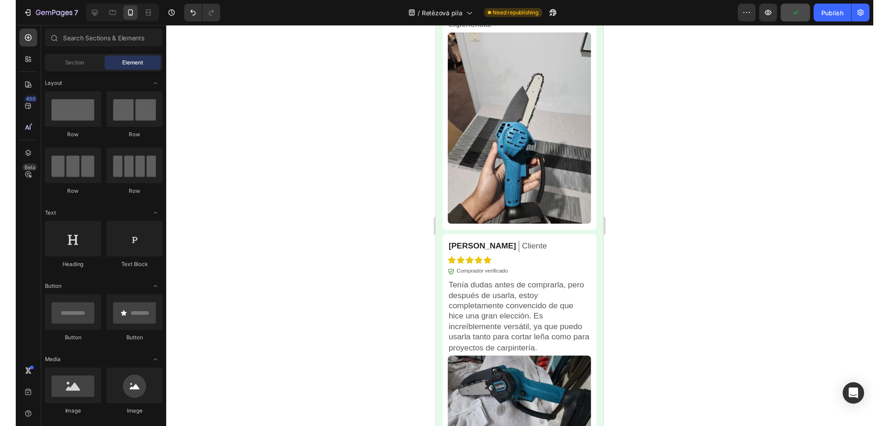
scroll to position [3812, 0]
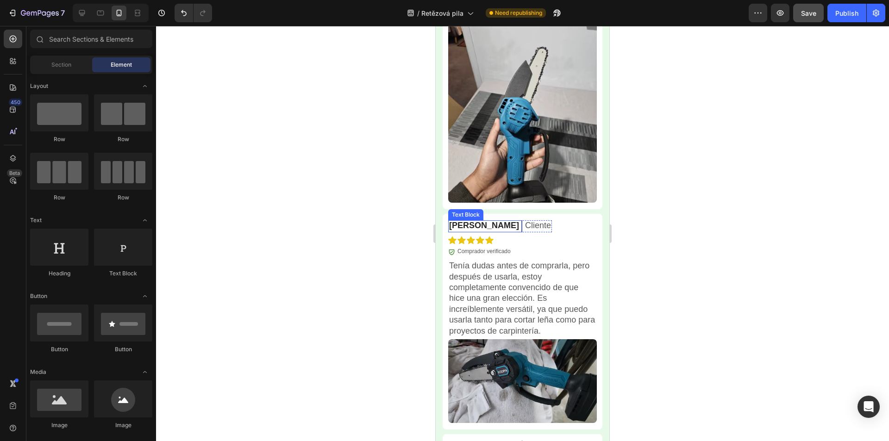
click at [473, 220] on p "[PERSON_NAME]" at bounding box center [484, 225] width 70 height 11
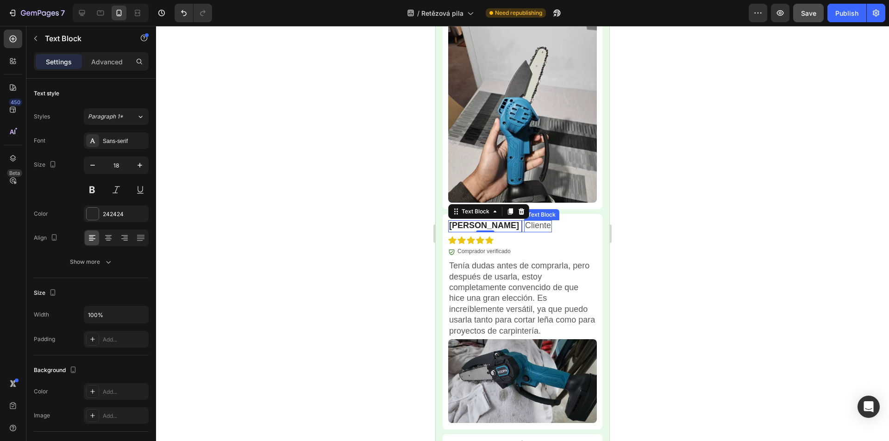
click at [525, 220] on p "Cliente" at bounding box center [538, 225] width 26 height 11
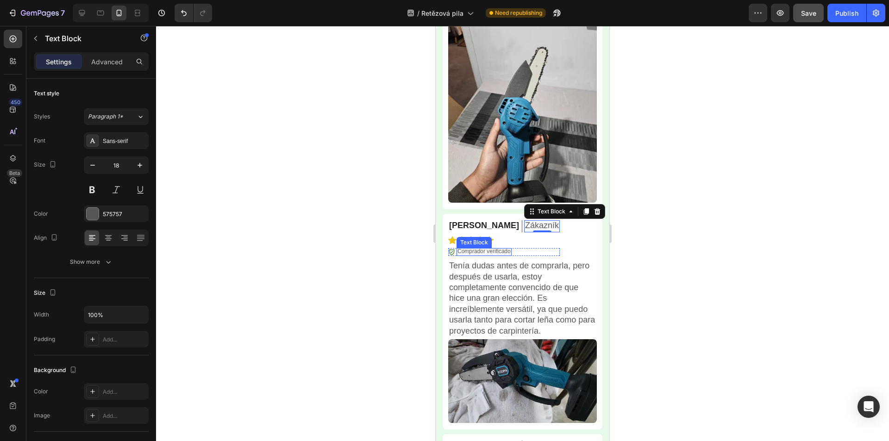
click at [499, 248] on p "Comprador verificado" at bounding box center [484, 251] width 53 height 7
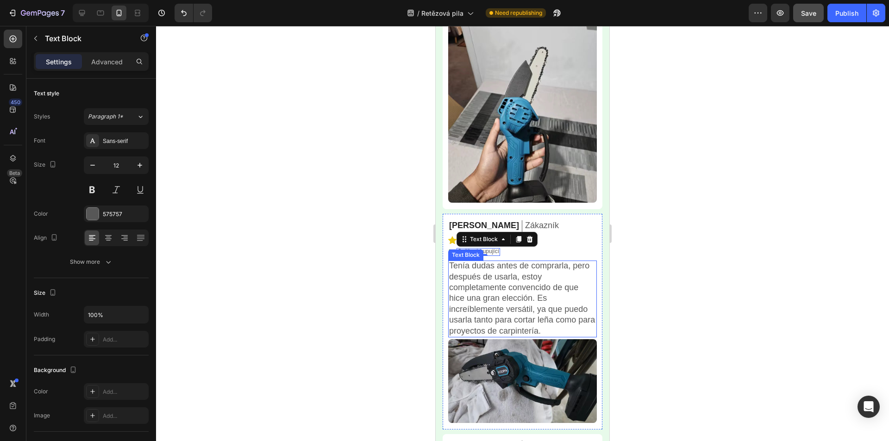
click at [485, 287] on p "Tenía dudas antes de comprarla, pero después de usarla, estoy completamente con…" at bounding box center [522, 299] width 147 height 76
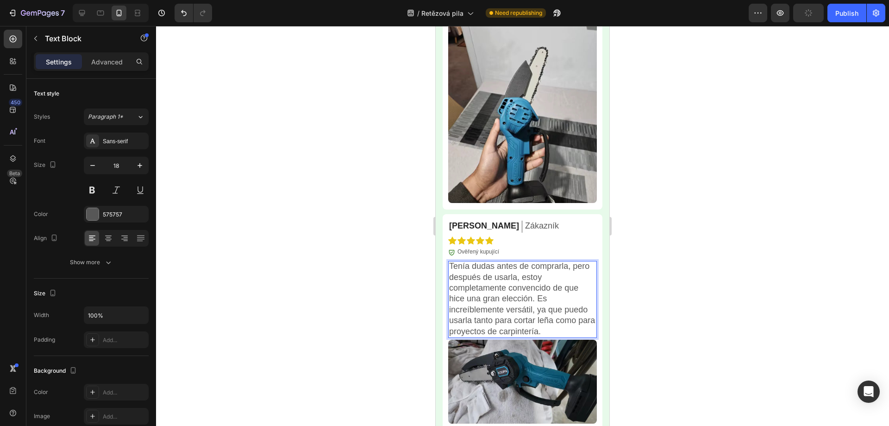
click at [683, 236] on div at bounding box center [522, 226] width 733 height 400
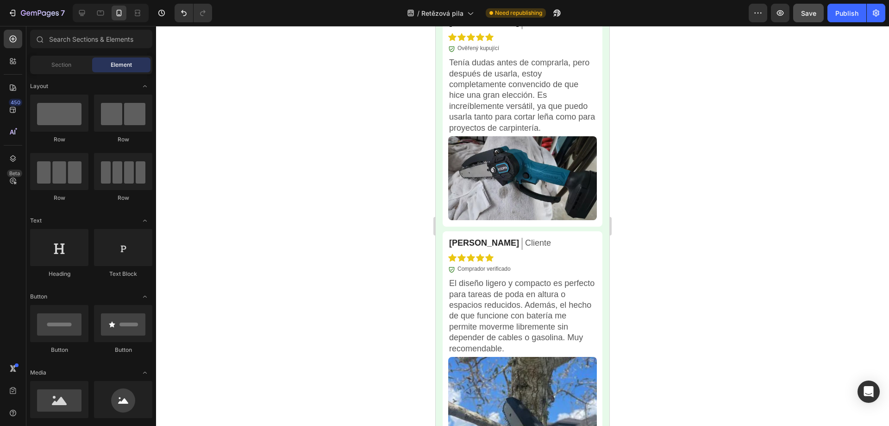
scroll to position [4087, 0]
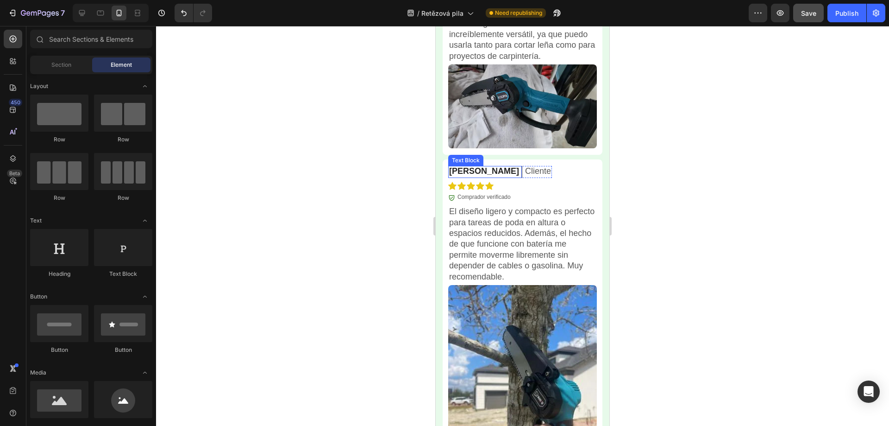
click at [467, 166] on p "[PERSON_NAME]" at bounding box center [484, 171] width 70 height 11
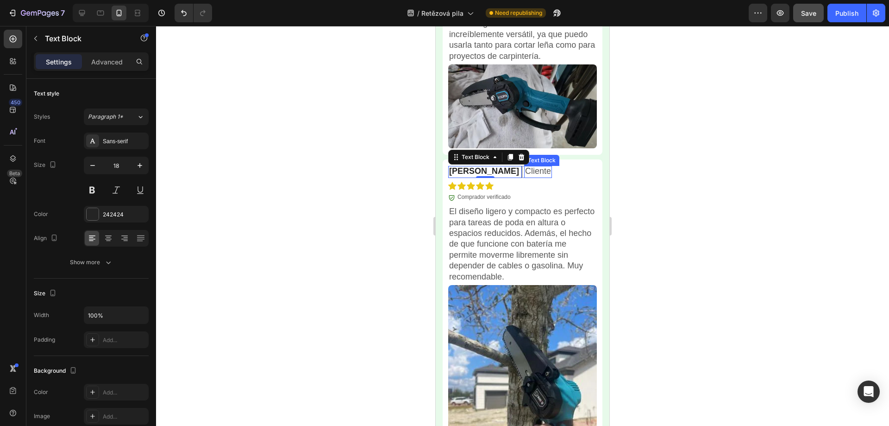
click at [525, 166] on p "Cliente" at bounding box center [538, 171] width 26 height 11
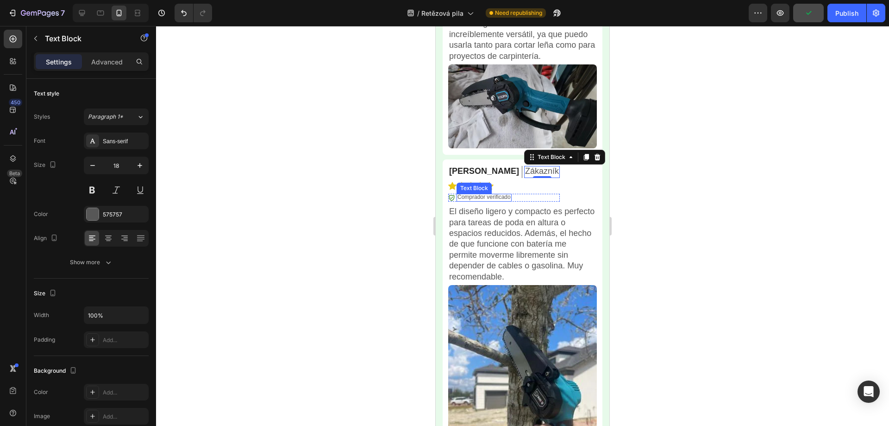
click at [490, 194] on p "Comprador verificado" at bounding box center [484, 197] width 53 height 7
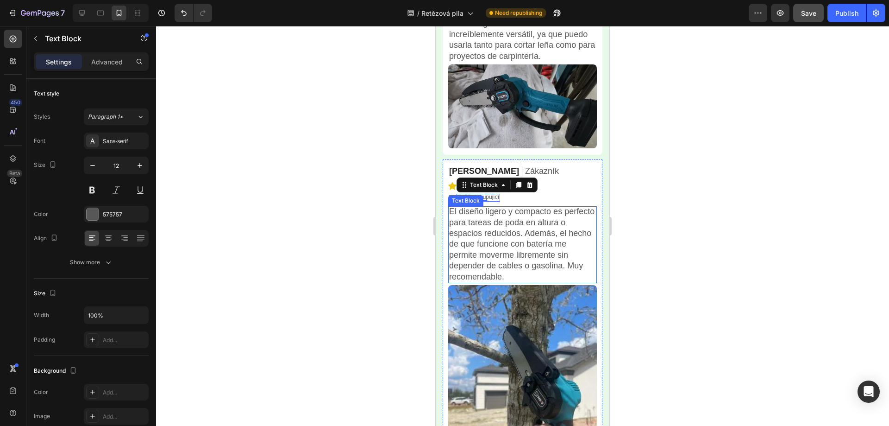
click at [495, 221] on p "El diseño ligero y compacto es perfecto para tareas de poda en altura o espacio…" at bounding box center [522, 244] width 147 height 76
click at [718, 211] on div at bounding box center [522, 226] width 733 height 400
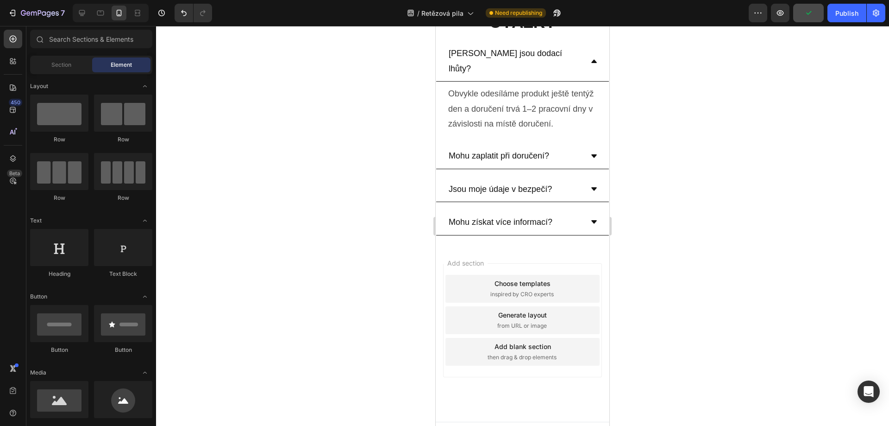
scroll to position [4608, 0]
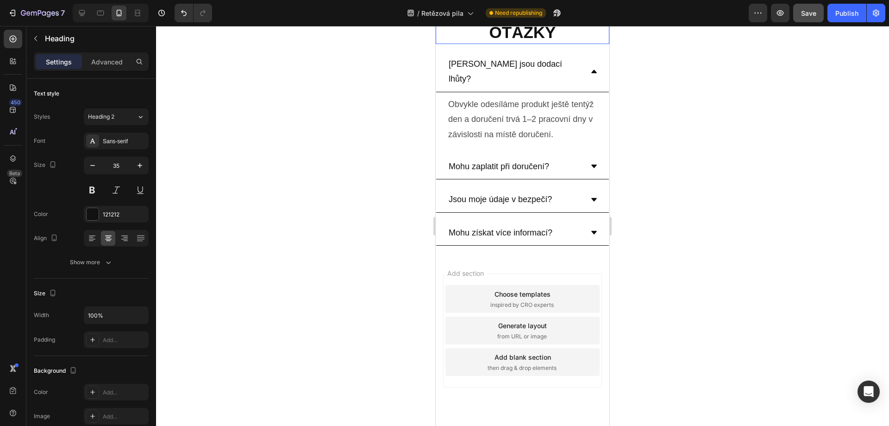
scroll to position [4405, 0]
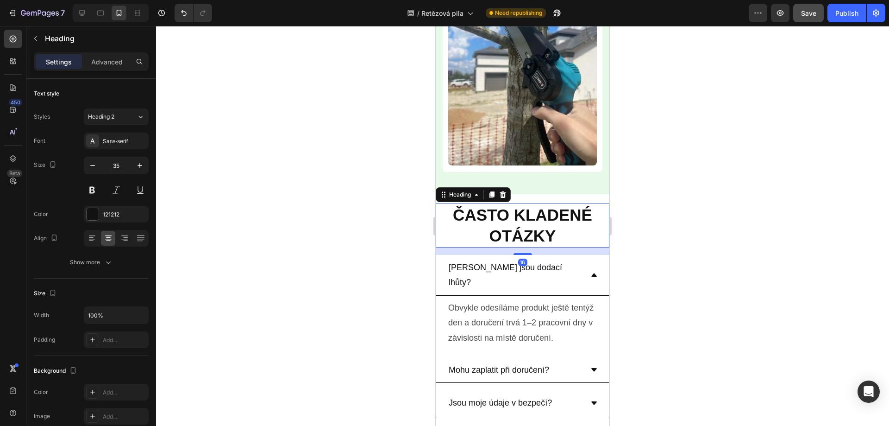
click at [678, 182] on div at bounding box center [522, 226] width 733 height 400
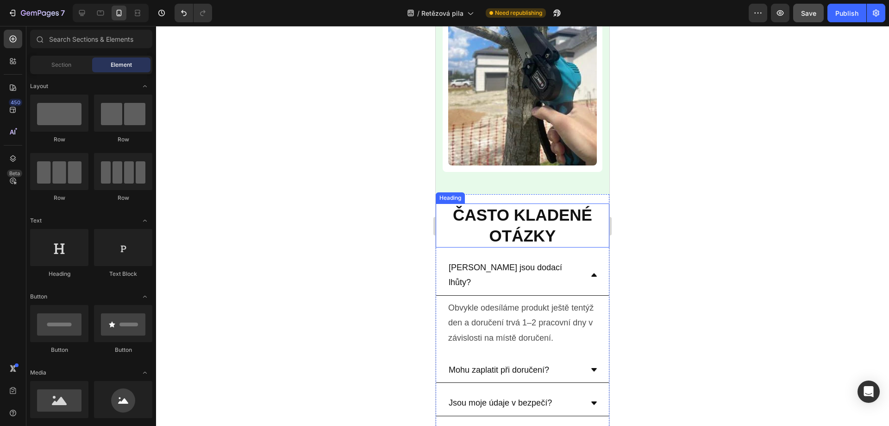
click at [517, 206] on strong "Často kladené otázky" at bounding box center [522, 225] width 139 height 39
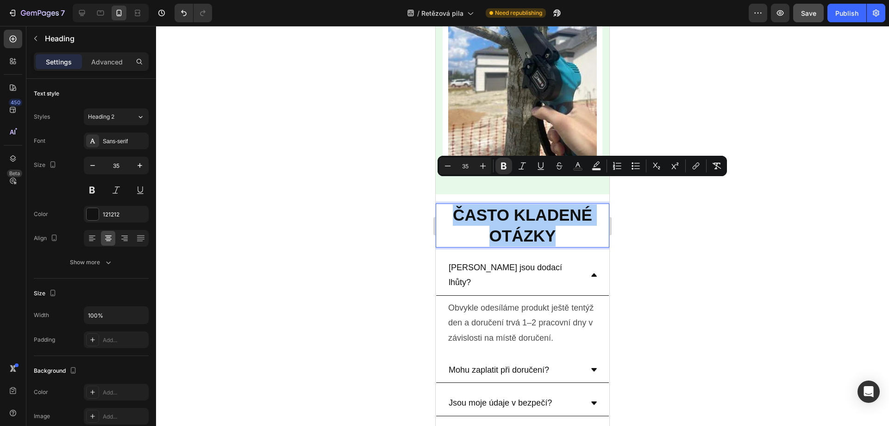
click at [714, 247] on div at bounding box center [522, 226] width 733 height 400
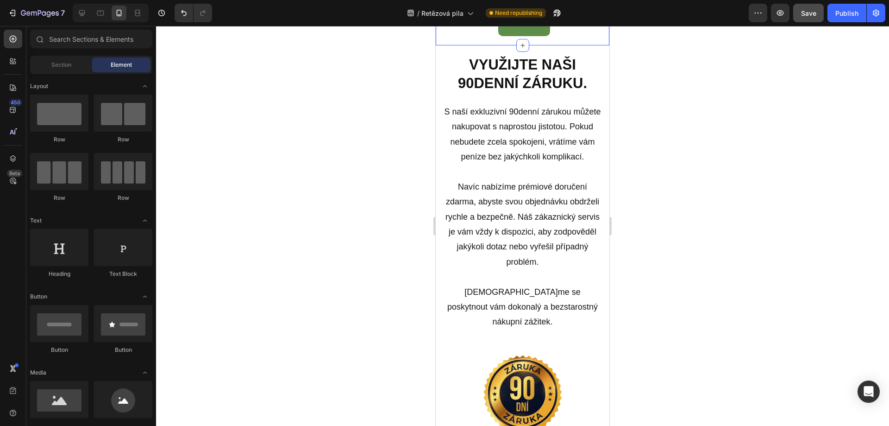
scroll to position [2114, 0]
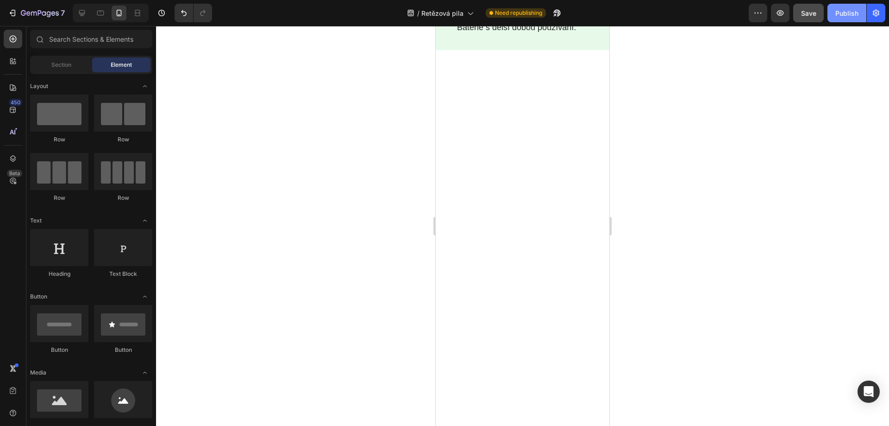
click at [802, 14] on span "Save" at bounding box center [808, 13] width 15 height 8
click at [847, 15] on div "Publish" at bounding box center [846, 13] width 23 height 10
click at [809, 14] on icon "button" at bounding box center [808, 13] width 5 height 4
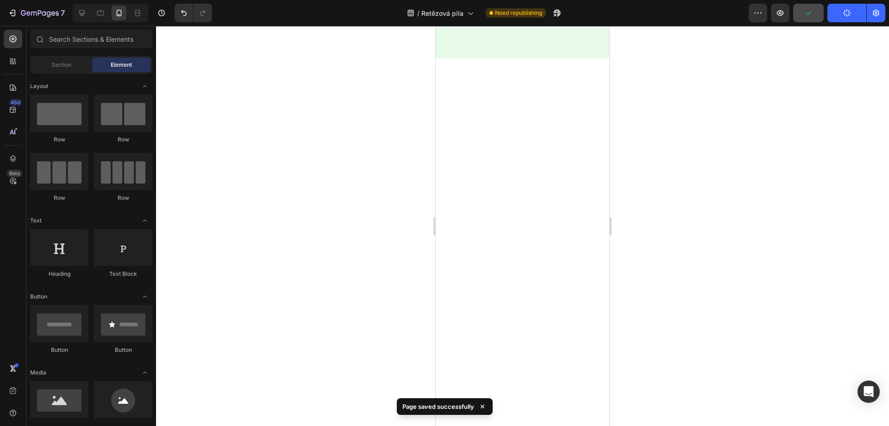
scroll to position [0, 0]
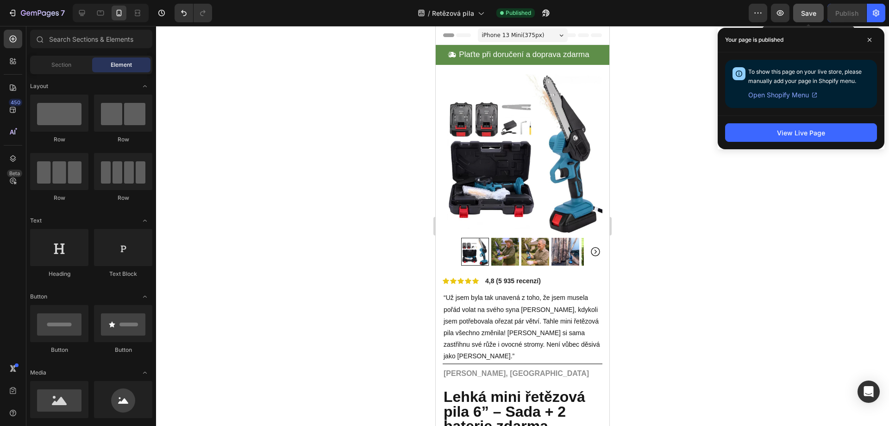
click at [668, 233] on div at bounding box center [522, 226] width 733 height 400
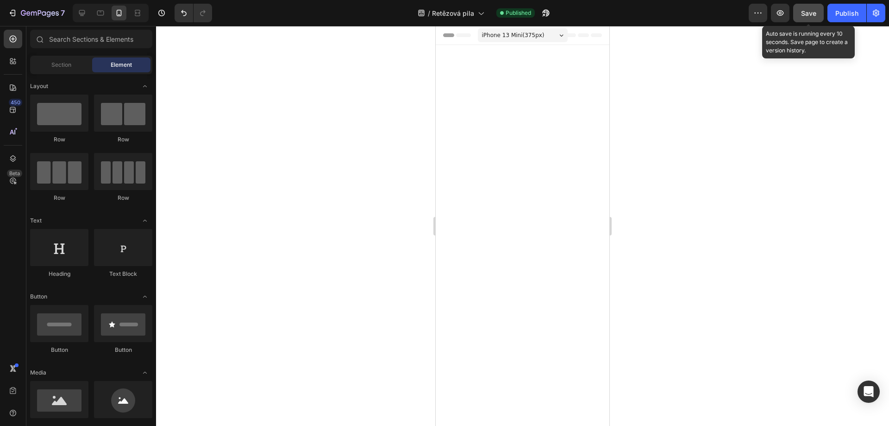
scroll to position [4375, 0]
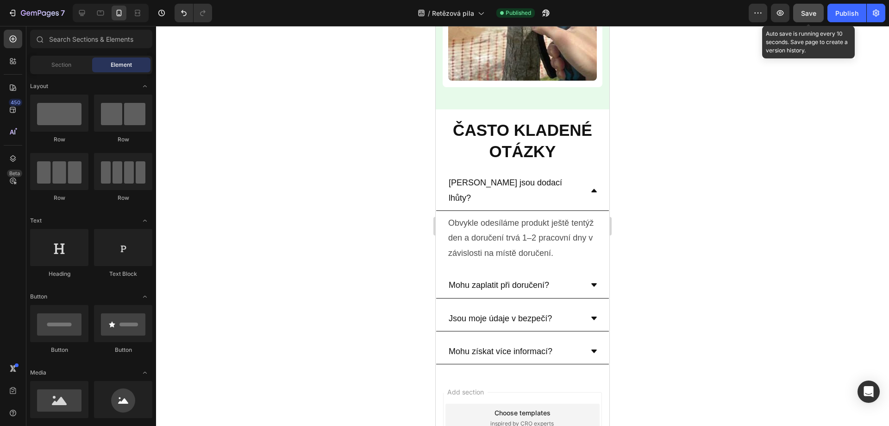
click at [807, 14] on span "Save" at bounding box center [808, 13] width 15 height 8
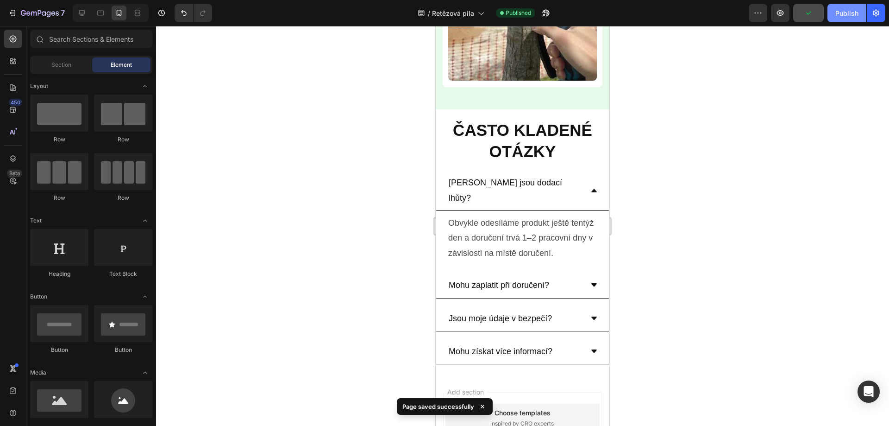
drag, startPoint x: 856, startPoint y: 10, endPoint x: 851, endPoint y: 14, distance: 6.3
click at [856, 10] on div "Publish" at bounding box center [846, 13] width 23 height 10
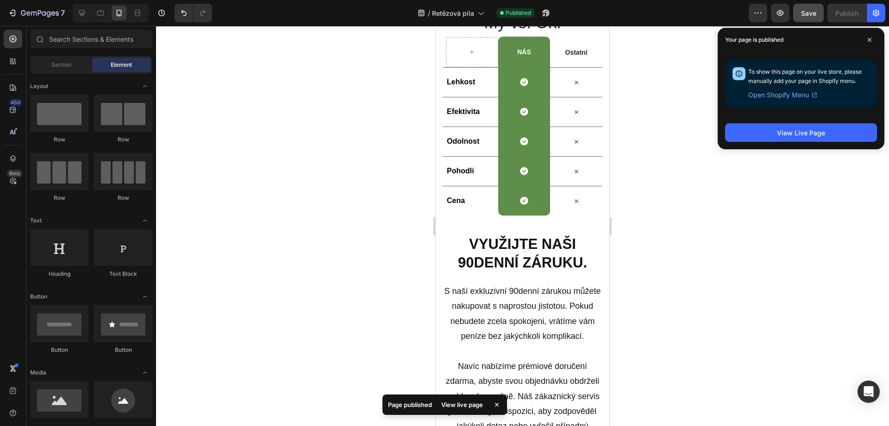
scroll to position [2285, 0]
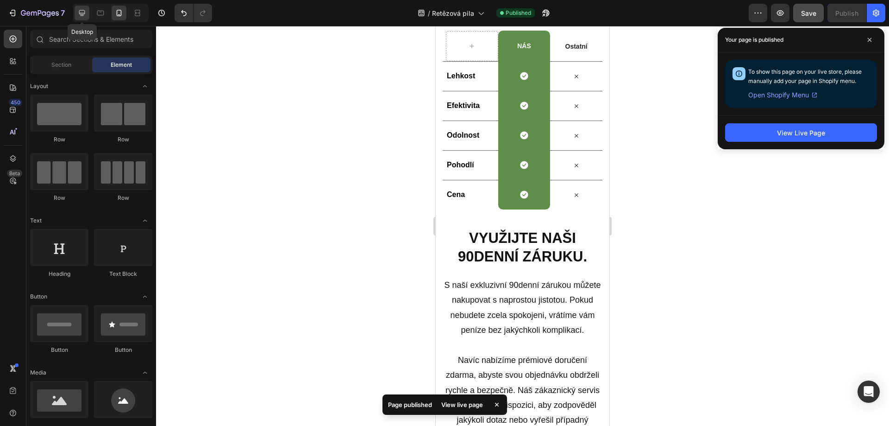
click at [79, 14] on icon at bounding box center [81, 12] width 9 height 9
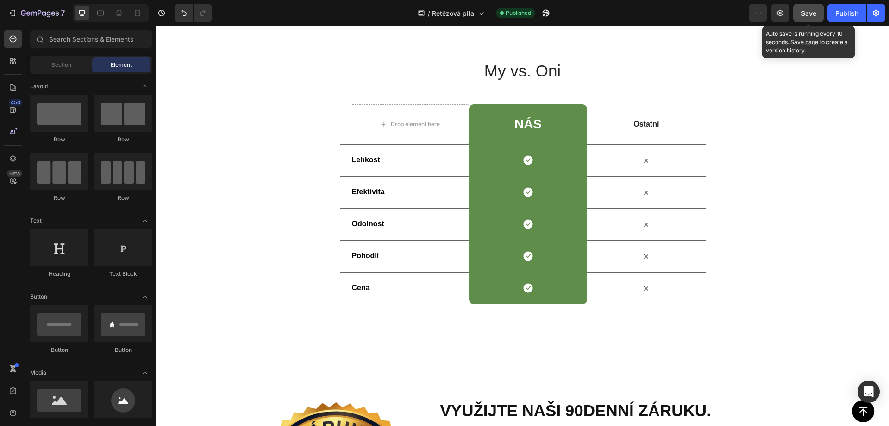
click at [804, 17] on div "Save" at bounding box center [808, 13] width 15 height 10
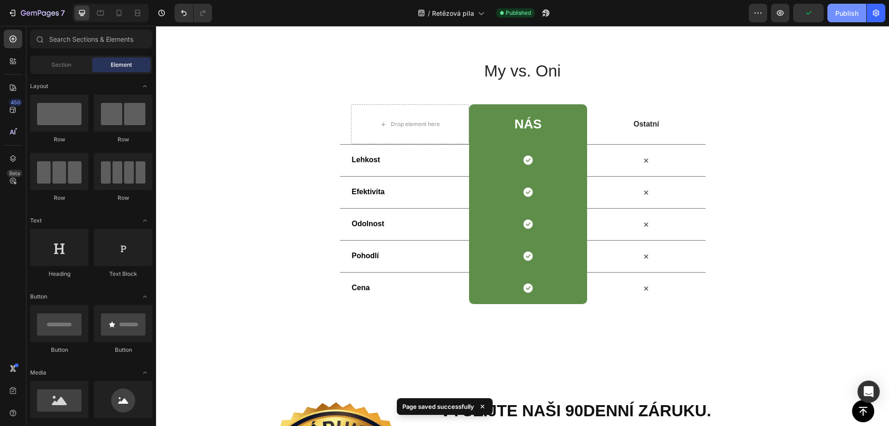
click at [849, 15] on div "Publish" at bounding box center [846, 13] width 23 height 10
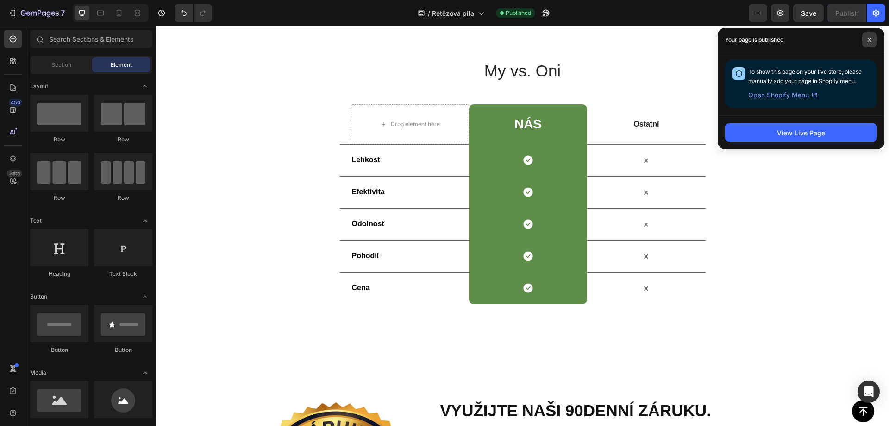
click at [868, 39] on icon at bounding box center [869, 40] width 5 height 5
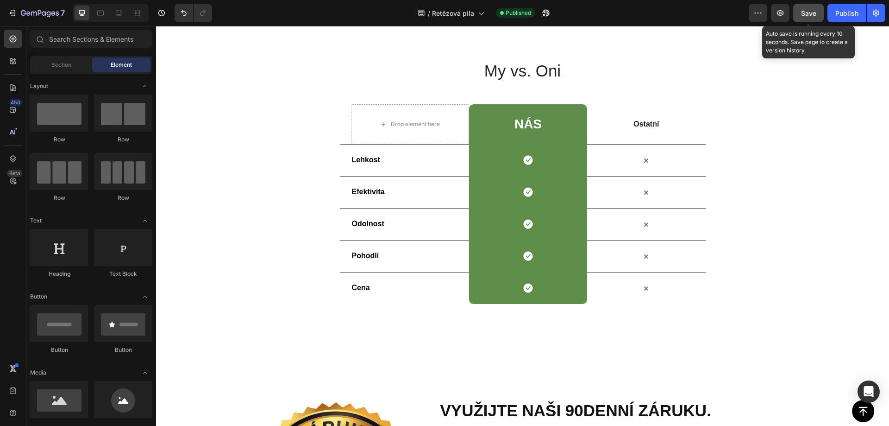
click at [816, 13] on span "Save" at bounding box center [808, 13] width 15 height 8
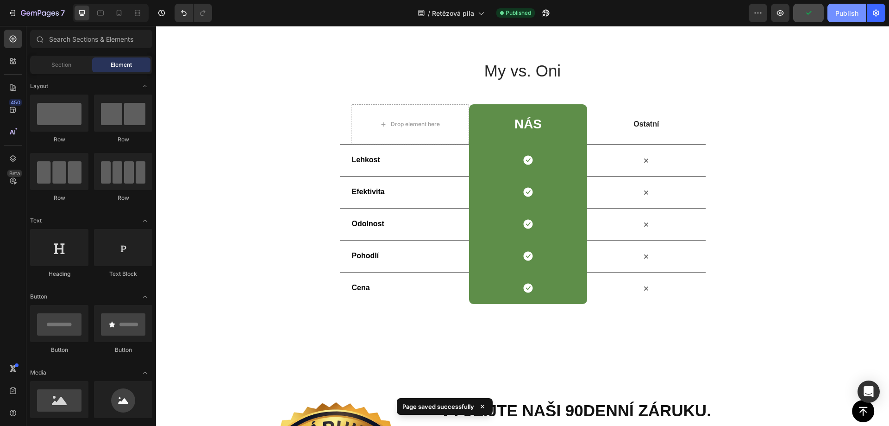
click at [846, 8] on div "Publish" at bounding box center [846, 13] width 23 height 10
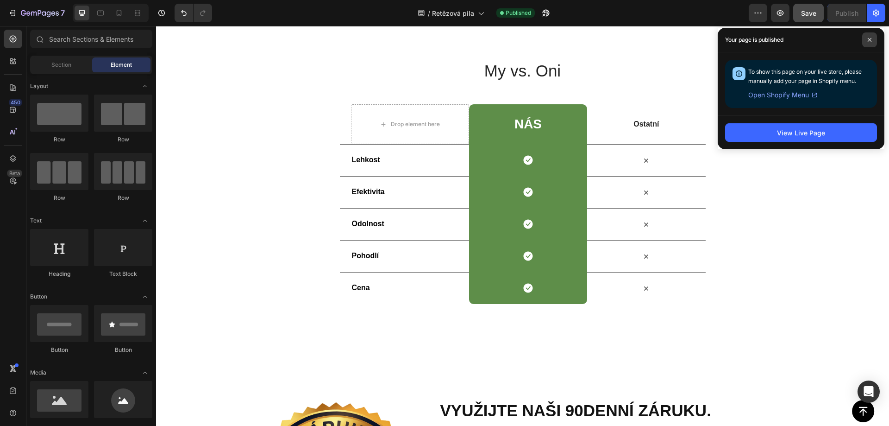
click at [868, 42] on icon at bounding box center [869, 40] width 5 height 5
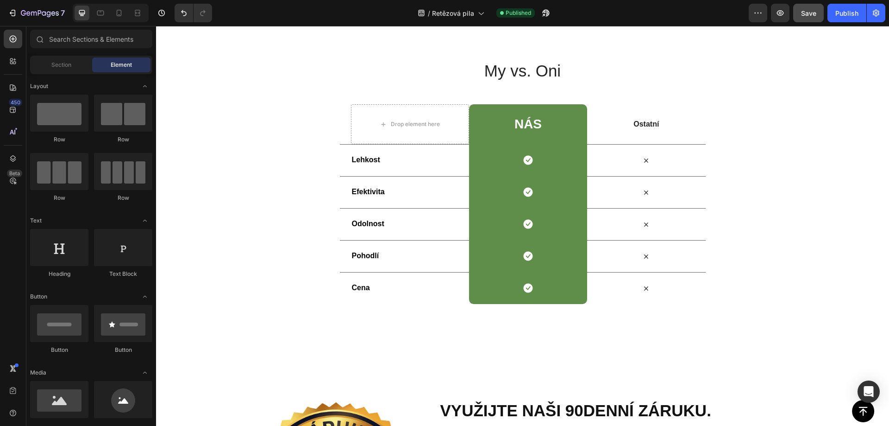
click at [810, 14] on span "Save" at bounding box center [808, 13] width 15 height 8
click at [838, 14] on div "Publish" at bounding box center [846, 13] width 23 height 10
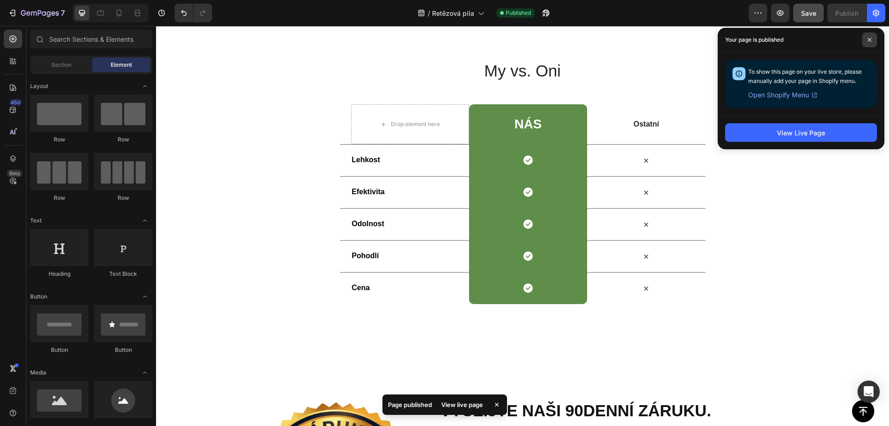
drag, startPoint x: 867, startPoint y: 39, endPoint x: 864, endPoint y: 46, distance: 7.2
click at [867, 40] on icon at bounding box center [869, 40] width 5 height 5
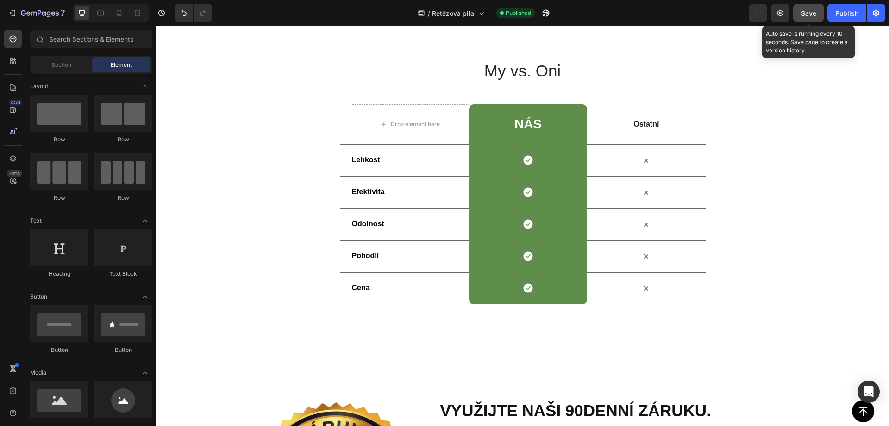
click at [804, 13] on span "Save" at bounding box center [808, 13] width 15 height 8
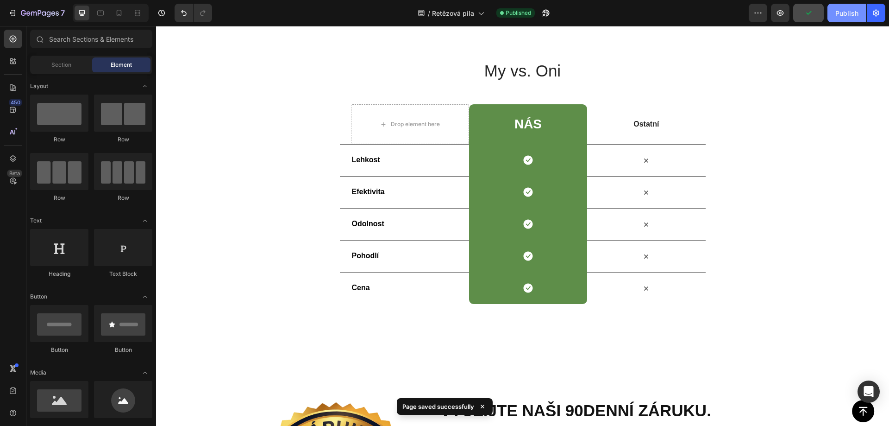
click at [845, 16] on div "Publish" at bounding box center [846, 13] width 23 height 10
